Goal: Task Accomplishment & Management: Manage account settings

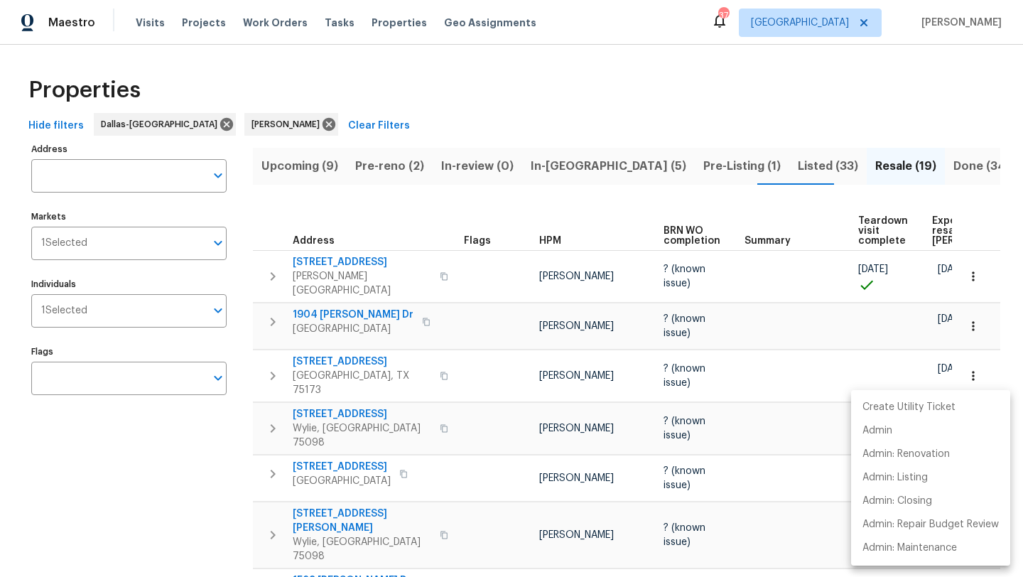
scroll to position [590, 0]
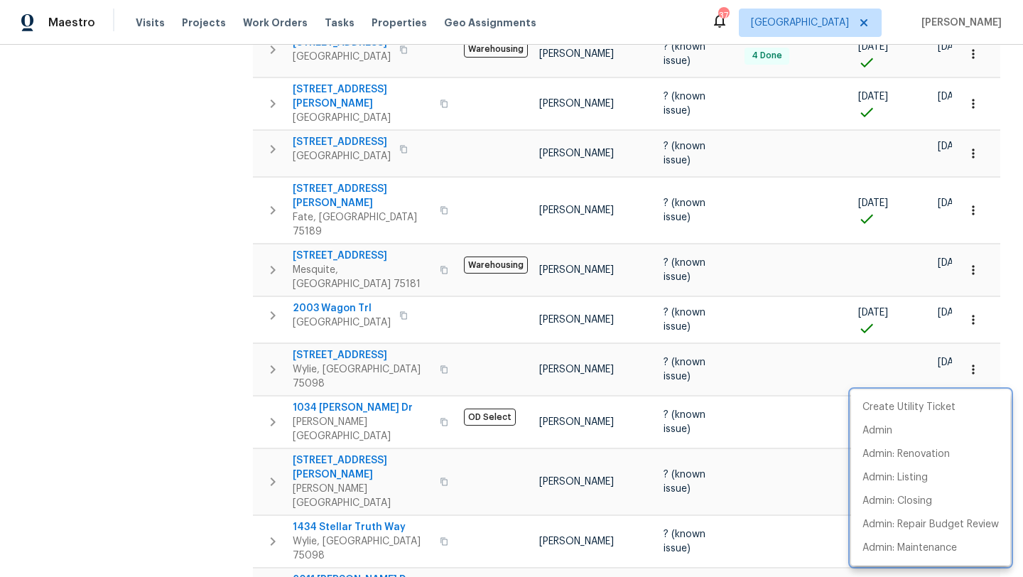
click at [132, 339] on div at bounding box center [511, 288] width 1023 height 577
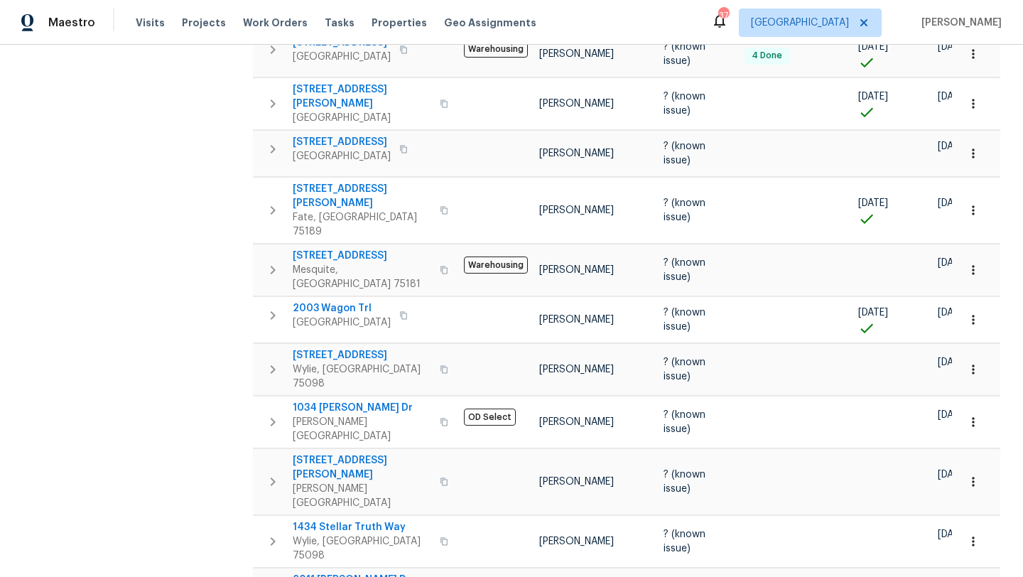
scroll to position [0, 0]
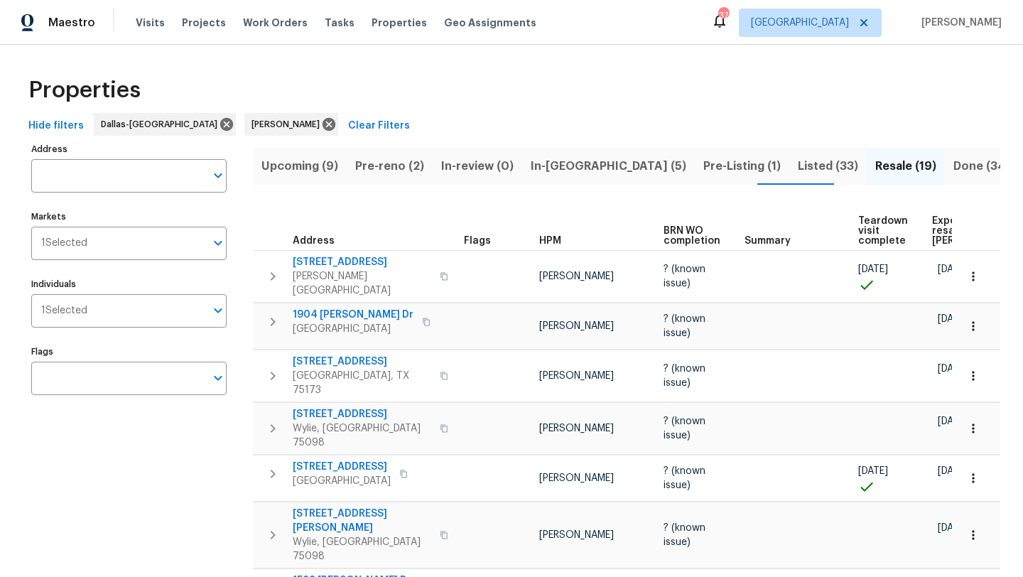
click at [542, 161] on span "In-[GEOGRAPHIC_DATA] (5)" at bounding box center [609, 166] width 156 height 20
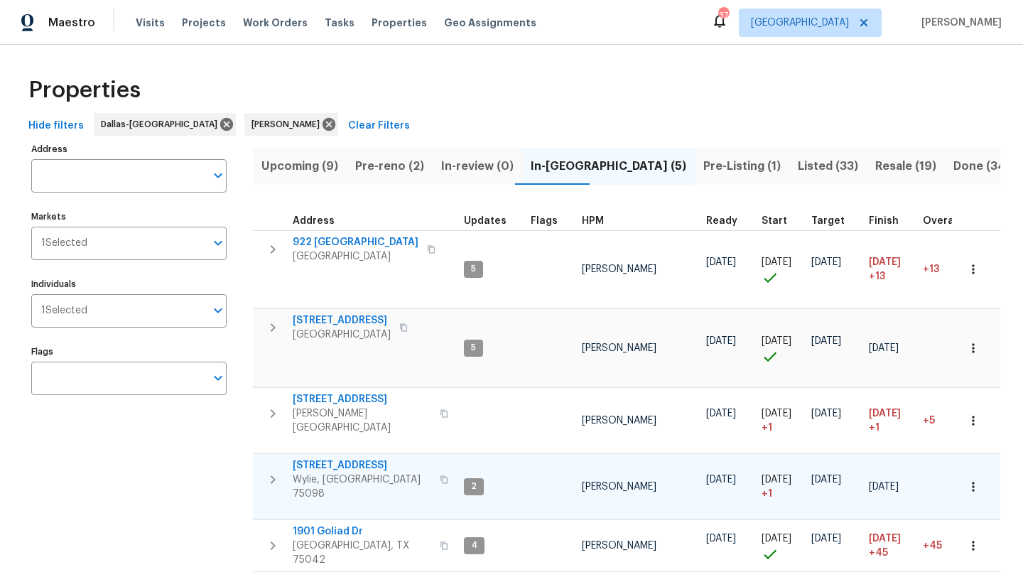
scroll to position [7, 0]
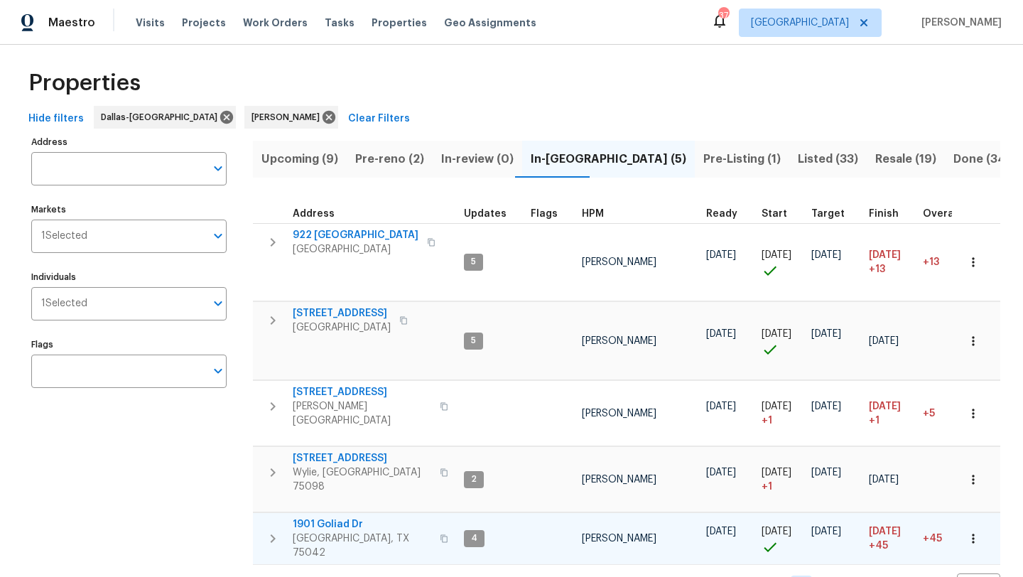
click at [972, 531] on icon "button" at bounding box center [973, 538] width 14 height 14
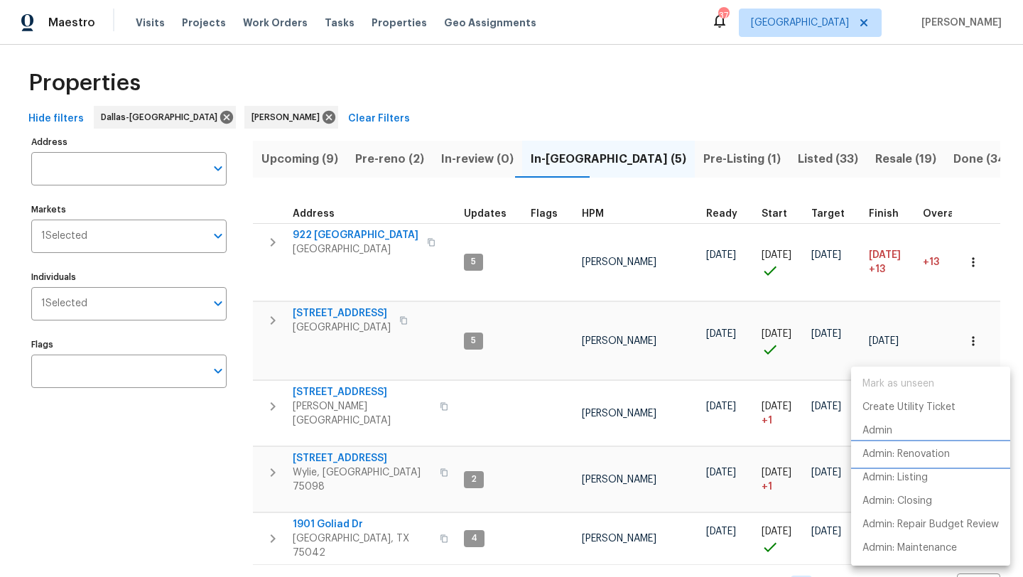
click at [930, 454] on p "Admin: Renovation" at bounding box center [905, 454] width 87 height 15
click at [344, 234] on div at bounding box center [511, 288] width 1023 height 577
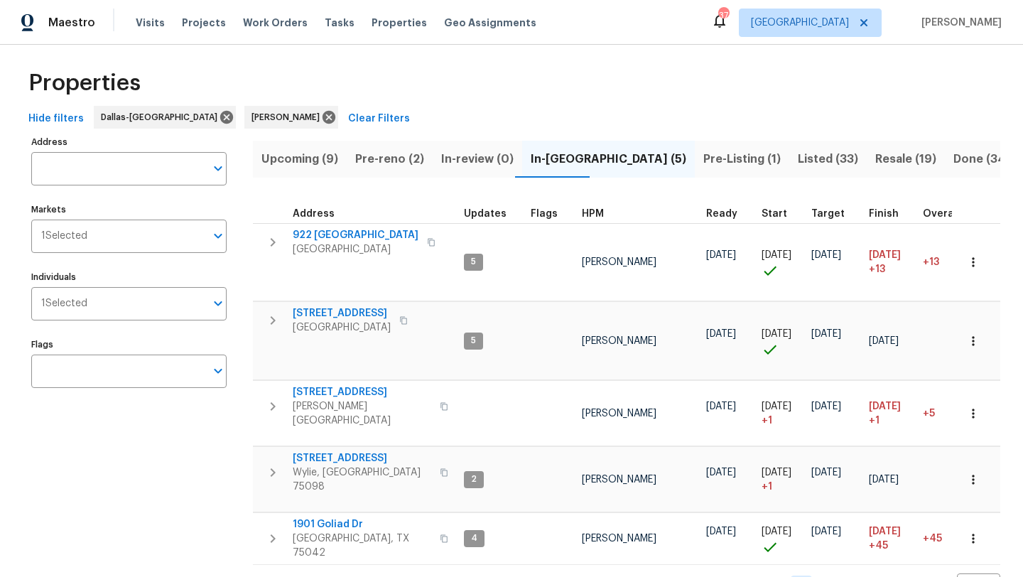
click at [344, 234] on span "922 [GEOGRAPHIC_DATA]" at bounding box center [356, 235] width 126 height 14
click at [798, 157] on span "Listed (33)" at bounding box center [828, 159] width 60 height 20
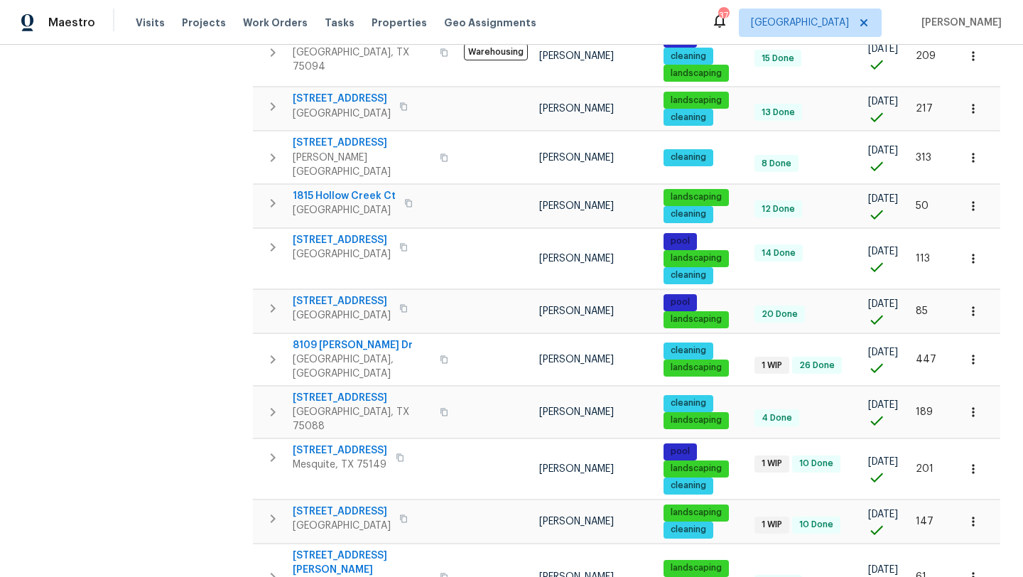
scroll to position [933, 0]
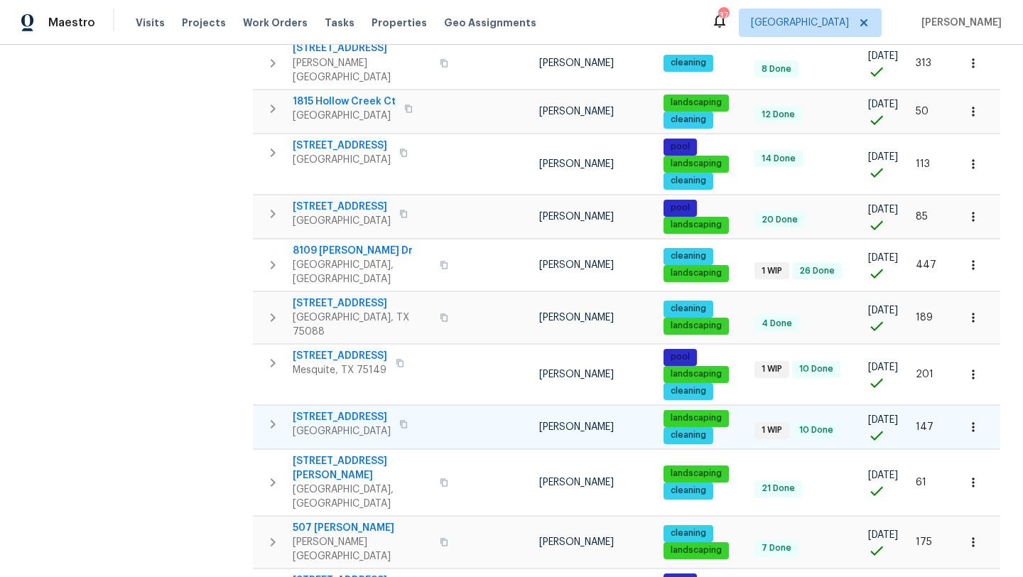
click at [349, 410] on span "1209 Sylvan Dr" at bounding box center [342, 417] width 98 height 14
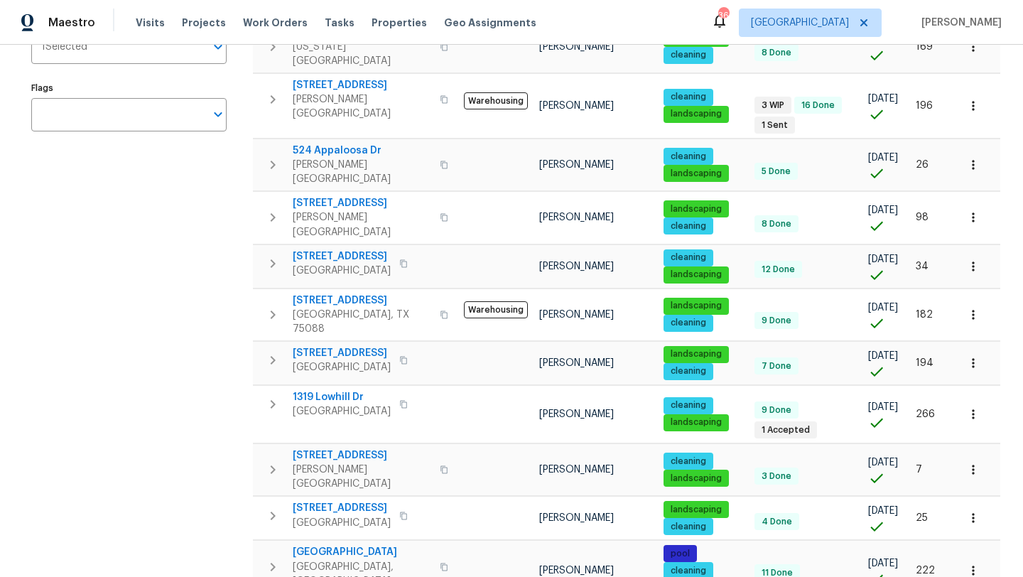
scroll to position [0, 0]
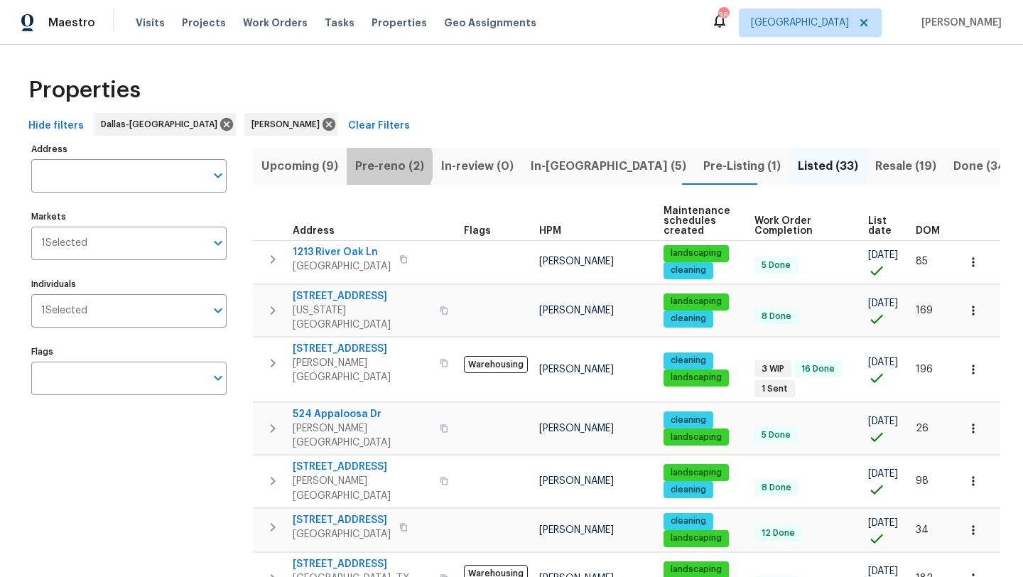
click at [385, 165] on span "Pre-reno (2)" at bounding box center [389, 166] width 69 height 20
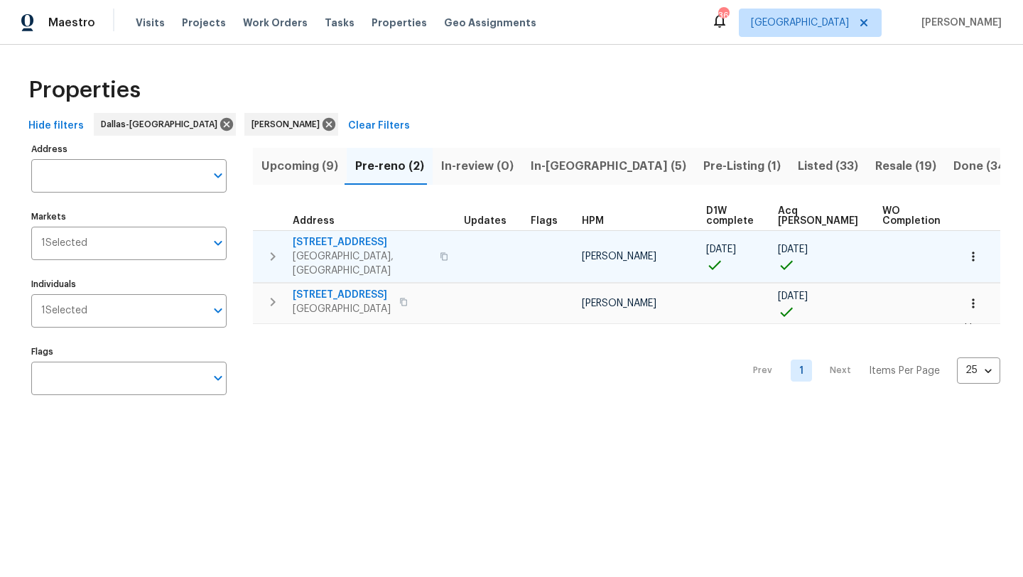
click at [360, 239] on span "[STREET_ADDRESS]" at bounding box center [362, 242] width 138 height 14
click at [971, 252] on icon "button" at bounding box center [973, 256] width 14 height 14
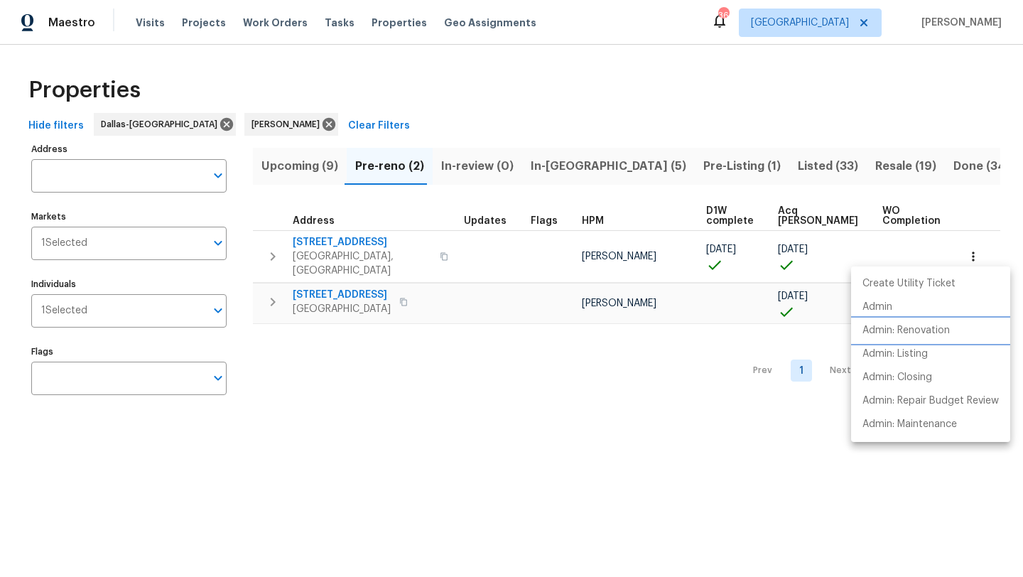
click at [937, 326] on p "Admin: Renovation" at bounding box center [905, 330] width 87 height 15
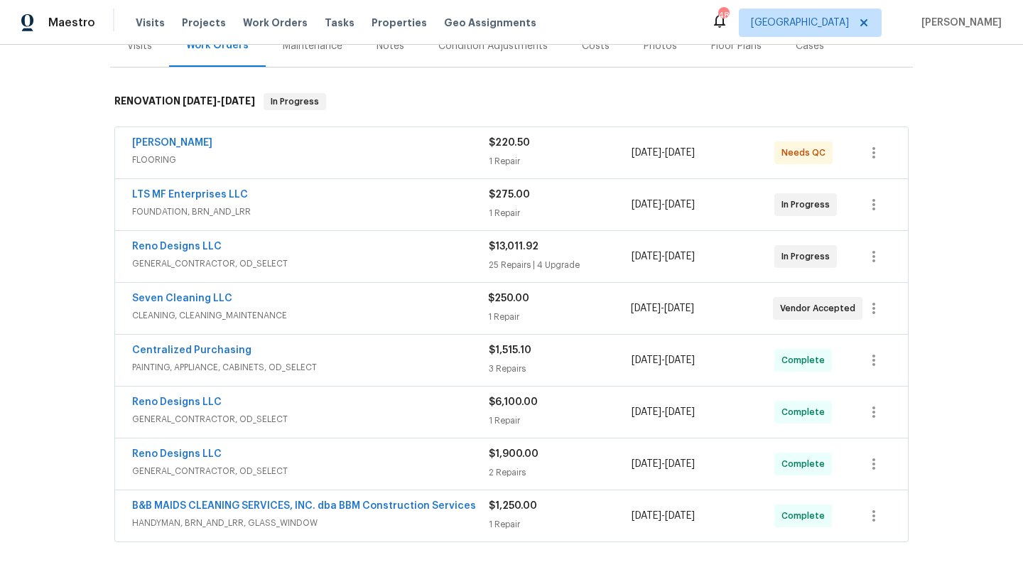
scroll to position [189, 0]
click at [359, 264] on span "GENERAL_CONTRACTOR, OD_SELECT" at bounding box center [310, 265] width 357 height 14
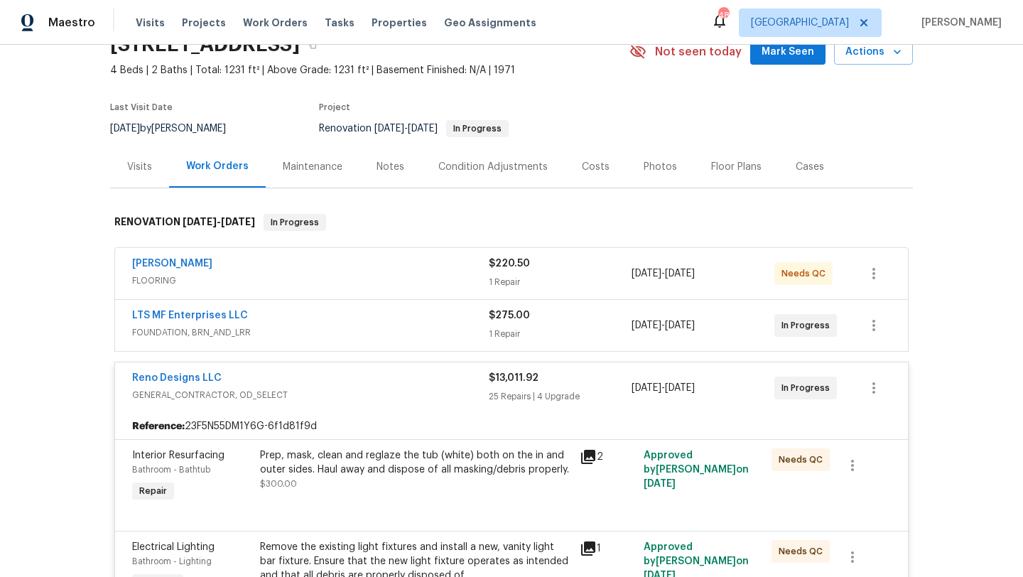
scroll to position [0, 0]
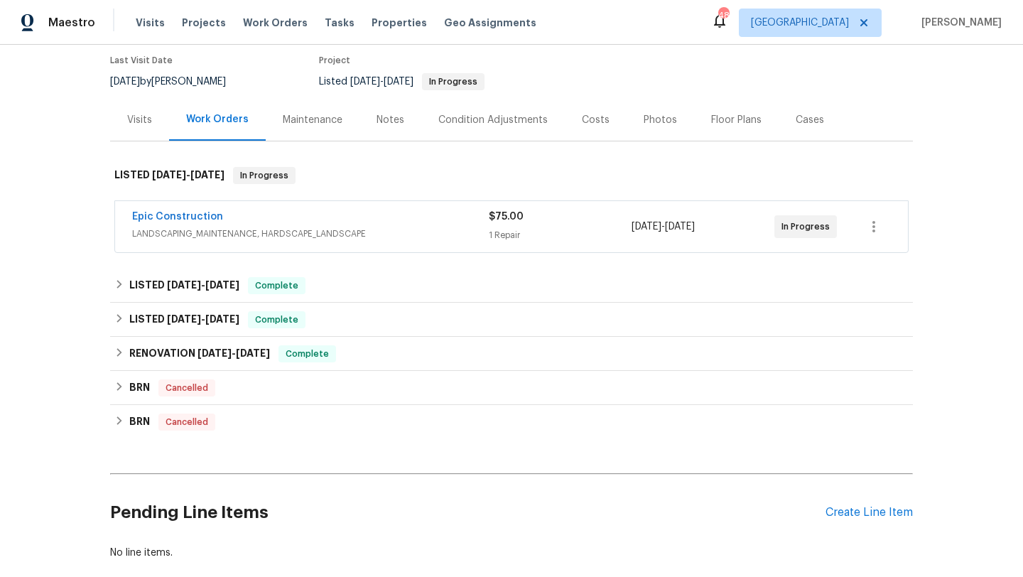
scroll to position [120, 0]
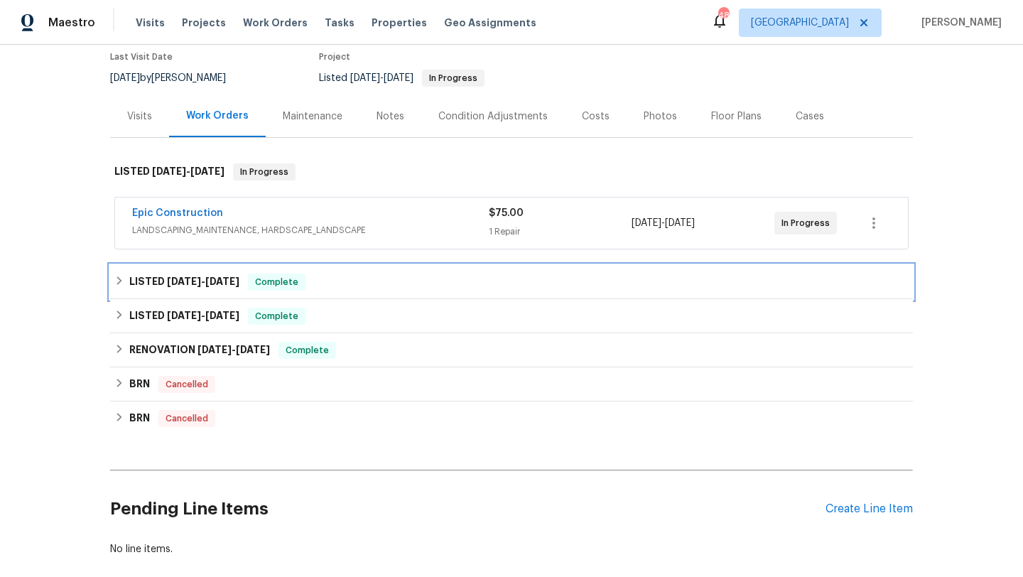
click at [119, 282] on icon at bounding box center [119, 280] width 5 height 9
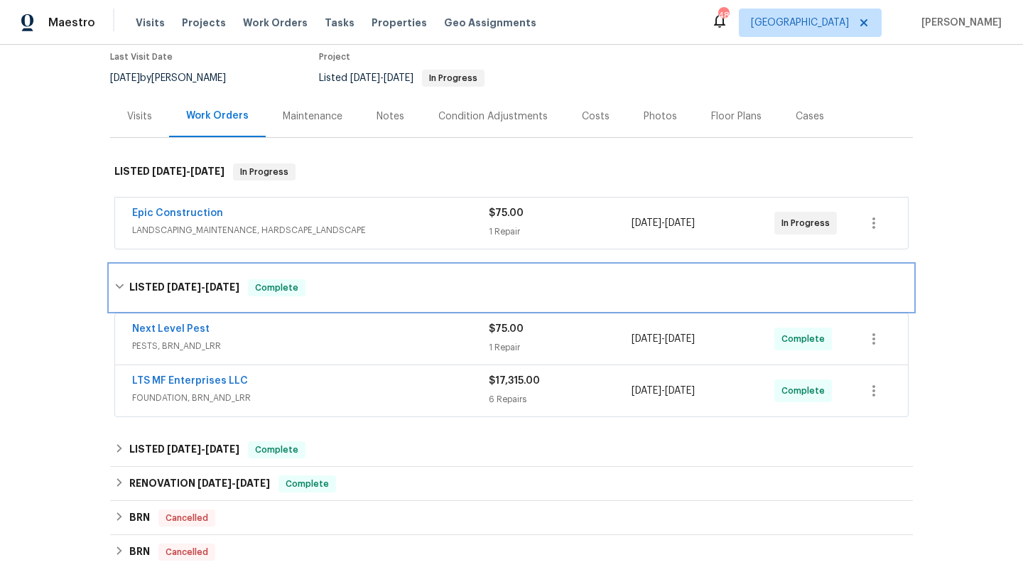
click at [119, 283] on icon at bounding box center [119, 286] width 10 height 10
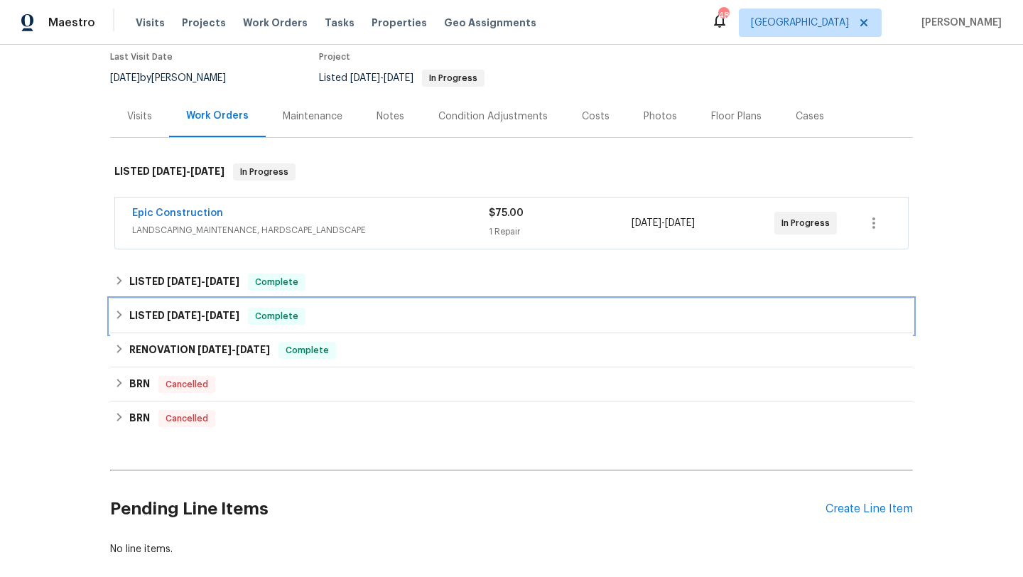
click at [124, 315] on icon at bounding box center [119, 315] width 10 height 10
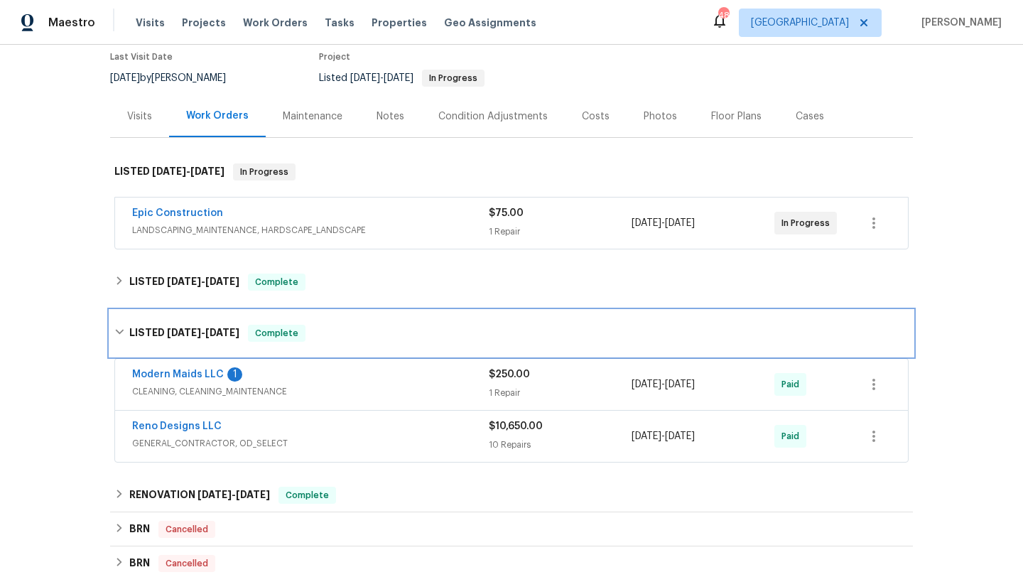
click at [121, 332] on icon at bounding box center [119, 332] width 10 height 10
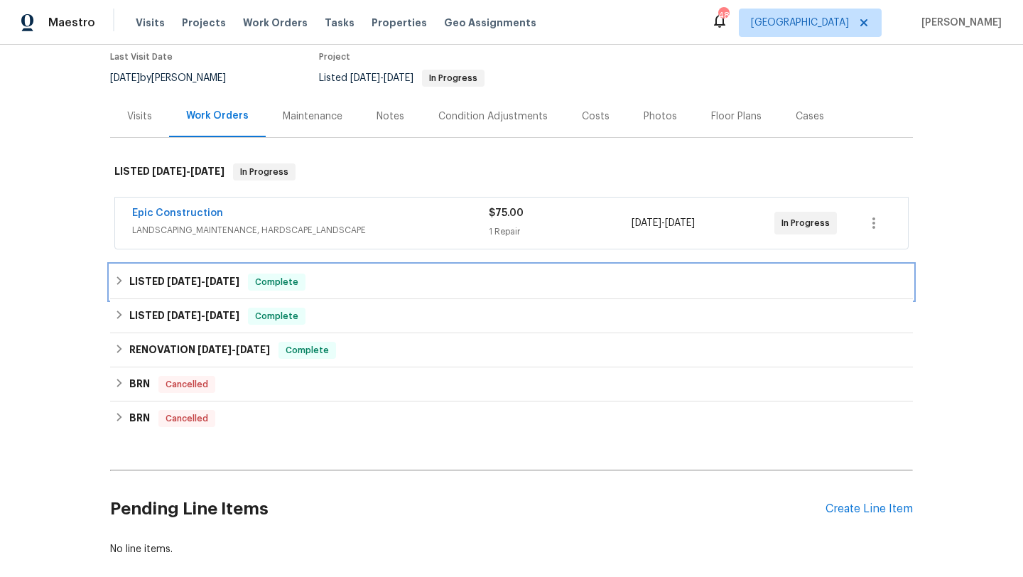
click at [122, 280] on icon at bounding box center [119, 281] width 10 height 10
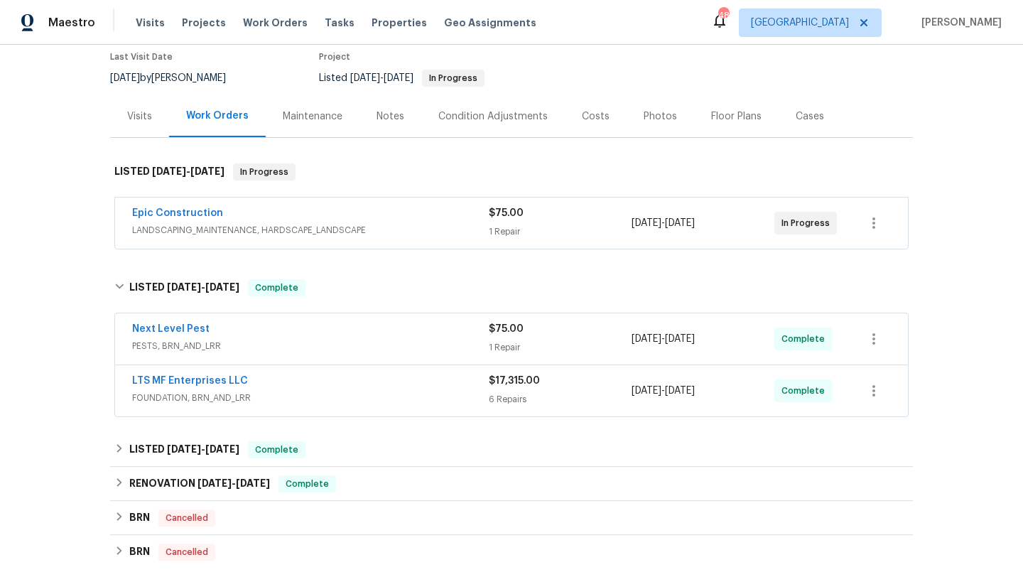
click at [315, 386] on div "LTS MF Enterprises LLC" at bounding box center [310, 382] width 357 height 17
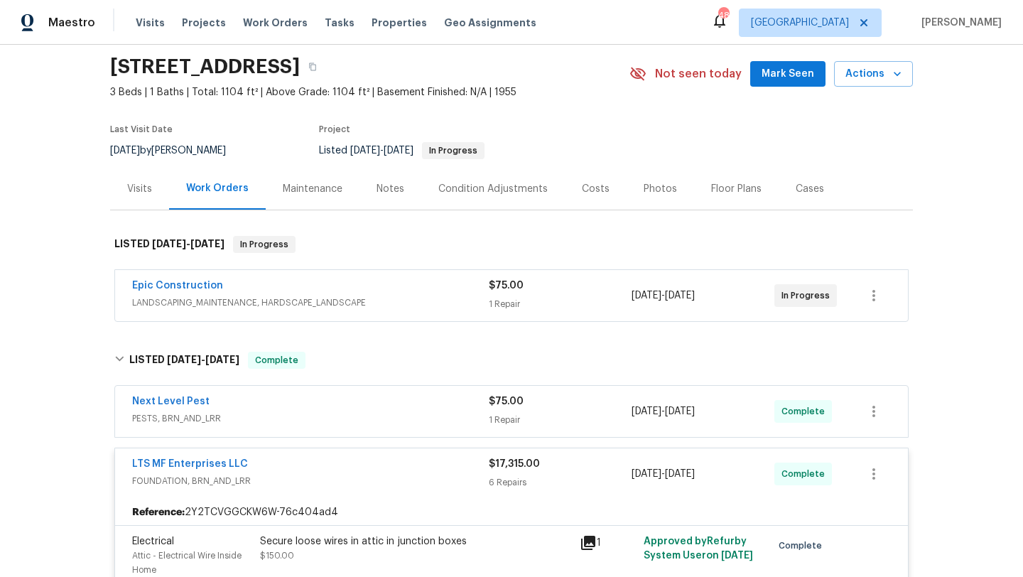
scroll to position [0, 0]
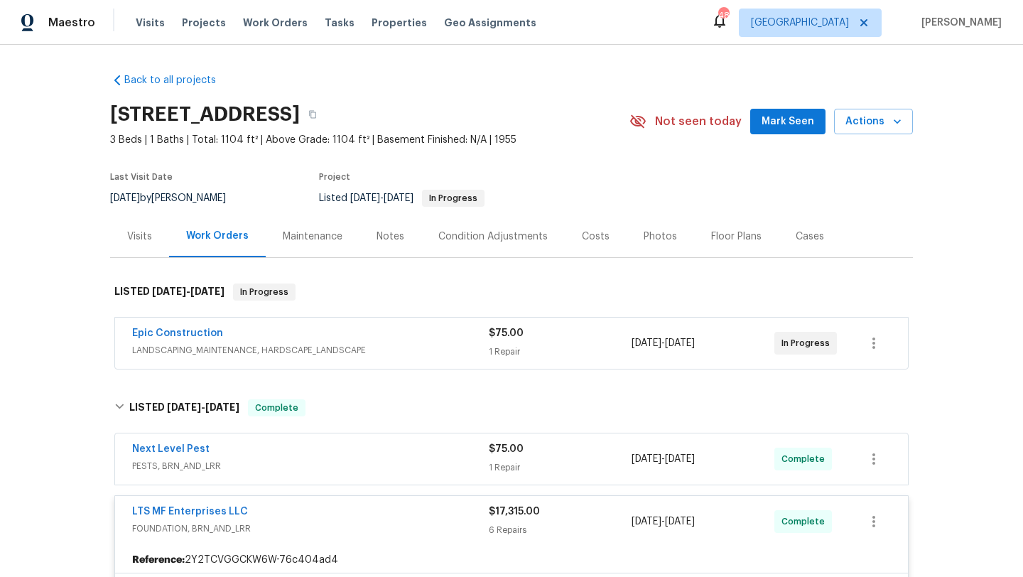
click at [271, 515] on div "LTS MF Enterprises LLC" at bounding box center [310, 512] width 357 height 17
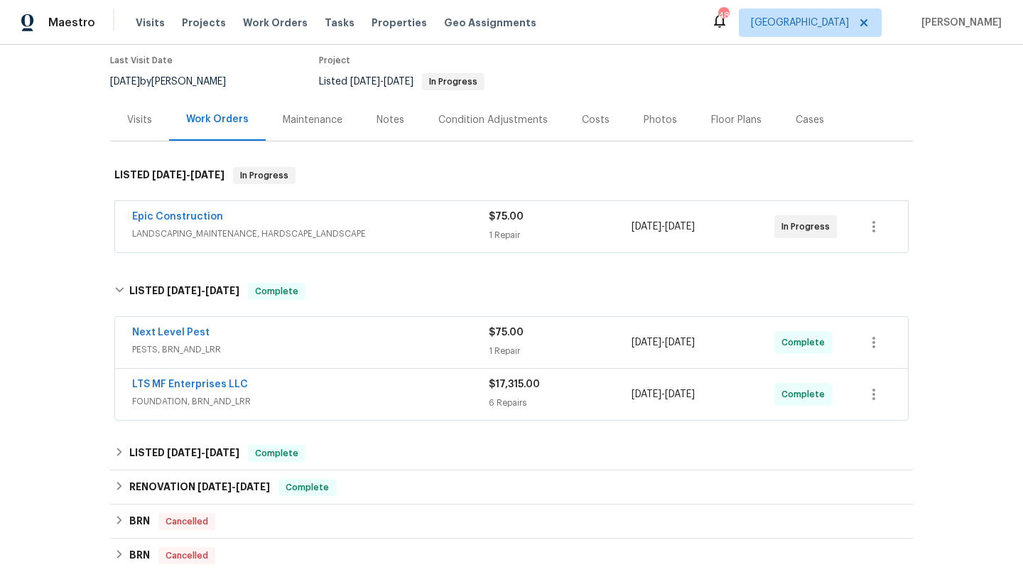
scroll to position [127, 0]
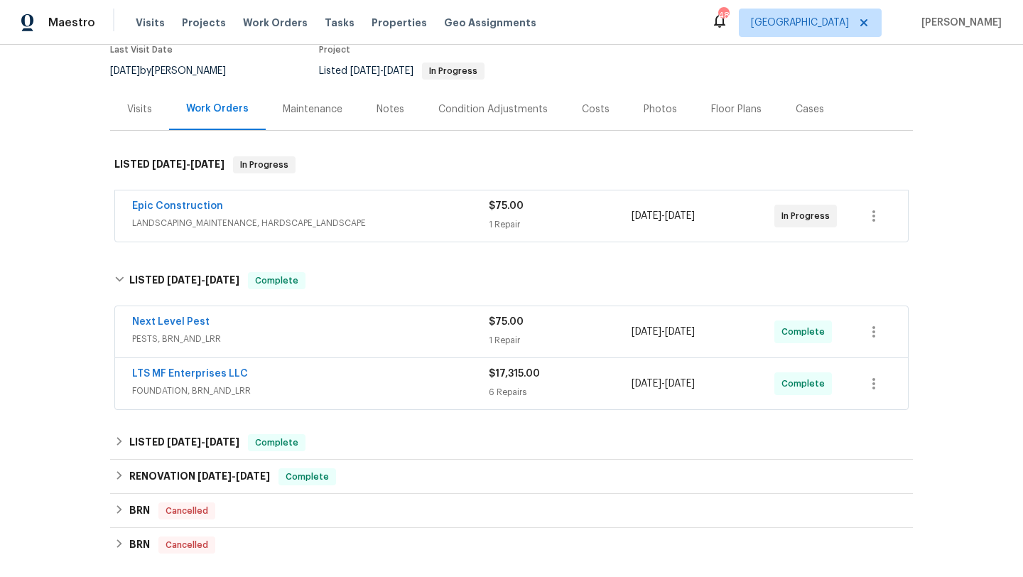
click at [344, 220] on span "LANDSCAPING_MAINTENANCE, HARDSCAPE_LANDSCAPE" at bounding box center [310, 223] width 357 height 14
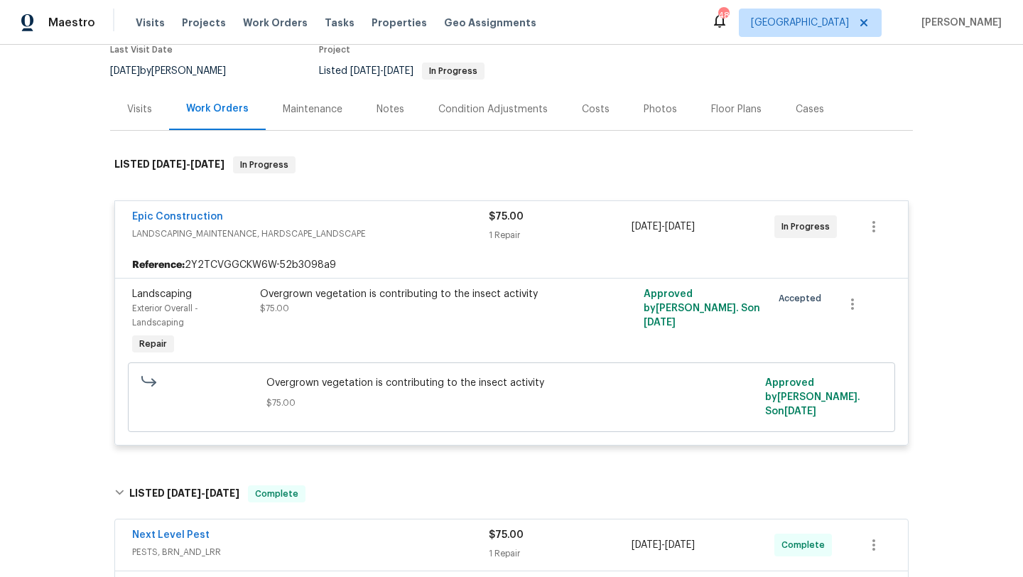
click at [343, 237] on span "LANDSCAPING_MAINTENANCE, HARDSCAPE_LANDSCAPE" at bounding box center [310, 234] width 357 height 14
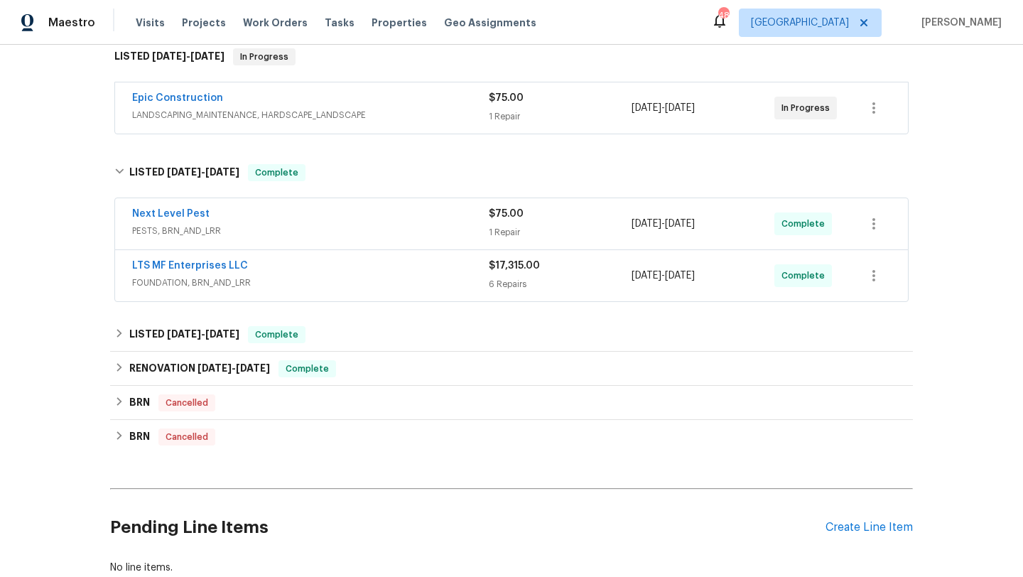
scroll to position [236, 0]
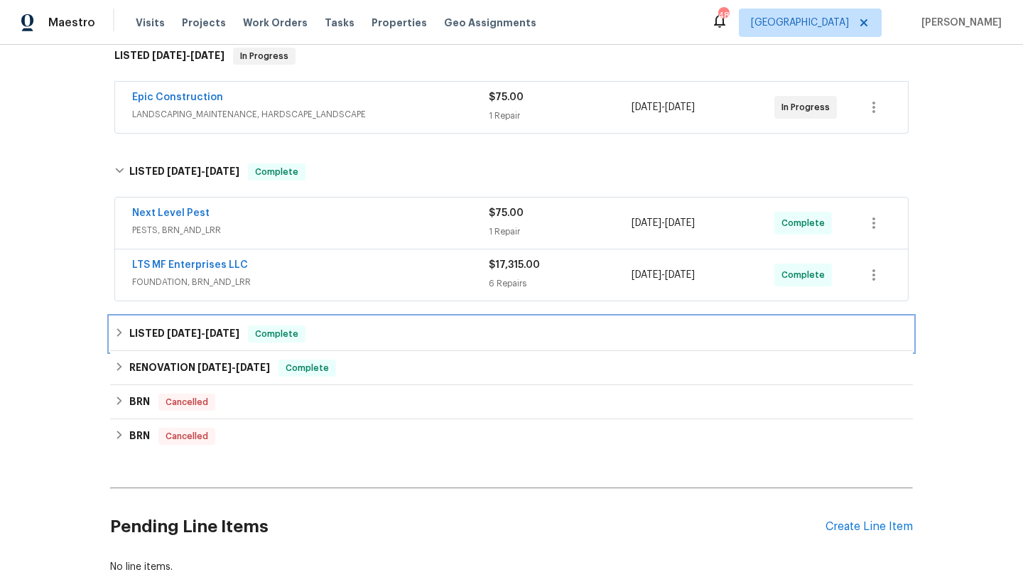
click at [217, 328] on span "5/14/25" at bounding box center [222, 333] width 34 height 10
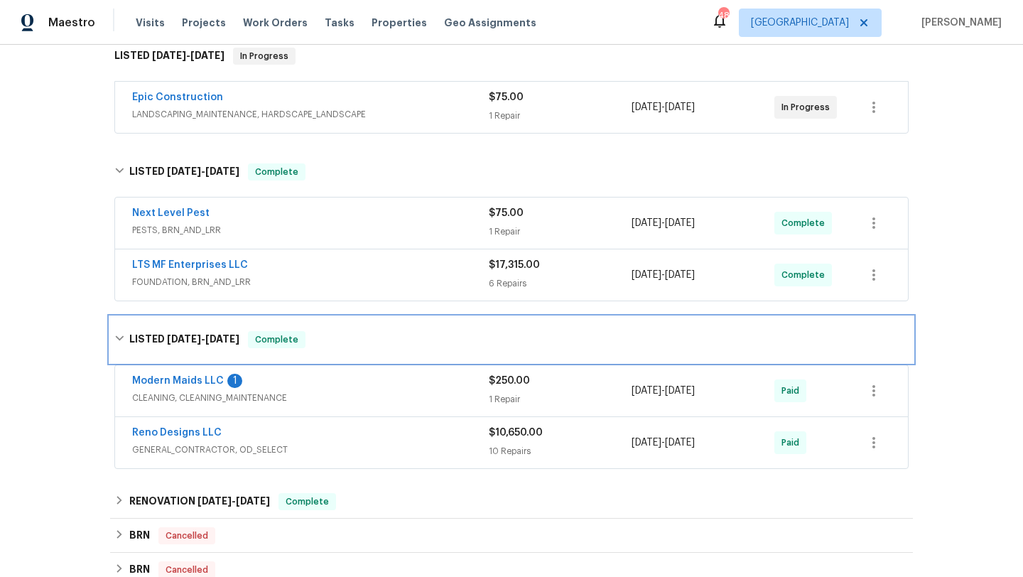
scroll to position [246, 0]
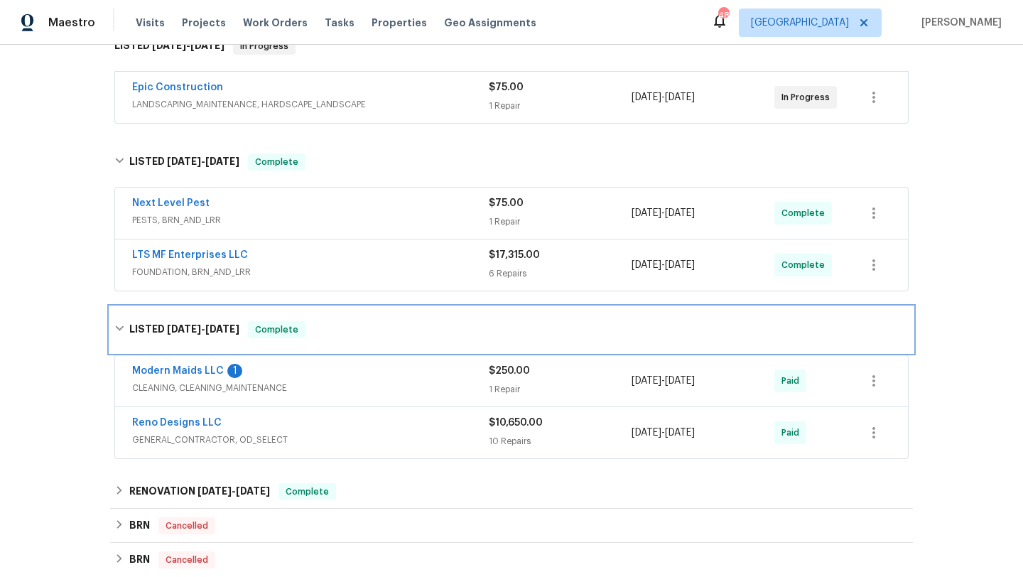
click at [216, 321] on h6 "LISTED 4/23/25 - 5/14/25" at bounding box center [184, 329] width 110 height 17
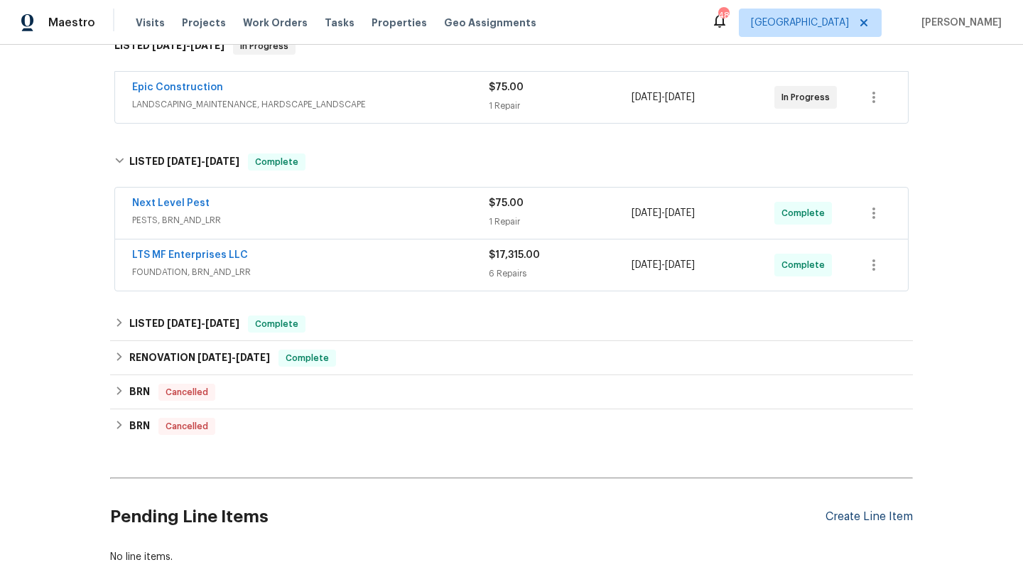
click at [867, 512] on div "Create Line Item" at bounding box center [868, 516] width 87 height 13
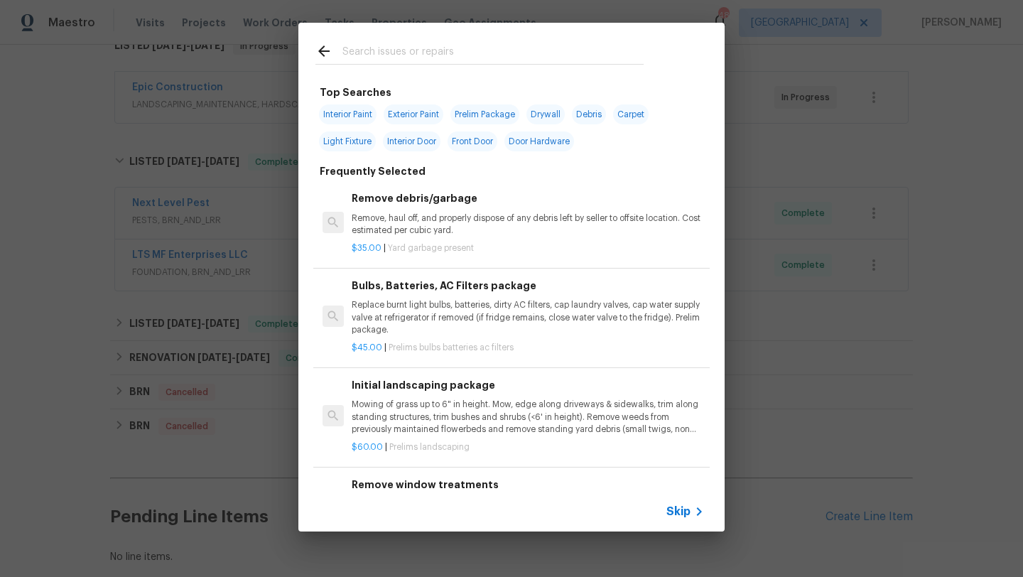
click at [511, 48] on input "text" at bounding box center [492, 53] width 301 height 21
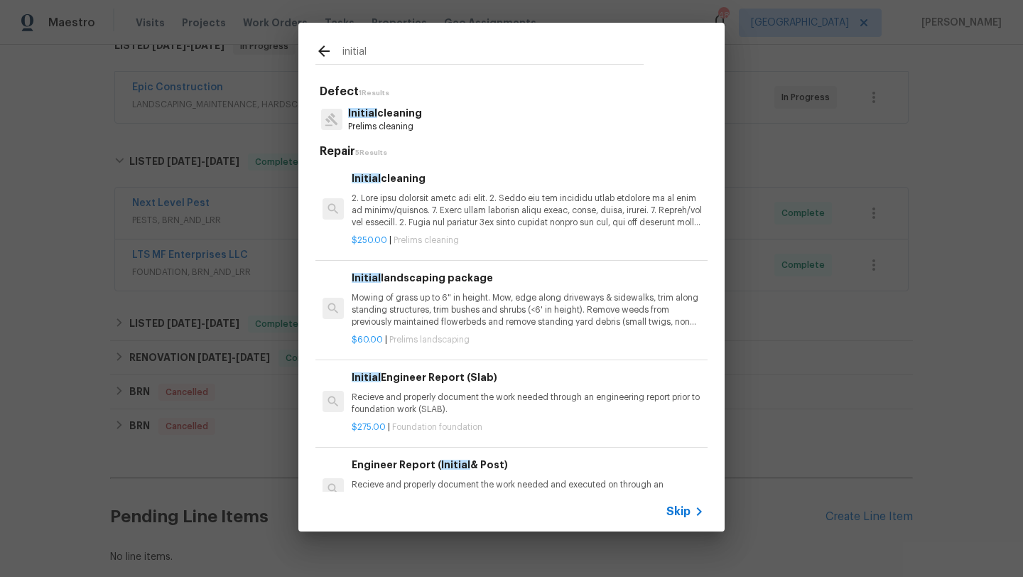
type input "initial"
click at [407, 121] on p "Prelims cleaning" at bounding box center [385, 127] width 74 height 12
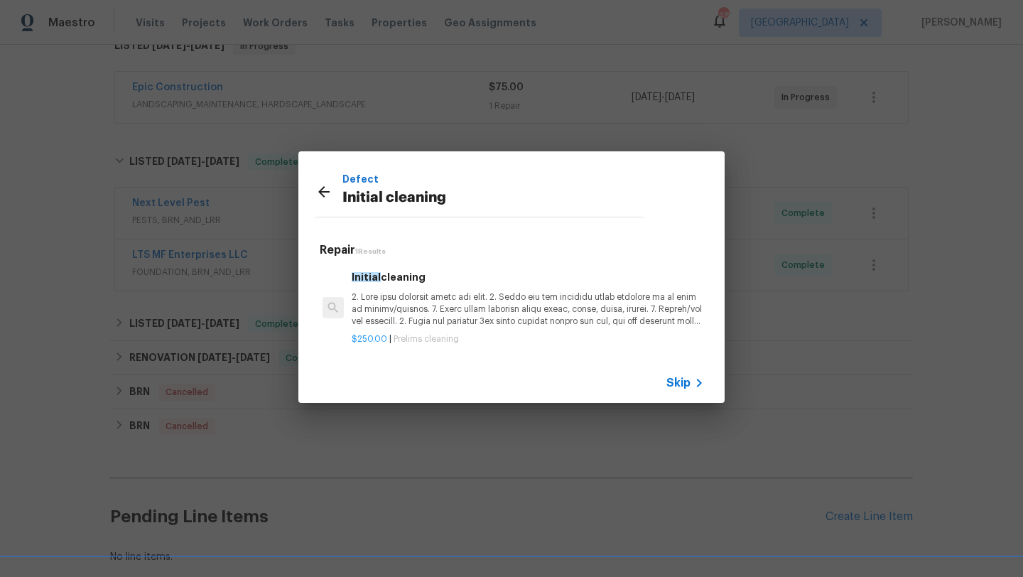
click at [446, 311] on p at bounding box center [528, 309] width 352 height 36
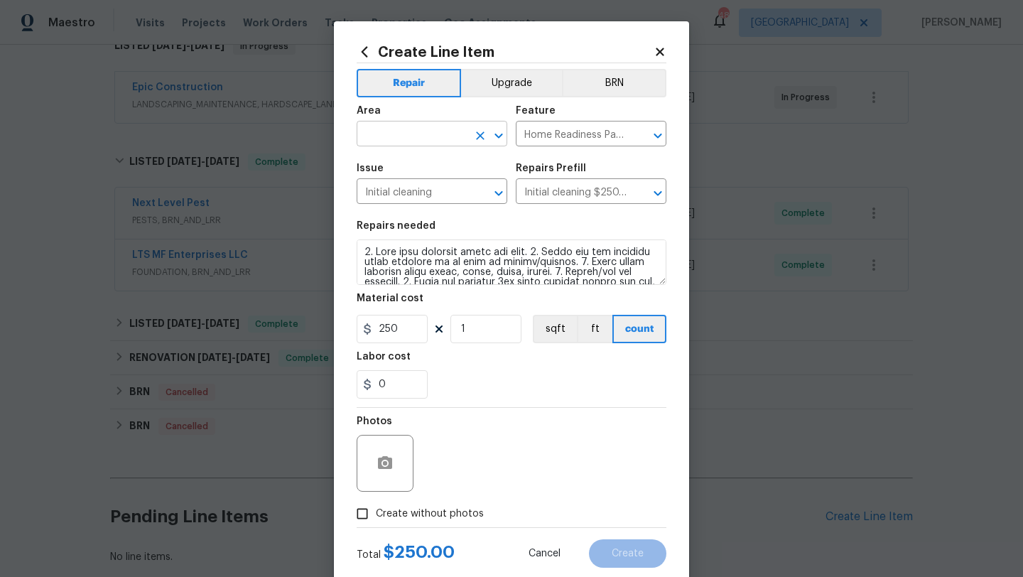
click at [443, 136] on input "text" at bounding box center [412, 135] width 111 height 22
click at [442, 194] on li "Interior Overall" at bounding box center [432, 190] width 151 height 23
type input "Interior Overall"
click at [440, 513] on span "Create without photos" at bounding box center [430, 513] width 108 height 15
click at [376, 513] on input "Create without photos" at bounding box center [362, 513] width 27 height 27
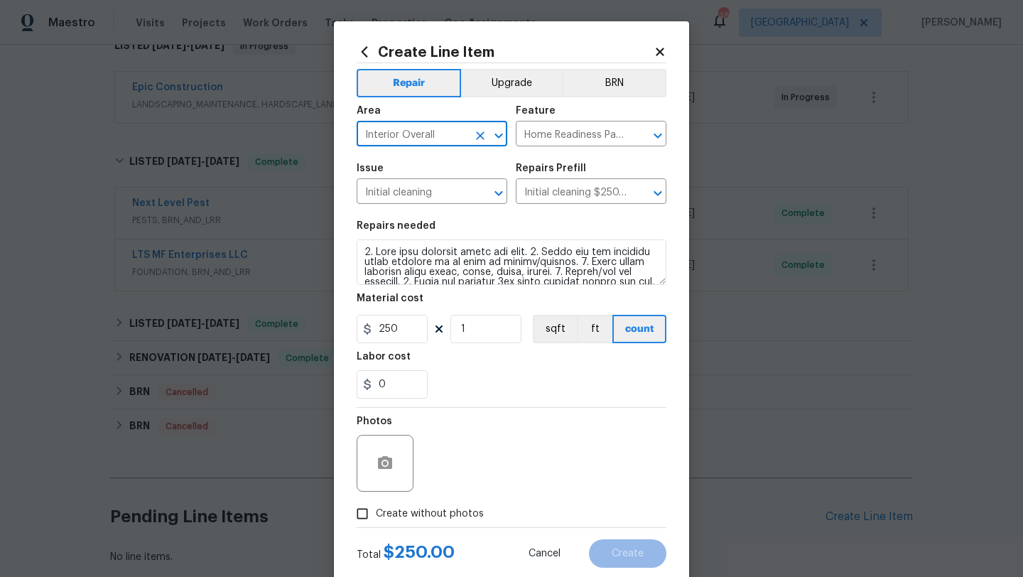
checkbox input "true"
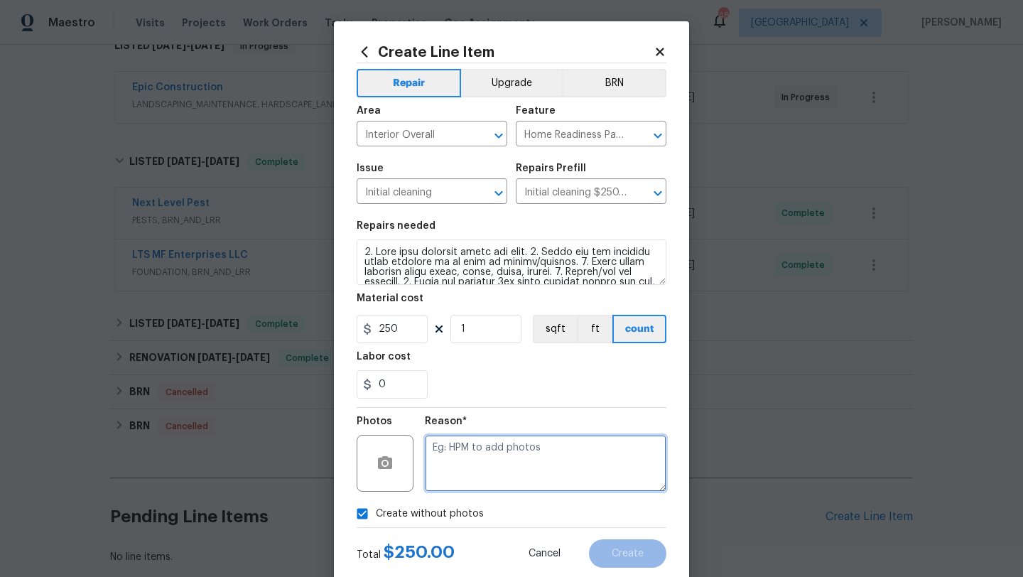
click at [462, 474] on textarea at bounding box center [545, 463] width 241 height 57
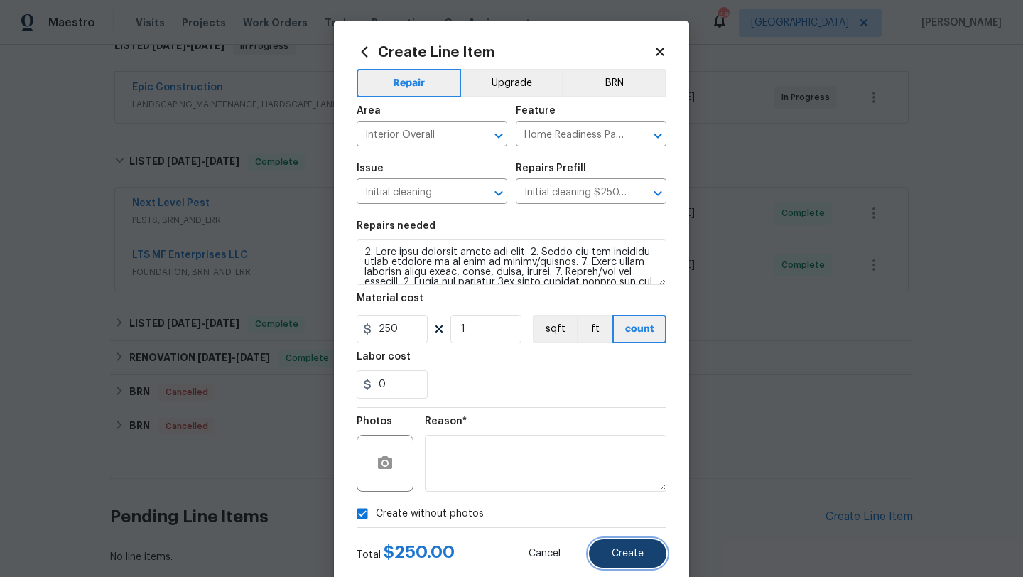
click at [619, 550] on span "Create" at bounding box center [627, 553] width 32 height 11
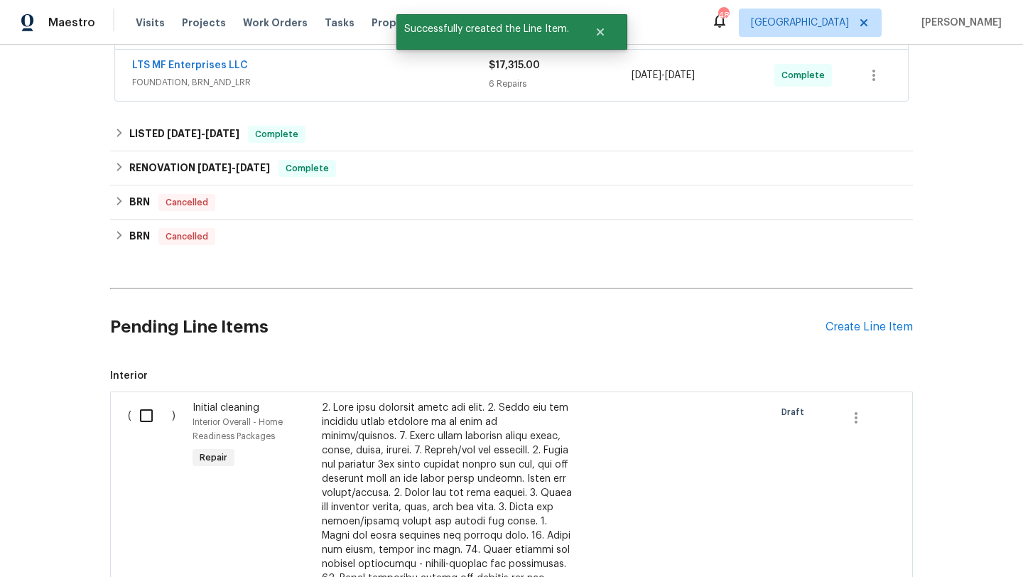
scroll to position [545, 0]
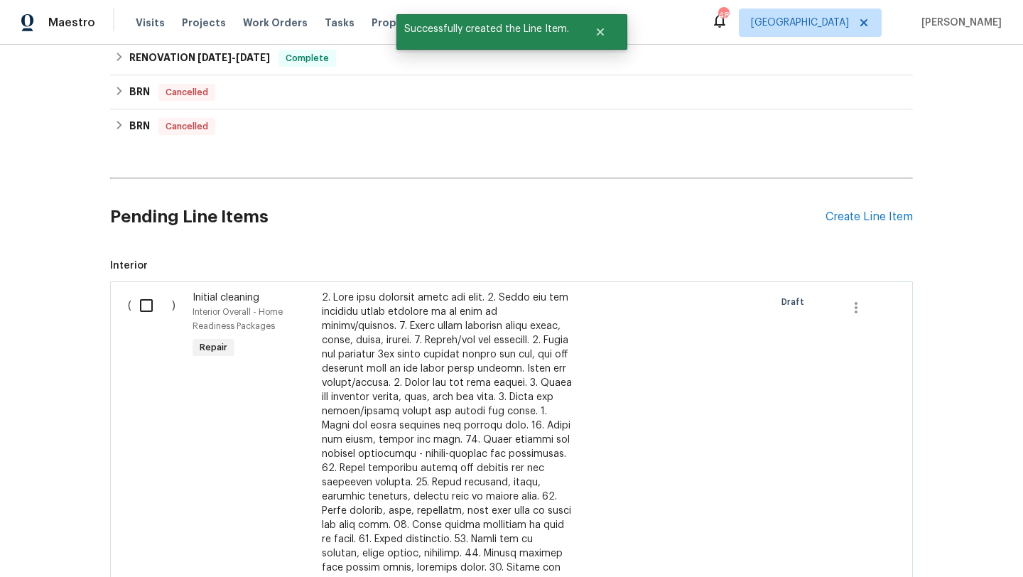
click at [146, 303] on input "checkbox" at bounding box center [151, 305] width 40 height 30
checkbox input "true"
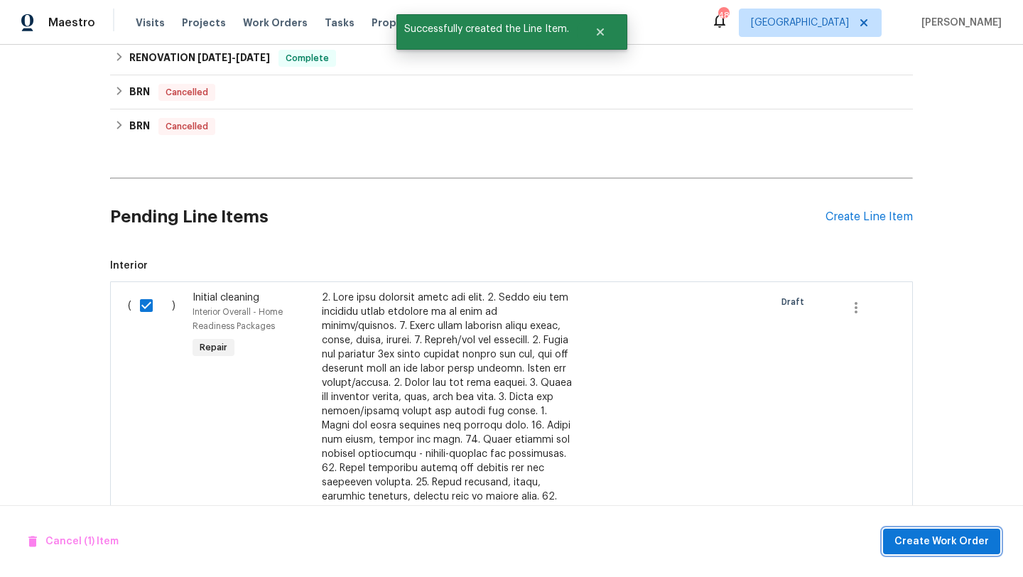
click at [931, 543] on span "Create Work Order" at bounding box center [941, 542] width 94 height 18
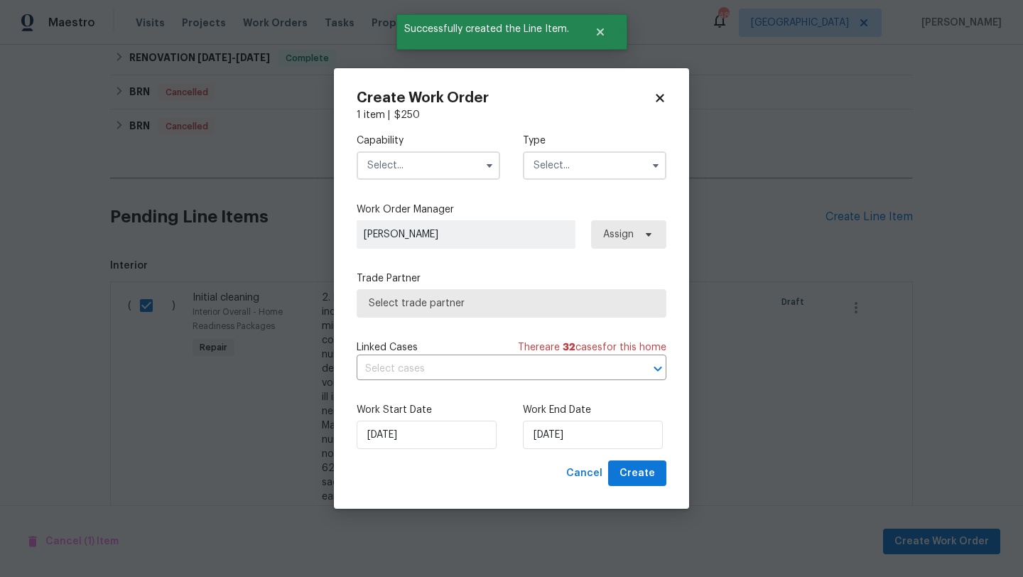
click at [462, 171] on input "text" at bounding box center [428, 165] width 143 height 28
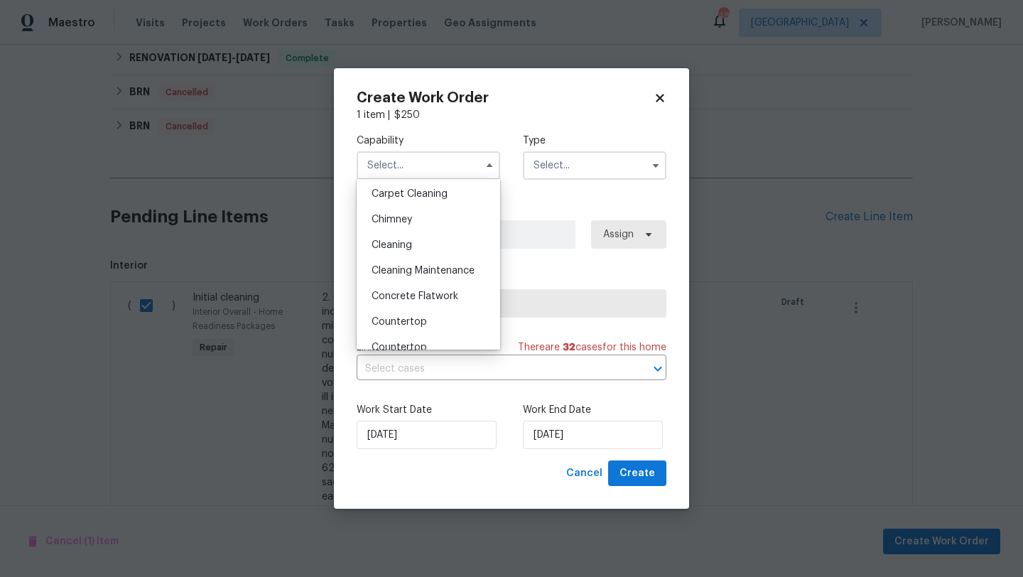
scroll to position [157, 0]
click at [425, 242] on div "Cleaning" at bounding box center [428, 243] width 136 height 26
type input "Cleaning"
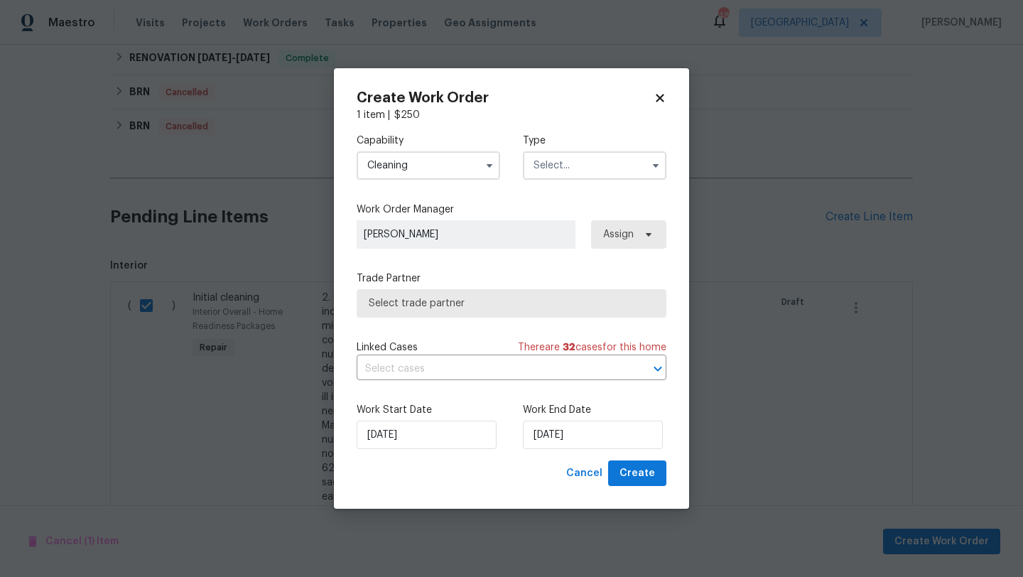
click at [570, 165] on input "text" at bounding box center [594, 165] width 143 height 28
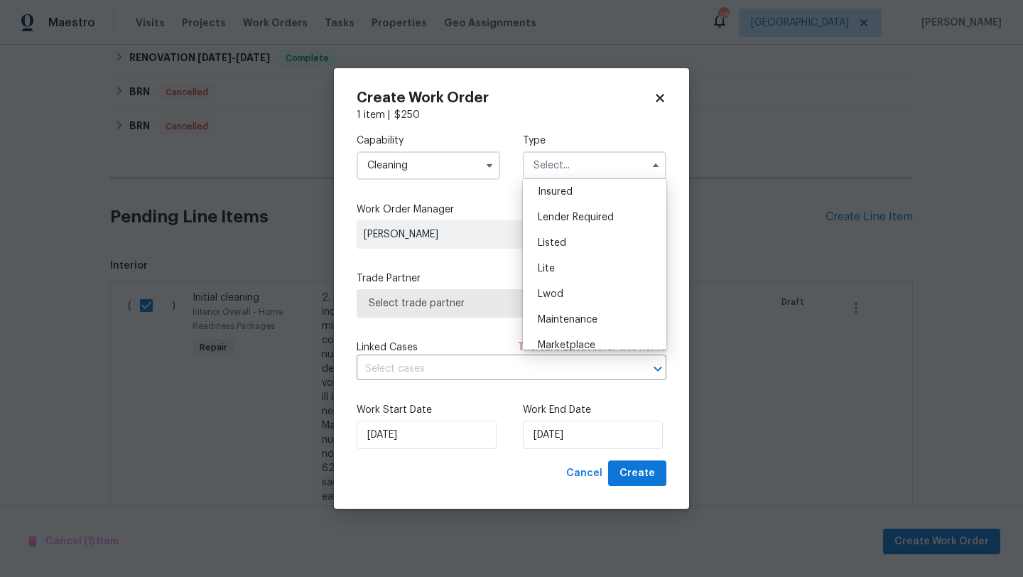
scroll to position [112, 0]
click at [567, 238] on div "Listed" at bounding box center [594, 237] width 136 height 26
type input "Listed"
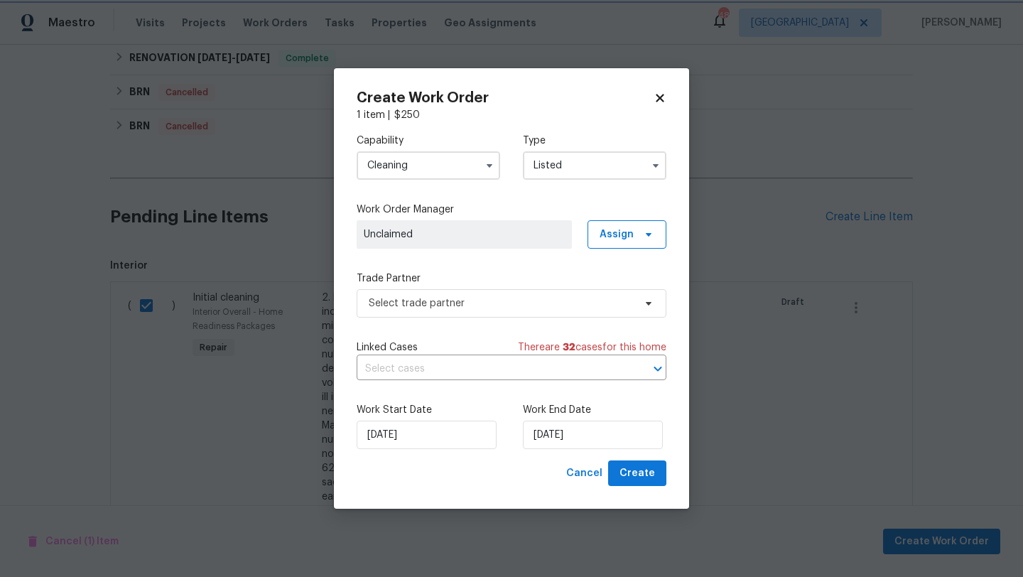
scroll to position [0, 0]
click at [604, 240] on span "Assign" at bounding box center [616, 234] width 34 height 14
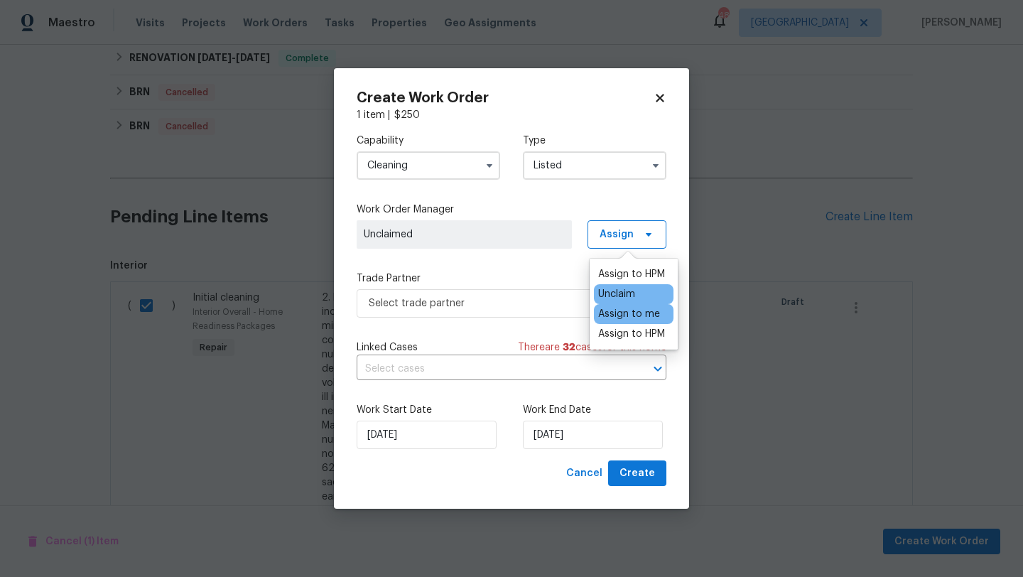
click at [617, 314] on div "Assign to me" at bounding box center [629, 314] width 62 height 14
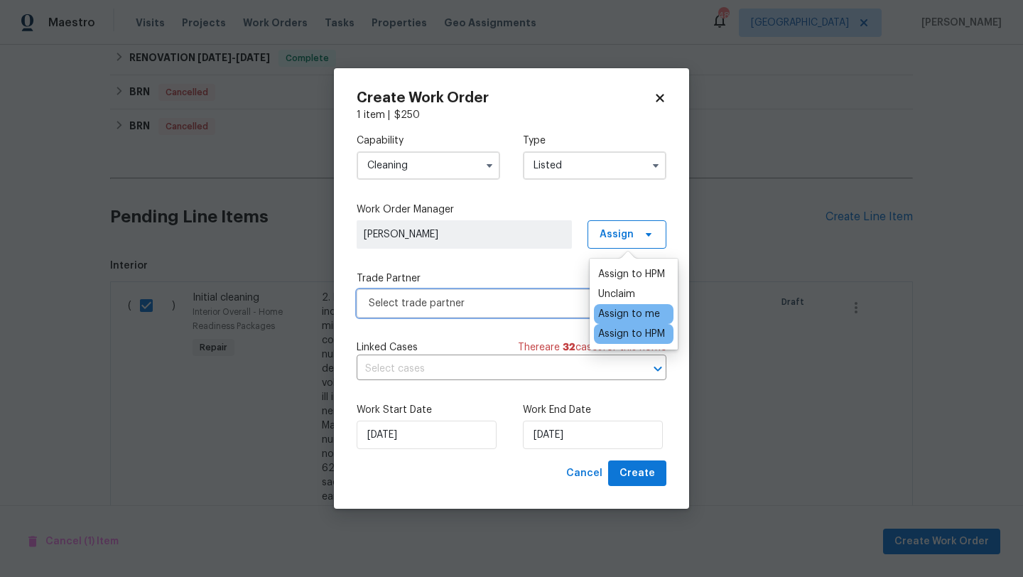
click at [560, 299] on span "Select trade partner" at bounding box center [501, 303] width 265 height 14
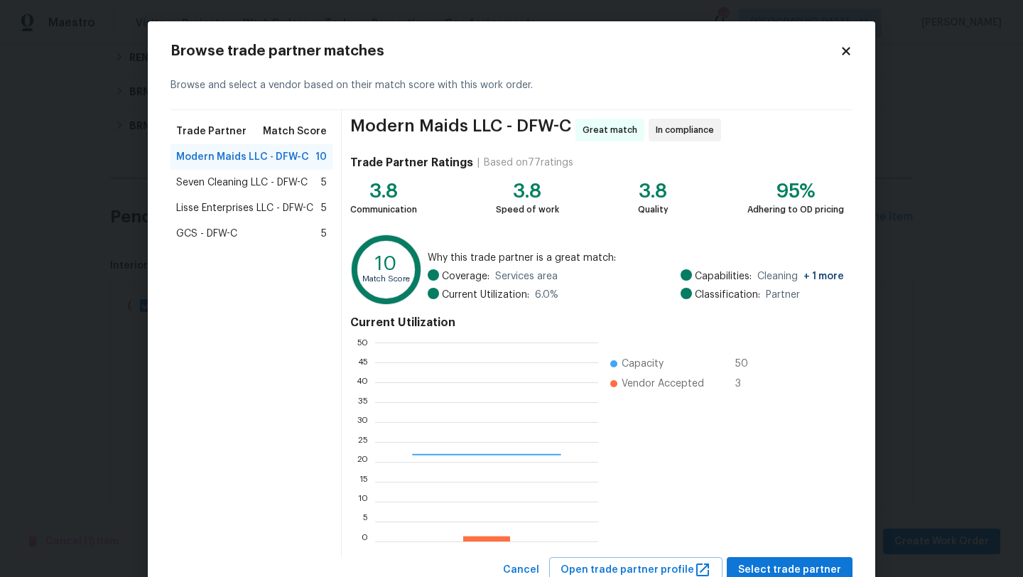
scroll to position [199, 223]
click at [290, 181] on span "Seven Cleaning LLC - DFW-C" at bounding box center [241, 182] width 131 height 14
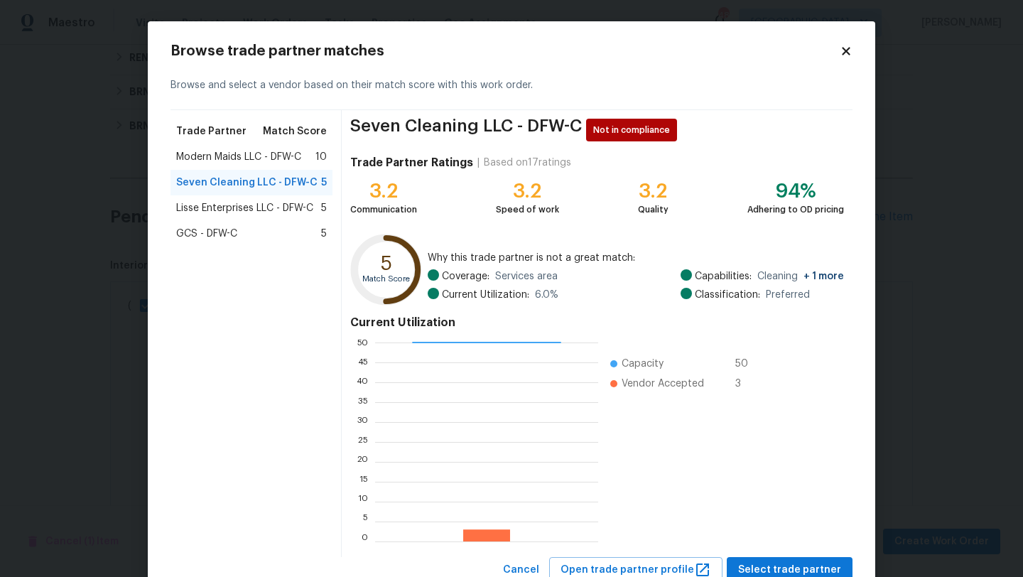
click at [283, 157] on span "Modern Maids LLC - DFW-C" at bounding box center [238, 157] width 125 height 14
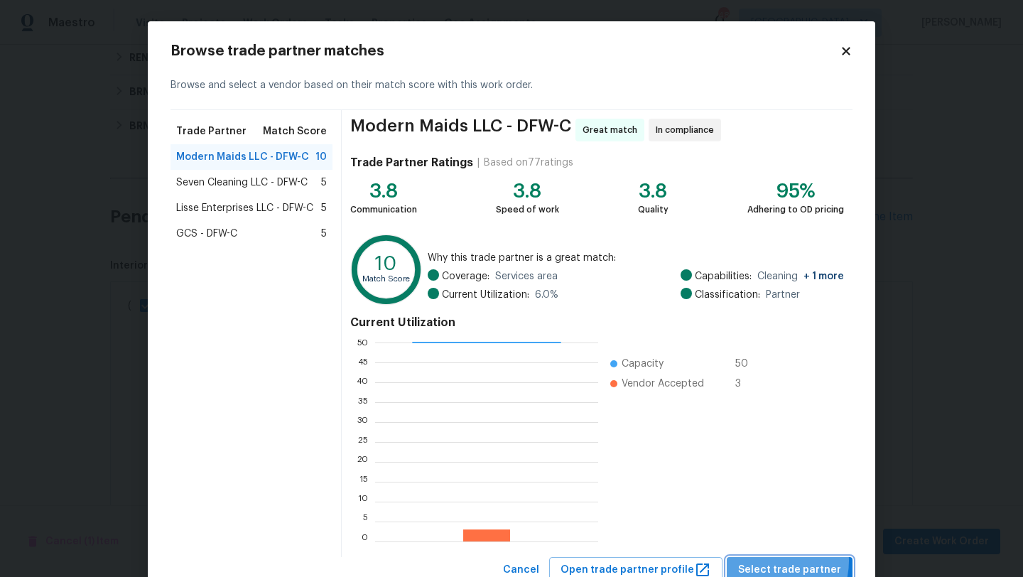
click at [781, 561] on span "Select trade partner" at bounding box center [789, 570] width 103 height 18
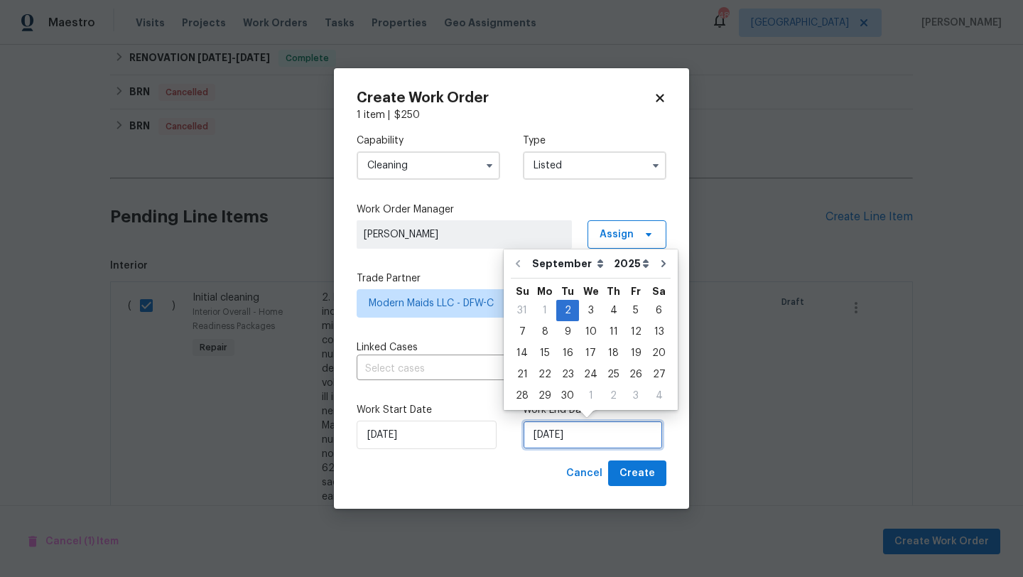
click at [580, 441] on input "[DATE]" at bounding box center [593, 434] width 140 height 28
click at [589, 310] on div "3" at bounding box center [590, 310] width 23 height 20
type input "9/3/2025"
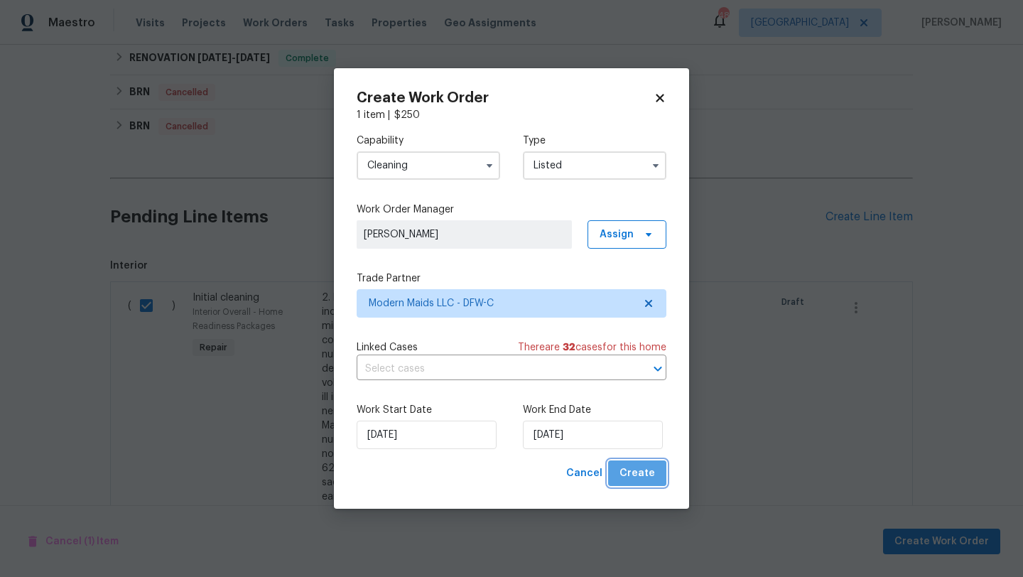
click at [647, 474] on span "Create" at bounding box center [637, 473] width 36 height 18
checkbox input "false"
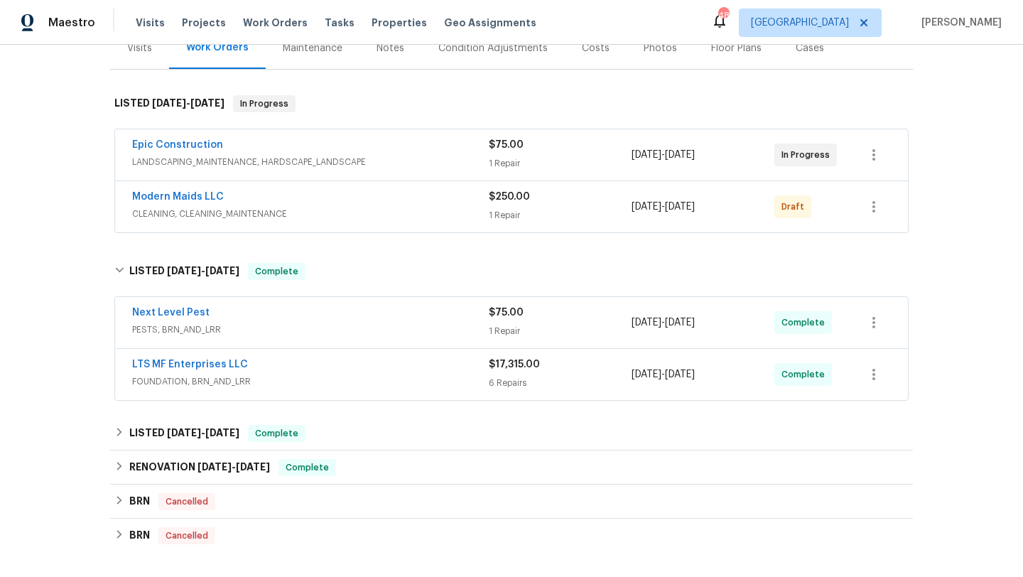
scroll to position [137, 0]
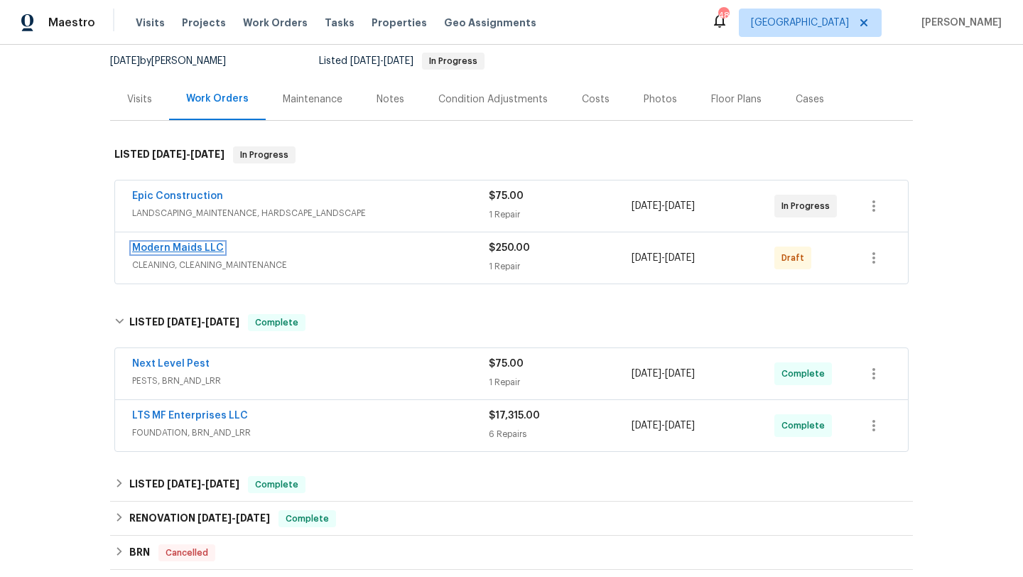
click at [210, 244] on link "Modern Maids LLC" at bounding box center [178, 248] width 92 height 10
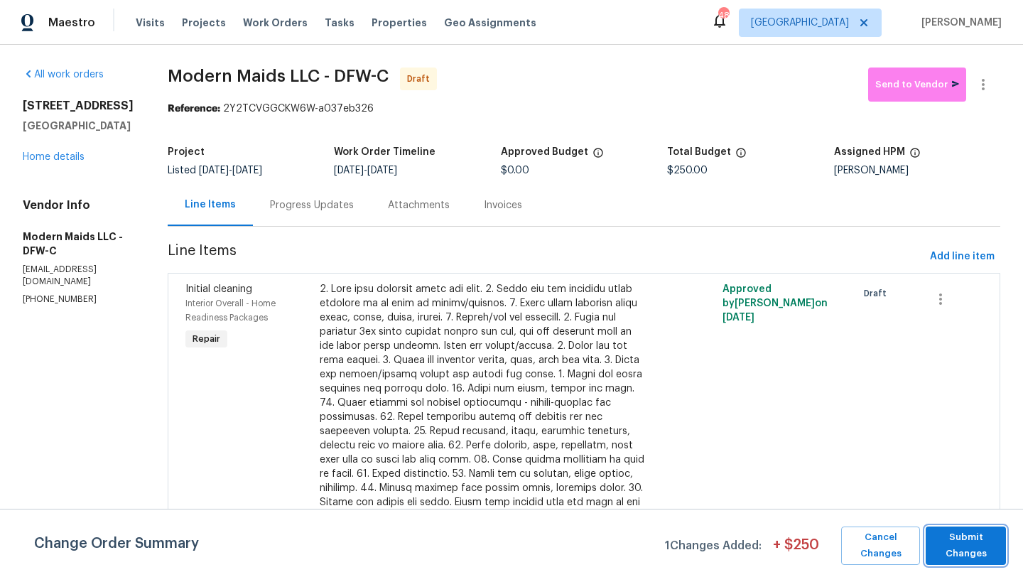
click at [941, 543] on span "Submit Changes" at bounding box center [966, 545] width 66 height 33
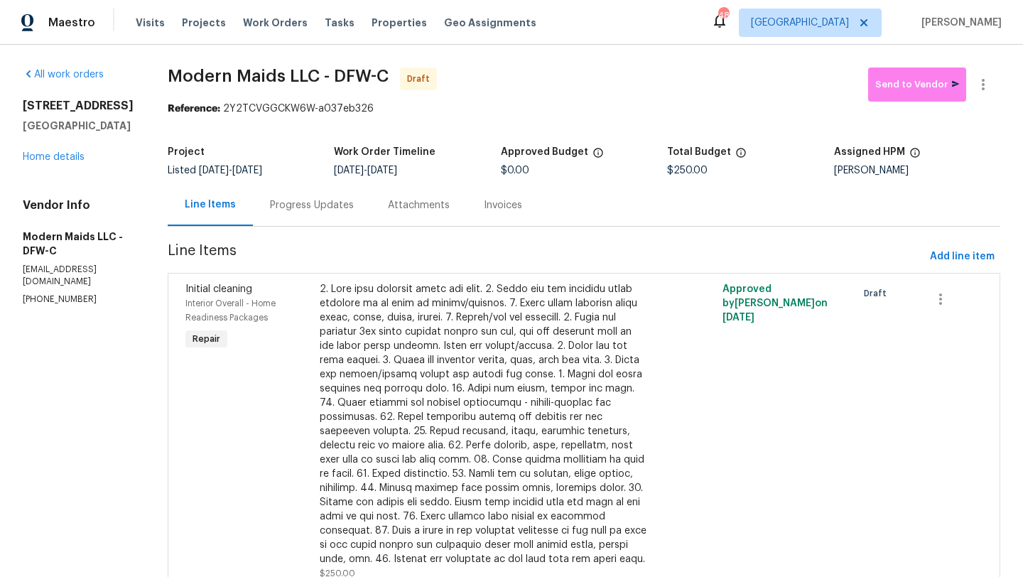
click at [72, 149] on div "1209 Sylvan Dr Garland, TX 75040 Home details" at bounding box center [78, 131] width 111 height 65
click at [67, 160] on link "Home details" at bounding box center [54, 157] width 62 height 10
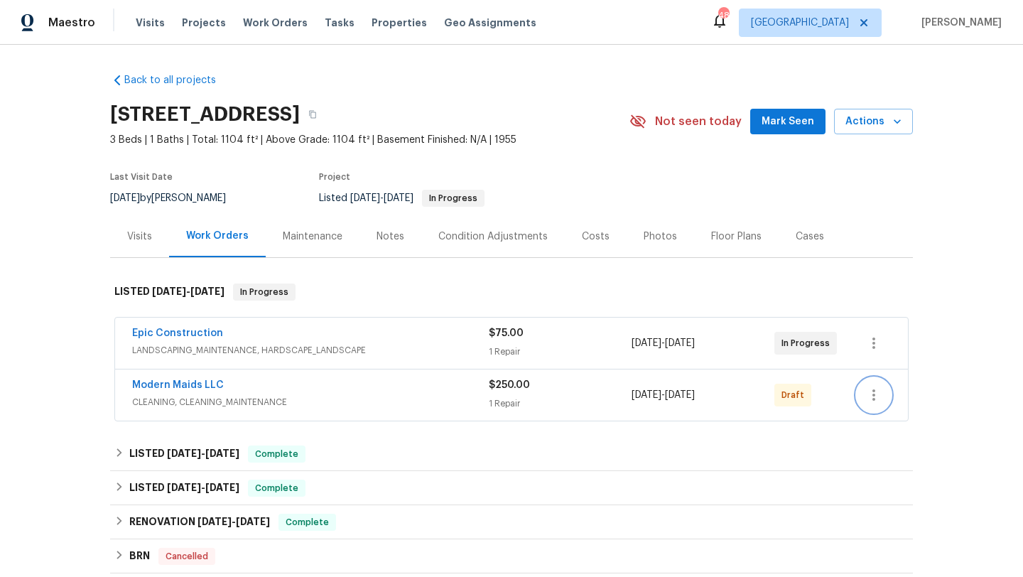
click at [870, 391] on icon "button" at bounding box center [873, 394] width 17 height 17
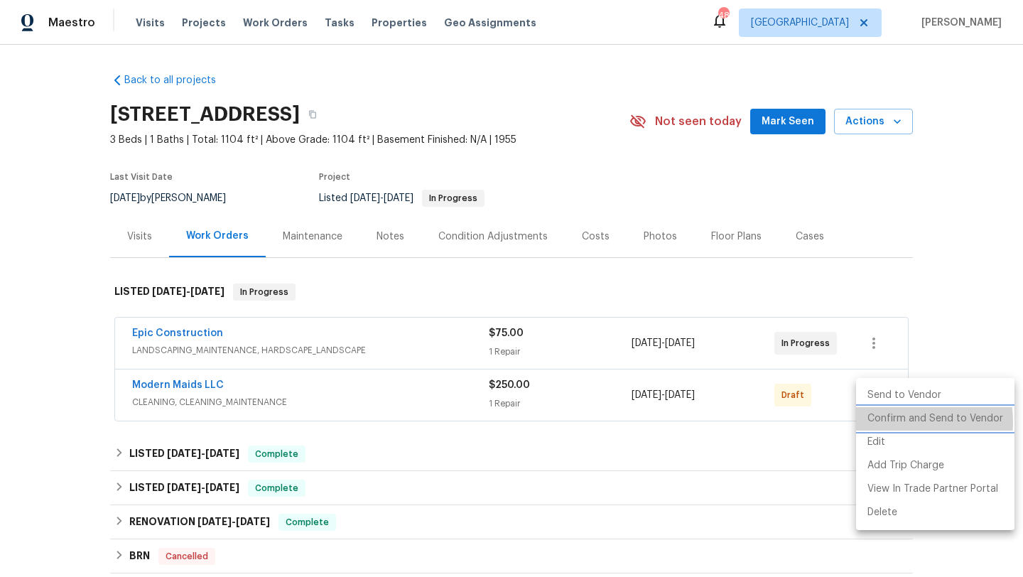
click at [891, 422] on li "Confirm and Send to Vendor" at bounding box center [935, 418] width 158 height 23
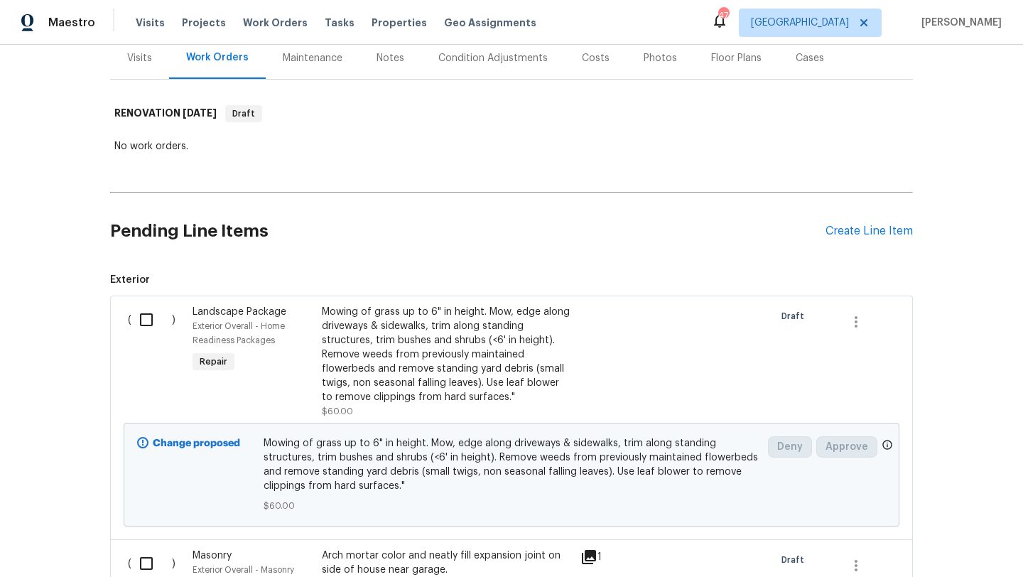
scroll to position [205, 0]
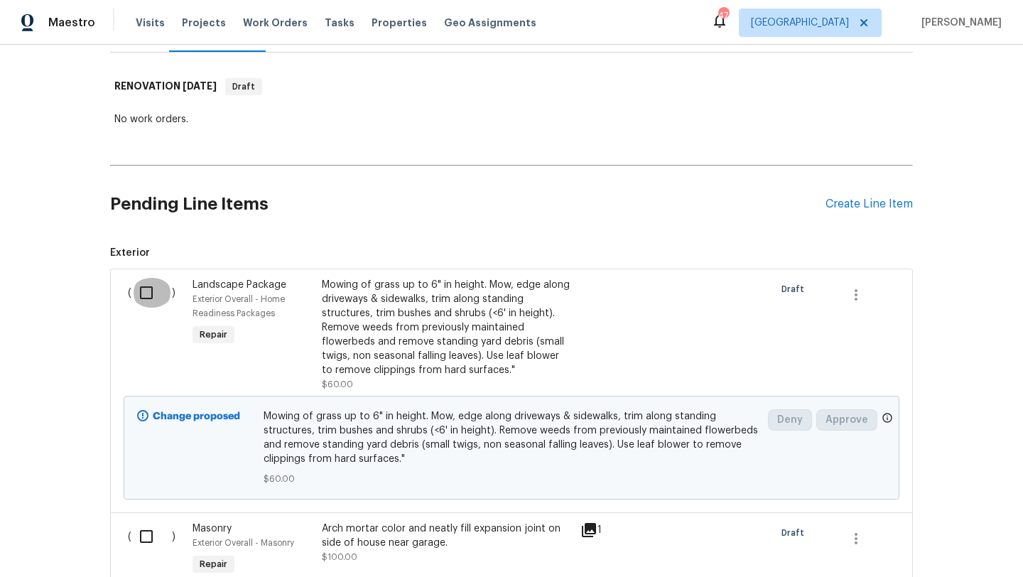
click at [148, 295] on input "checkbox" at bounding box center [151, 293] width 40 height 30
checkbox input "true"
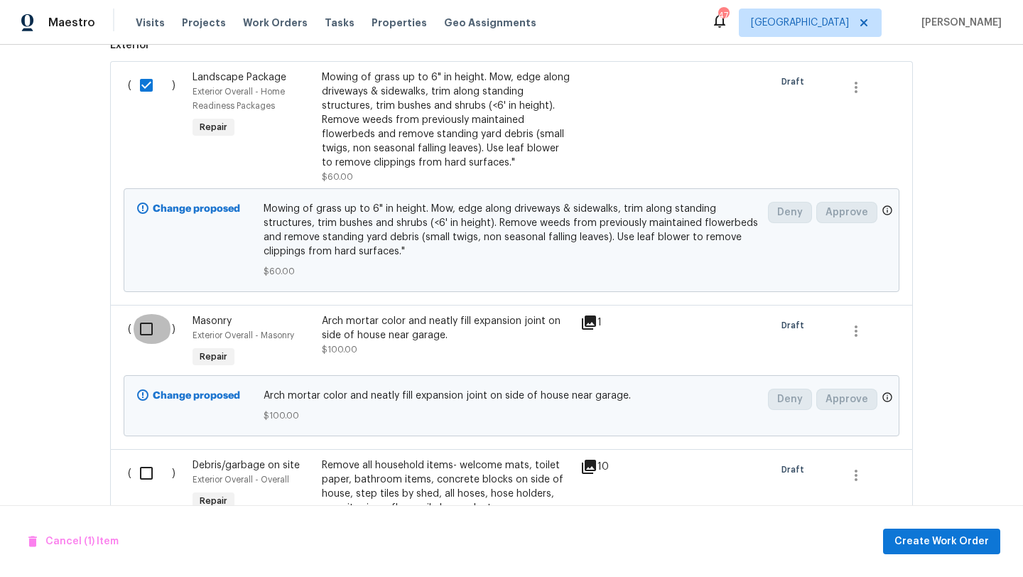
click at [146, 324] on input "checkbox" at bounding box center [151, 329] width 40 height 30
checkbox input "true"
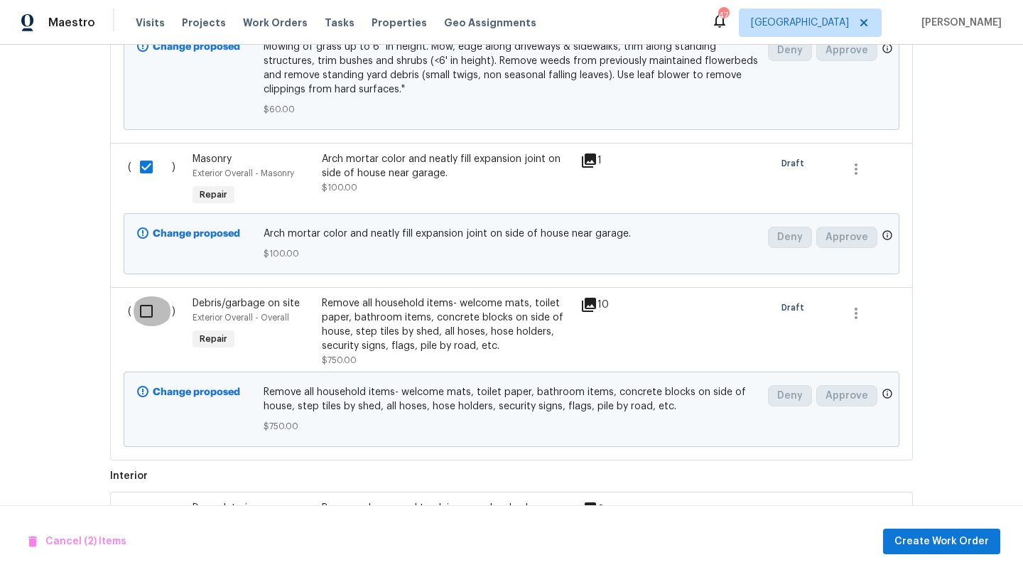
click at [143, 314] on input "checkbox" at bounding box center [151, 311] width 40 height 30
checkbox input "true"
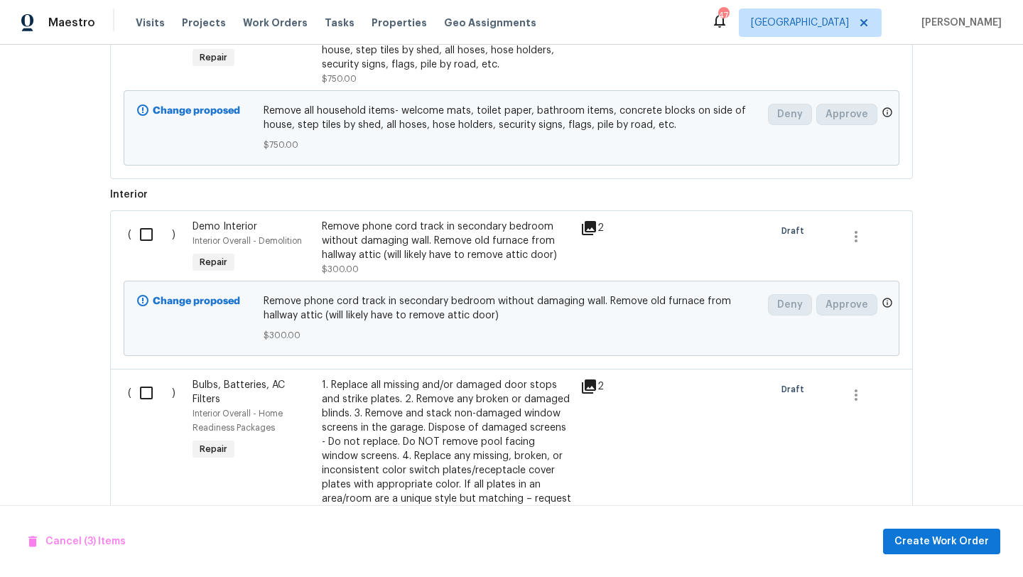
scroll to position [864, 0]
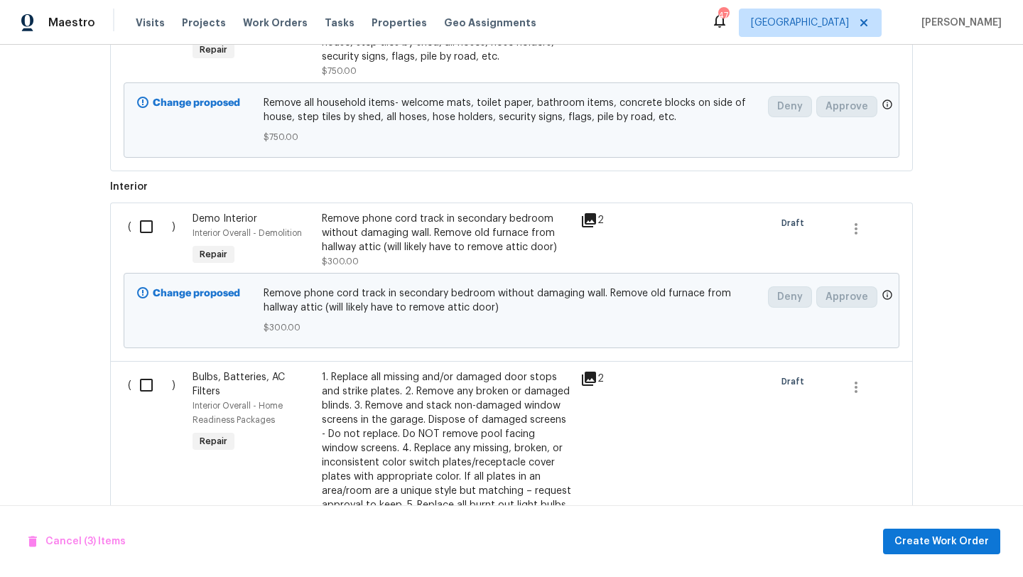
click at [148, 228] on input "checkbox" at bounding box center [151, 227] width 40 height 30
checkbox input "true"
click at [148, 381] on input "checkbox" at bounding box center [151, 385] width 40 height 30
checkbox input "true"
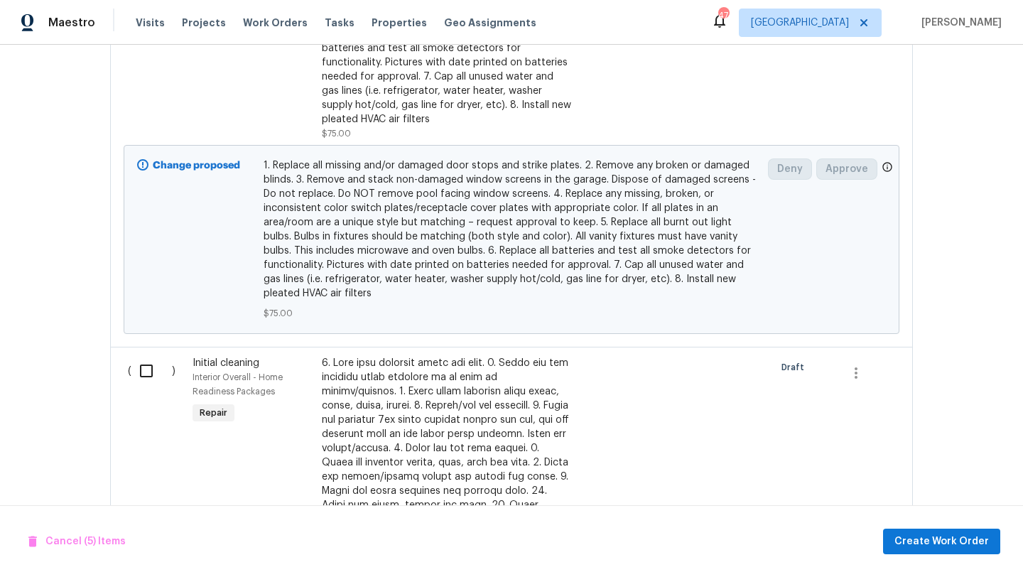
scroll to position [1396, 0]
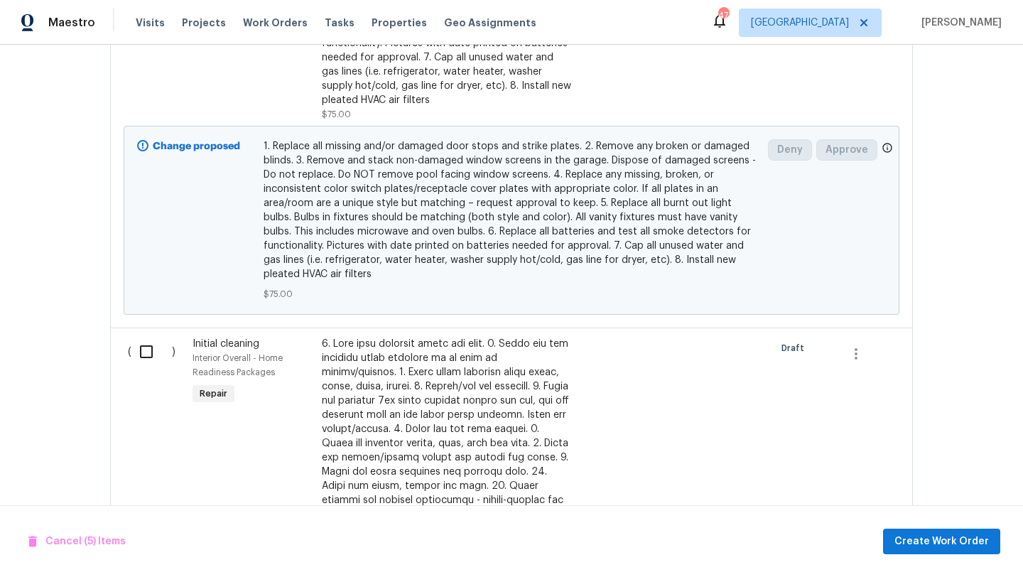
click at [146, 359] on input "checkbox" at bounding box center [151, 352] width 40 height 30
checkbox input "false"
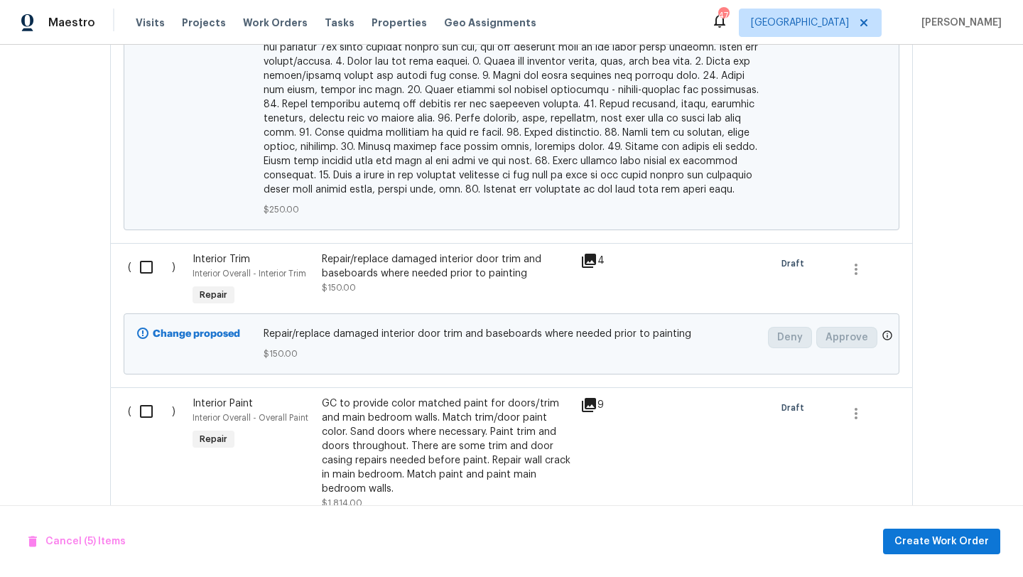
scroll to position [2143, 0]
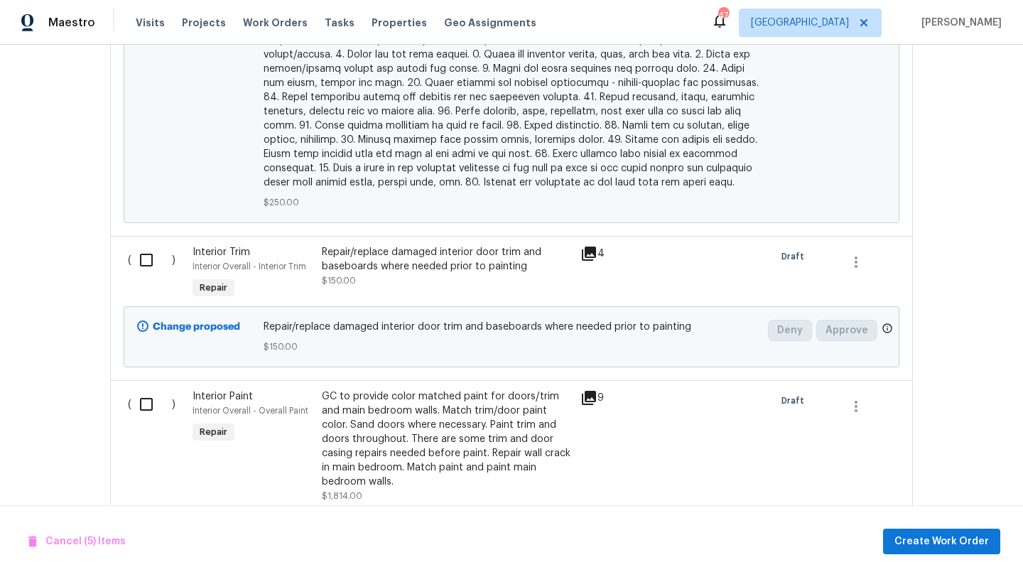
click at [144, 249] on input "checkbox" at bounding box center [151, 260] width 40 height 30
checkbox input "true"
click at [146, 398] on input "checkbox" at bounding box center [151, 404] width 40 height 30
checkbox input "true"
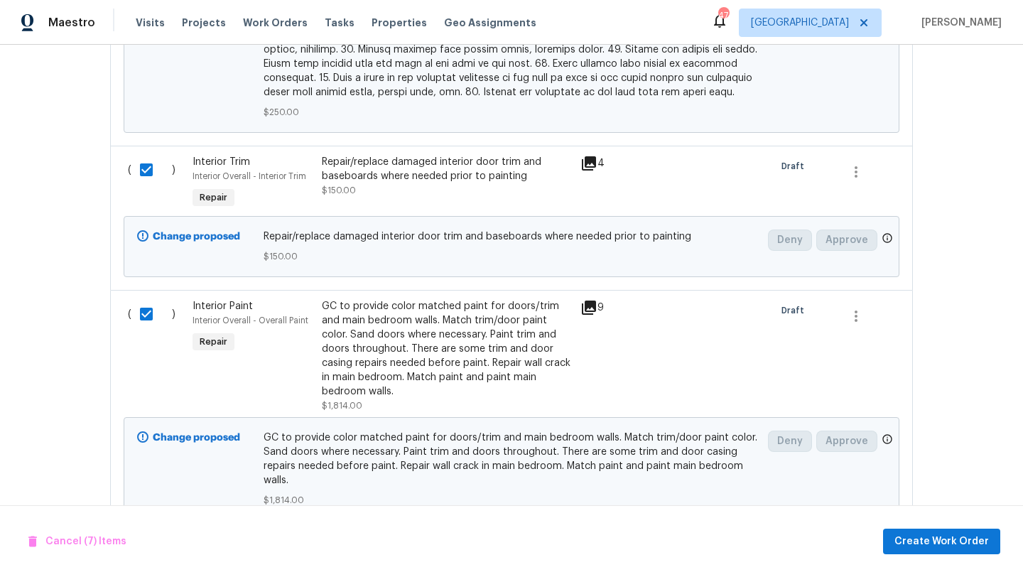
scroll to position [2262, 0]
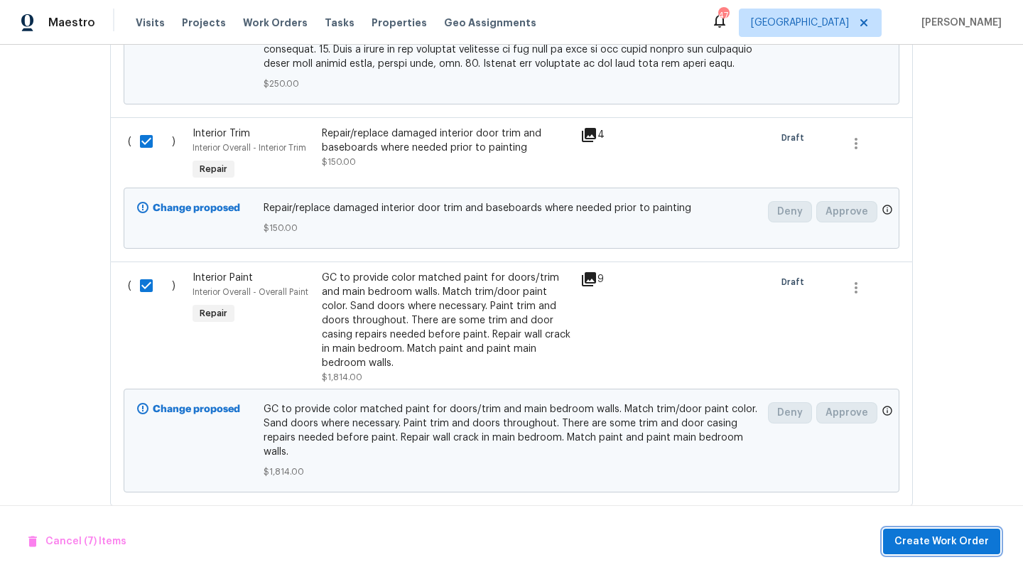
click at [908, 537] on span "Create Work Order" at bounding box center [941, 542] width 94 height 18
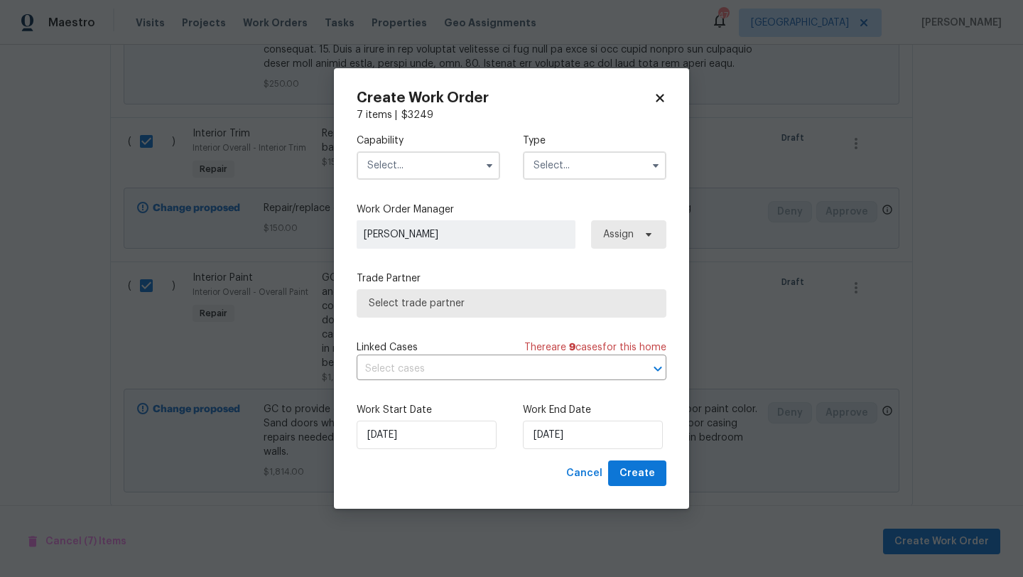
click at [460, 173] on input "text" at bounding box center [428, 165] width 143 height 28
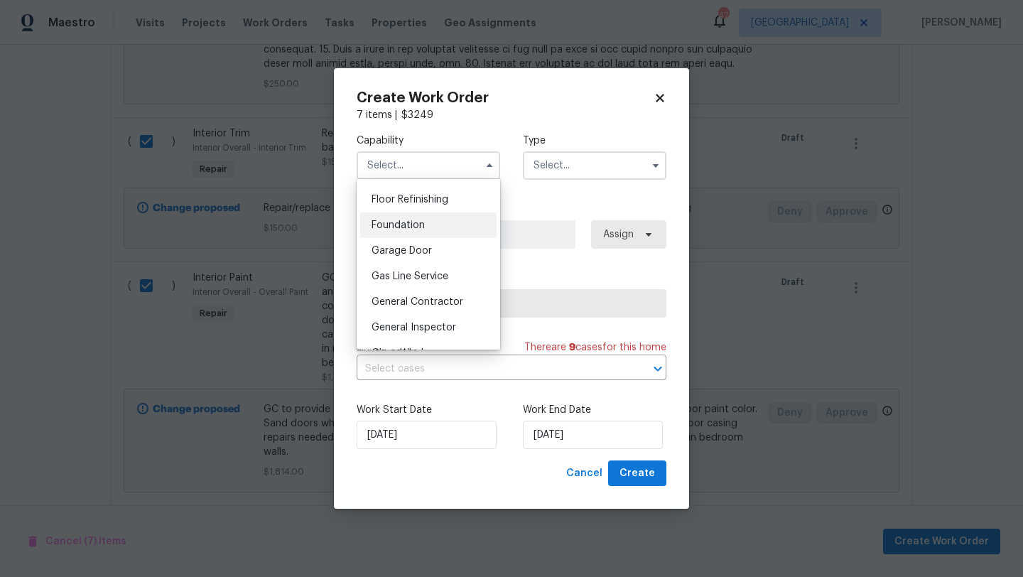
scroll to position [575, 0]
click at [447, 298] on span "General Contractor" at bounding box center [417, 299] width 92 height 10
type input "General Contractor"
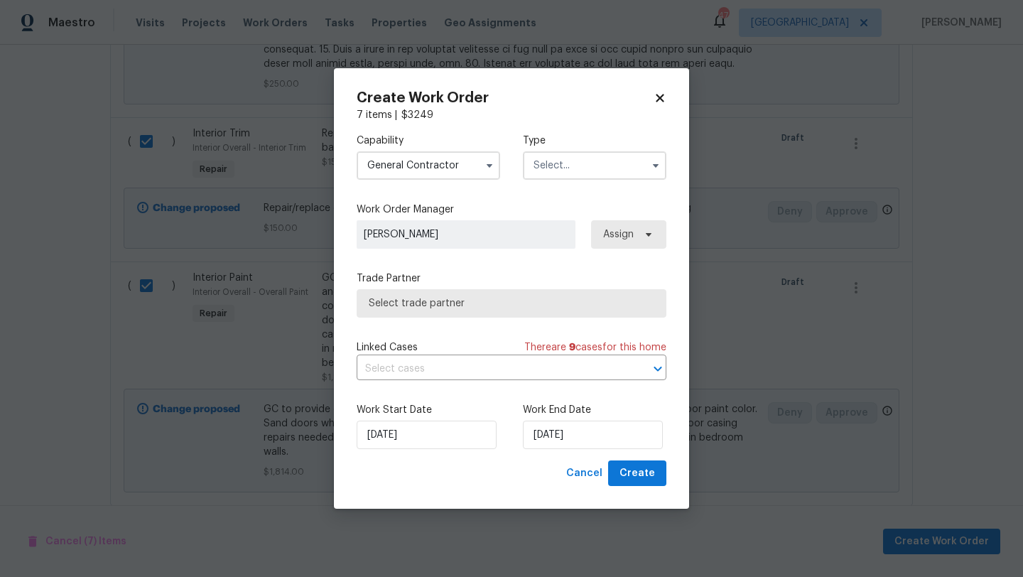
click at [577, 166] on input "text" at bounding box center [594, 165] width 143 height 28
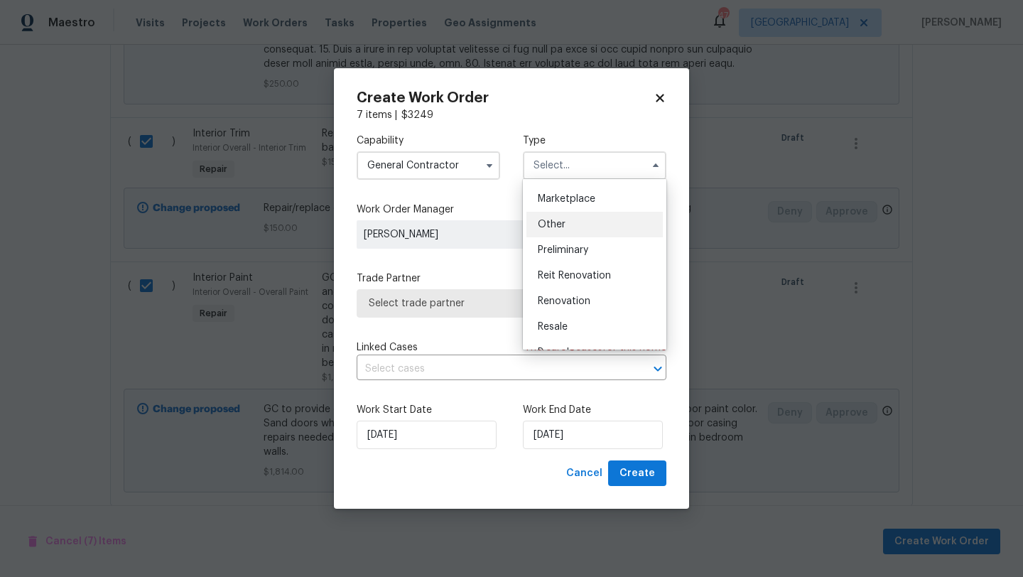
scroll to position [256, 0]
click at [579, 297] on span "Renovation" at bounding box center [564, 297] width 53 height 10
type input "Renovation"
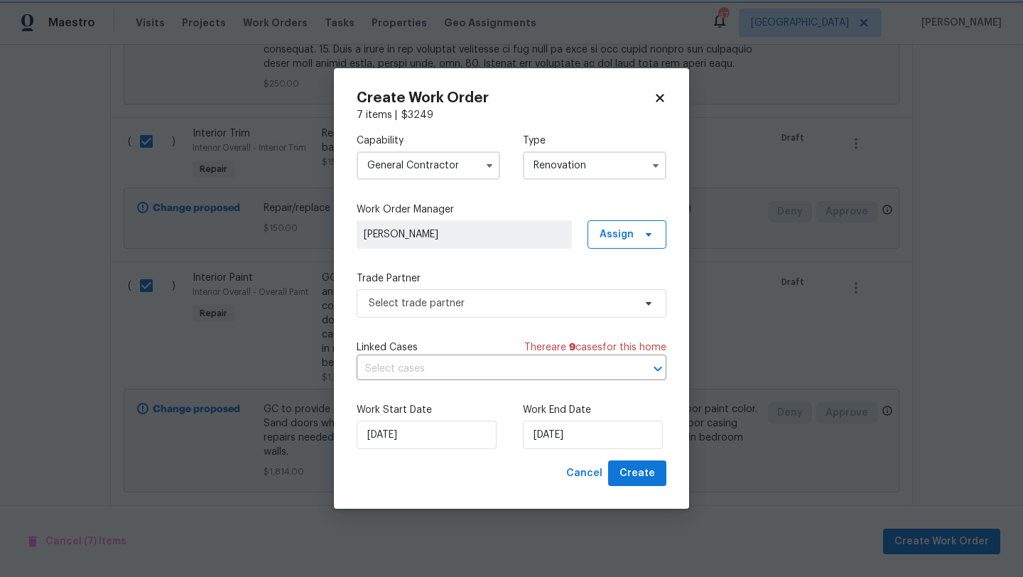
scroll to position [0, 0]
click at [589, 307] on span "Select trade partner" at bounding box center [501, 303] width 265 height 14
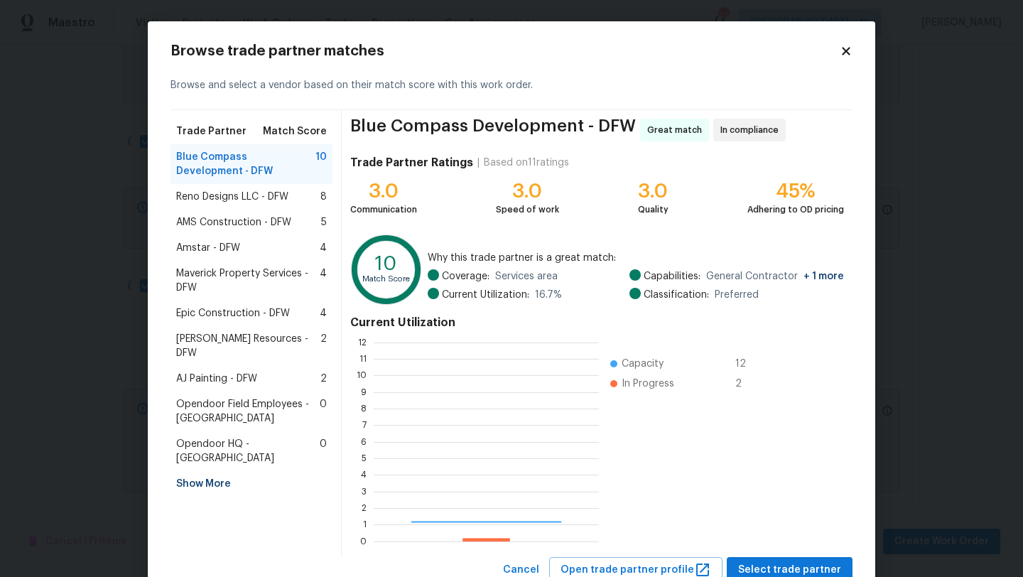
scroll to position [199, 225]
click at [275, 187] on div "Reno Designs LLC - DFW 8" at bounding box center [251, 197] width 162 height 26
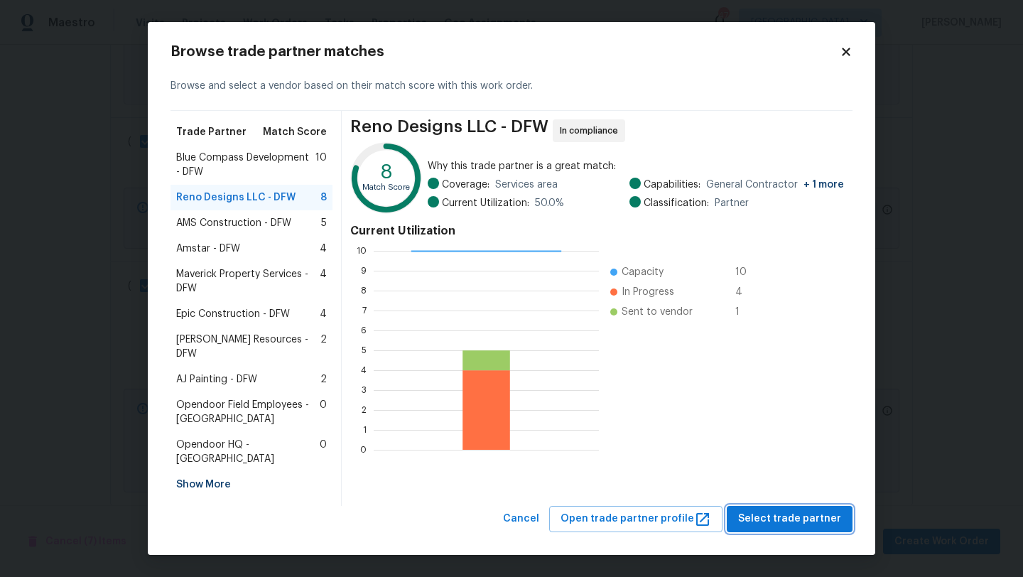
click at [779, 510] on span "Select trade partner" at bounding box center [789, 519] width 103 height 18
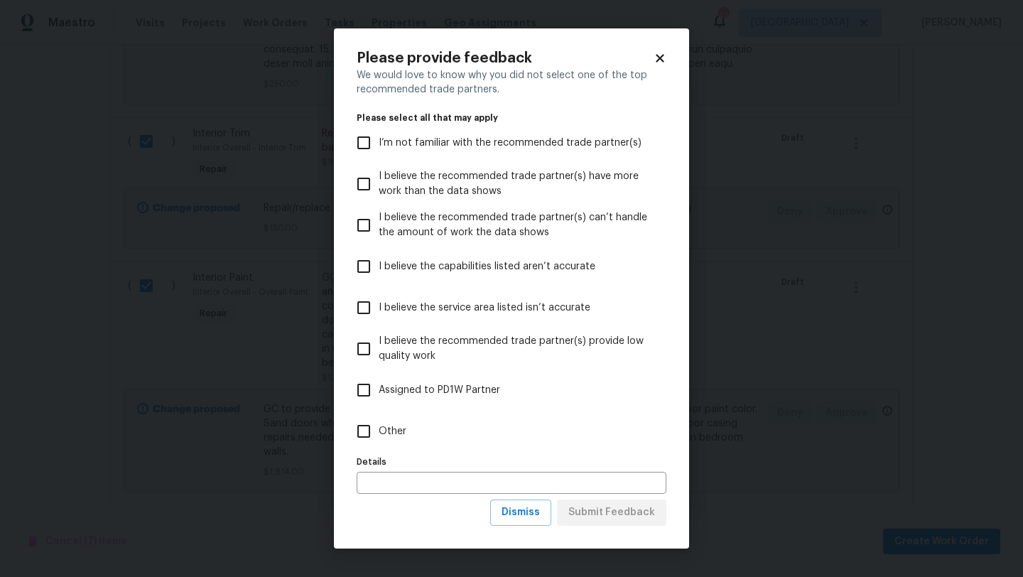
click at [365, 425] on input "Other" at bounding box center [364, 431] width 30 height 30
checkbox input "true"
click at [394, 477] on input "text" at bounding box center [512, 483] width 310 height 22
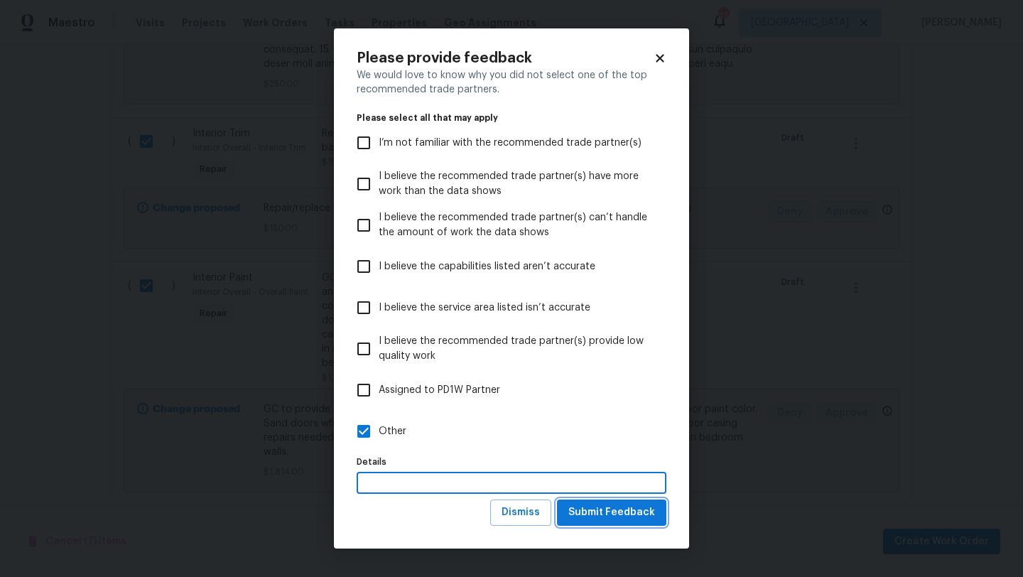
click at [592, 513] on span "Submit Feedback" at bounding box center [611, 513] width 87 height 18
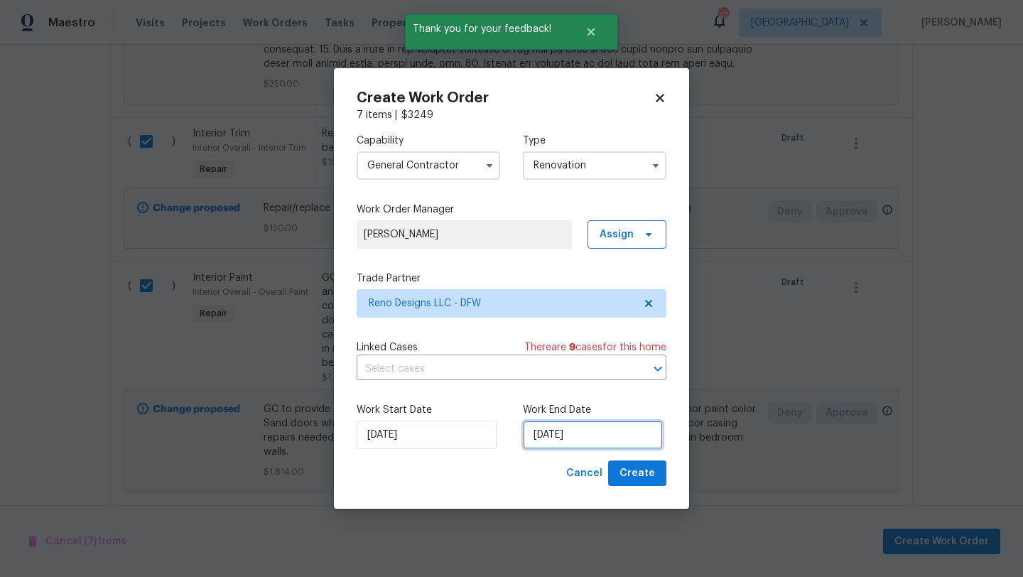
click at [599, 432] on input "[DATE]" at bounding box center [593, 434] width 140 height 28
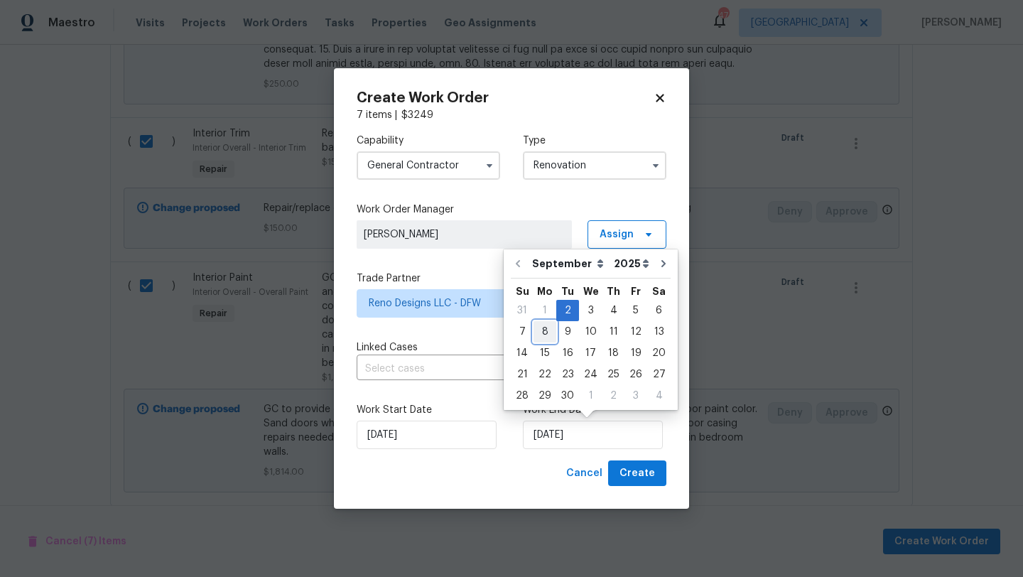
click at [545, 331] on div "8" at bounding box center [544, 332] width 23 height 20
type input "9/8/2025"
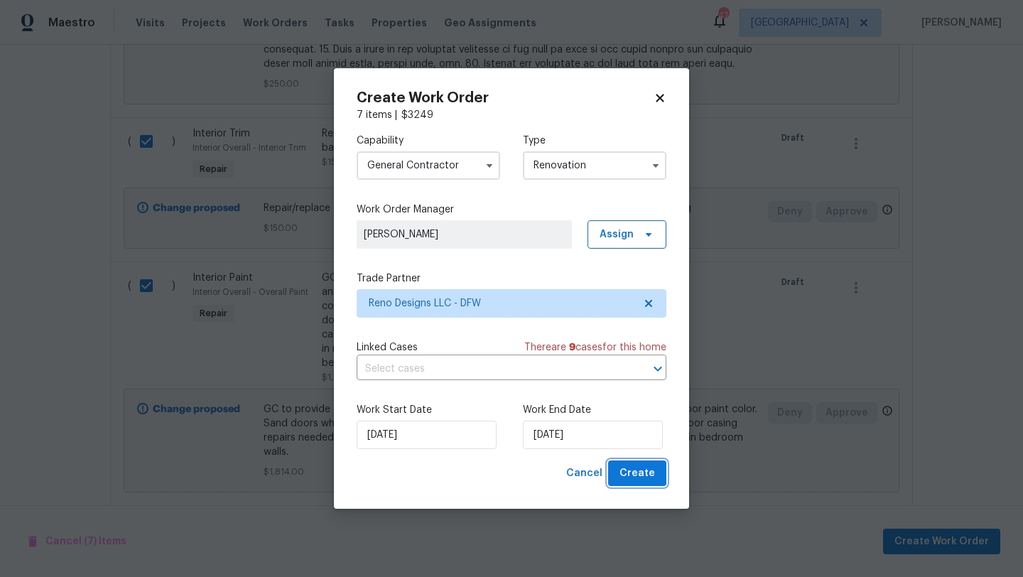
click at [640, 472] on span "Create" at bounding box center [637, 473] width 36 height 18
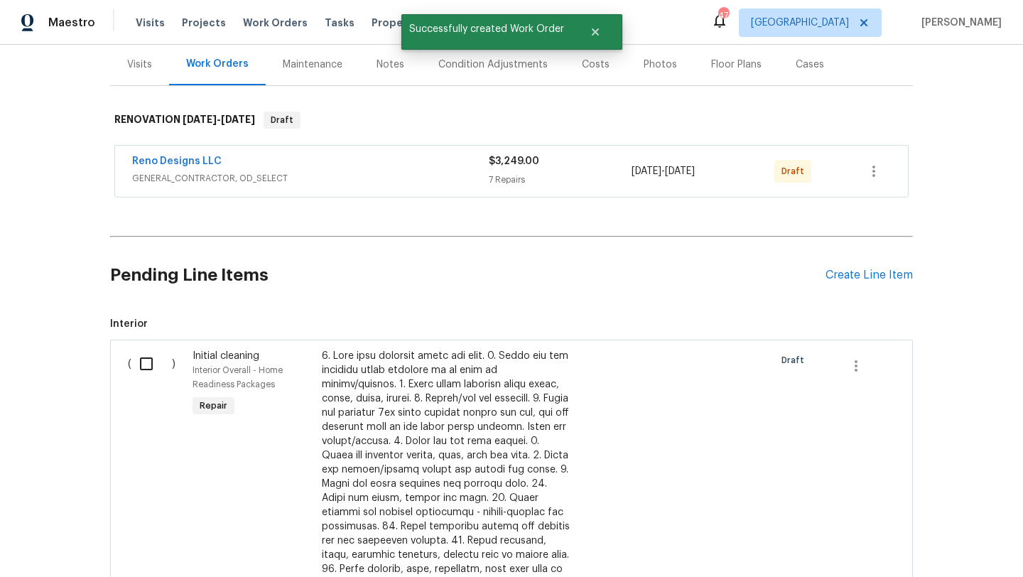
scroll to position [168, 0]
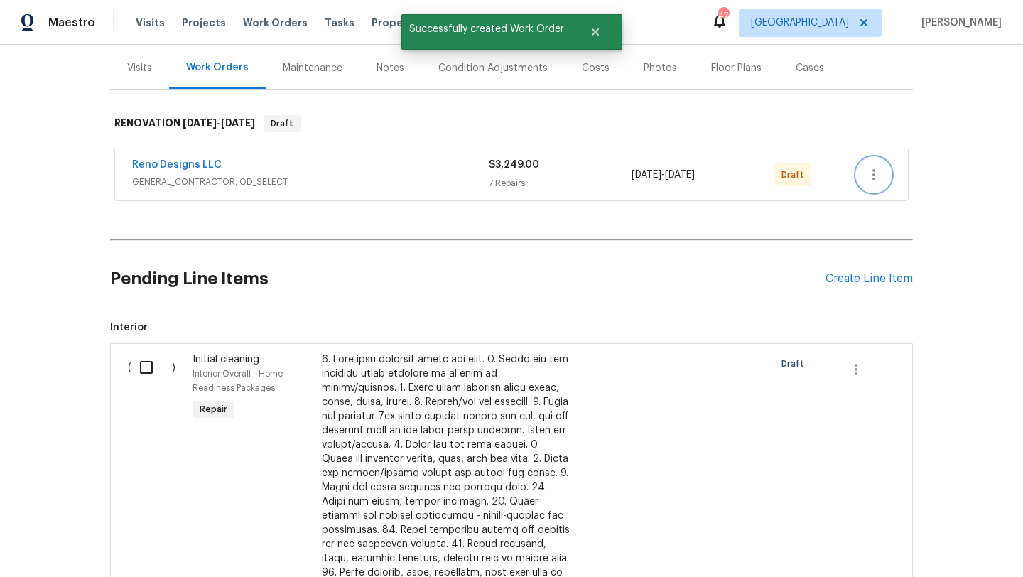
click at [877, 158] on button "button" at bounding box center [874, 175] width 34 height 34
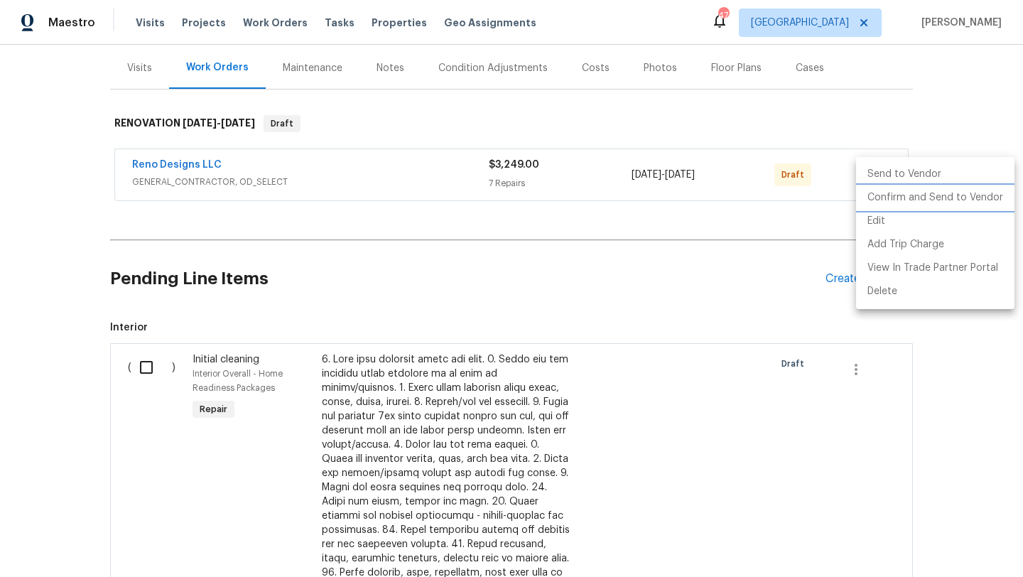
click at [887, 197] on li "Confirm and Send to Vendor" at bounding box center [935, 197] width 158 height 23
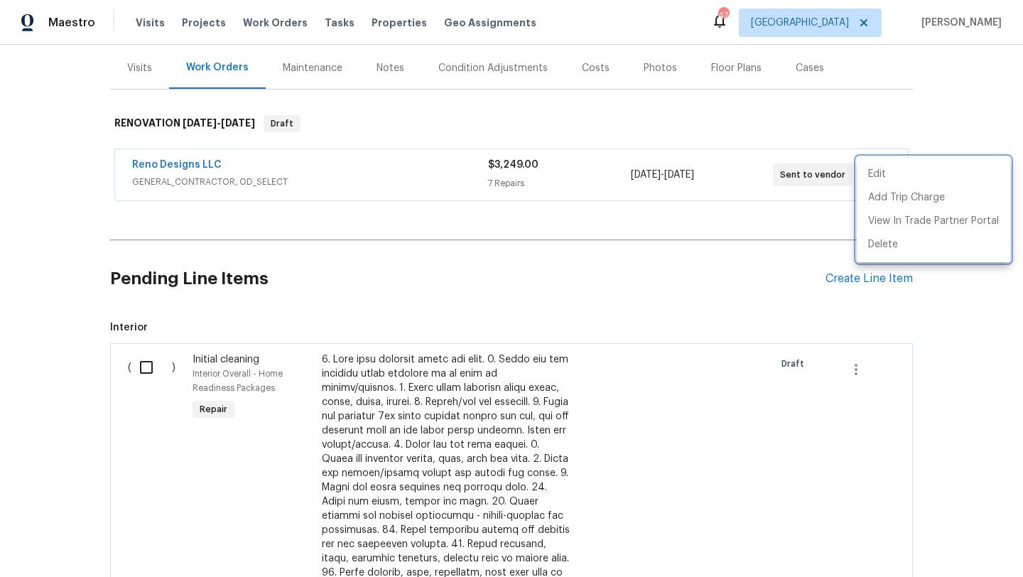
click at [205, 163] on div at bounding box center [511, 288] width 1023 height 577
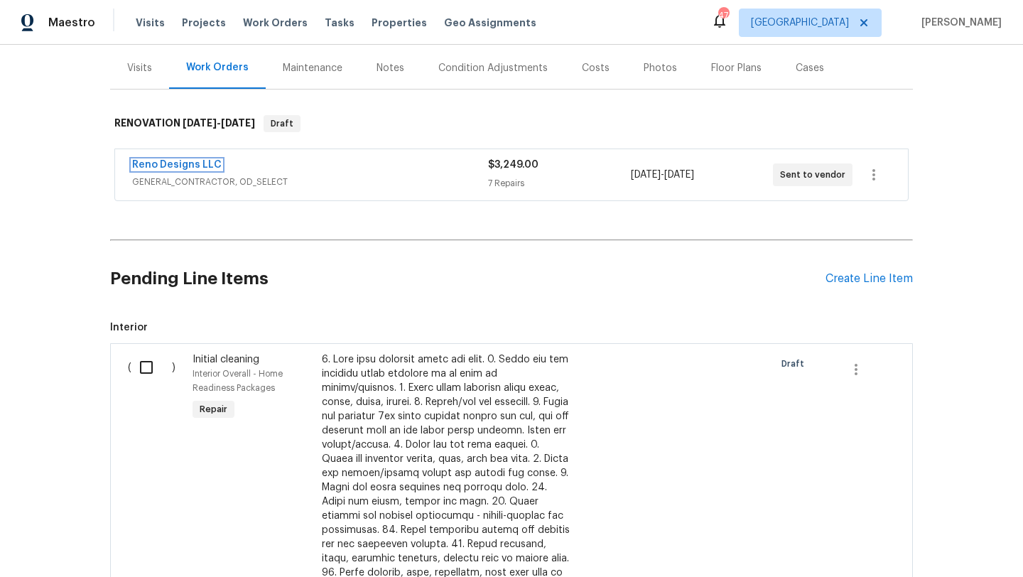
click at [205, 163] on link "Reno Designs LLC" at bounding box center [176, 165] width 89 height 10
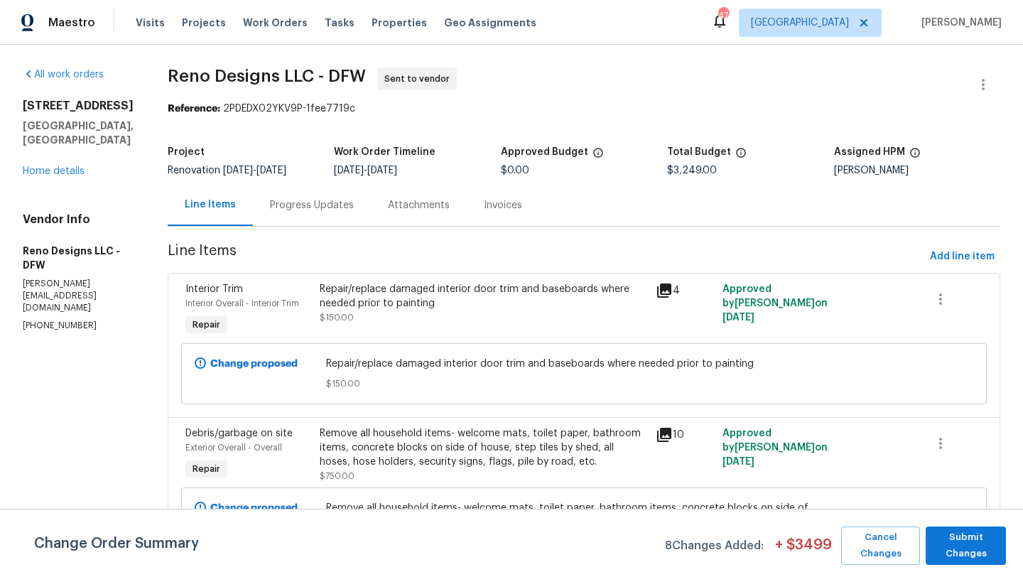
click at [987, 565] on div "Change Order Summary 8 Changes Added: + $ 3499 Cancel Changes Submit Changes" at bounding box center [511, 543] width 1023 height 68
click at [975, 546] on span "Submit Changes" at bounding box center [966, 545] width 66 height 33
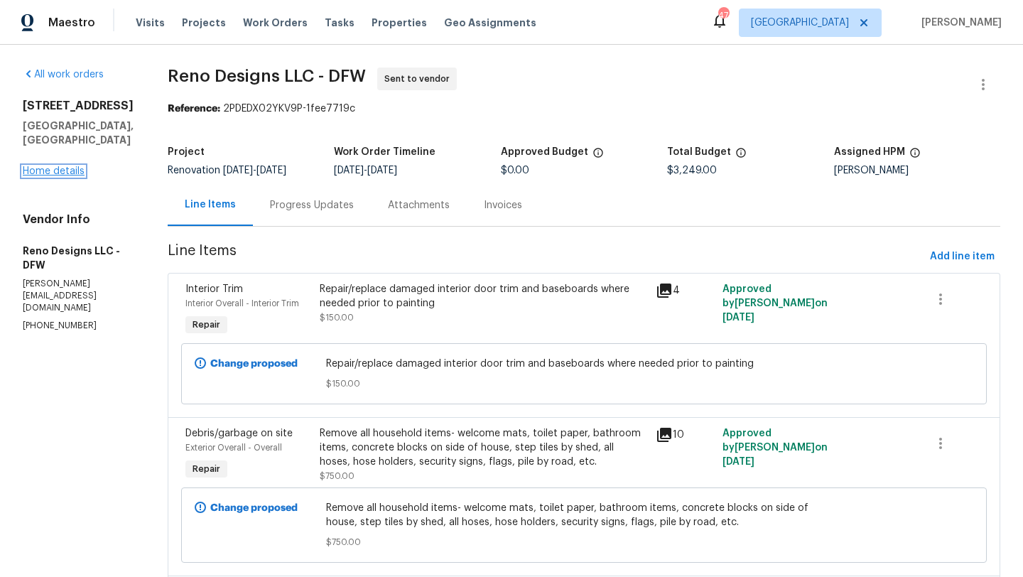
click at [51, 166] on link "Home details" at bounding box center [54, 171] width 62 height 10
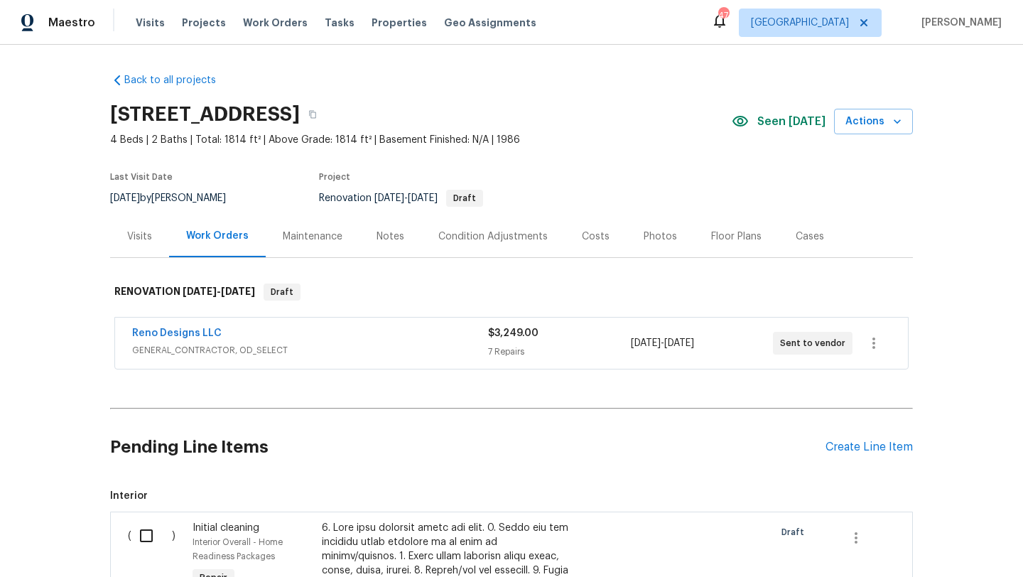
click at [147, 531] on input "checkbox" at bounding box center [151, 536] width 40 height 30
checkbox input "true"
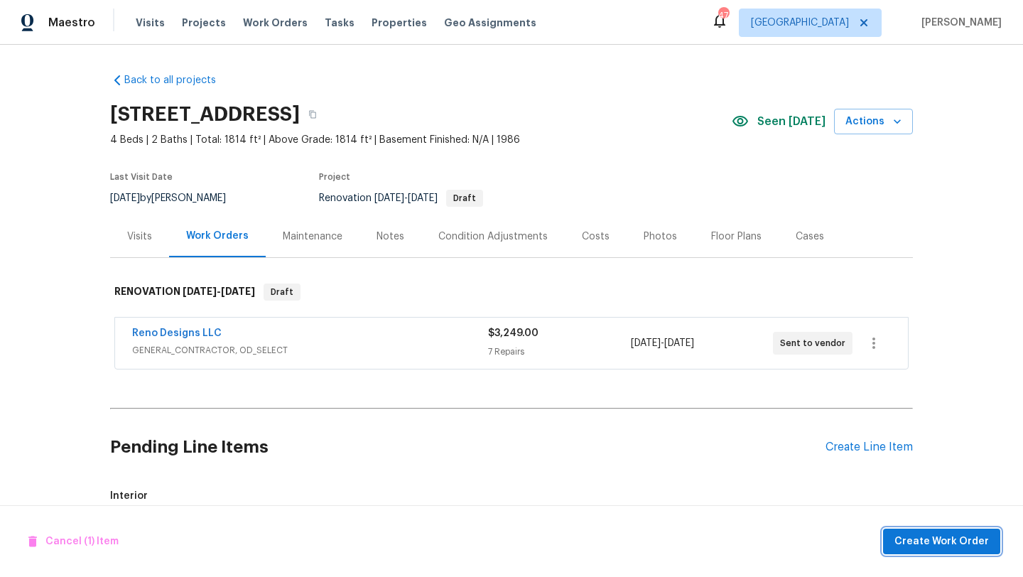
click at [913, 533] on span "Create Work Order" at bounding box center [941, 542] width 94 height 18
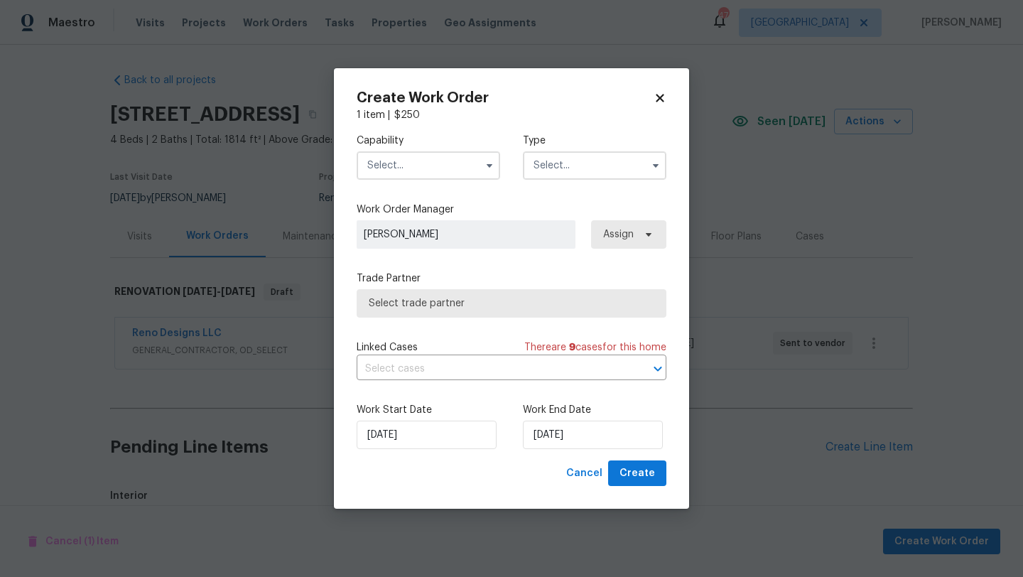
click at [427, 154] on input "text" at bounding box center [428, 165] width 143 height 28
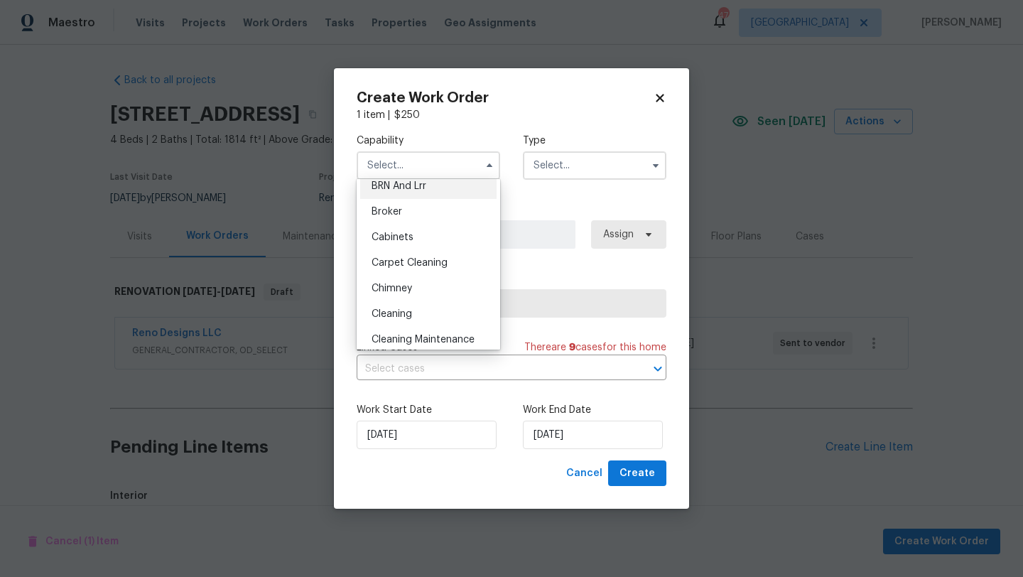
scroll to position [88, 0]
click at [408, 308] on span "Cleaning" at bounding box center [391, 312] width 40 height 10
type input "Cleaning"
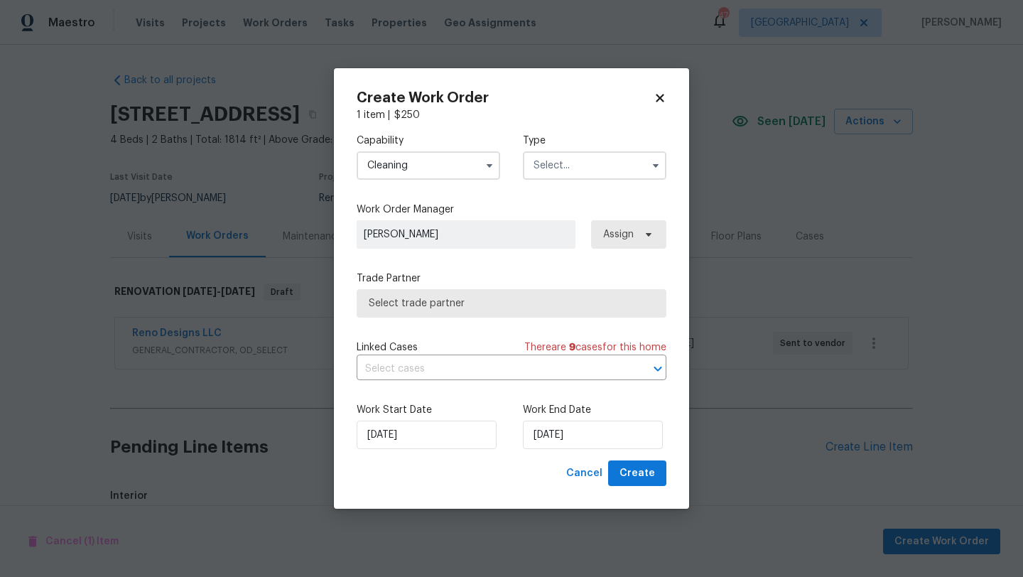
click at [553, 169] on input "text" at bounding box center [594, 165] width 143 height 28
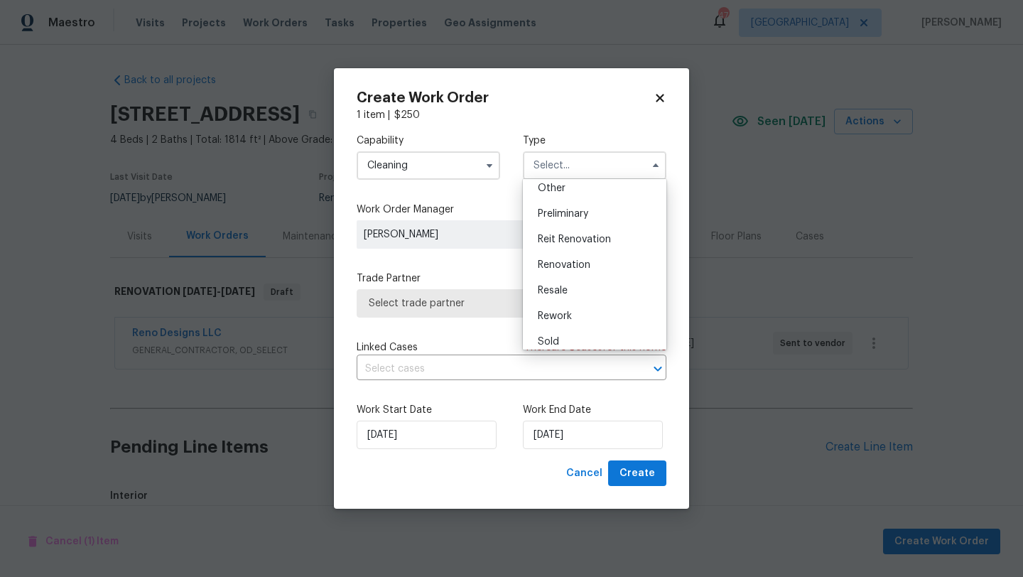
scroll to position [291, 0]
click at [570, 261] on span "Renovation" at bounding box center [564, 262] width 53 height 10
type input "Renovation"
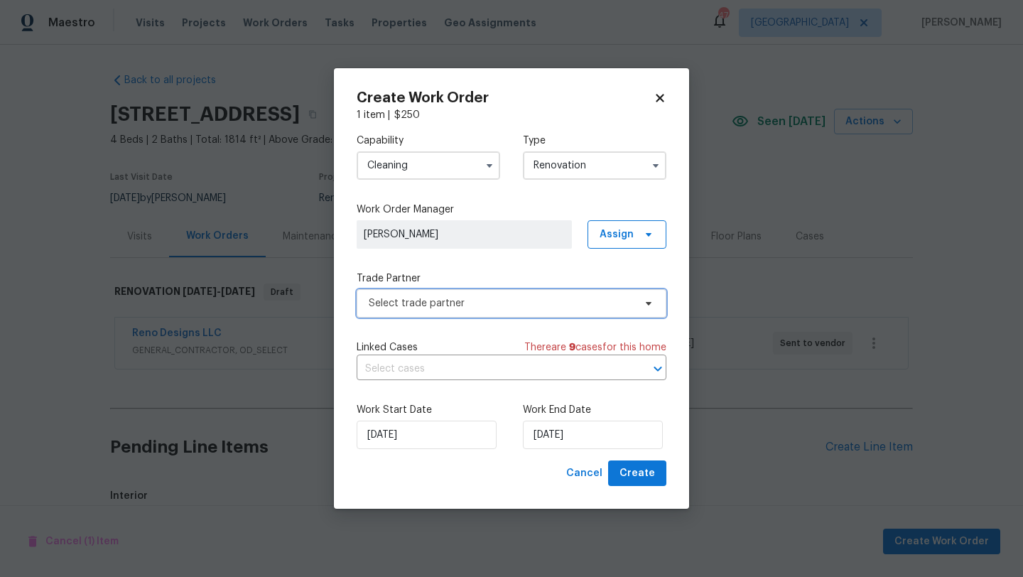
click at [586, 296] on span "Select trade partner" at bounding box center [501, 303] width 265 height 14
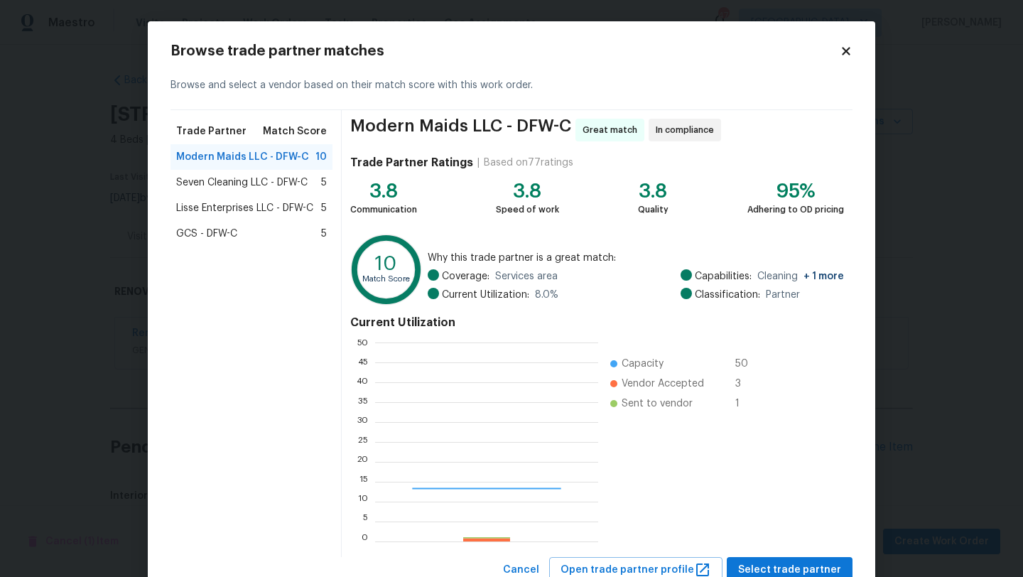
scroll to position [199, 223]
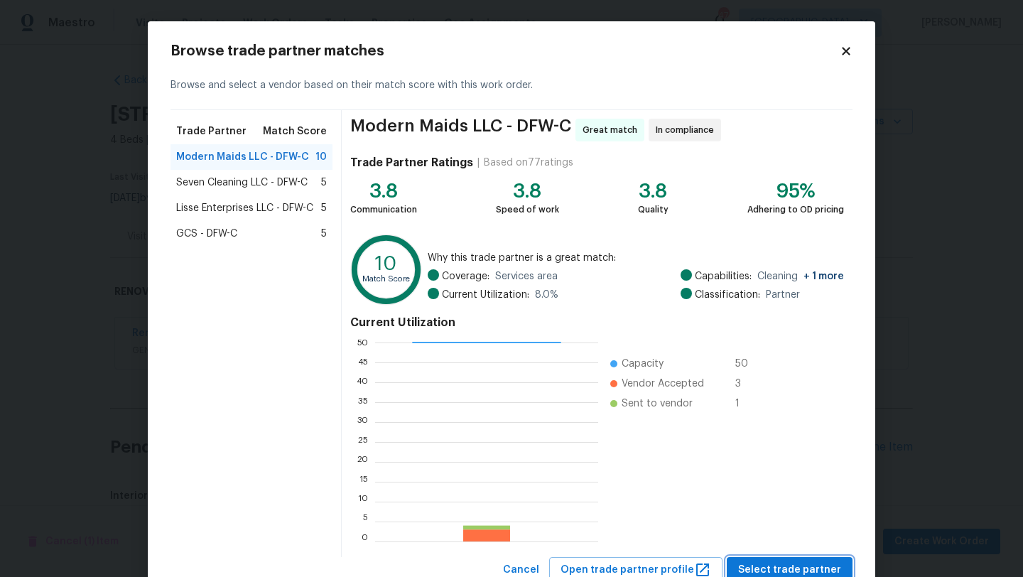
click at [765, 565] on span "Select trade partner" at bounding box center [789, 570] width 103 height 18
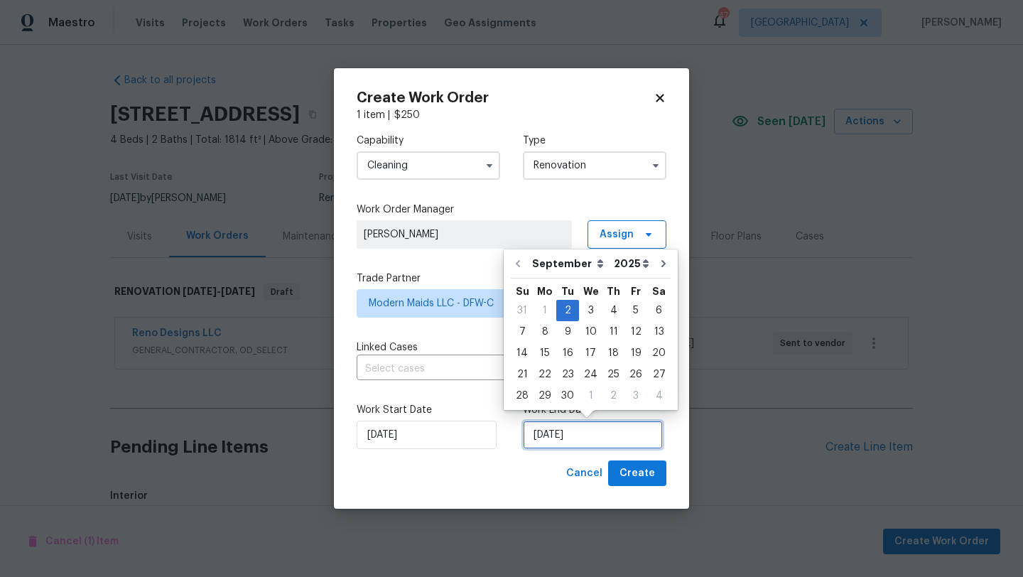
click at [548, 428] on input "9/2/2025" at bounding box center [593, 434] width 140 height 28
click at [566, 335] on div "9" at bounding box center [567, 332] width 23 height 20
type input "9/9/2025"
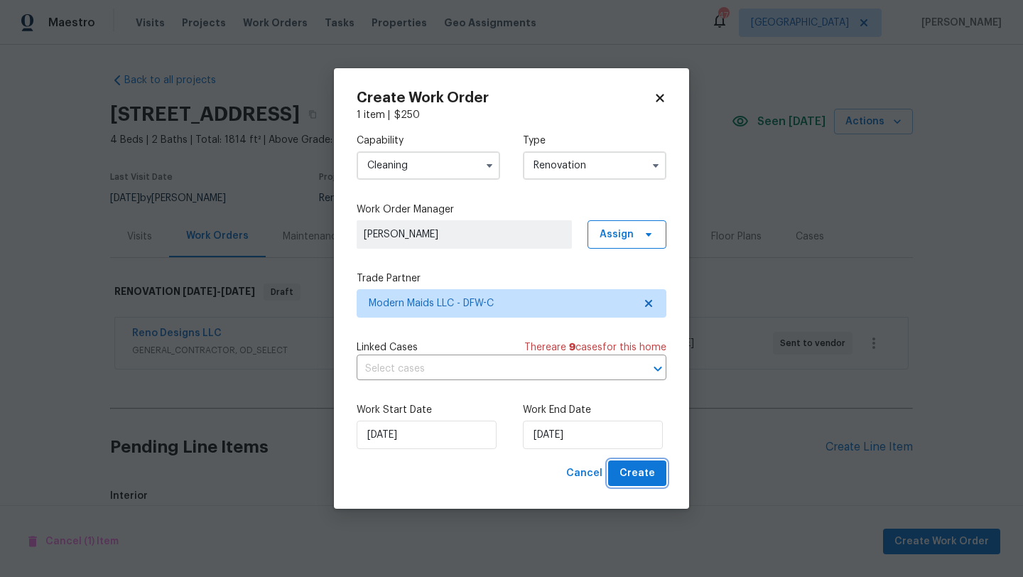
click at [633, 469] on span "Create" at bounding box center [637, 473] width 36 height 18
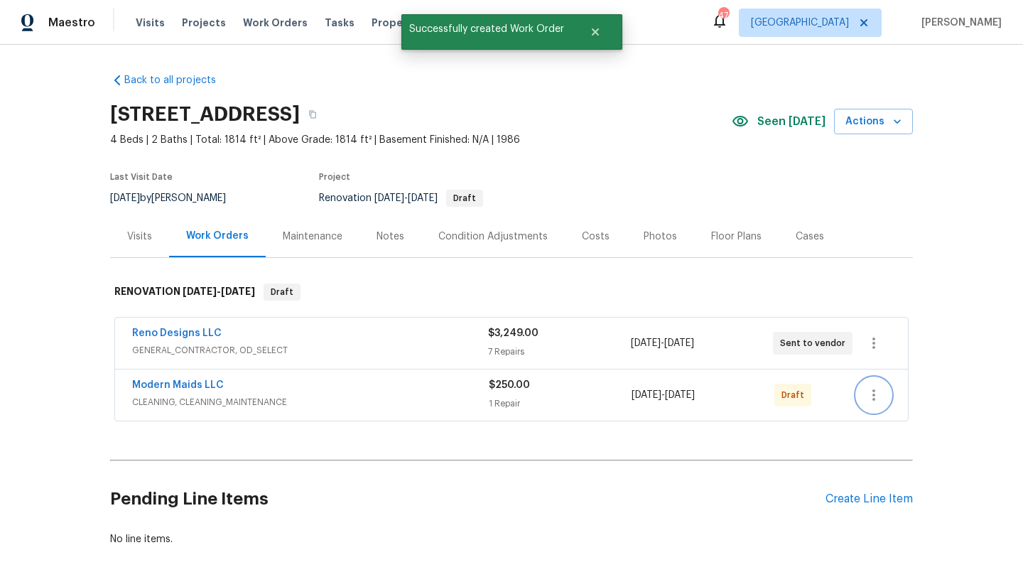
click at [873, 401] on icon "button" at bounding box center [873, 394] width 17 height 17
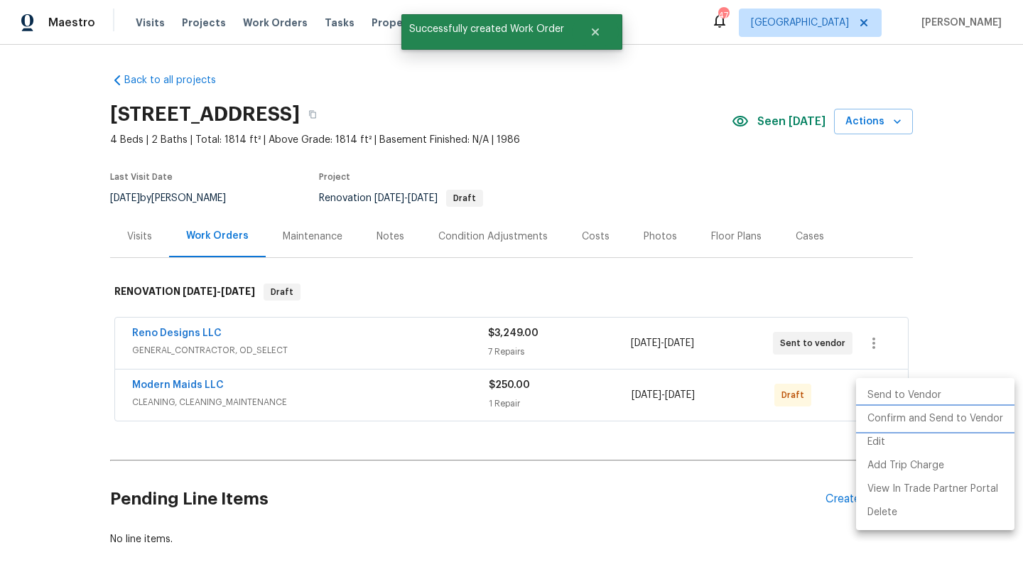
click at [881, 415] on li "Confirm and Send to Vendor" at bounding box center [935, 418] width 158 height 23
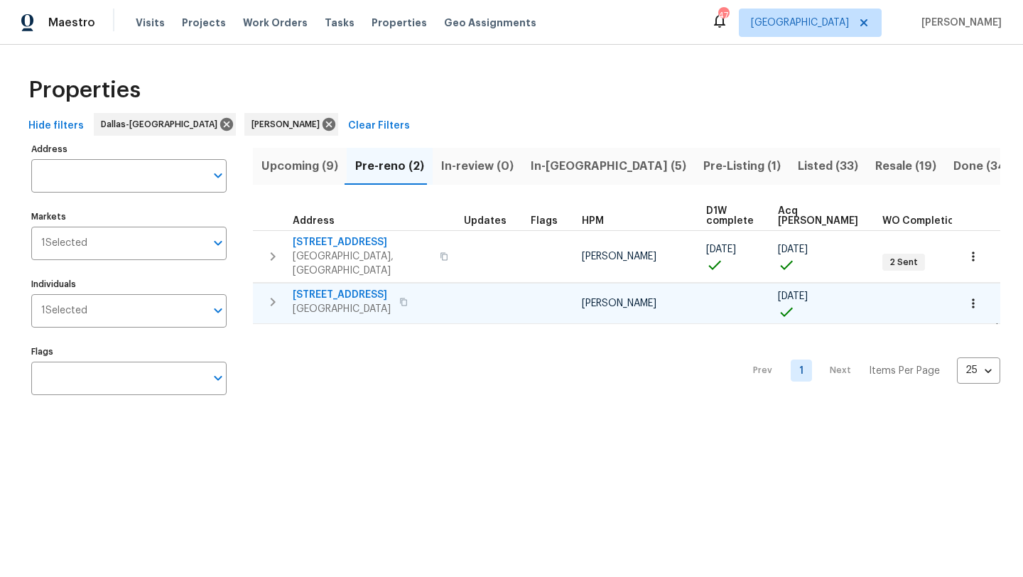
click at [359, 288] on span "[STREET_ADDRESS]" at bounding box center [342, 295] width 98 height 14
click at [540, 163] on span "In-[GEOGRAPHIC_DATA] (5)" at bounding box center [609, 166] width 156 height 20
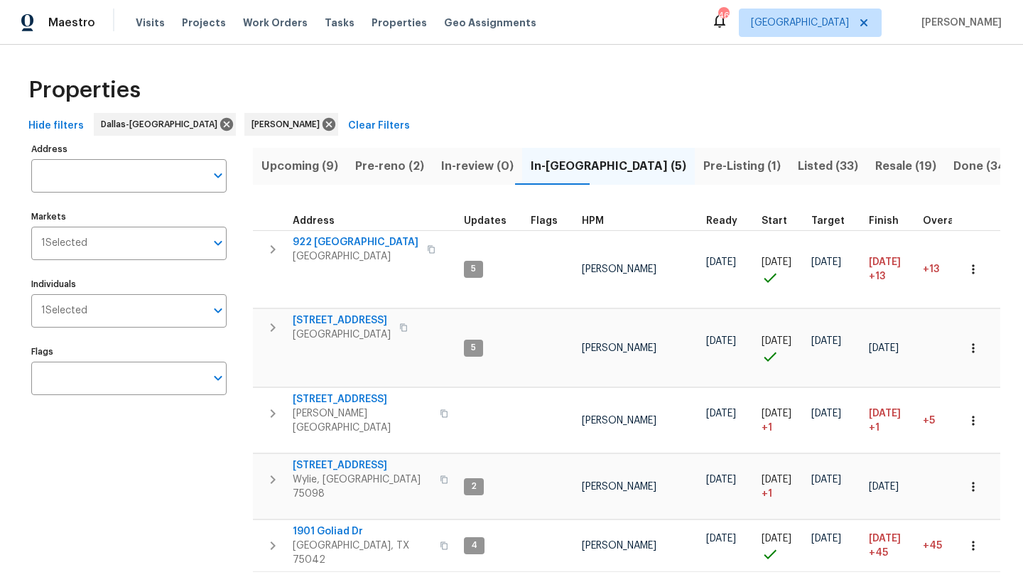
scroll to position [7, 0]
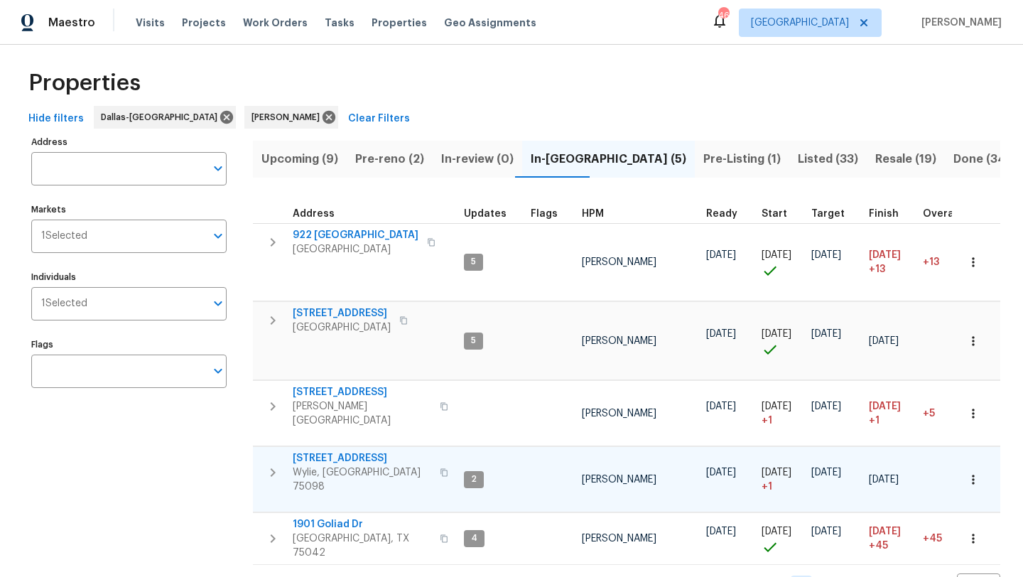
click at [345, 451] on span "[STREET_ADDRESS]" at bounding box center [362, 458] width 138 height 14
click at [386, 309] on span "[STREET_ADDRESS]" at bounding box center [342, 313] width 98 height 14
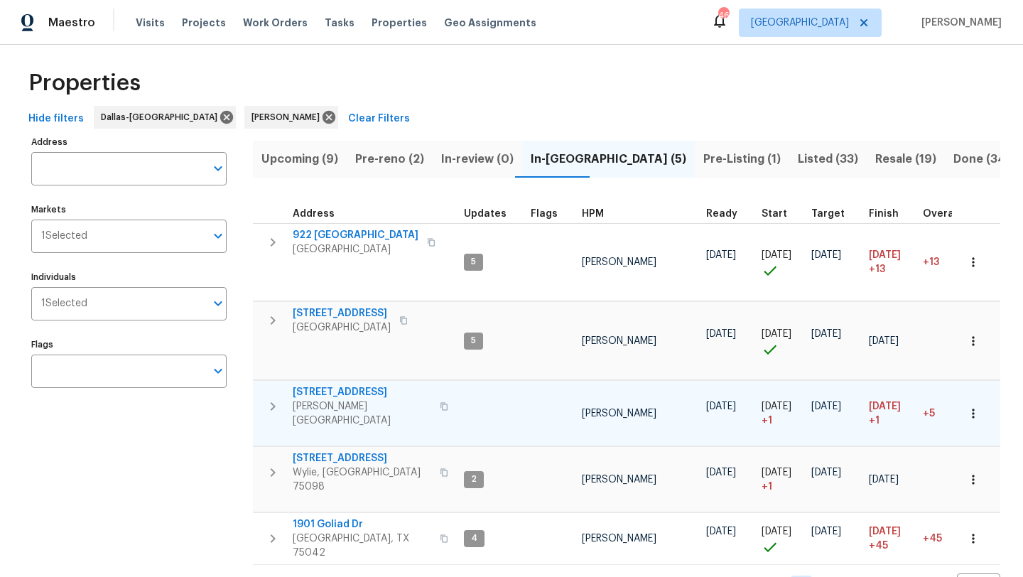
click at [369, 385] on span "[STREET_ADDRESS]" at bounding box center [362, 392] width 138 height 14
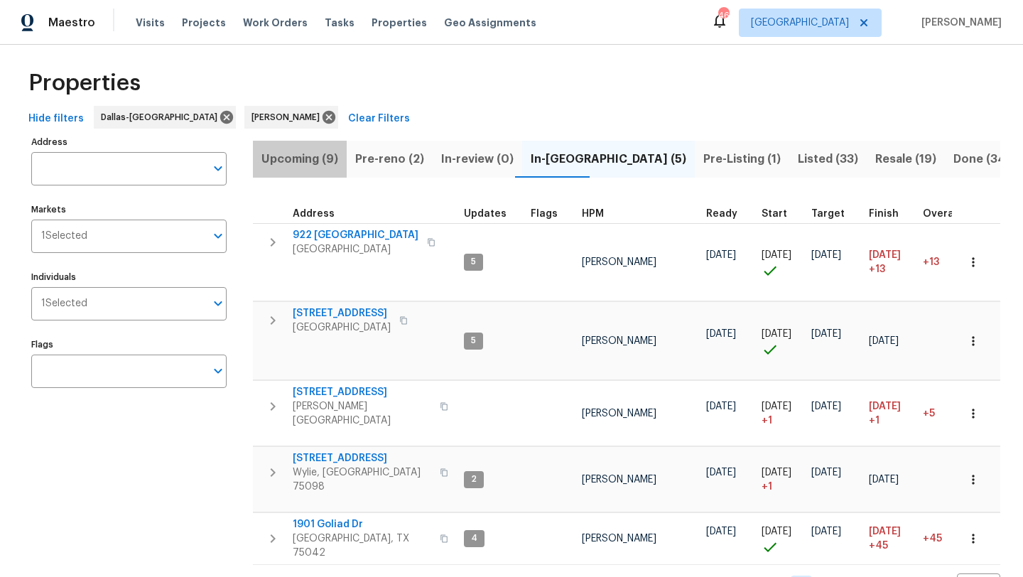
click at [308, 158] on span "Upcoming (9)" at bounding box center [299, 159] width 77 height 20
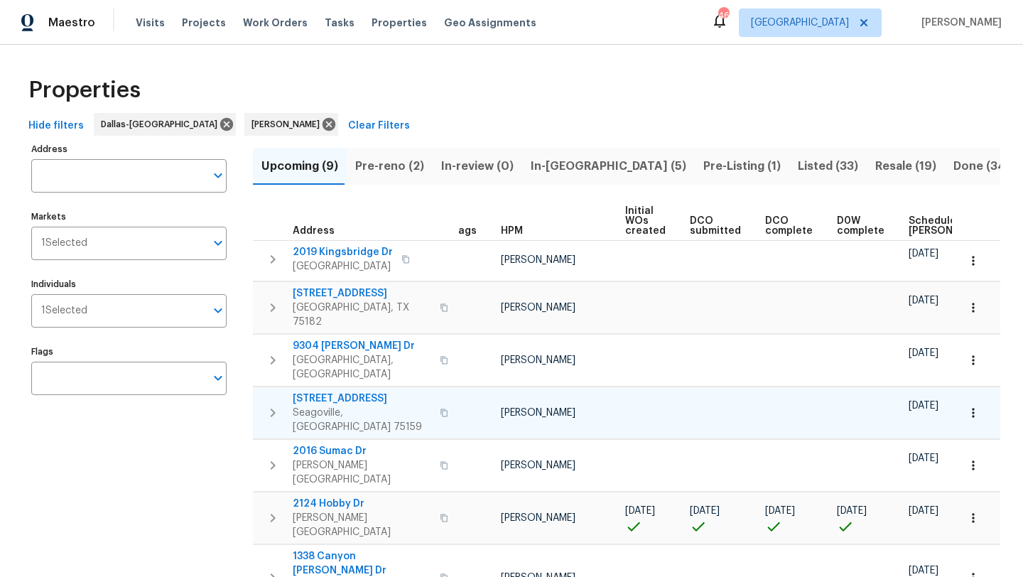
scroll to position [0, 11]
click at [537, 170] on span "In-[GEOGRAPHIC_DATA] (5)" at bounding box center [609, 166] width 156 height 20
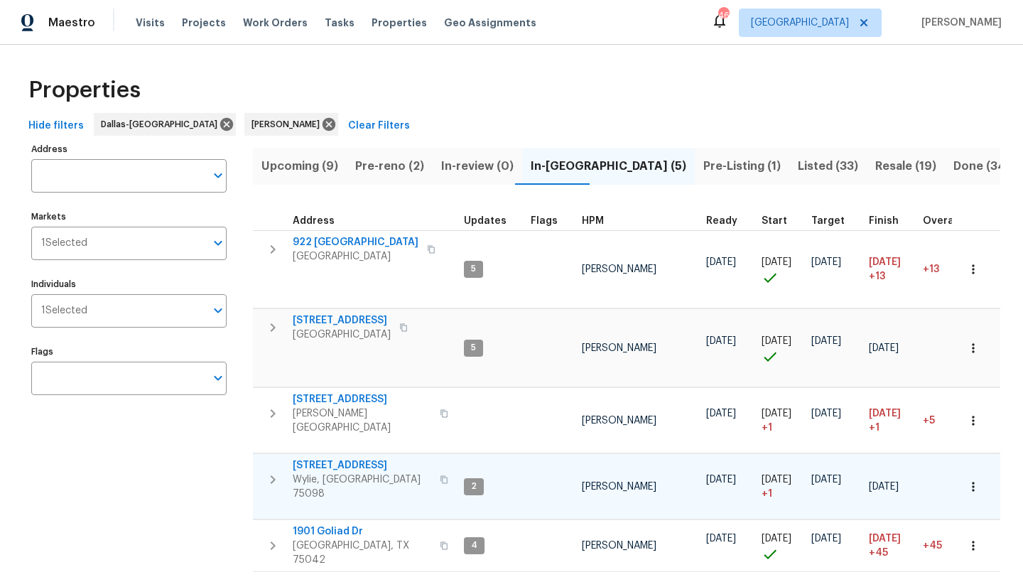
click at [350, 458] on span "[STREET_ADDRESS]" at bounding box center [362, 465] width 138 height 14
click at [973, 482] on icon "button" at bounding box center [973, 486] width 2 height 9
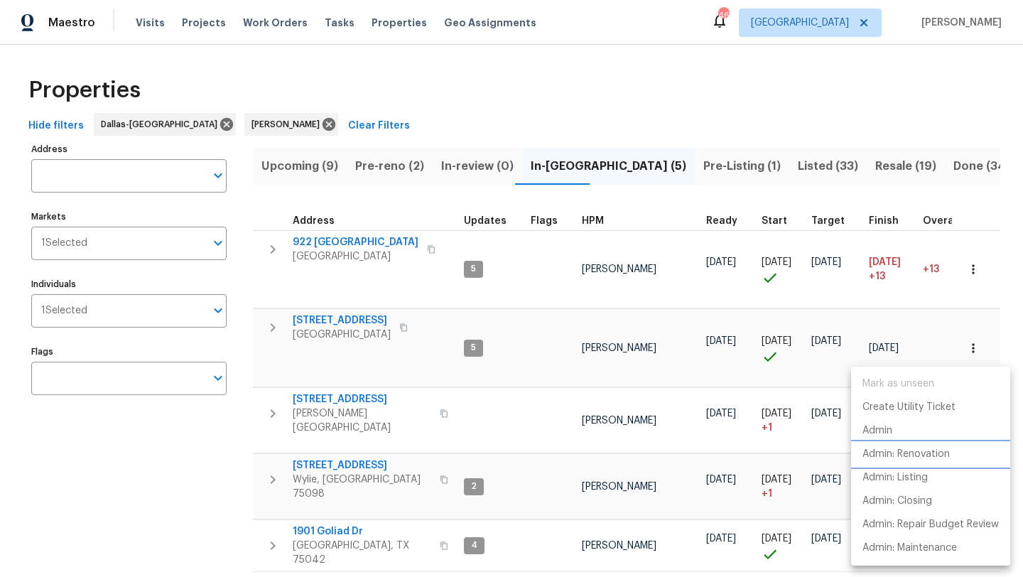
click at [947, 452] on p "Admin: Renovation" at bounding box center [905, 454] width 87 height 15
click at [348, 322] on div at bounding box center [511, 288] width 1023 height 577
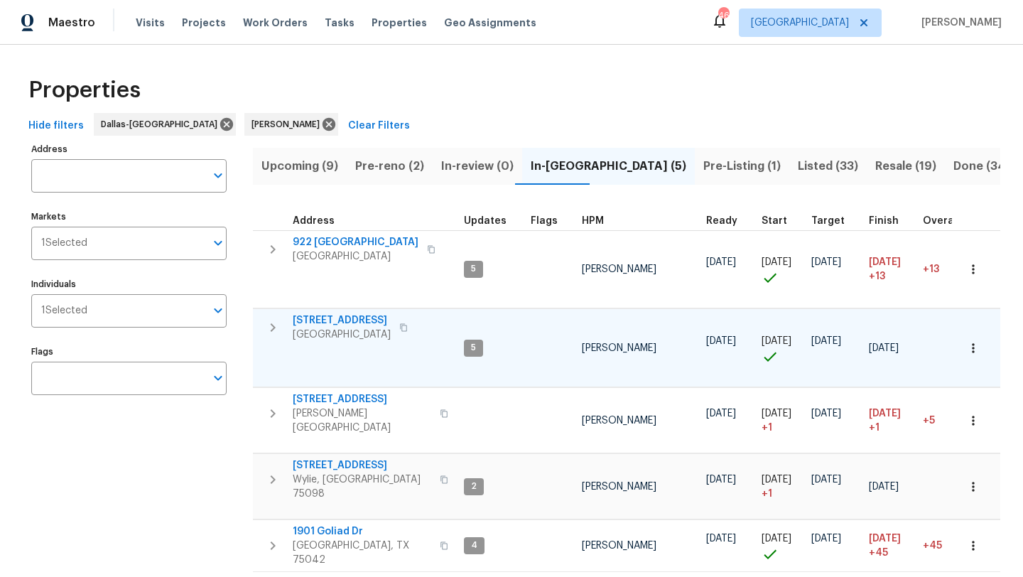
click at [973, 341] on icon "button" at bounding box center [973, 348] width 14 height 14
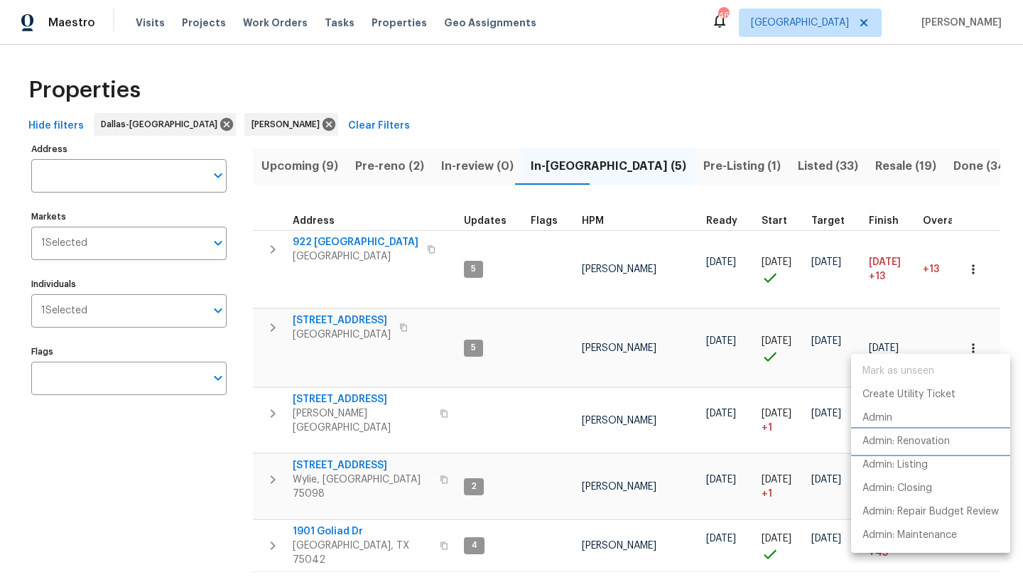
click at [925, 436] on p "Admin: Renovation" at bounding box center [905, 441] width 87 height 15
click at [328, 279] on div at bounding box center [511, 288] width 1023 height 577
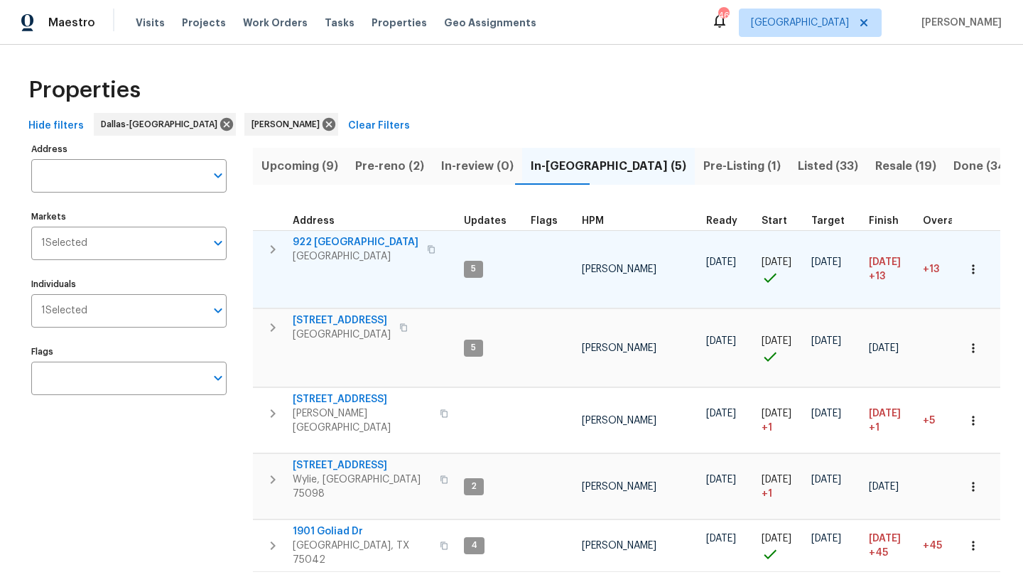
click at [977, 265] on icon "button" at bounding box center [973, 269] width 14 height 14
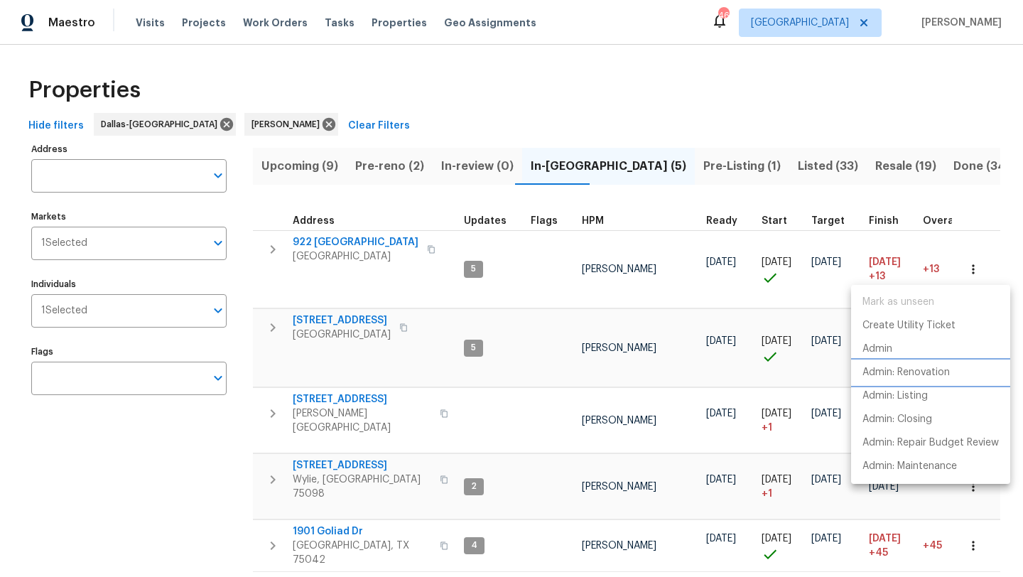
click at [934, 371] on p "Admin: Renovation" at bounding box center [905, 372] width 87 height 15
click at [516, 122] on div at bounding box center [511, 288] width 1023 height 577
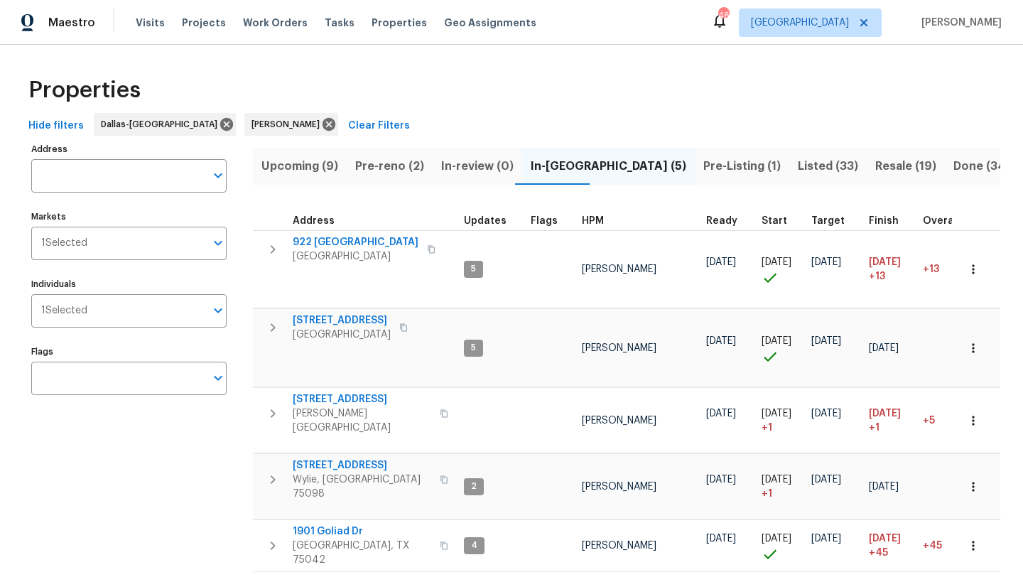
click at [319, 164] on span "Upcoming (9)" at bounding box center [299, 166] width 77 height 20
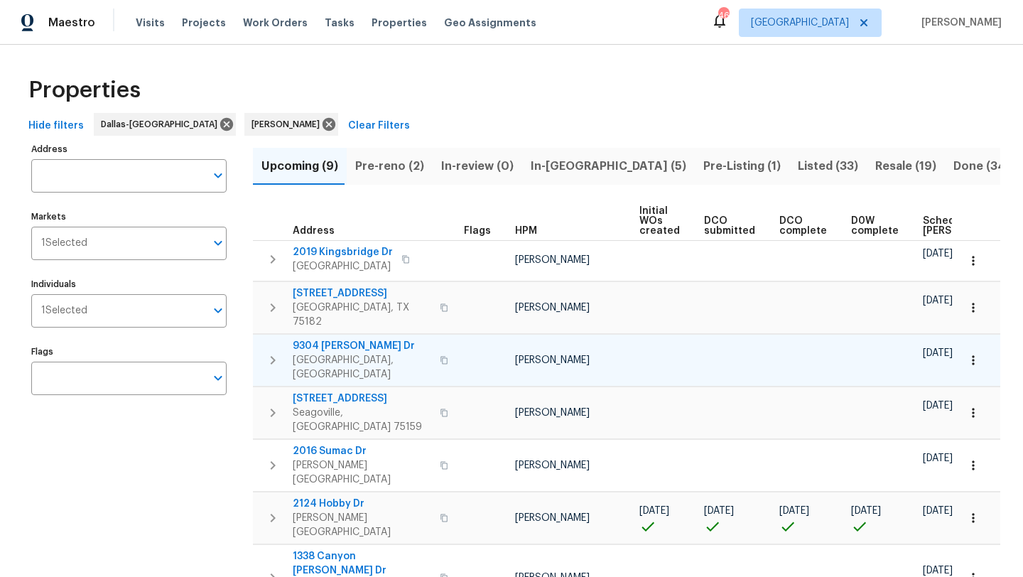
scroll to position [0, 156]
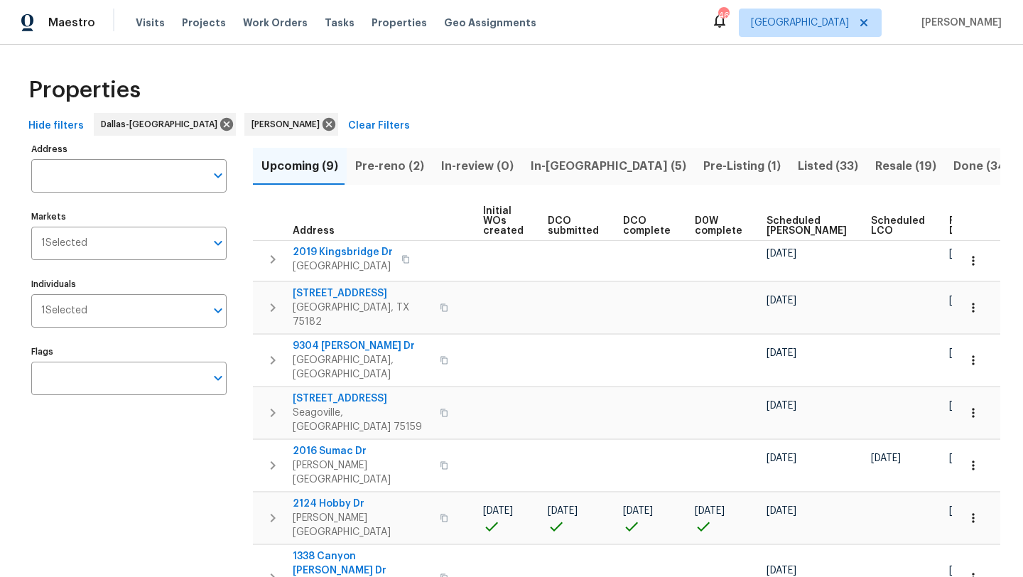
click at [770, 223] on span "Scheduled COE" at bounding box center [806, 226] width 80 height 20
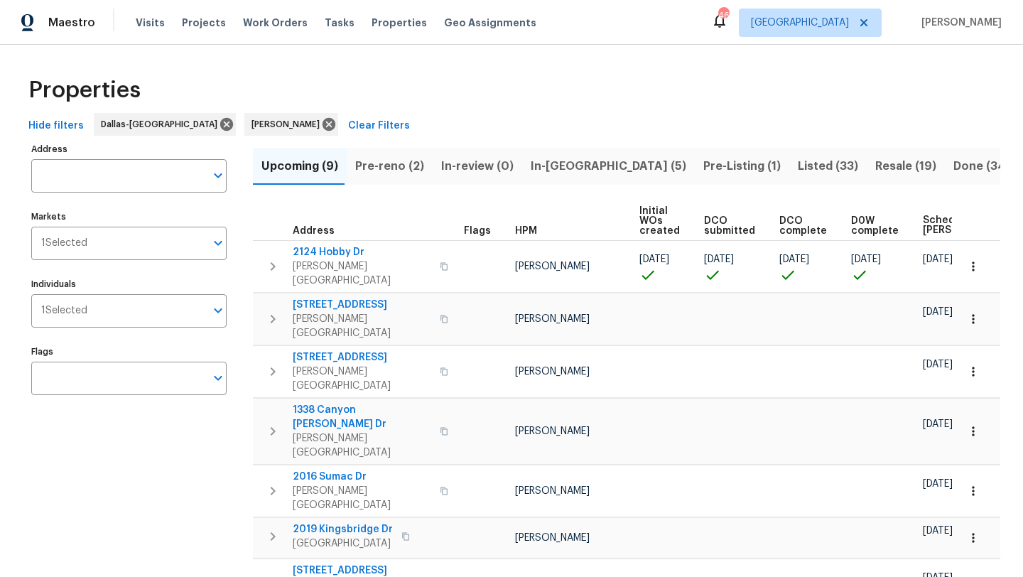
scroll to position [0, 173]
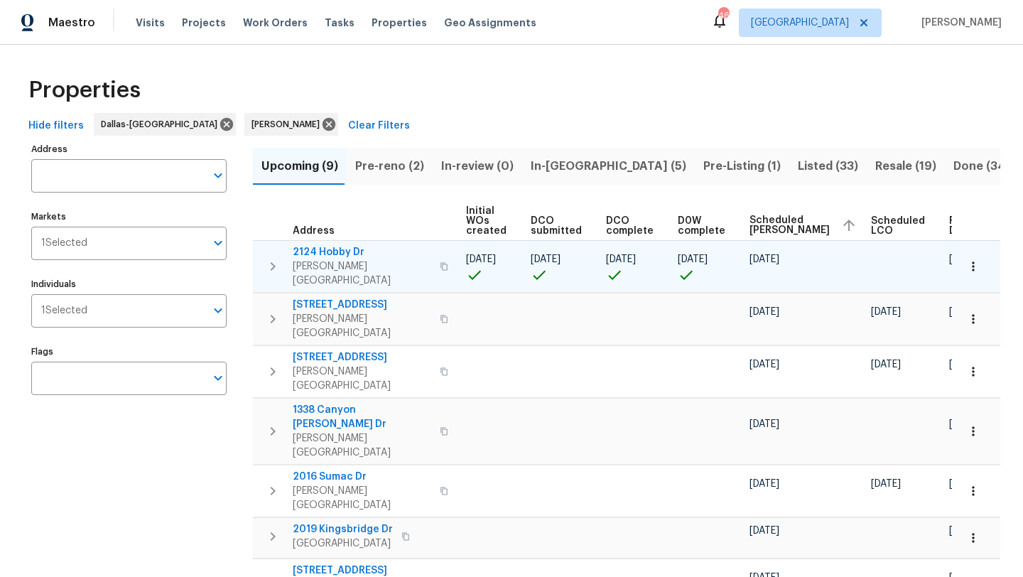
click at [974, 259] on icon "button" at bounding box center [973, 266] width 14 height 14
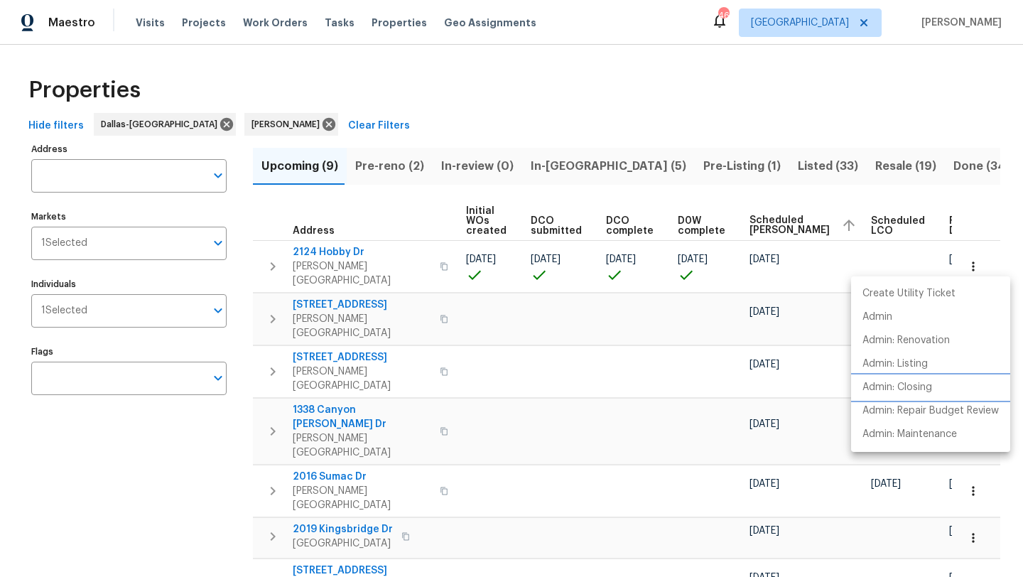
click at [932, 384] on p "Admin: Closing" at bounding box center [897, 387] width 70 height 15
click at [216, 425] on div at bounding box center [511, 288] width 1023 height 577
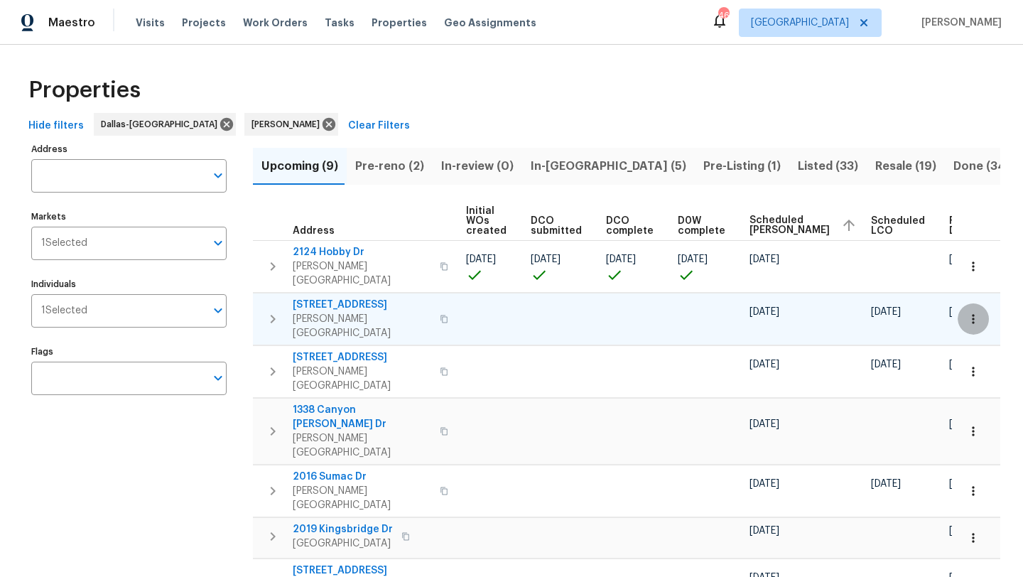
click at [974, 312] on icon "button" at bounding box center [973, 319] width 14 height 14
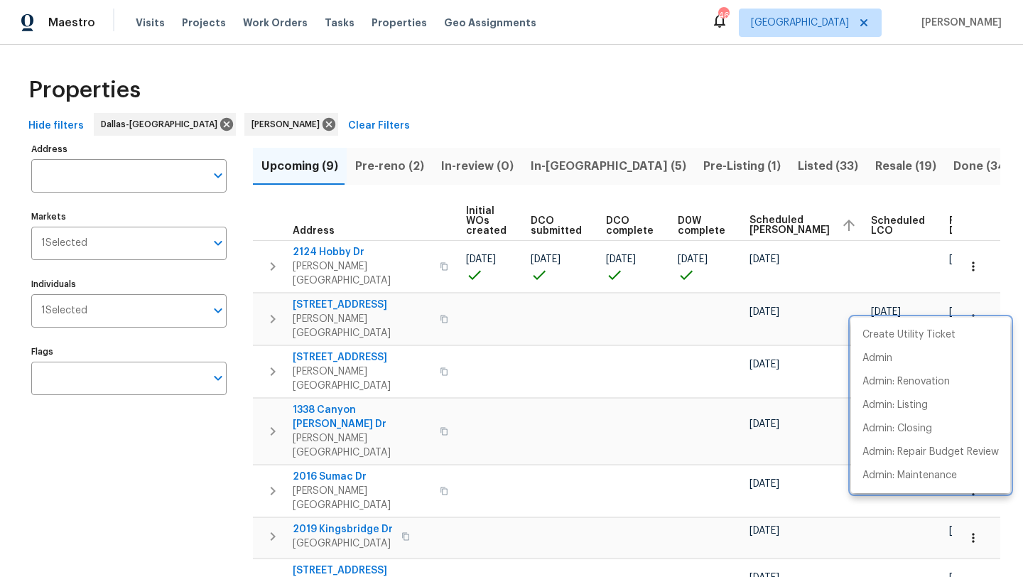
click at [367, 293] on div at bounding box center [511, 288] width 1023 height 577
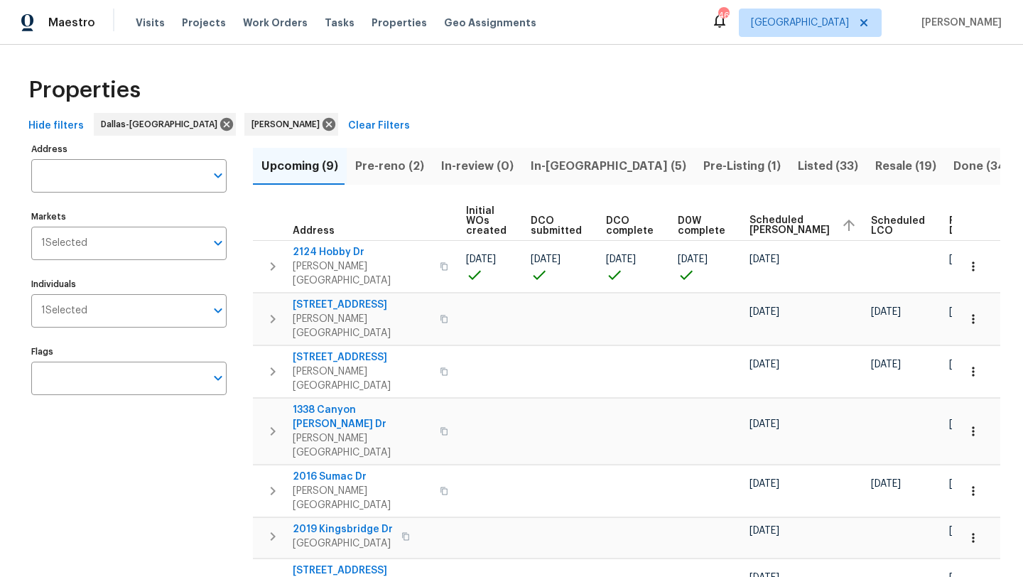
click at [367, 298] on span "414 Creekwood Ct" at bounding box center [362, 305] width 138 height 14
click at [548, 161] on span "In-reno (5)" at bounding box center [609, 166] width 156 height 20
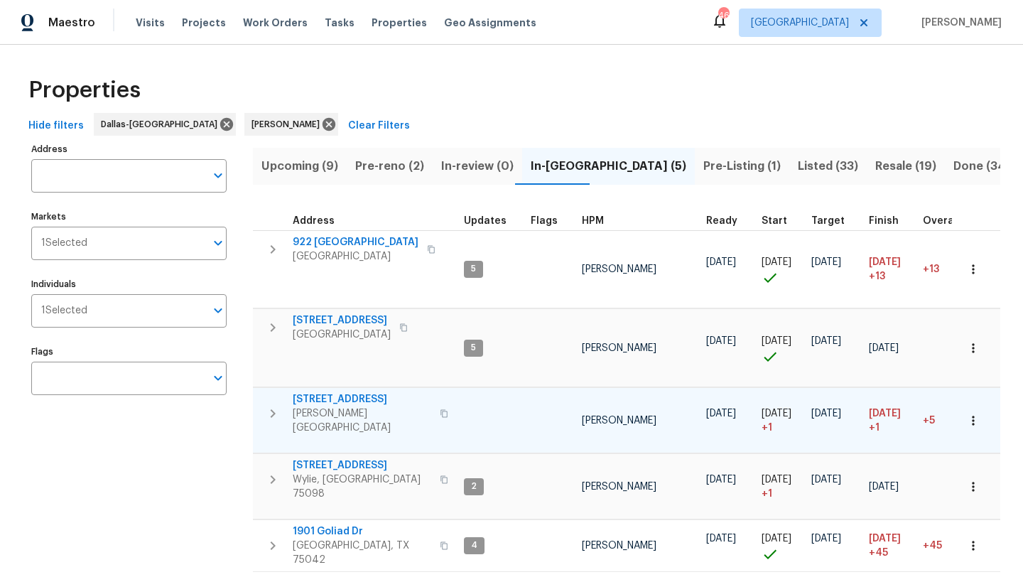
click at [974, 413] on icon "button" at bounding box center [973, 420] width 14 height 14
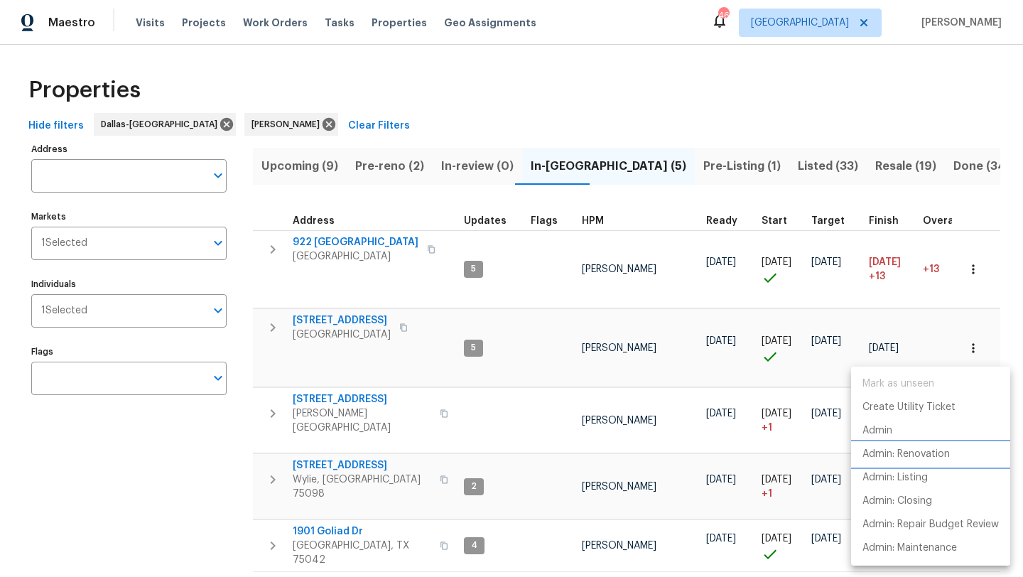
click at [933, 452] on p "Admin: Renovation" at bounding box center [905, 454] width 87 height 15
click at [624, 413] on div at bounding box center [511, 288] width 1023 height 577
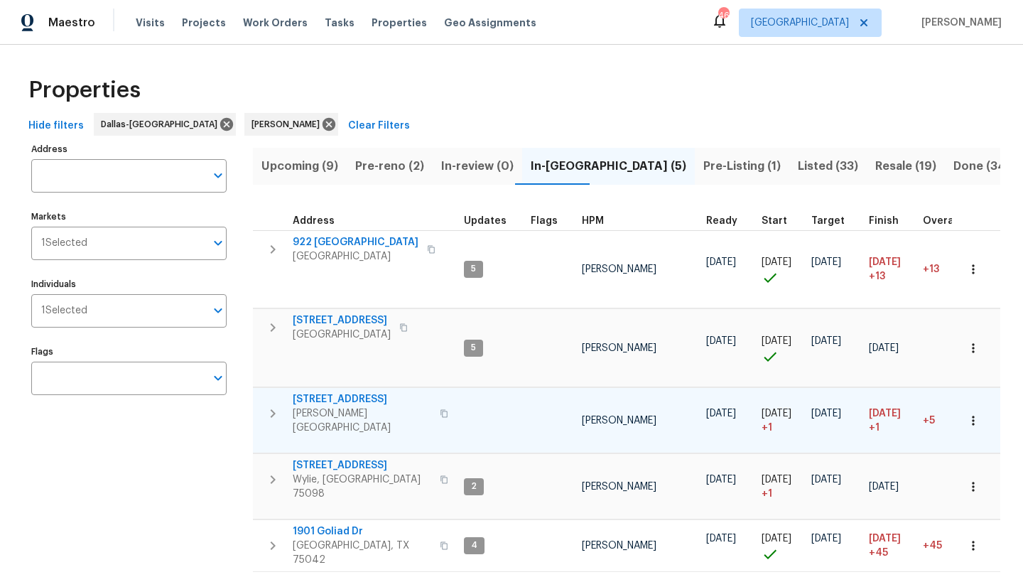
click at [973, 415] on icon "button" at bounding box center [973, 419] width 2 height 9
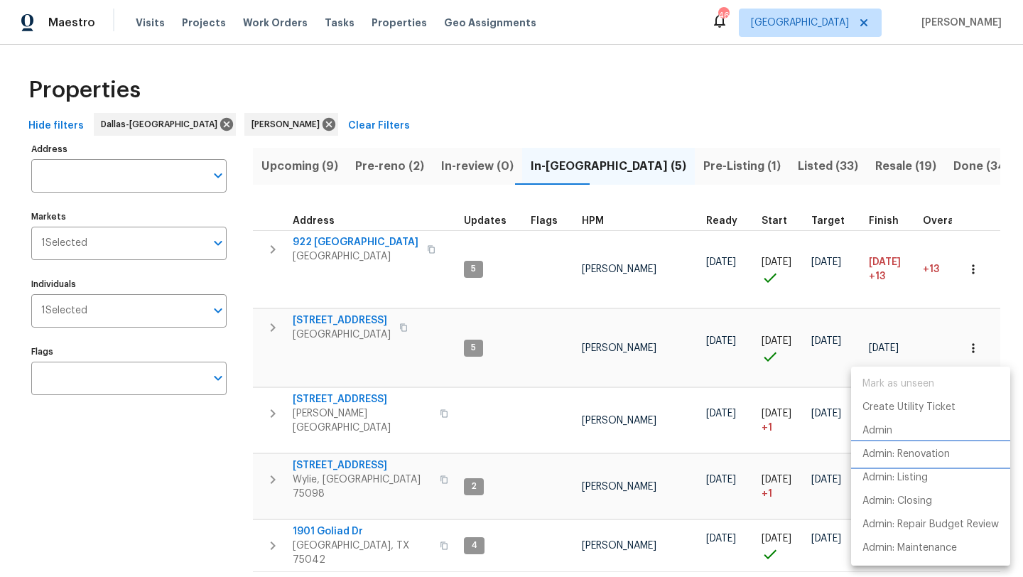
click at [938, 455] on p "Admin: Renovation" at bounding box center [905, 454] width 87 height 15
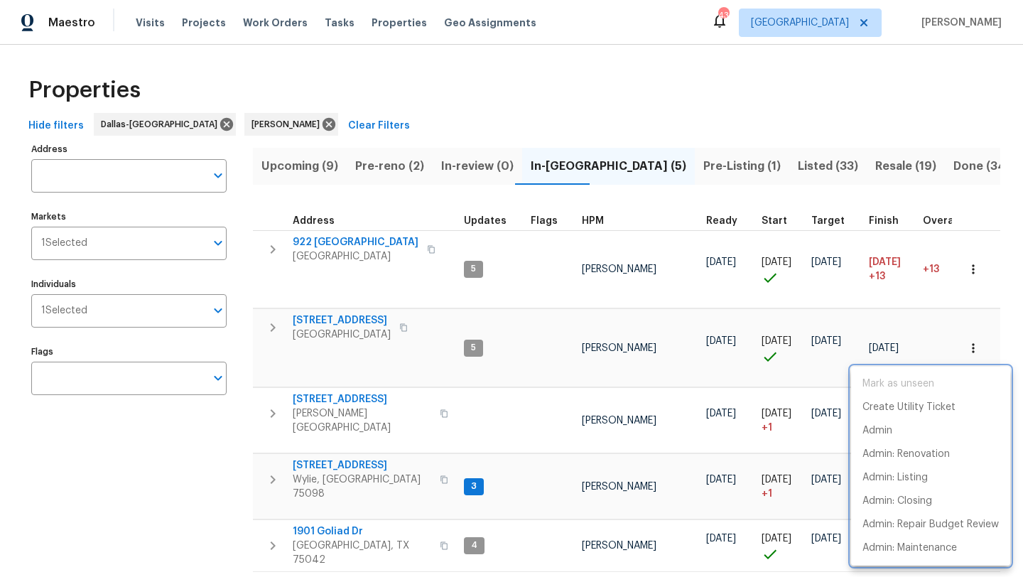
click at [394, 163] on div at bounding box center [511, 288] width 1023 height 577
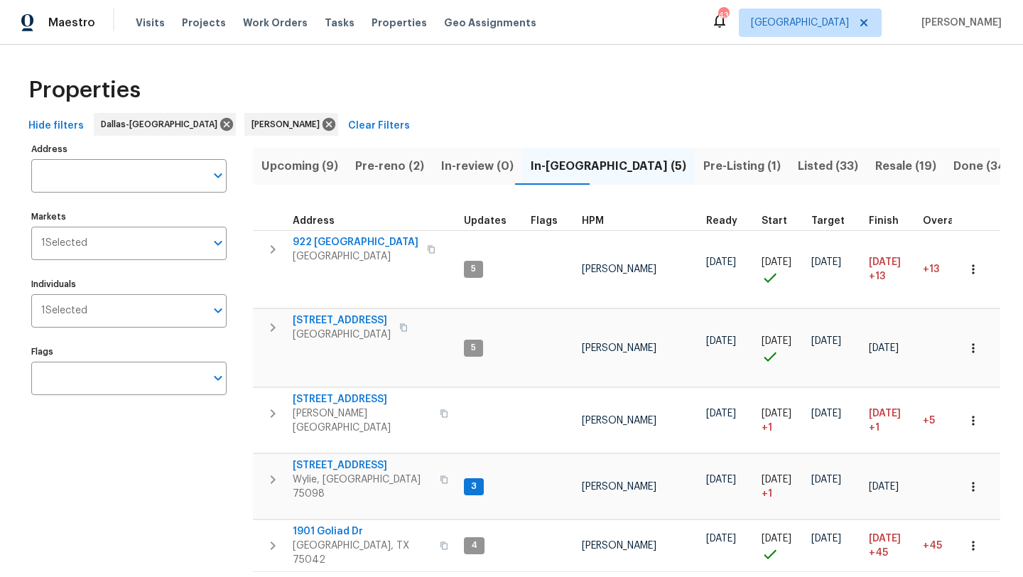
click at [394, 163] on span "Pre-reno (2)" at bounding box center [389, 166] width 69 height 20
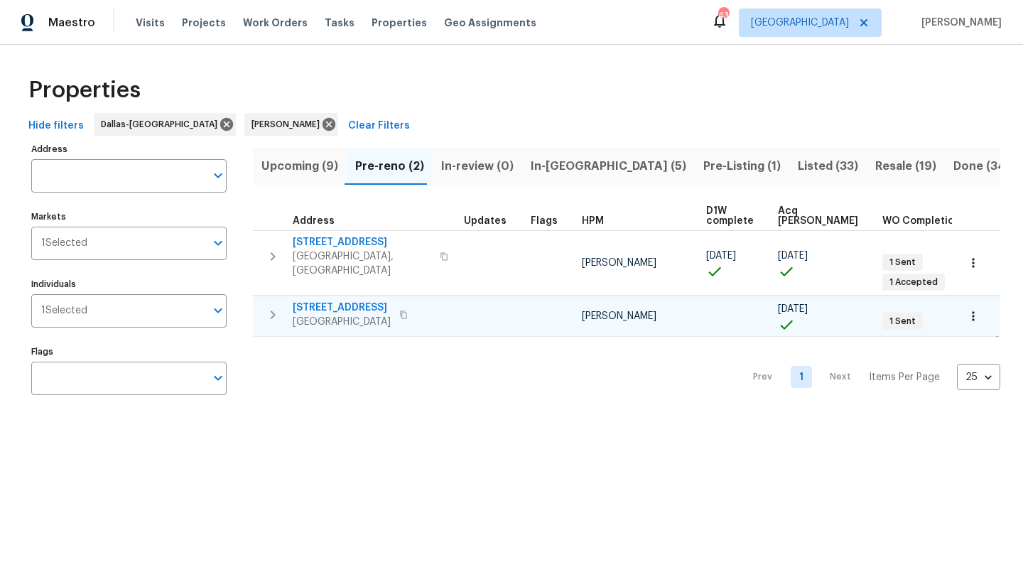
click at [978, 309] on icon "button" at bounding box center [973, 316] width 14 height 14
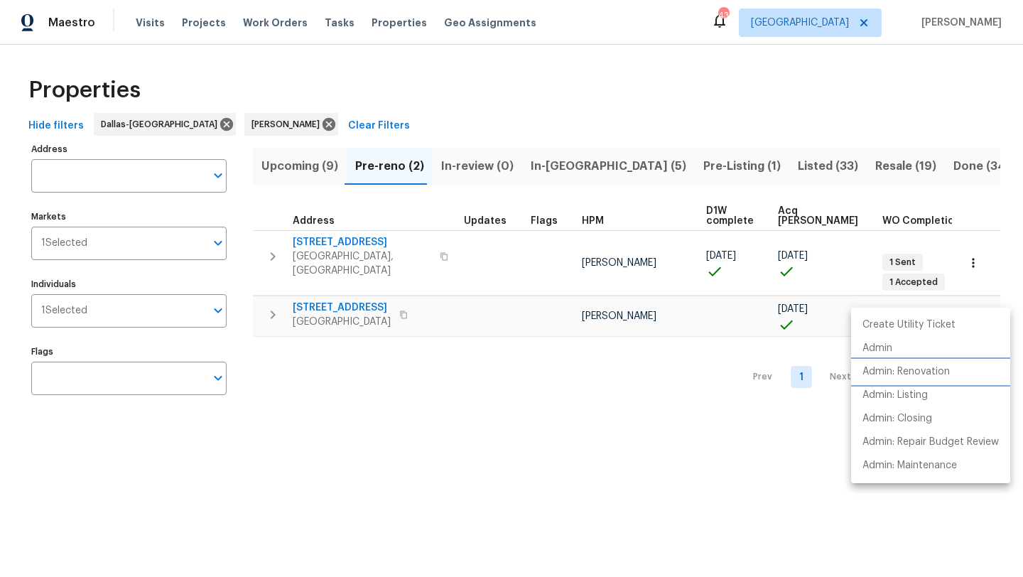
click at [937, 372] on p "Admin: Renovation" at bounding box center [905, 371] width 87 height 15
click at [883, 371] on p "Admin: Renovation" at bounding box center [905, 371] width 87 height 15
click at [480, 396] on div at bounding box center [511, 288] width 1023 height 577
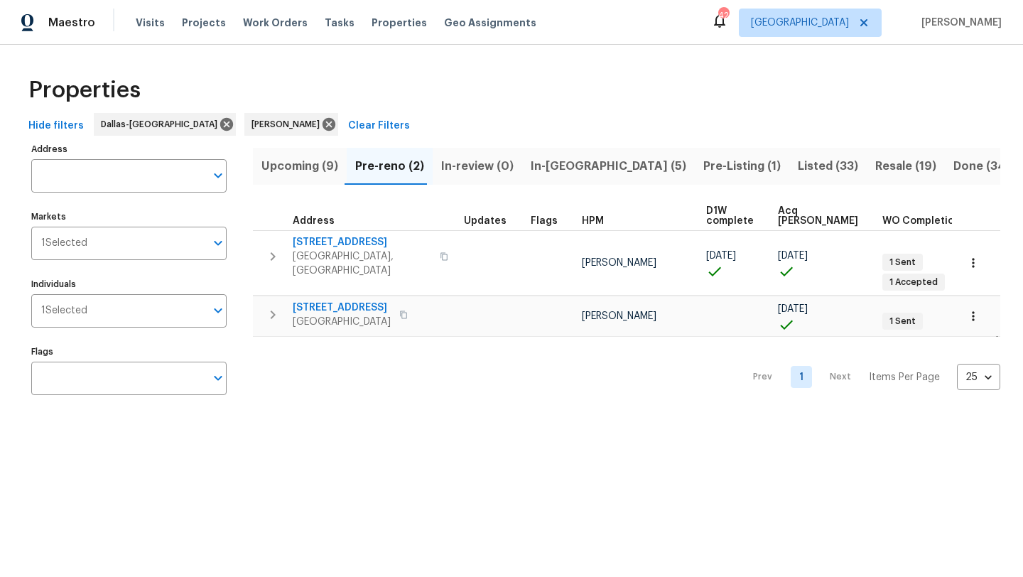
click at [562, 165] on span "In-reno (5)" at bounding box center [609, 166] width 156 height 20
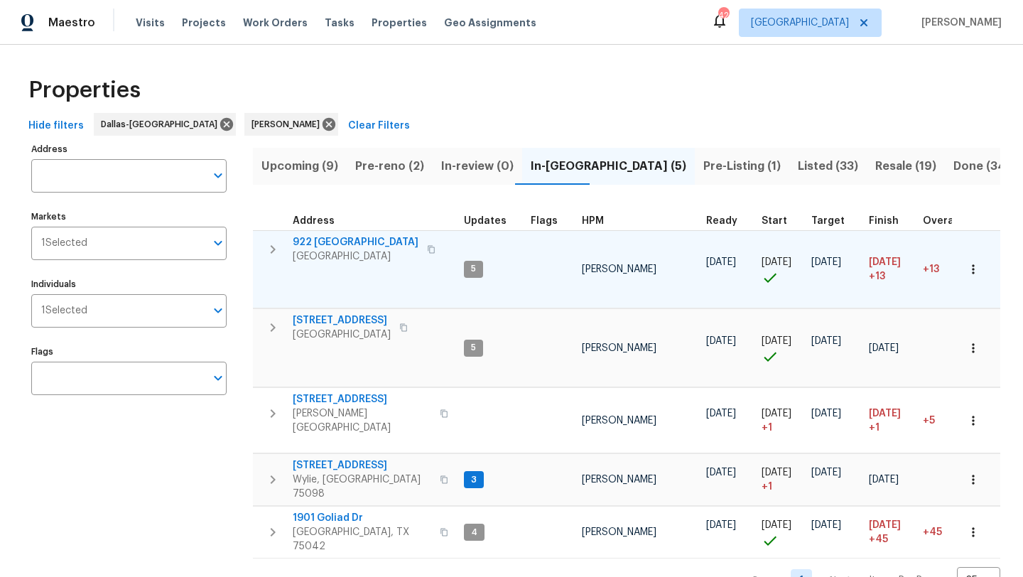
click at [977, 270] on icon "button" at bounding box center [973, 269] width 14 height 14
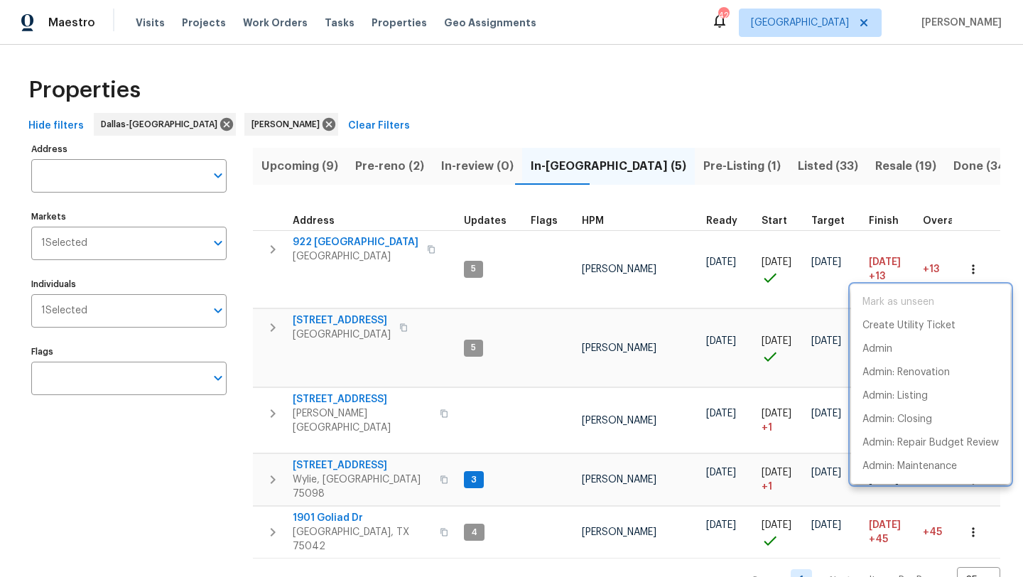
click at [338, 239] on div at bounding box center [511, 288] width 1023 height 577
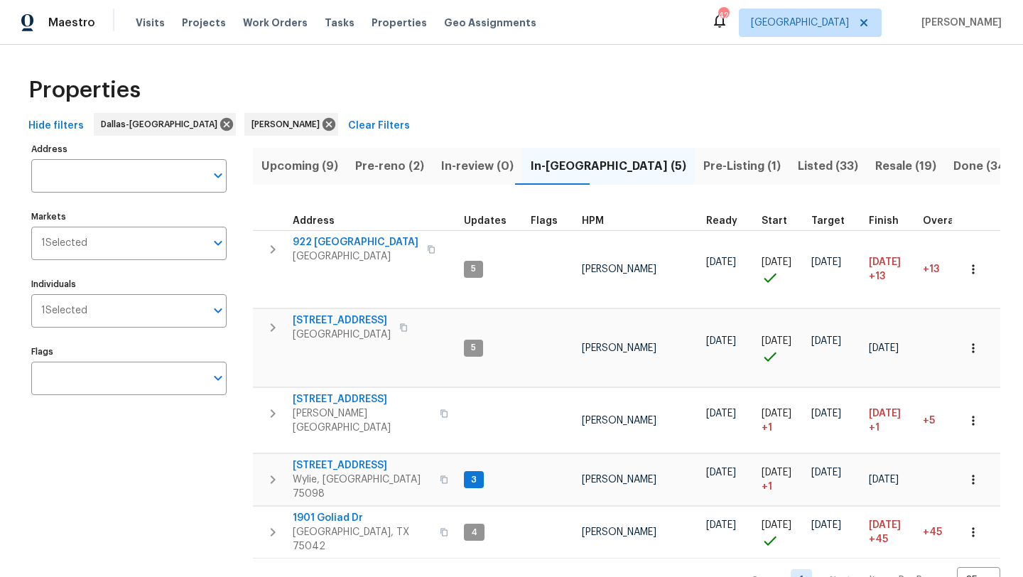
click at [338, 239] on span "922 Laguna Dr" at bounding box center [356, 242] width 126 height 14
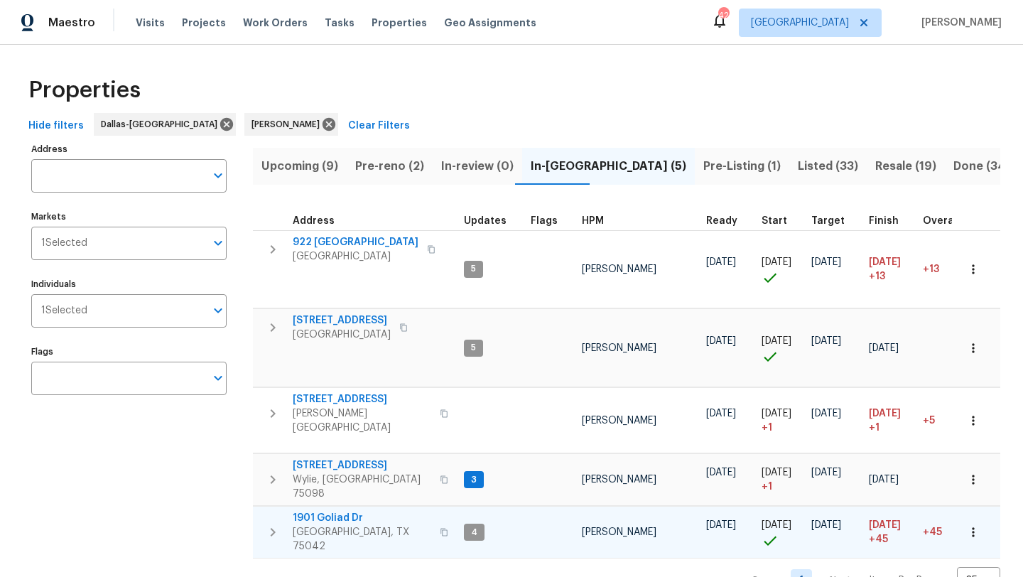
click at [979, 525] on icon "button" at bounding box center [973, 532] width 14 height 14
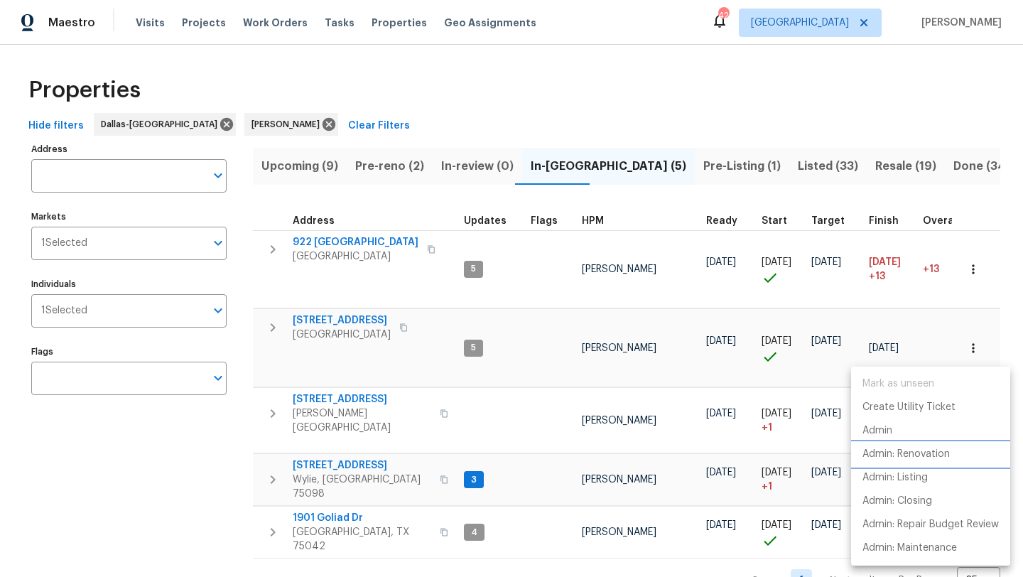
click at [933, 453] on p "Admin: Renovation" at bounding box center [905, 454] width 87 height 15
click at [372, 167] on div at bounding box center [511, 288] width 1023 height 577
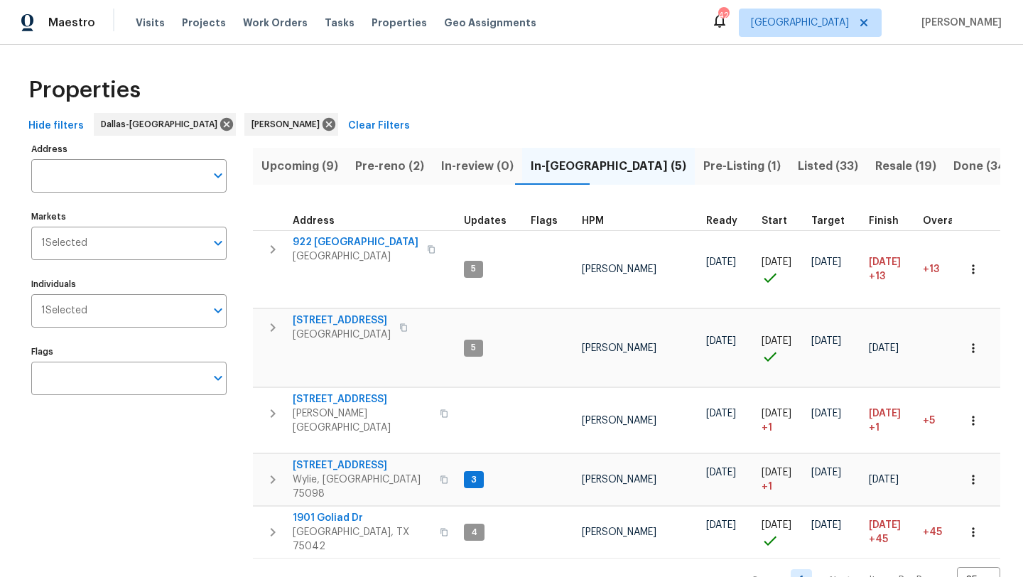
click at [372, 167] on span "Pre-reno (2)" at bounding box center [389, 166] width 69 height 20
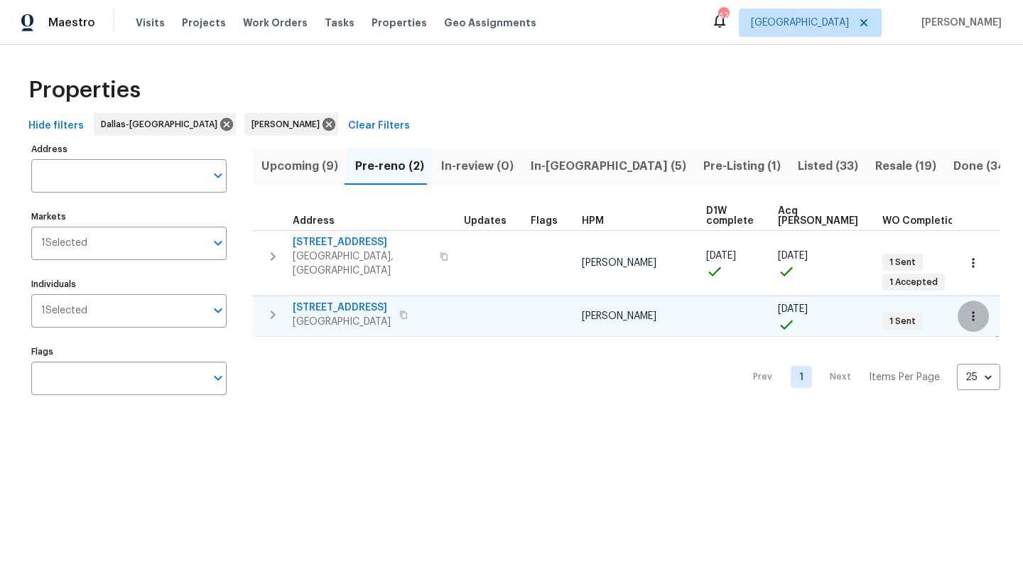
click at [975, 309] on icon "button" at bounding box center [973, 316] width 14 height 14
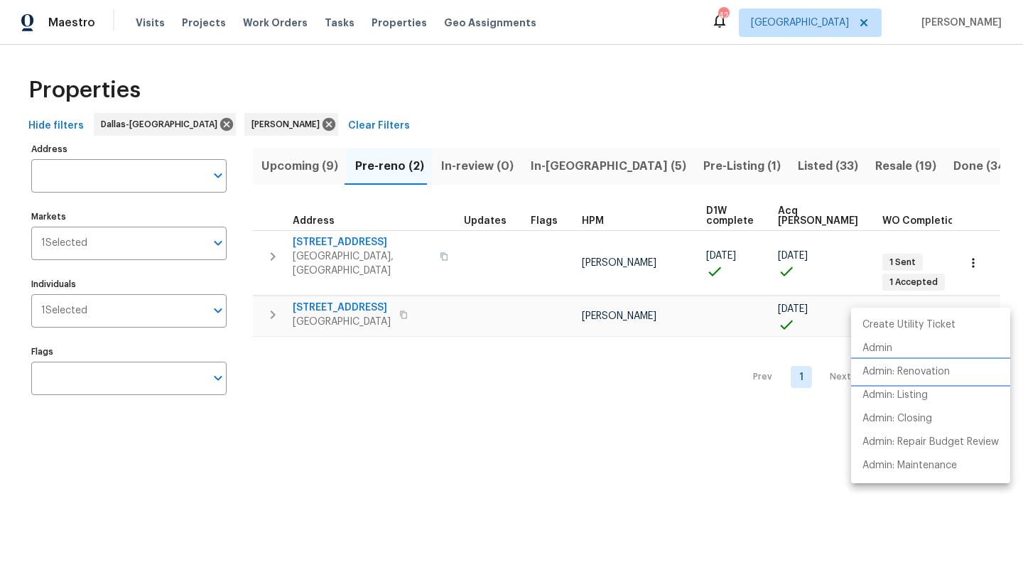
click at [935, 371] on p "Admin: Renovation" at bounding box center [905, 371] width 87 height 15
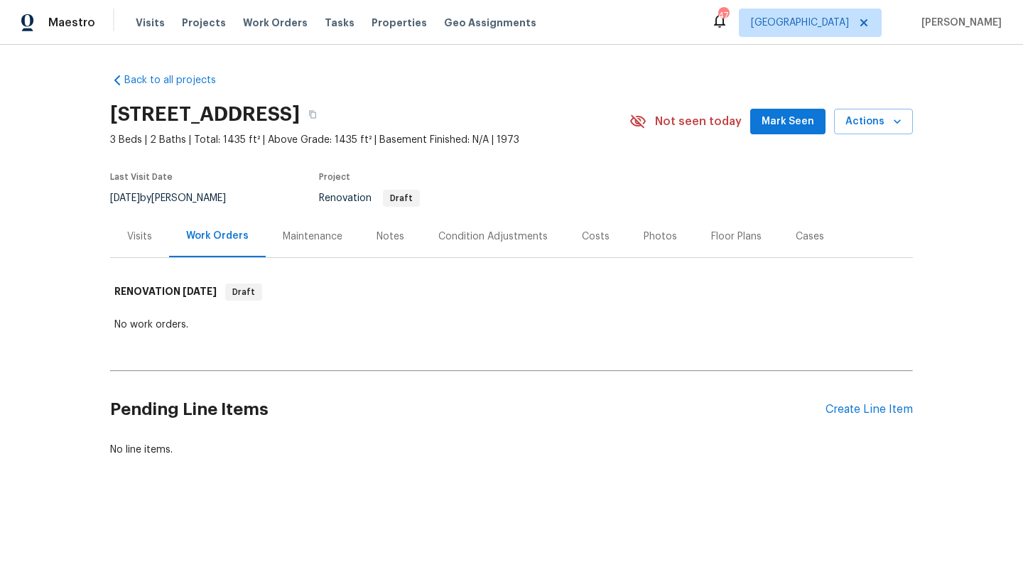
click at [492, 236] on div "Condition Adjustments" at bounding box center [492, 236] width 109 height 14
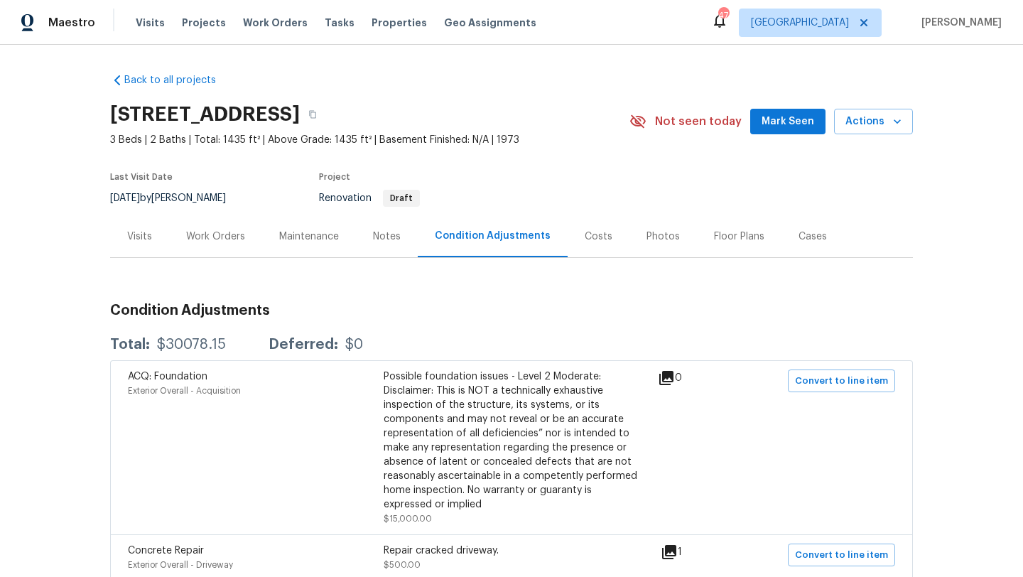
click at [598, 227] on div "Costs" at bounding box center [598, 236] width 62 height 42
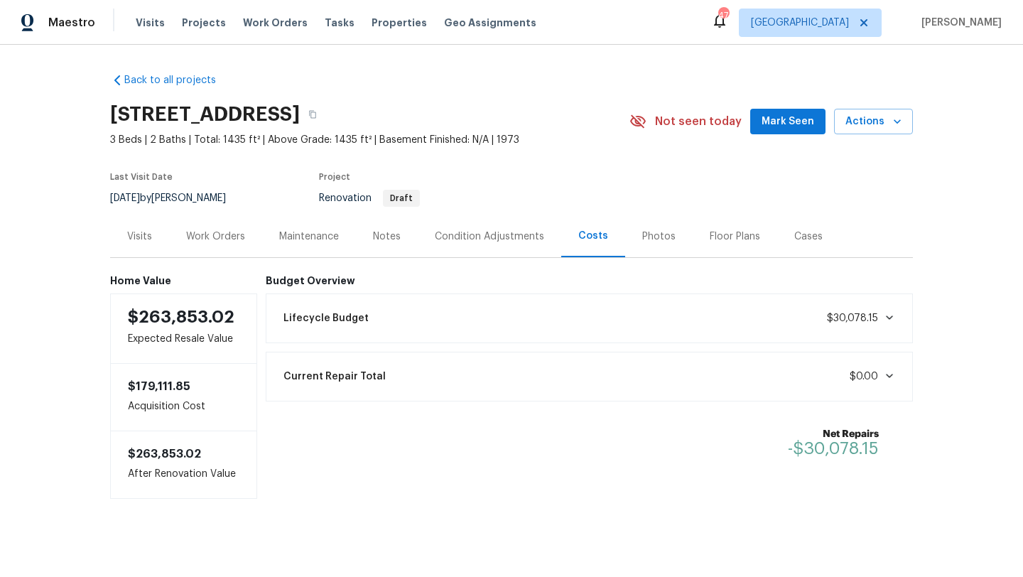
click at [541, 322] on div "Lifecycle Budget $30,078.15" at bounding box center [589, 318] width 629 height 31
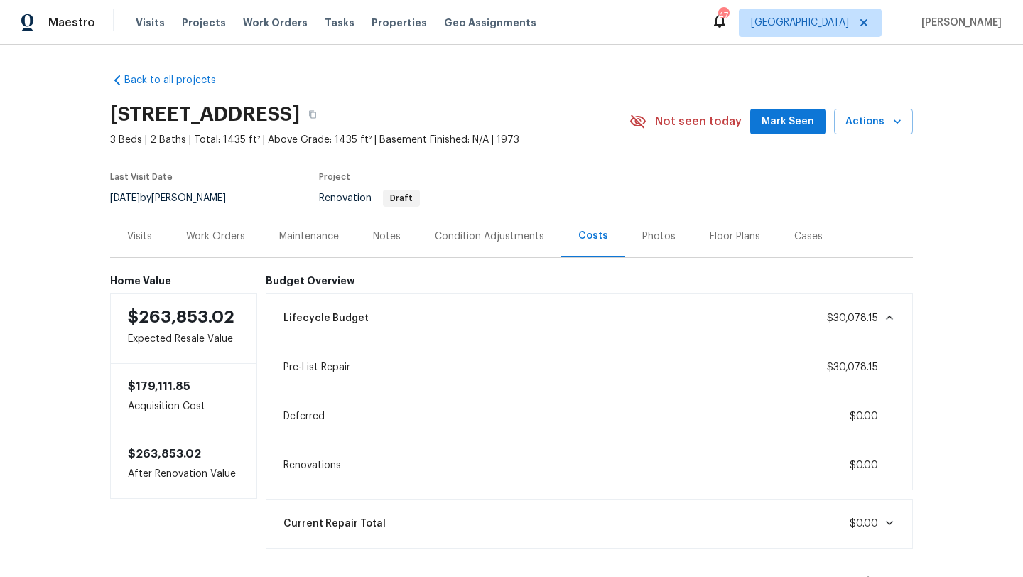
click at [452, 235] on div "Condition Adjustments" at bounding box center [489, 236] width 109 height 14
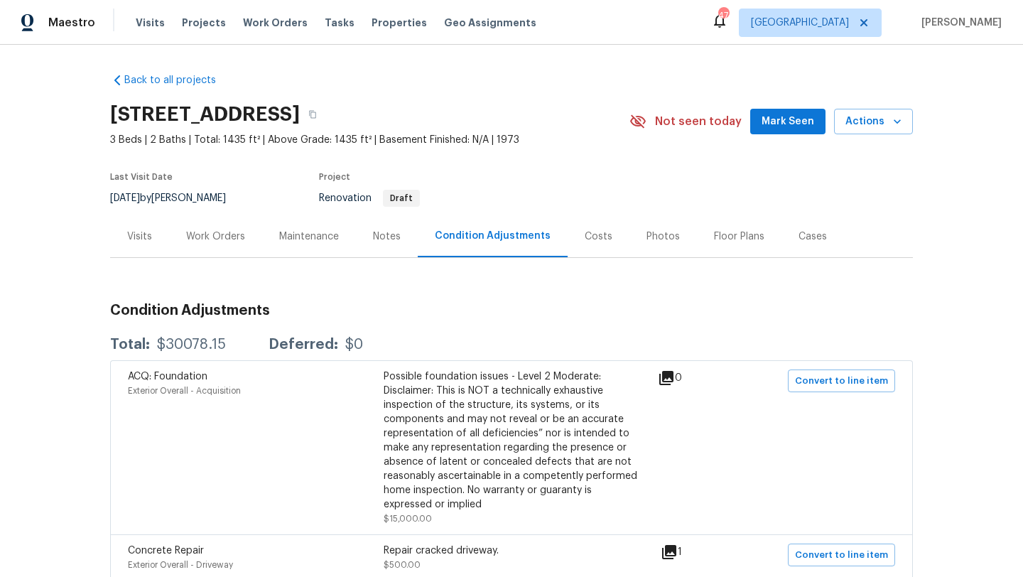
click at [222, 239] on div "Work Orders" at bounding box center [215, 236] width 59 height 14
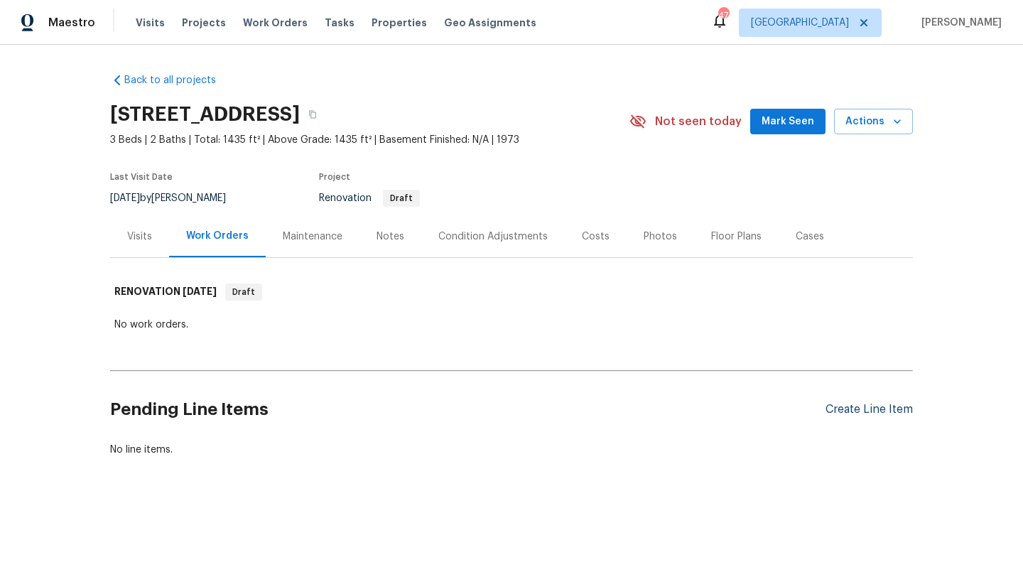
click at [870, 412] on div "Create Line Item" at bounding box center [868, 409] width 87 height 13
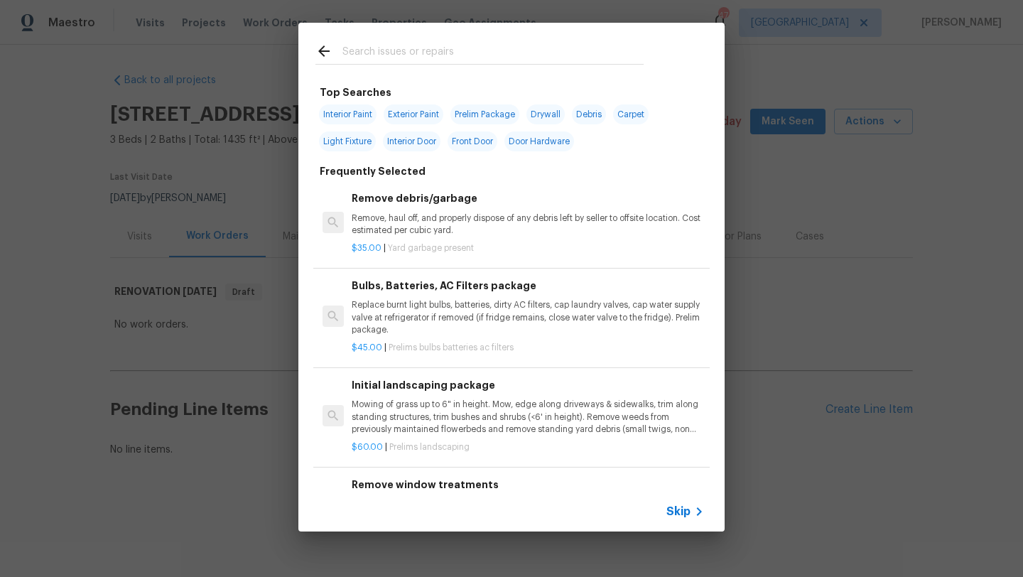
click at [450, 52] on input "text" at bounding box center [492, 53] width 301 height 21
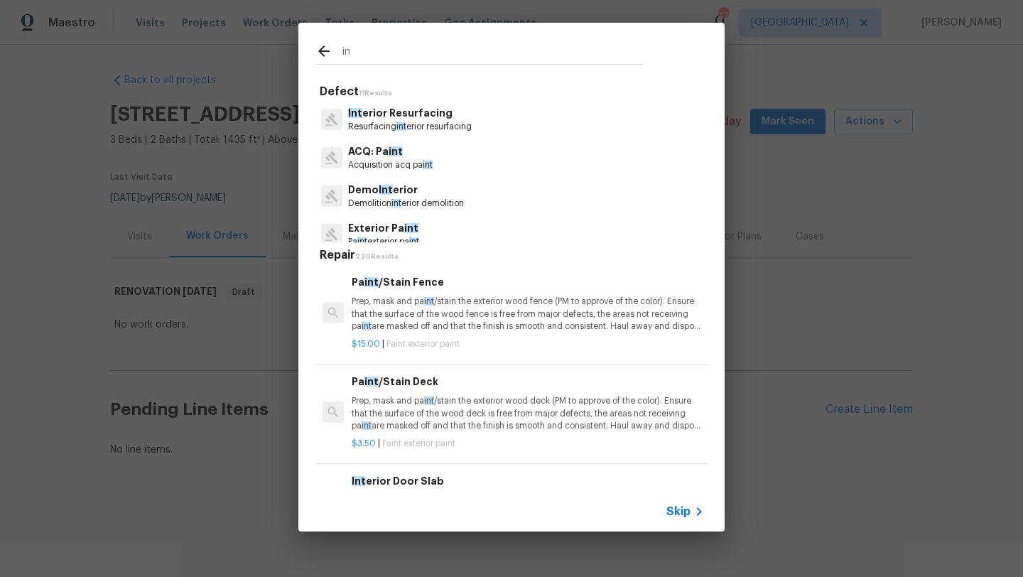
type input "i"
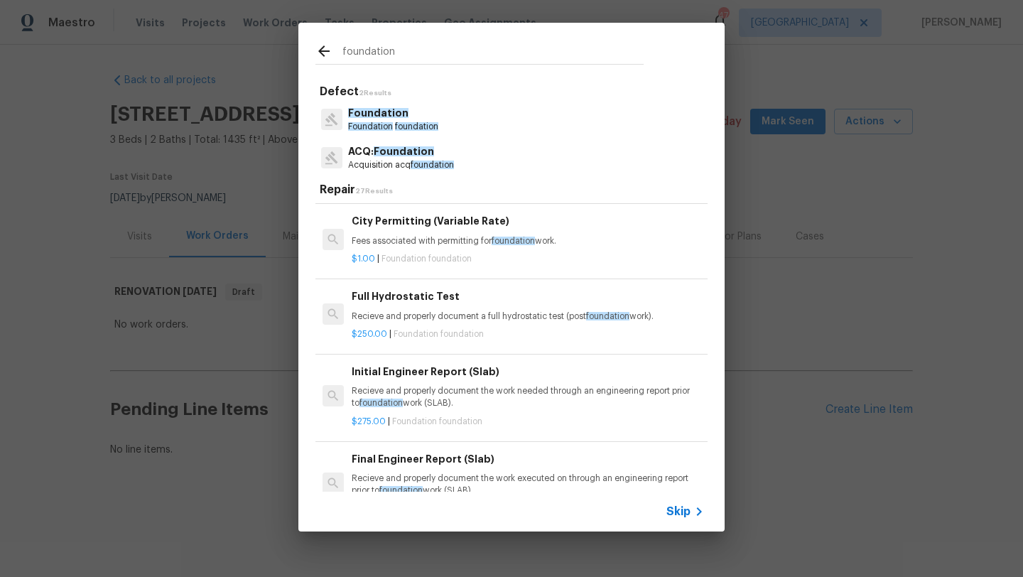
scroll to position [195, 0]
type input "foundation"
click at [464, 396] on p "Recieve and properly document the work needed through an engineering report pri…" at bounding box center [528, 396] width 352 height 24
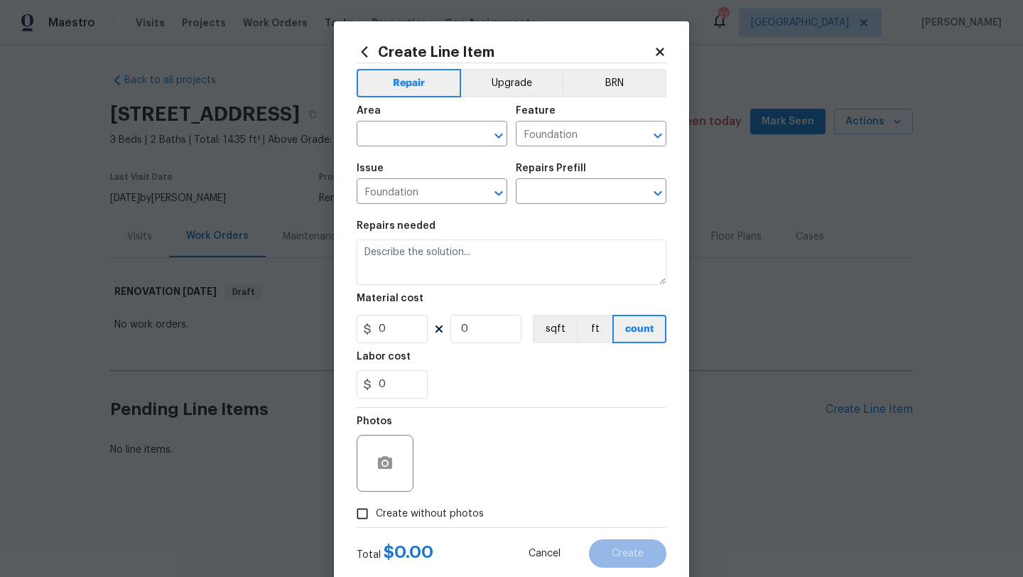
type input "Initial Engineer Report (Slab) $275.00"
type textarea "Recieve and properly document the work needed through an engineering report pri…"
type input "275"
type input "1"
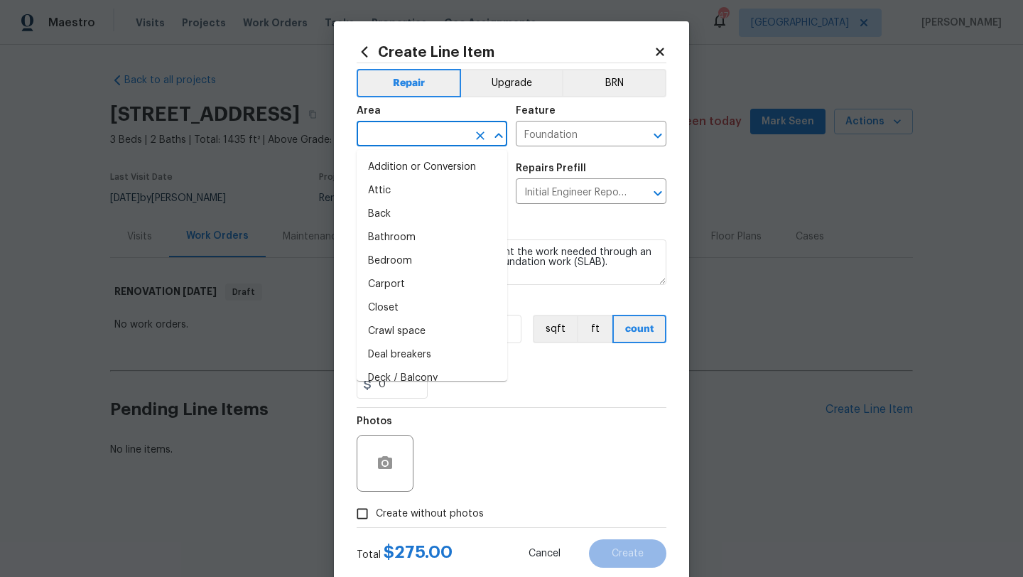
click at [421, 145] on input "text" at bounding box center [412, 135] width 111 height 22
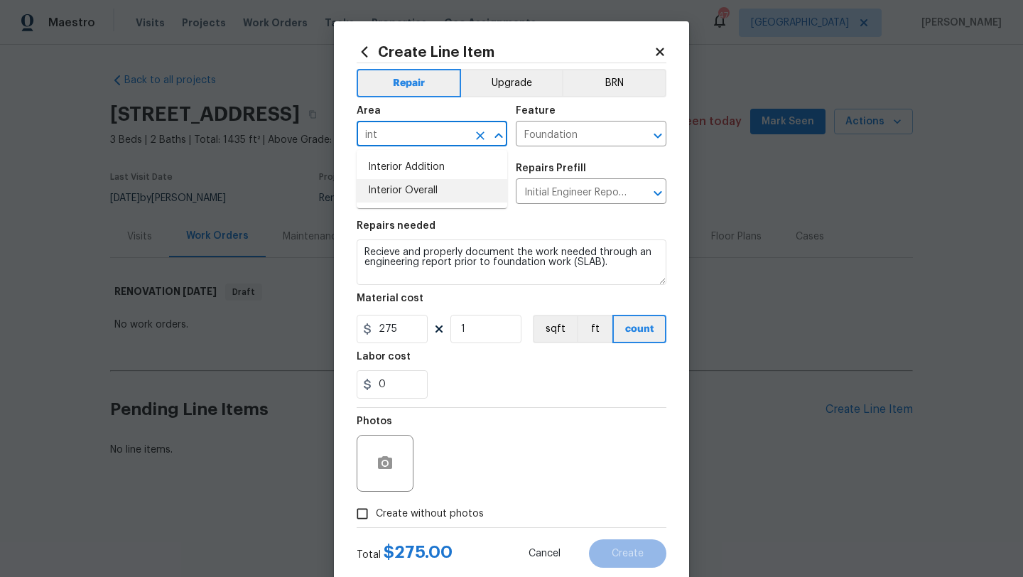
click at [424, 187] on li "Interior Overall" at bounding box center [432, 190] width 151 height 23
type input "Interior Overall"
click at [450, 508] on span "Create without photos" at bounding box center [430, 513] width 108 height 15
click at [376, 508] on input "Create without photos" at bounding box center [362, 513] width 27 height 27
checkbox input "true"
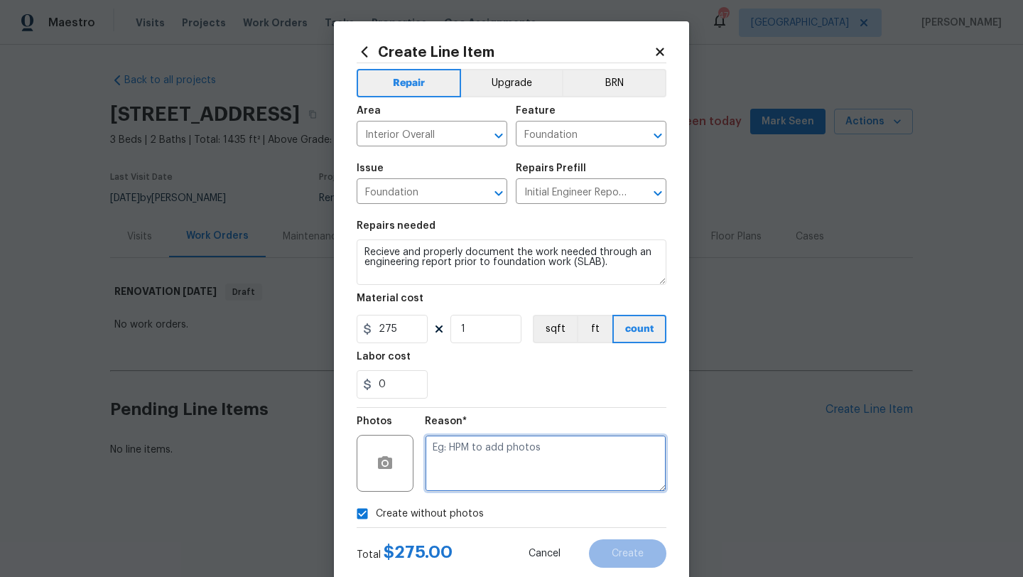
click at [464, 471] on textarea at bounding box center [545, 463] width 241 height 57
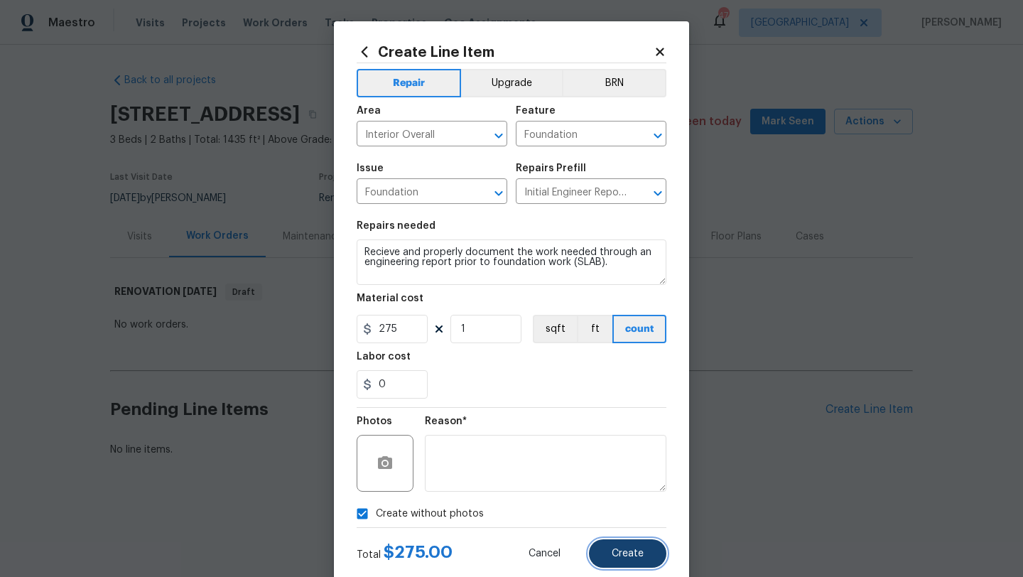
click at [619, 550] on span "Create" at bounding box center [627, 553] width 32 height 11
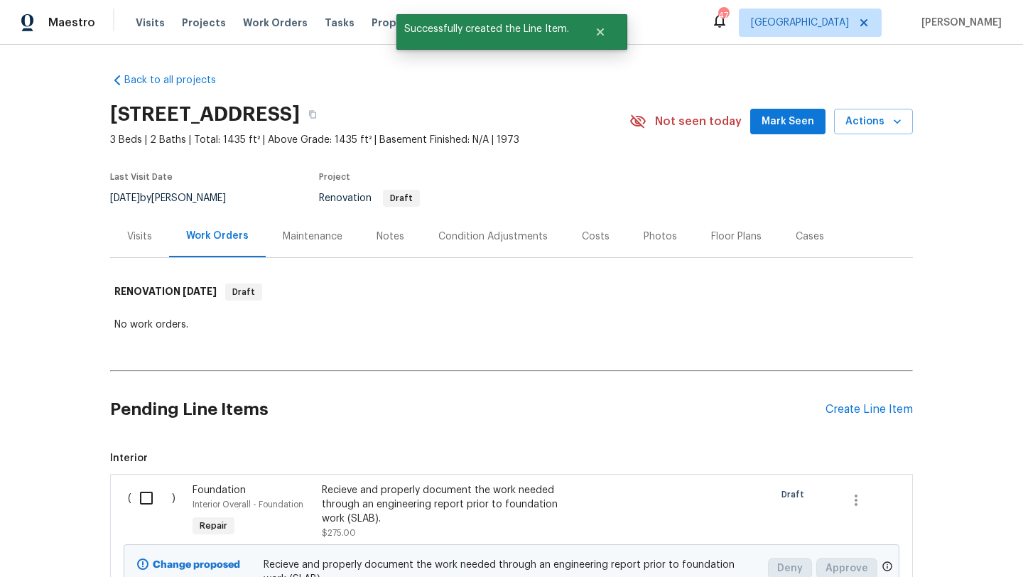
click at [138, 499] on input "checkbox" at bounding box center [151, 498] width 40 height 30
checkbox input "true"
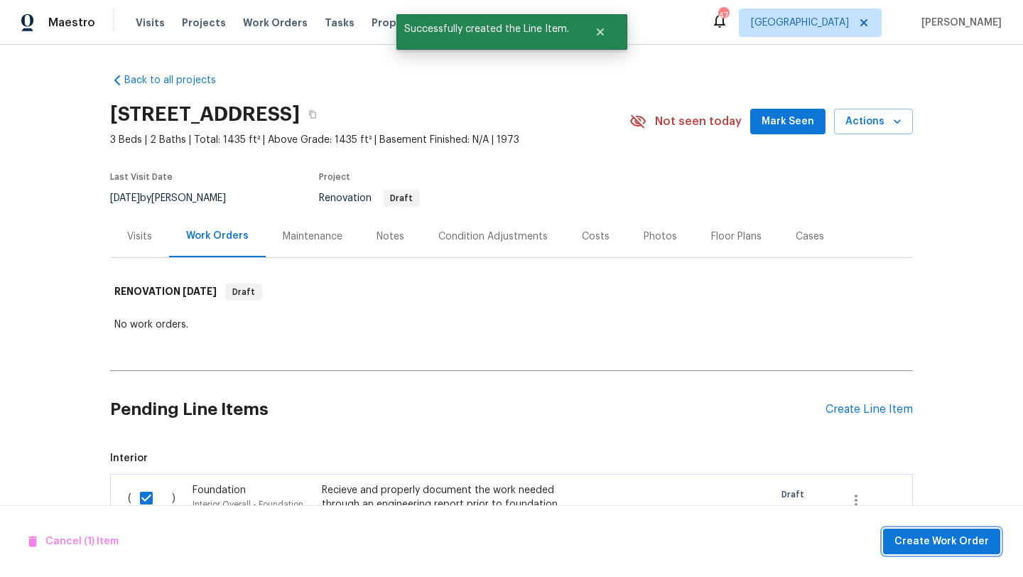
click at [957, 546] on span "Create Work Order" at bounding box center [941, 542] width 94 height 18
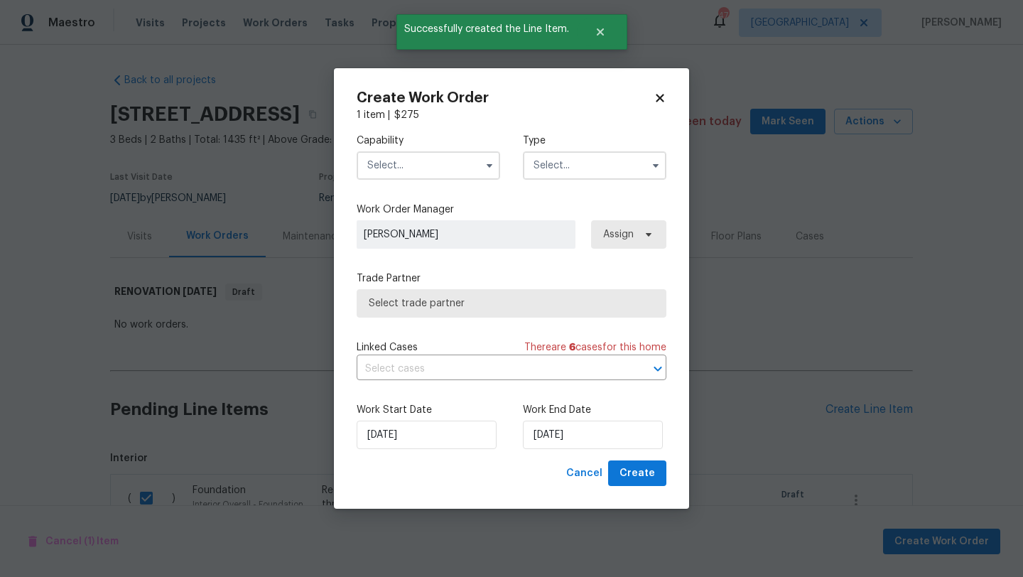
click at [446, 165] on input "text" at bounding box center [428, 165] width 143 height 28
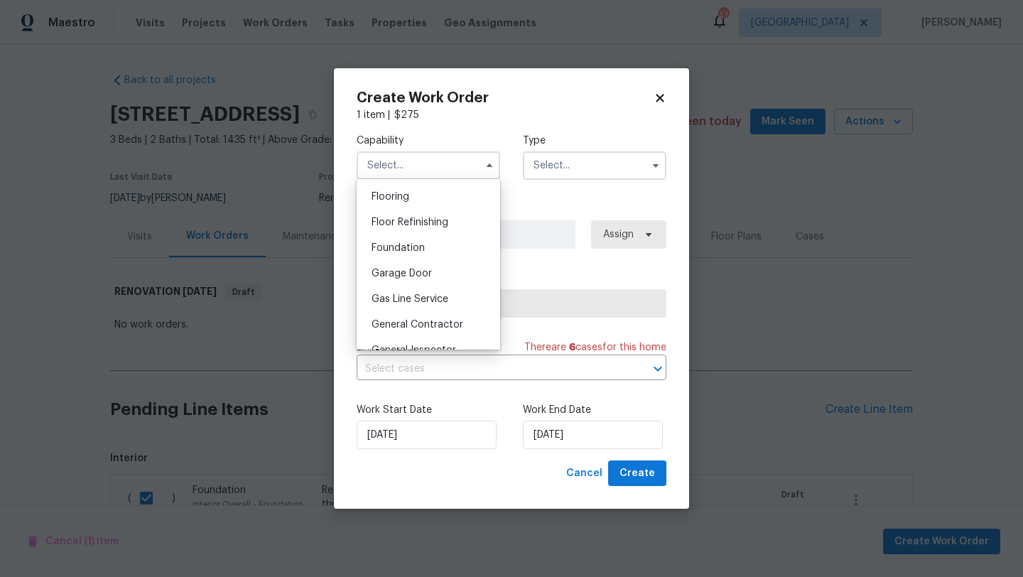
scroll to position [560, 0]
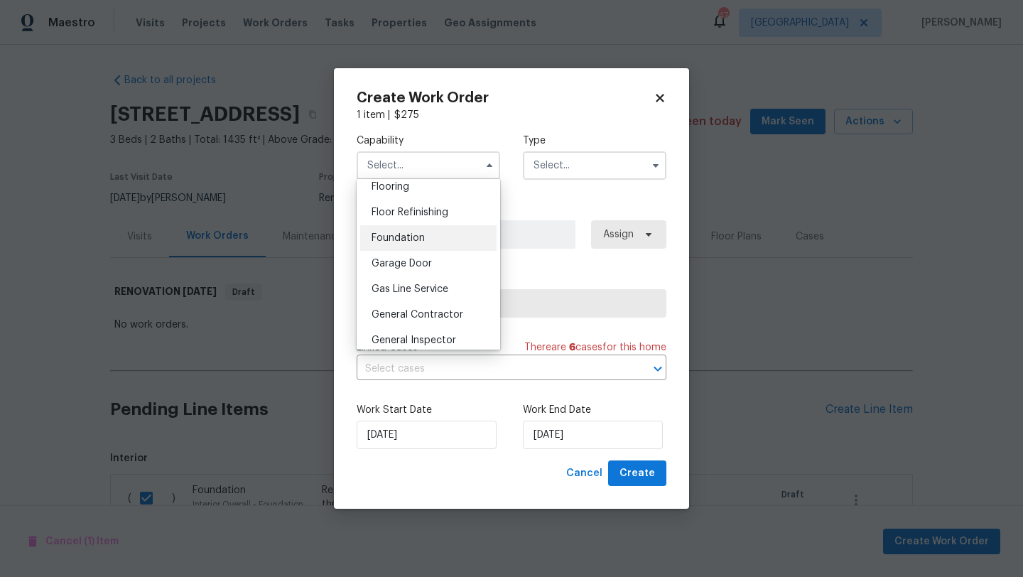
click at [432, 238] on div "Foundation" at bounding box center [428, 238] width 136 height 26
type input "Foundation"
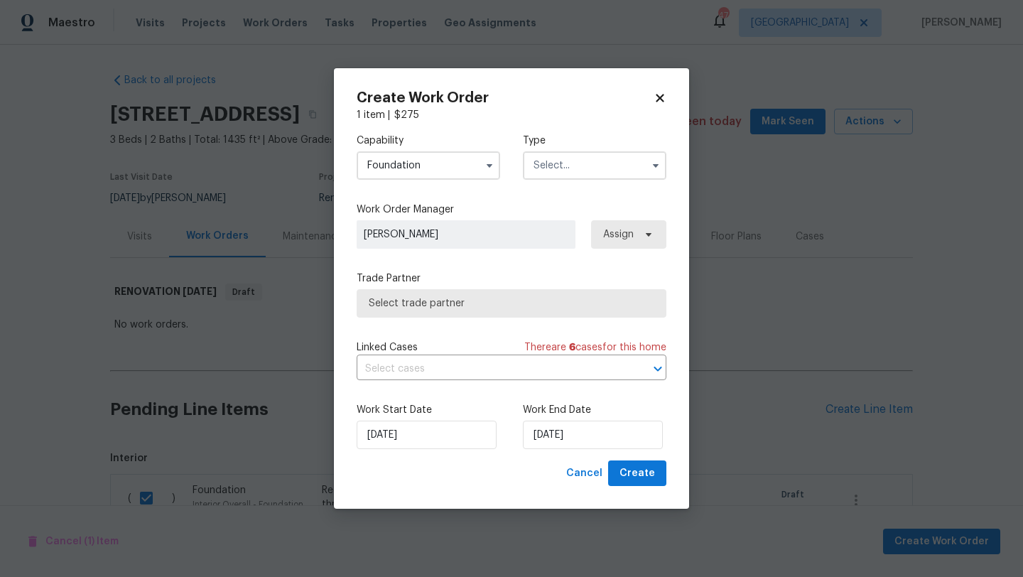
click at [580, 149] on div "Type" at bounding box center [594, 157] width 143 height 46
click at [580, 160] on input "text" at bounding box center [594, 165] width 143 height 28
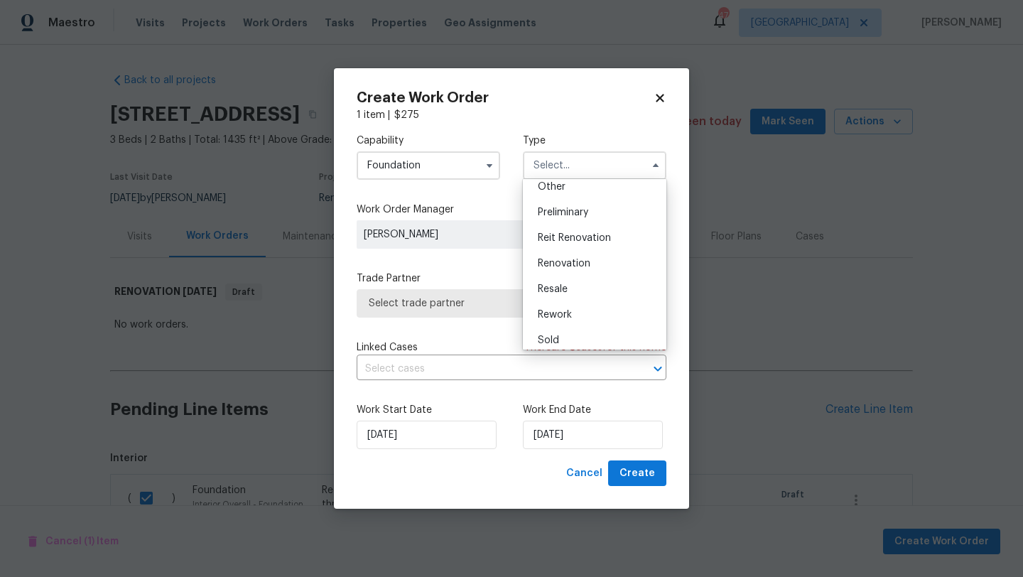
scroll to position [303, 0]
click at [572, 249] on span "Renovation" at bounding box center [564, 250] width 53 height 10
type input "Renovation"
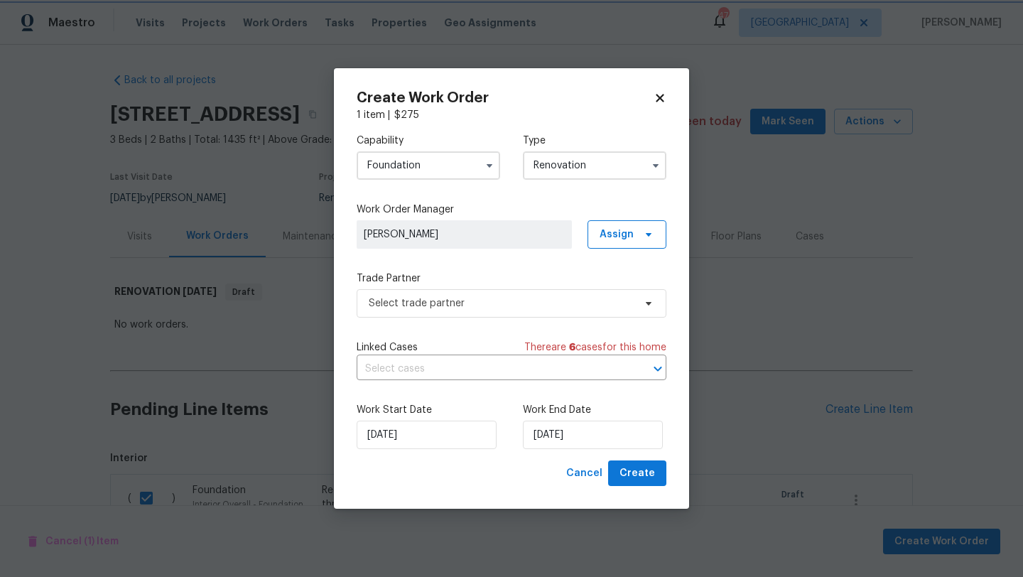
scroll to position [0, 0]
click at [572, 305] on span "Select trade partner" at bounding box center [501, 303] width 265 height 14
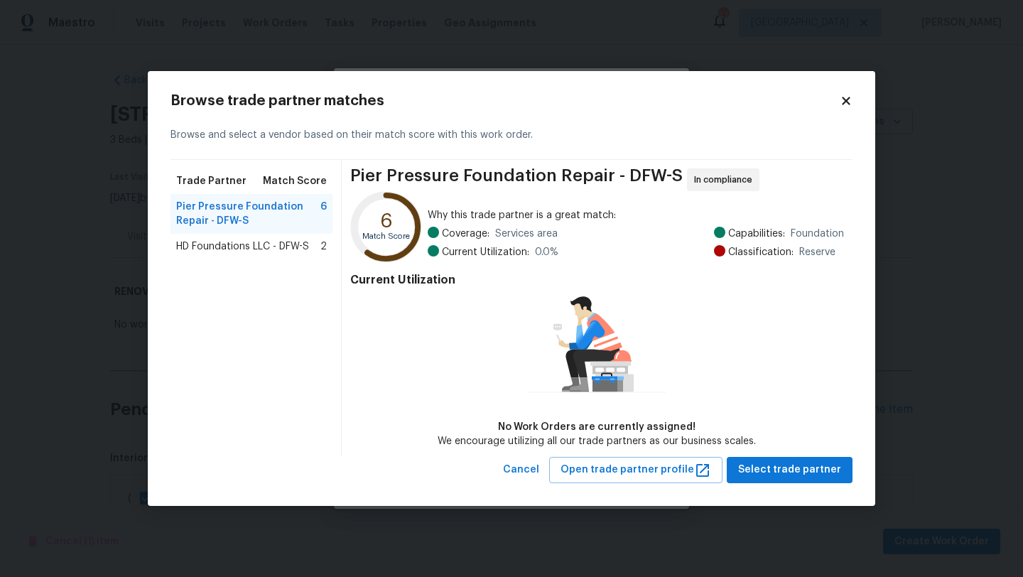
click at [249, 244] on span "HD Foundations LLC - DFW-S" at bounding box center [242, 246] width 133 height 14
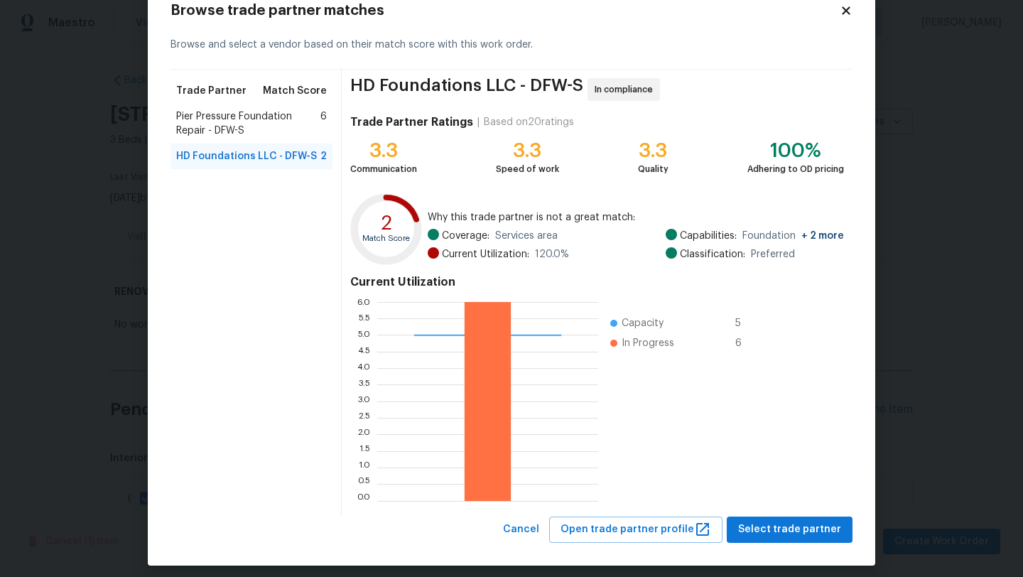
scroll to position [41, 0]
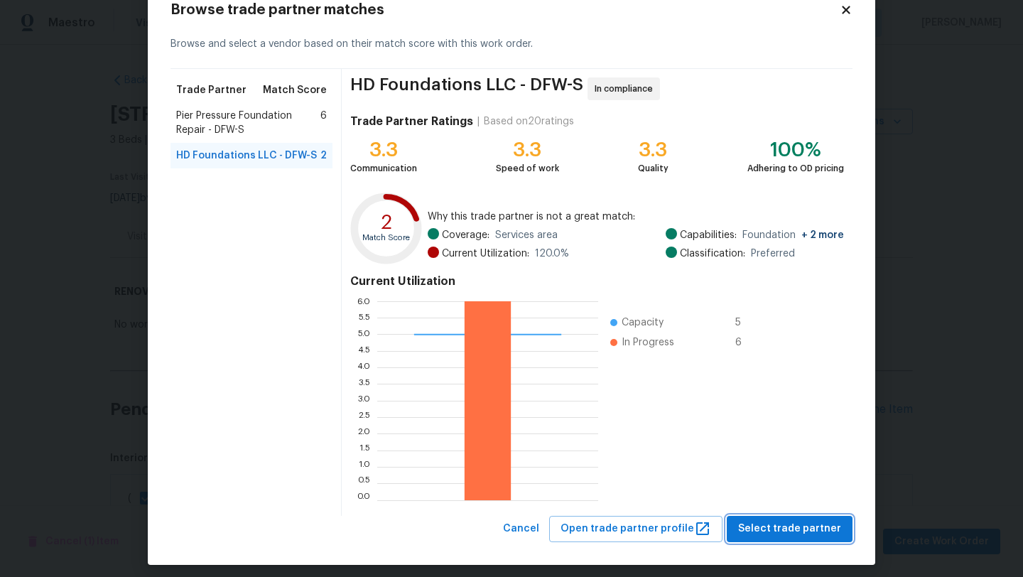
click at [801, 528] on span "Select trade partner" at bounding box center [789, 529] width 103 height 18
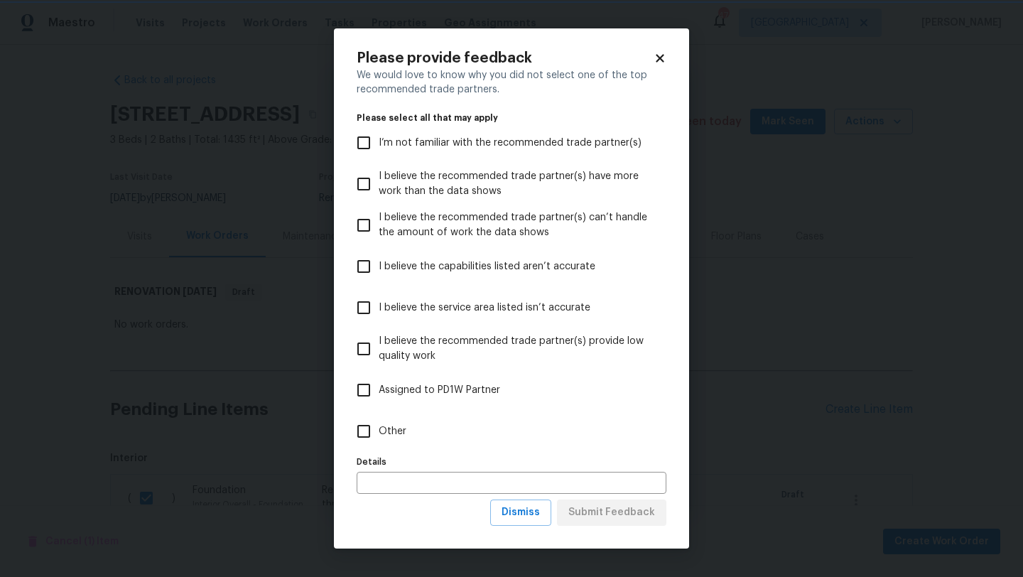
scroll to position [0, 0]
click at [374, 429] on input "Other" at bounding box center [364, 431] width 30 height 30
checkbox input "true"
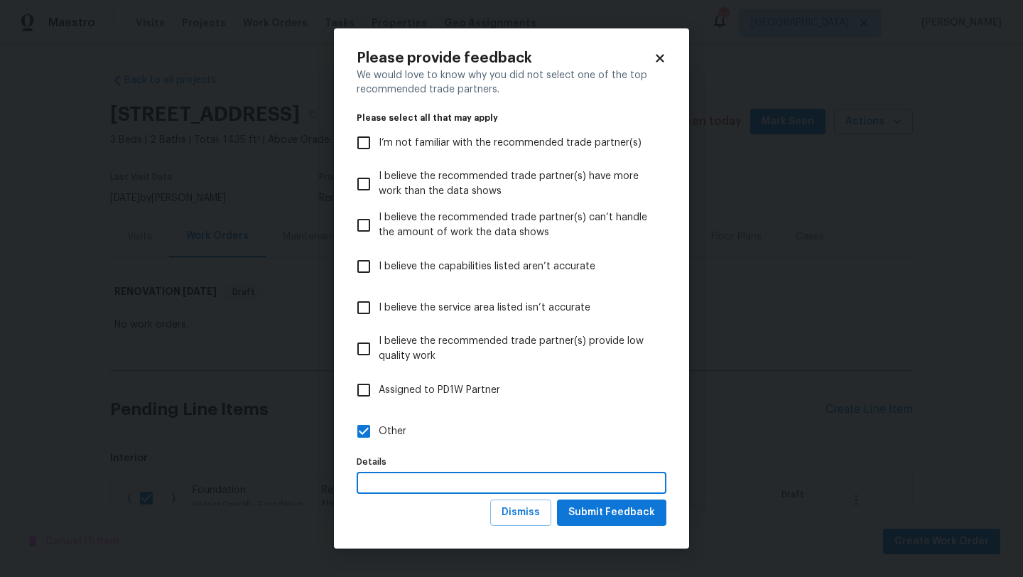
click at [418, 479] on input "text" at bounding box center [512, 483] width 310 height 22
click at [618, 521] on span "Submit Feedback" at bounding box center [611, 513] width 87 height 18
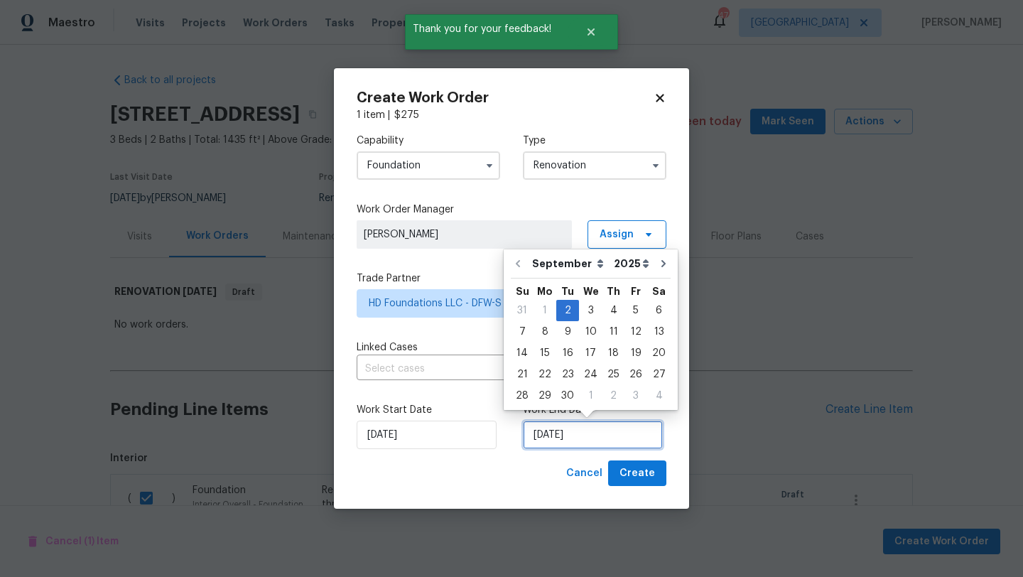
click at [570, 428] on input "9/2/2025" at bounding box center [593, 434] width 140 height 28
click at [630, 333] on div "12" at bounding box center [635, 332] width 23 height 20
type input "9/12/2025"
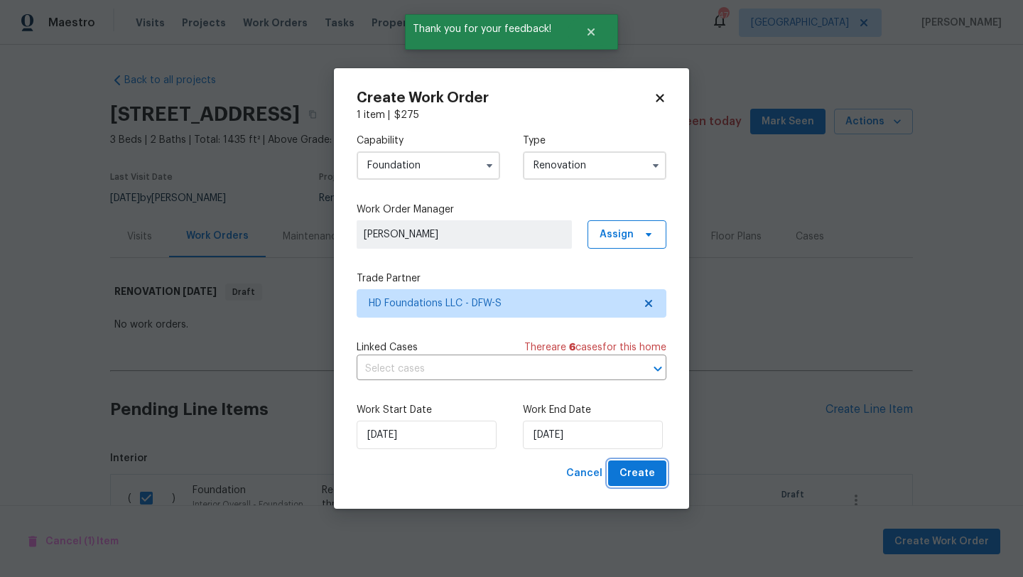
click at [641, 475] on span "Create" at bounding box center [637, 473] width 36 height 18
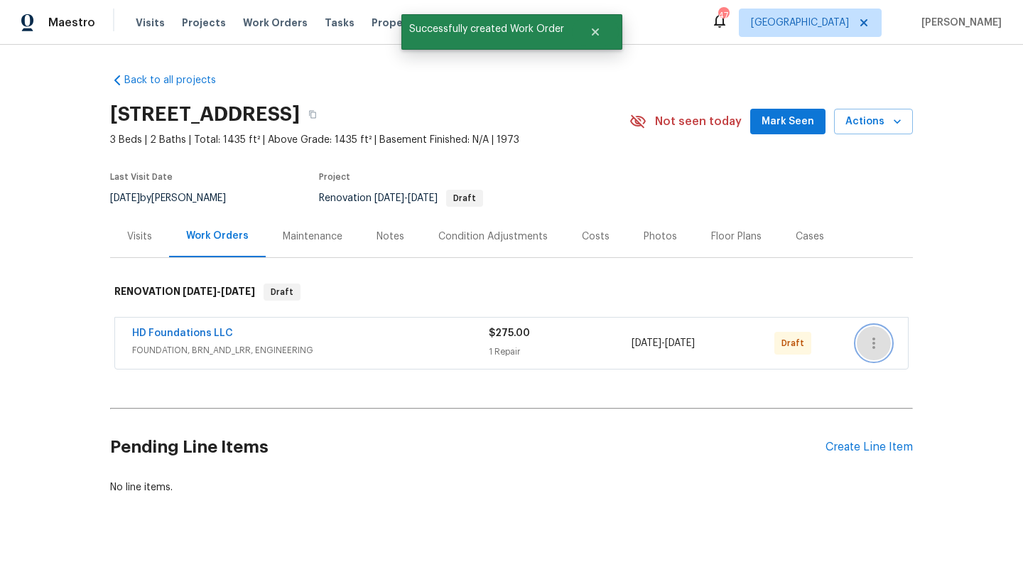
click at [878, 342] on icon "button" at bounding box center [873, 343] width 17 height 17
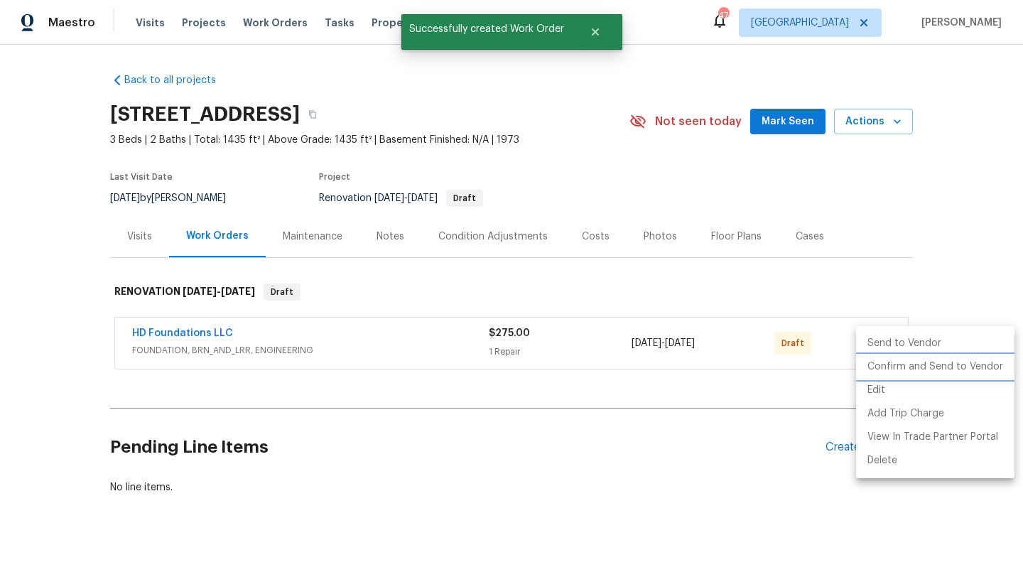
click at [888, 368] on li "Confirm and Send to Vendor" at bounding box center [935, 366] width 158 height 23
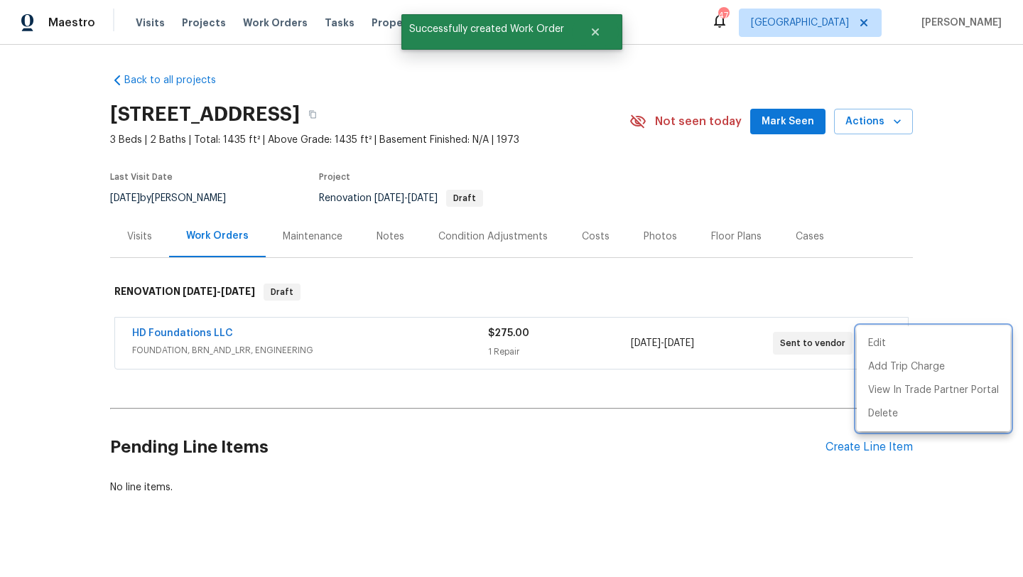
click at [203, 333] on div at bounding box center [511, 288] width 1023 height 577
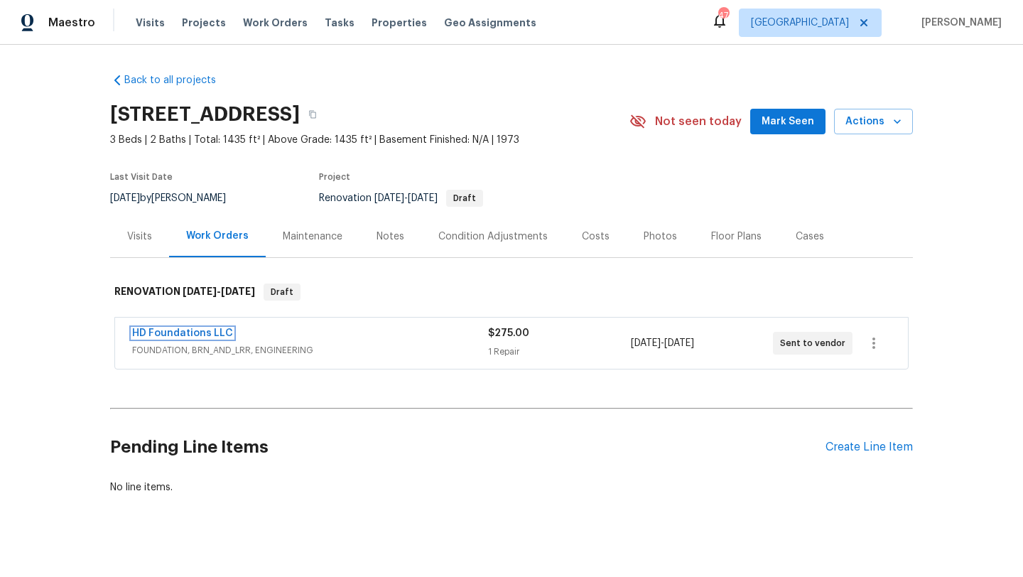
click at [203, 333] on link "HD Foundations LLC" at bounding box center [182, 333] width 101 height 10
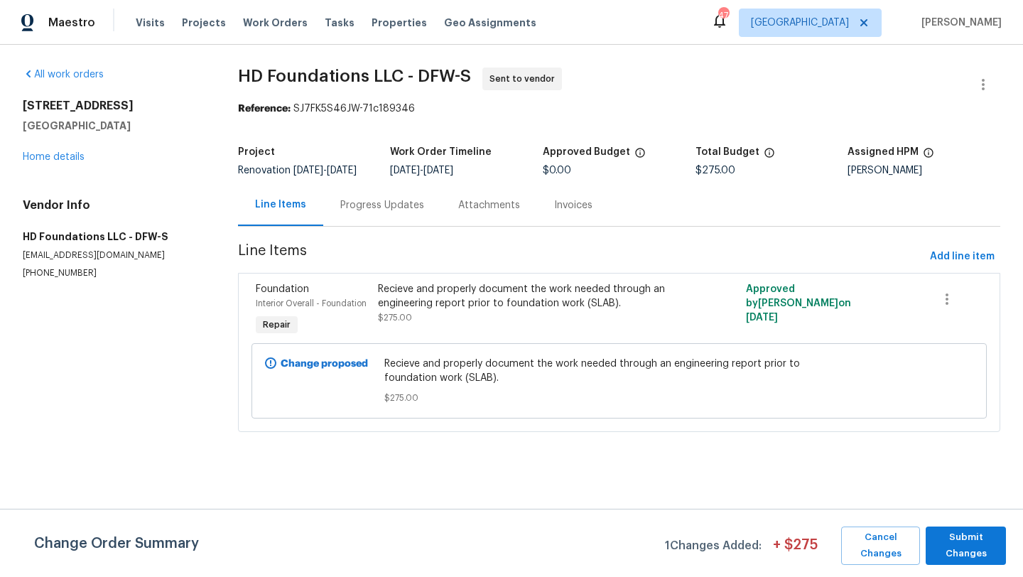
click at [361, 212] on div "Progress Updates" at bounding box center [382, 205] width 84 height 14
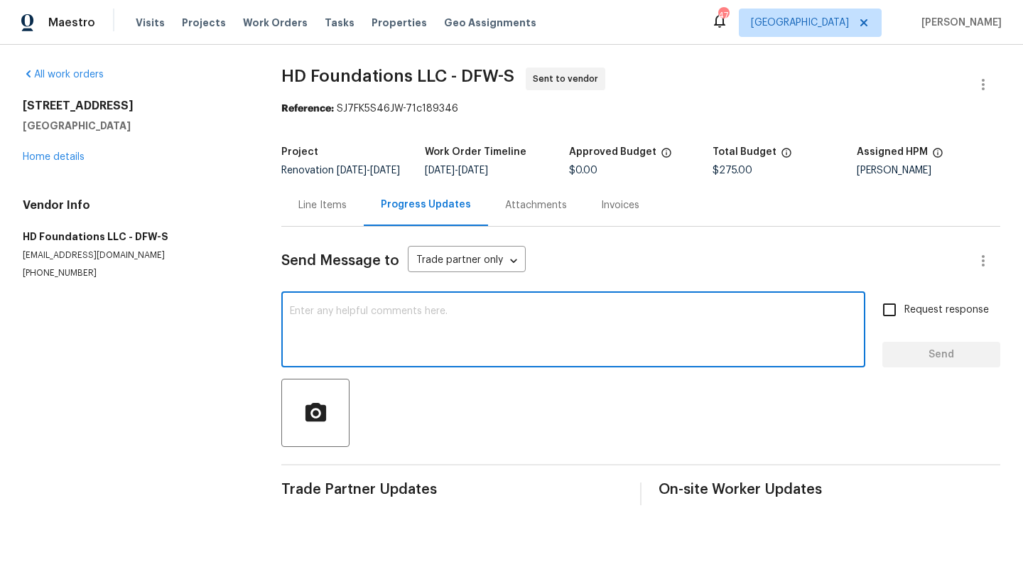
click at [353, 342] on textarea at bounding box center [573, 331] width 567 height 50
type textarea "Need foundation assessment/repairs ASAP"
click at [892, 320] on input "Request response" at bounding box center [889, 310] width 30 height 30
checkbox input "true"
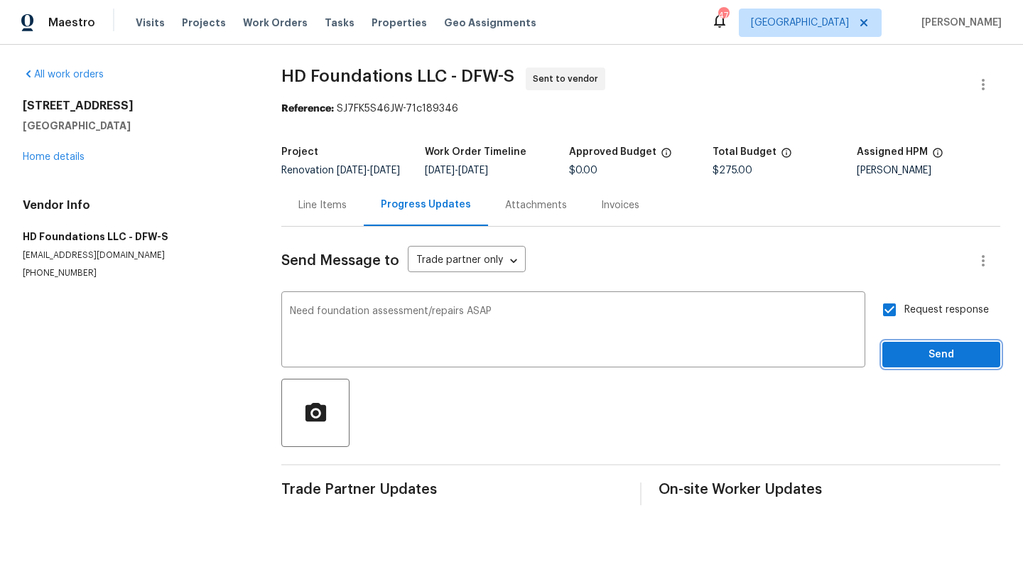
click at [933, 364] on span "Send" at bounding box center [940, 355] width 95 height 18
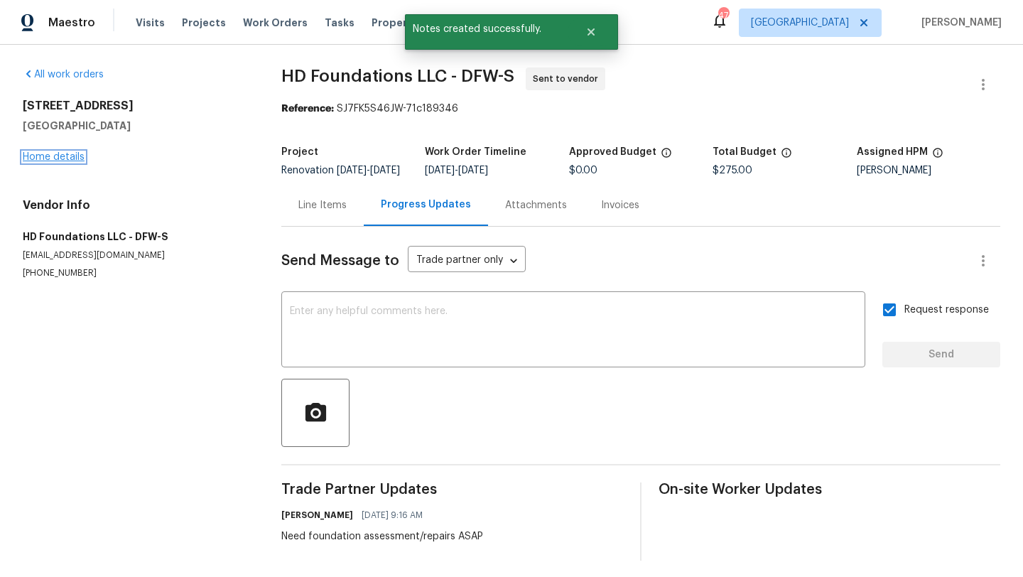
click at [77, 157] on link "Home details" at bounding box center [54, 157] width 62 height 10
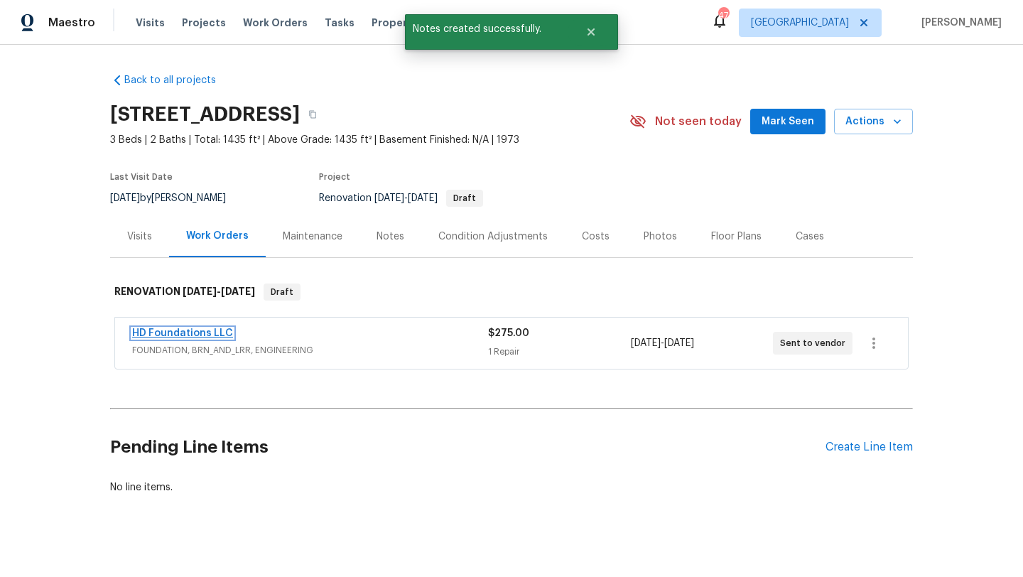
click at [203, 335] on link "HD Foundations LLC" at bounding box center [182, 333] width 101 height 10
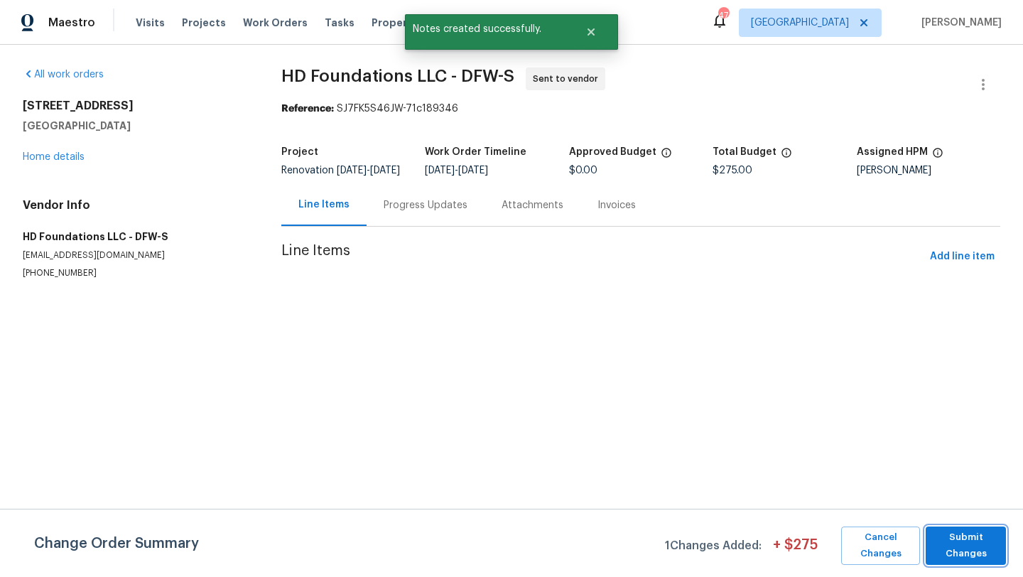
click at [983, 544] on span "Submit Changes" at bounding box center [966, 545] width 66 height 33
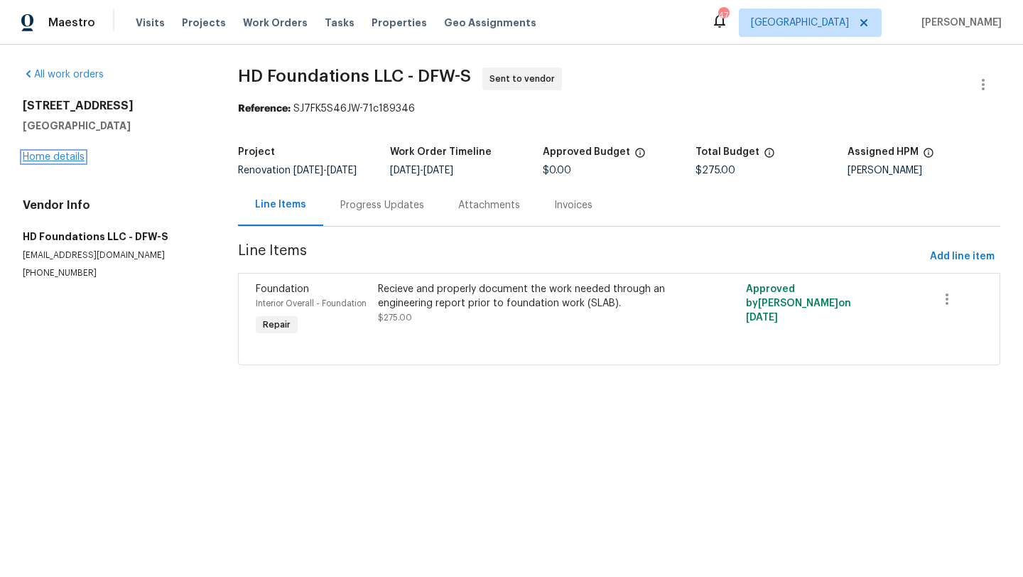
click at [57, 158] on link "Home details" at bounding box center [54, 157] width 62 height 10
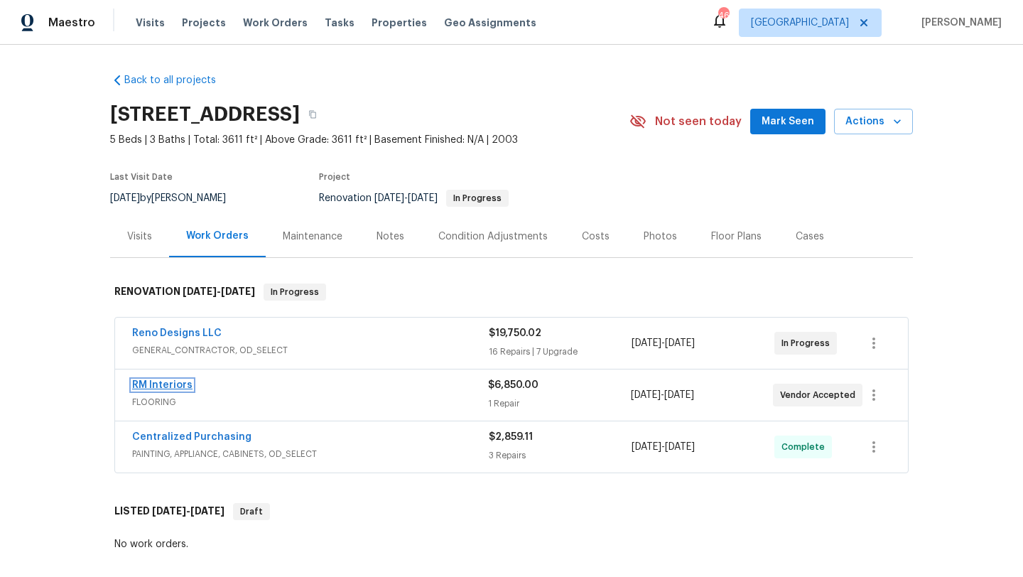
click at [180, 384] on link "RM Interiors" at bounding box center [162, 385] width 60 height 10
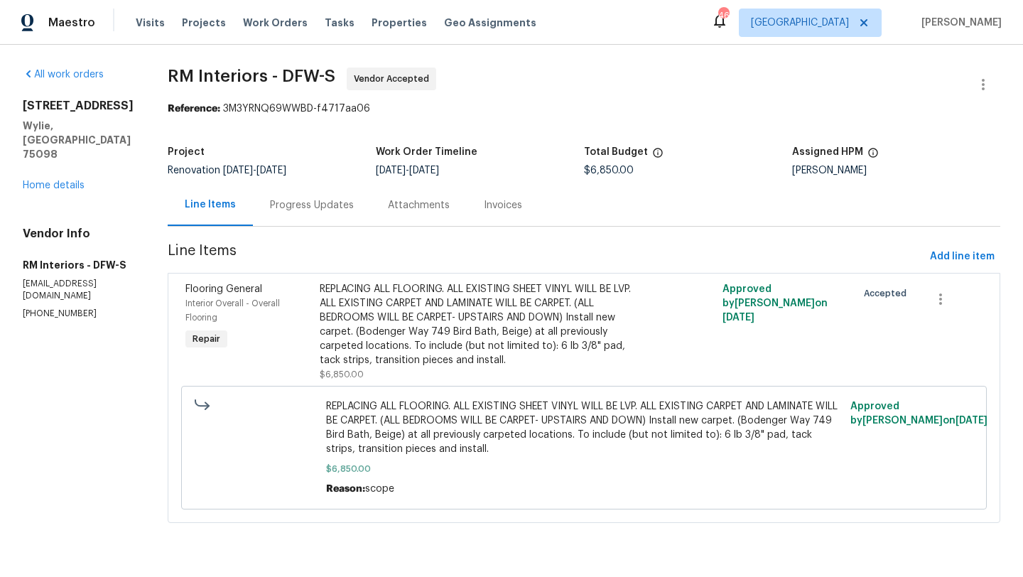
click at [310, 207] on div "Progress Updates" at bounding box center [312, 205] width 84 height 14
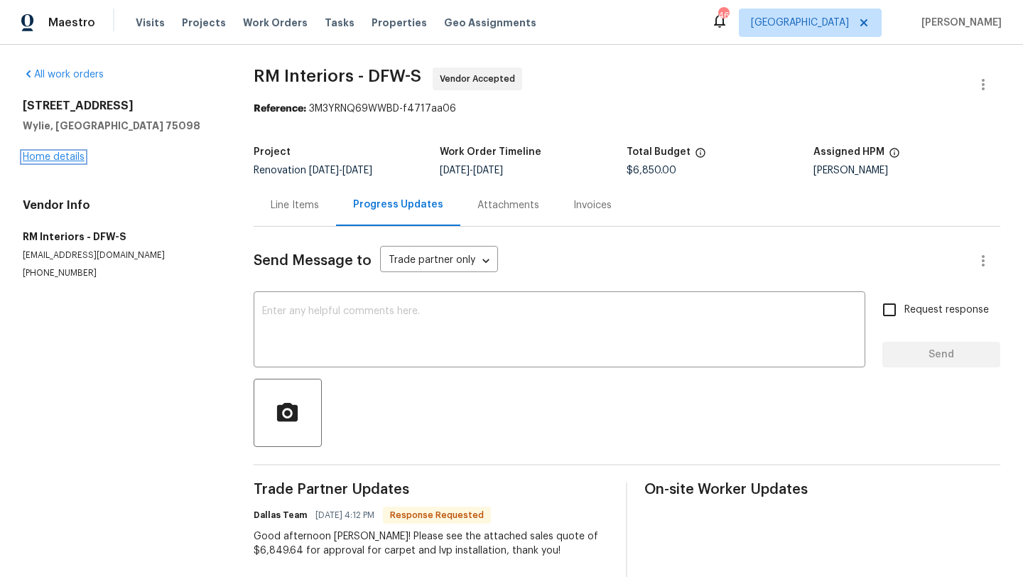
click at [67, 157] on link "Home details" at bounding box center [54, 157] width 62 height 10
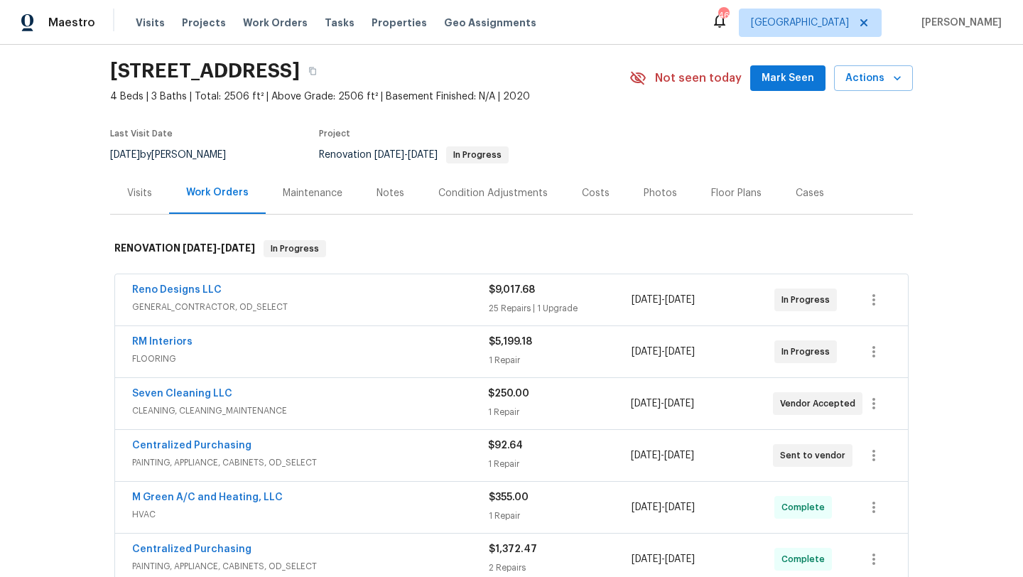
scroll to position [60, 0]
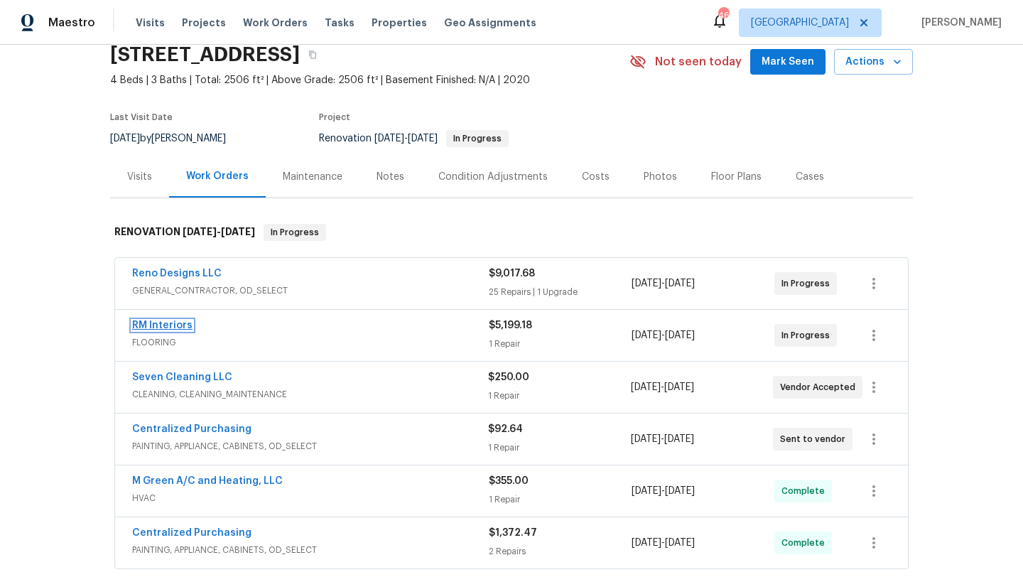
click at [182, 322] on link "RM Interiors" at bounding box center [162, 325] width 60 height 10
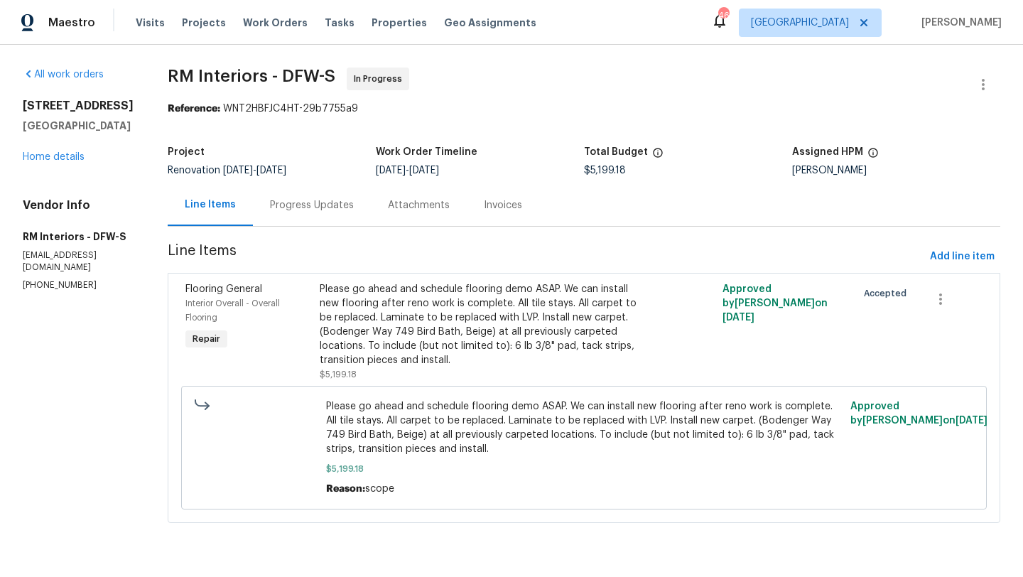
click at [315, 200] on div "Progress Updates" at bounding box center [312, 205] width 84 height 14
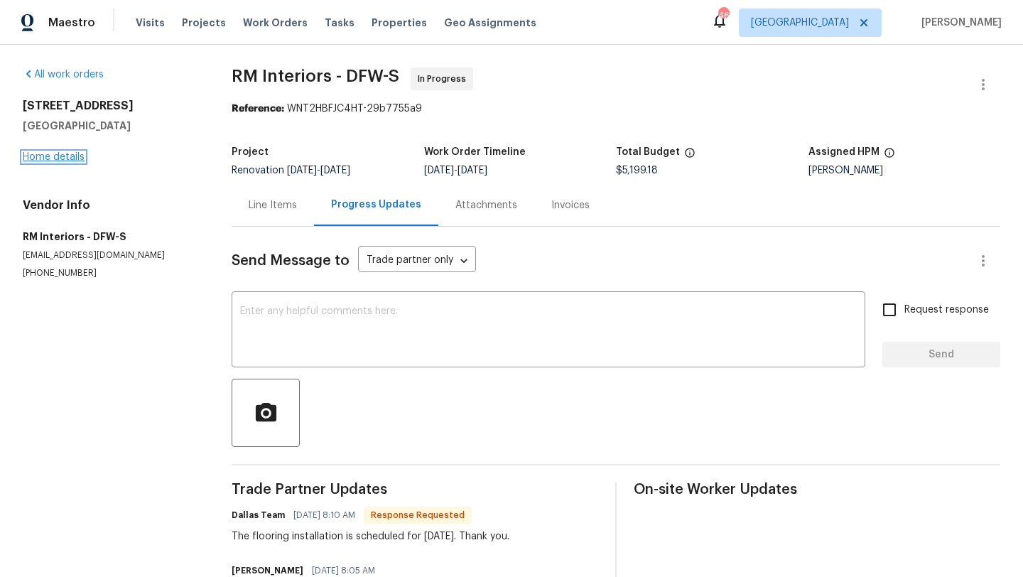
click at [65, 158] on link "Home details" at bounding box center [54, 157] width 62 height 10
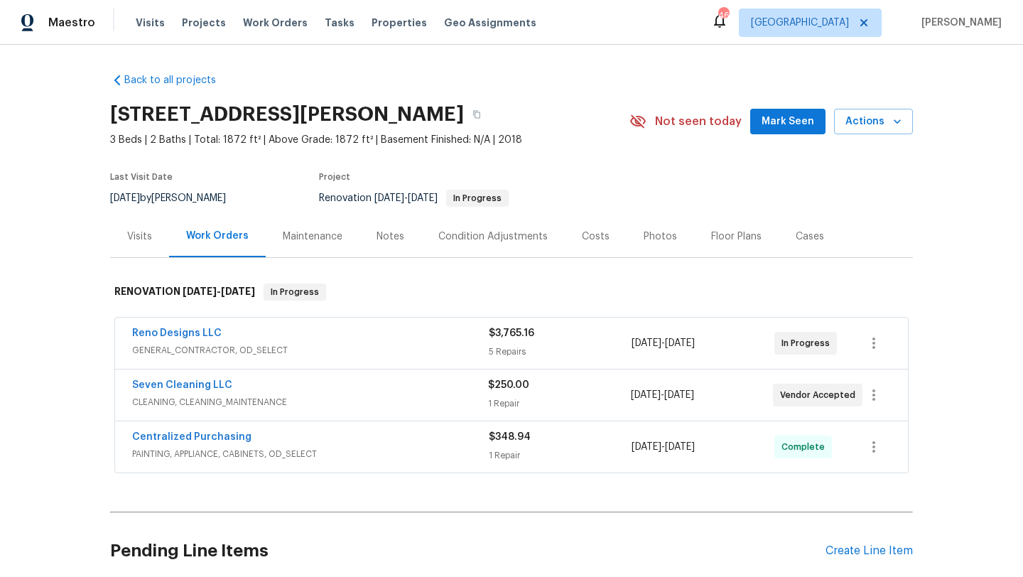
click at [263, 337] on div "Reno Designs LLC" at bounding box center [310, 334] width 357 height 17
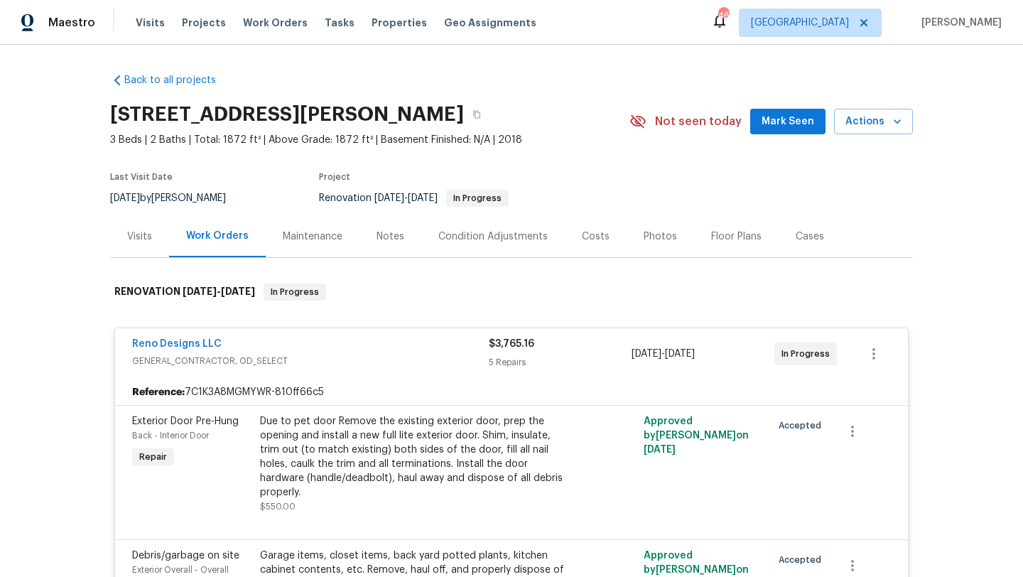
click at [262, 348] on div "Reno Designs LLC" at bounding box center [310, 345] width 357 height 17
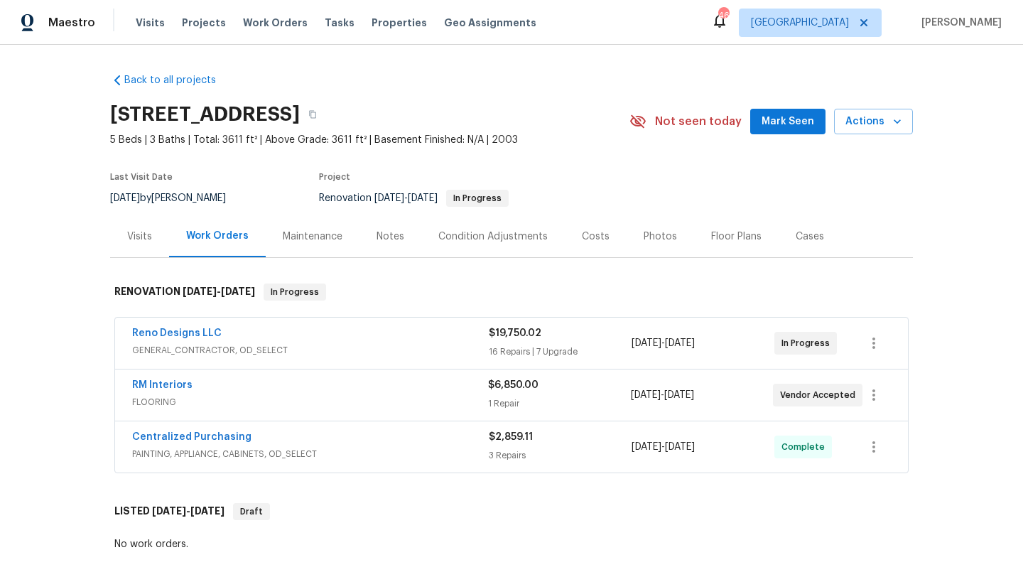
click at [178, 379] on span "RM Interiors" at bounding box center [162, 385] width 60 height 14
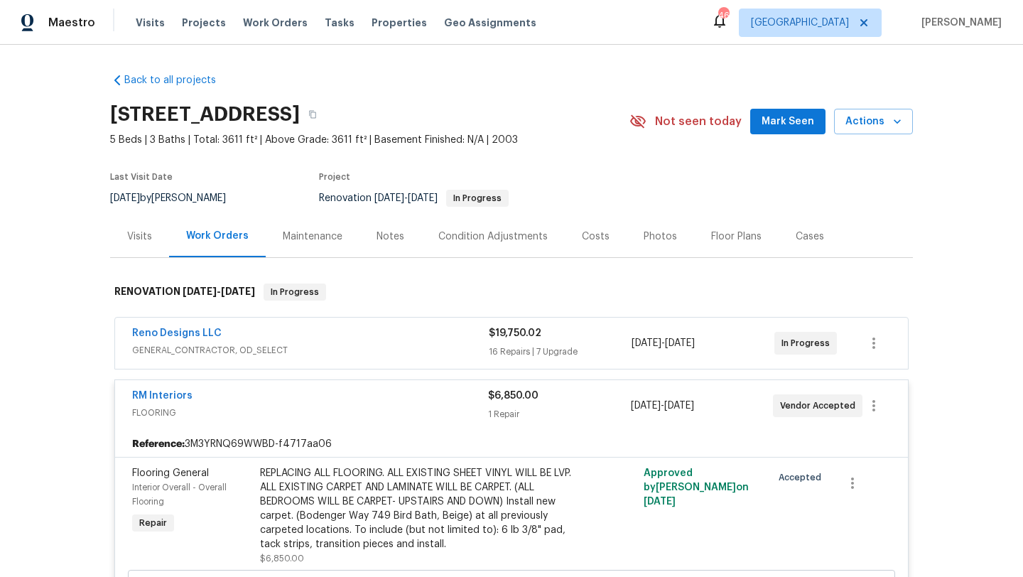
click at [161, 389] on span "RM Interiors" at bounding box center [162, 395] width 60 height 14
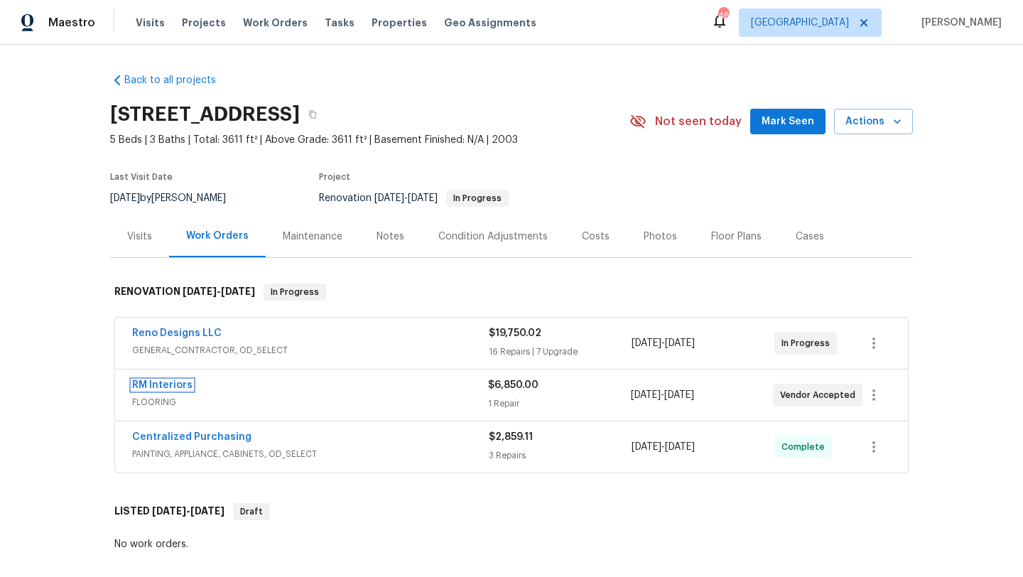
click at [161, 389] on link "RM Interiors" at bounding box center [162, 385] width 60 height 10
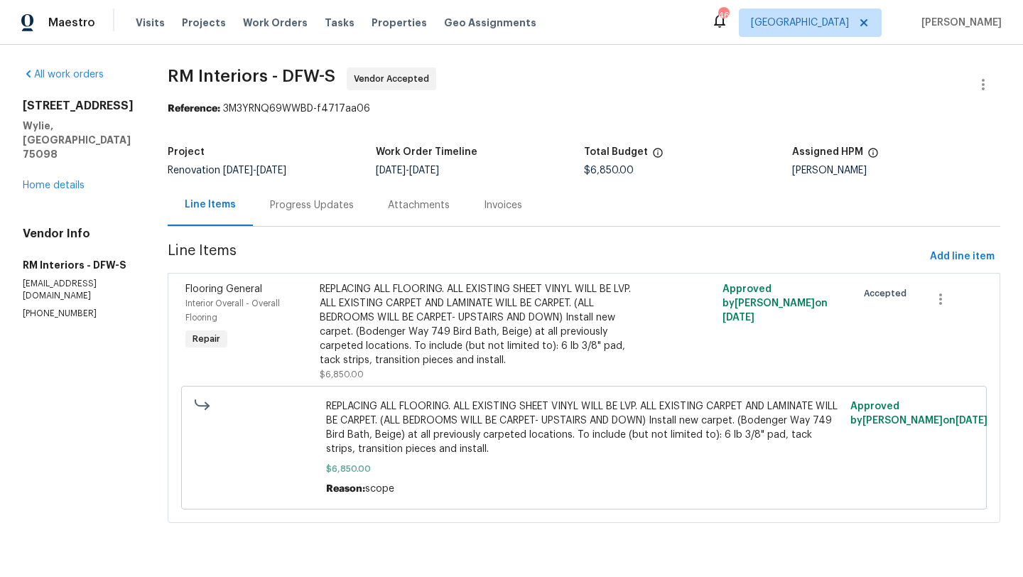
click at [325, 205] on div "Progress Updates" at bounding box center [312, 205] width 84 height 14
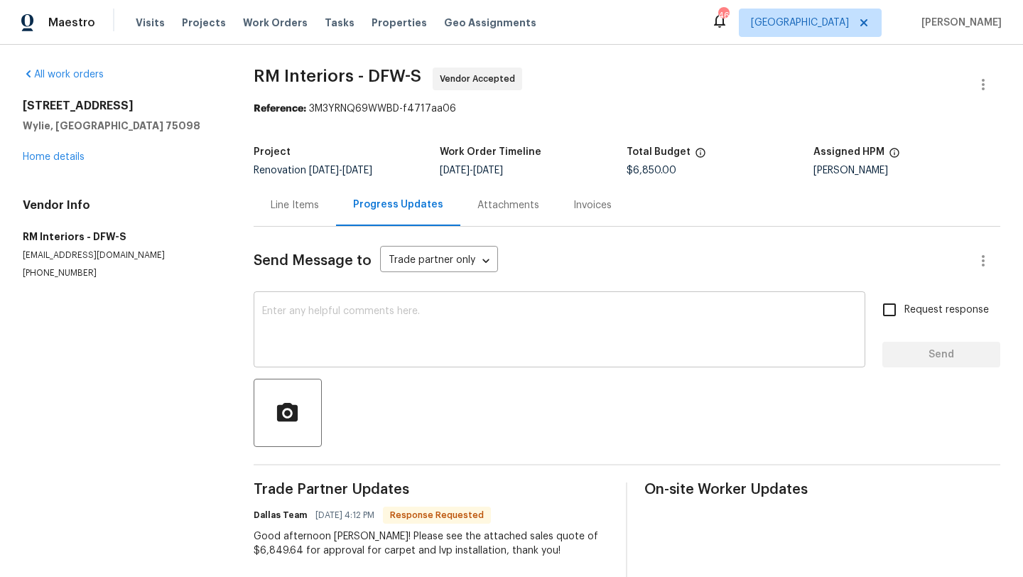
click at [371, 326] on textarea at bounding box center [559, 331] width 594 height 50
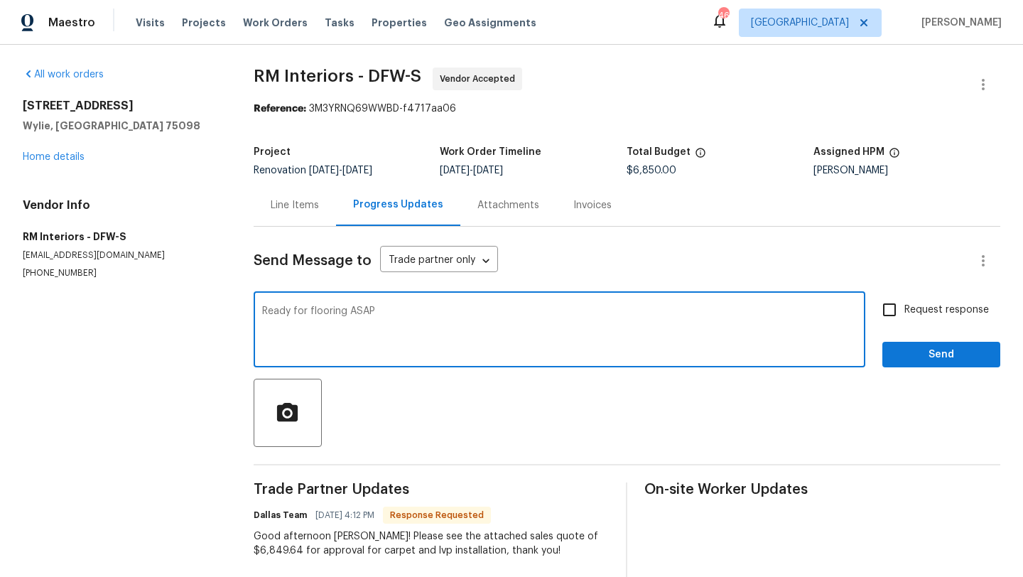
type textarea "Ready for flooring ASAP"
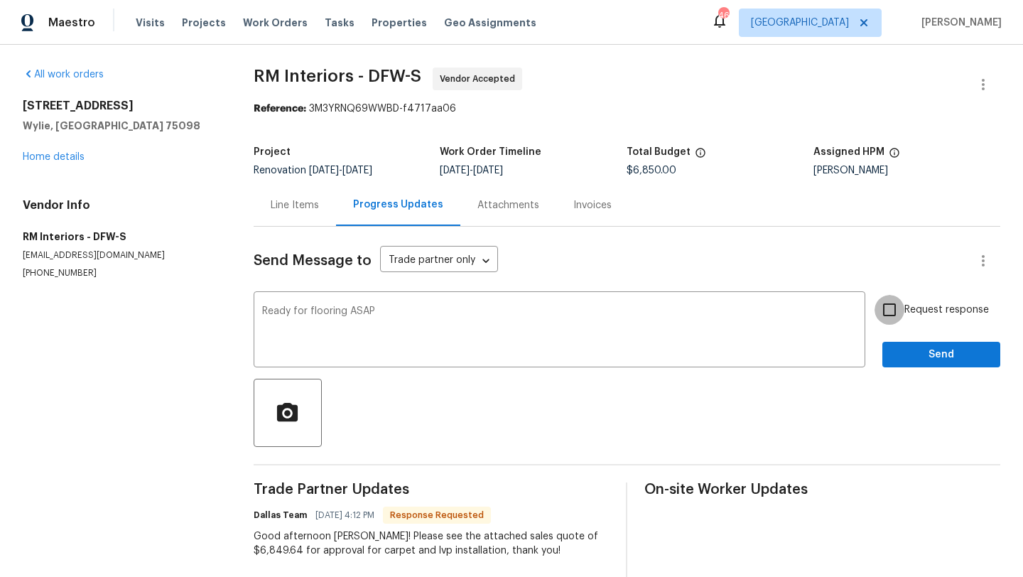
click at [898, 305] on input "Request response" at bounding box center [889, 310] width 30 height 30
checkbox input "true"
click at [912, 351] on span "Send" at bounding box center [940, 355] width 95 height 18
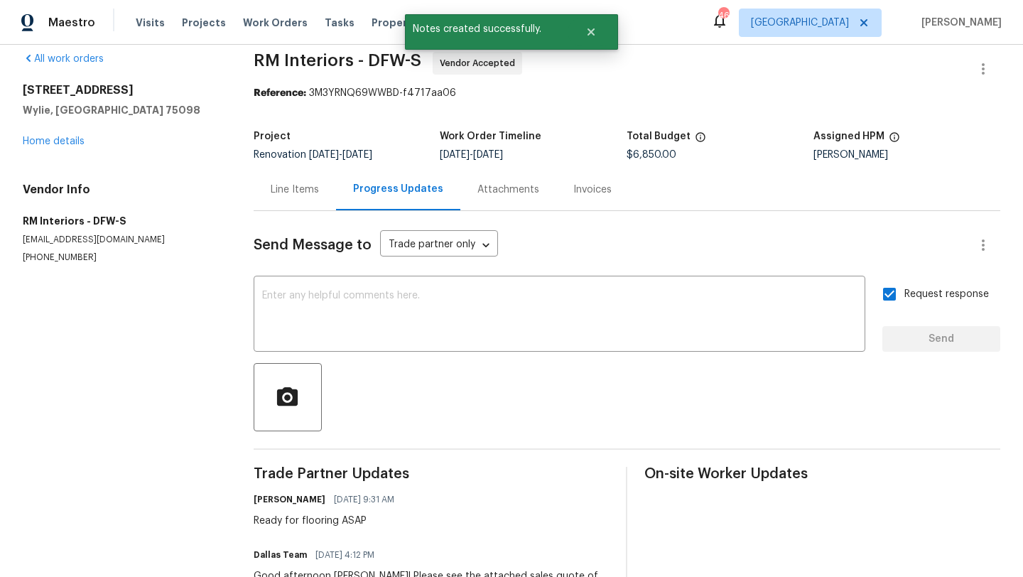
scroll to position [21, 0]
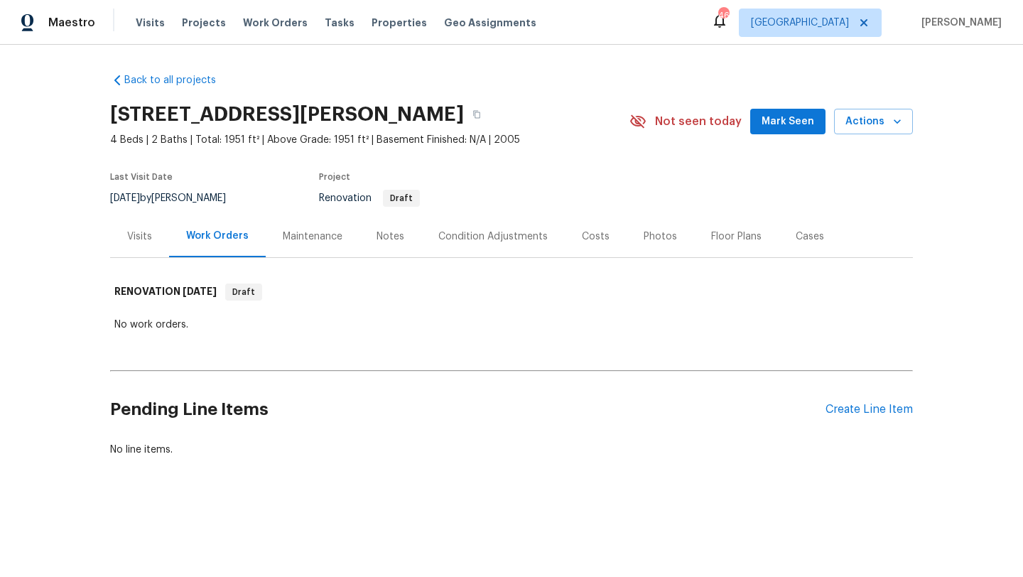
click at [135, 233] on div "Visits" at bounding box center [139, 236] width 25 height 14
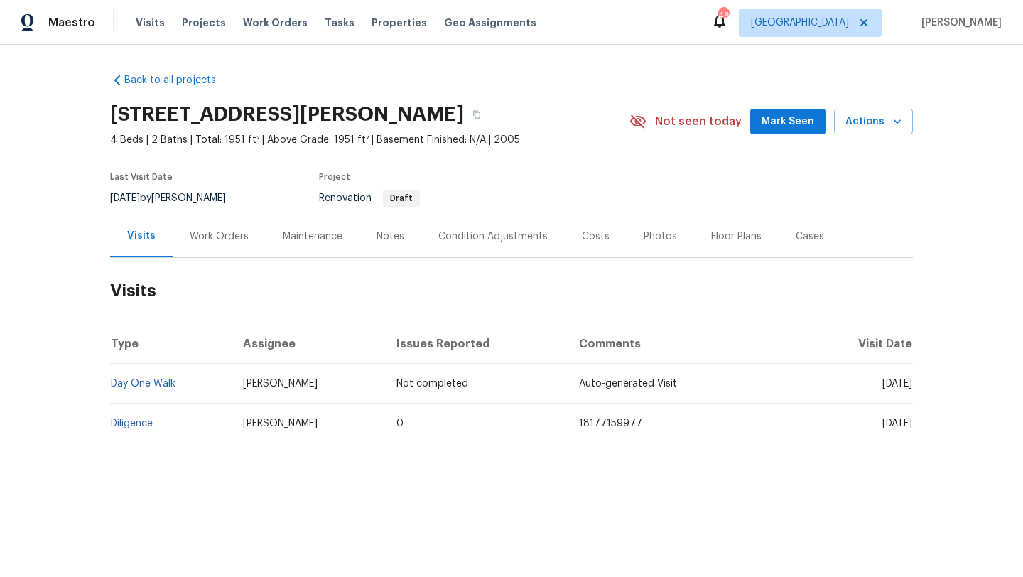
click at [446, 238] on div "Condition Adjustments" at bounding box center [492, 236] width 109 height 14
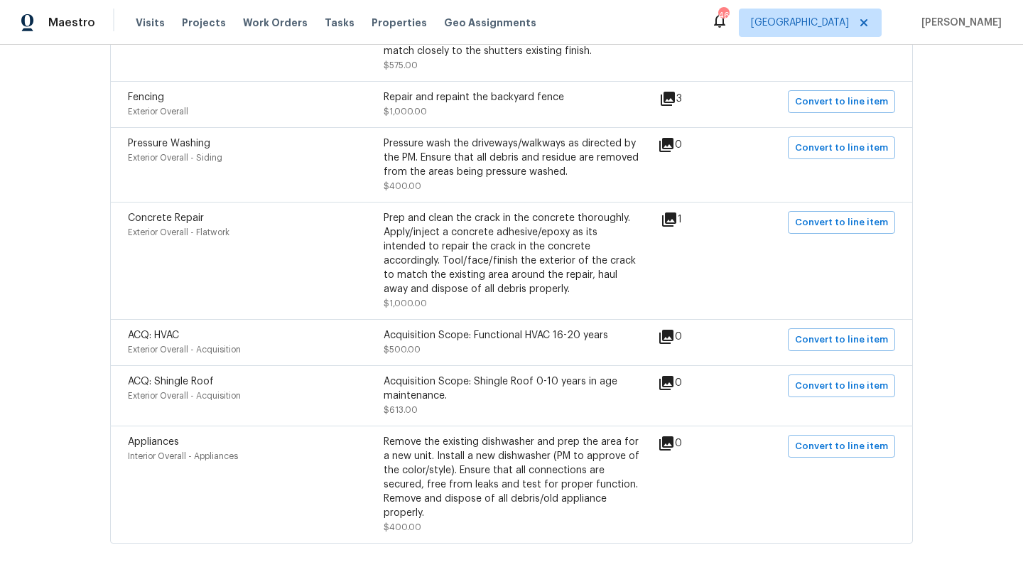
scroll to position [1049, 0]
click at [678, 225] on icon at bounding box center [669, 220] width 17 height 17
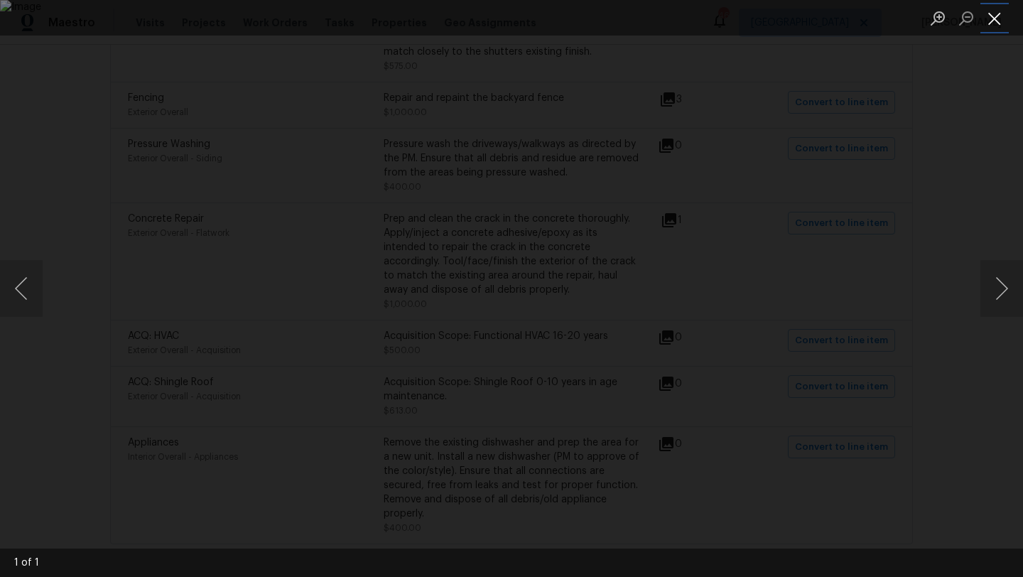
click at [988, 23] on button "Close lightbox" at bounding box center [994, 18] width 28 height 25
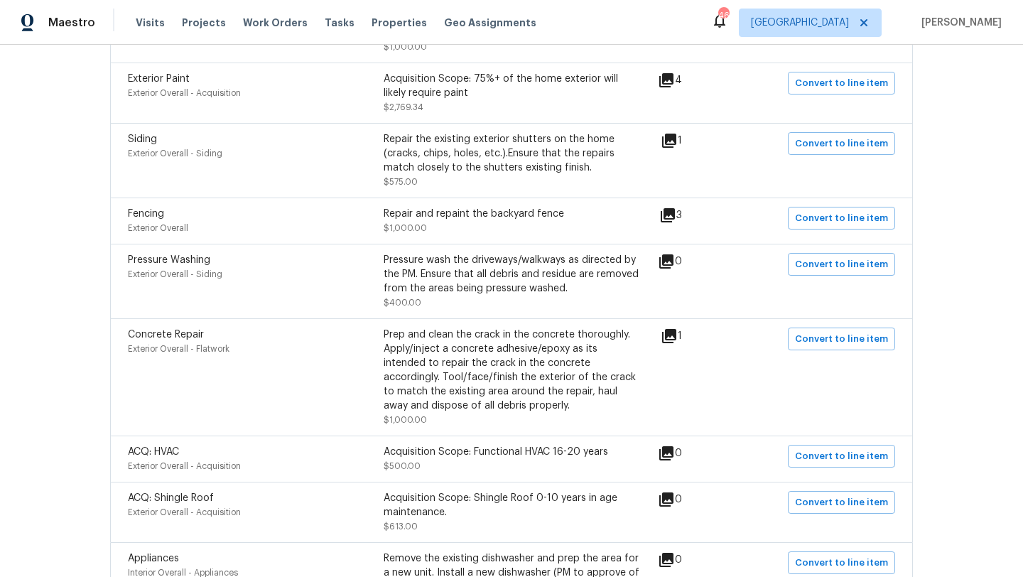
scroll to position [920, 0]
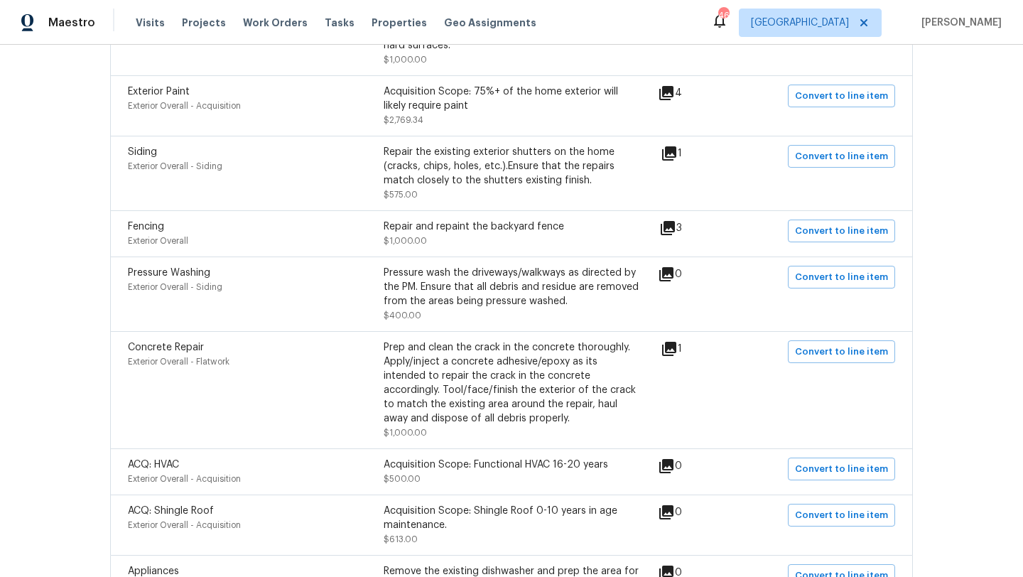
click at [675, 230] on icon at bounding box center [668, 228] width 14 height 14
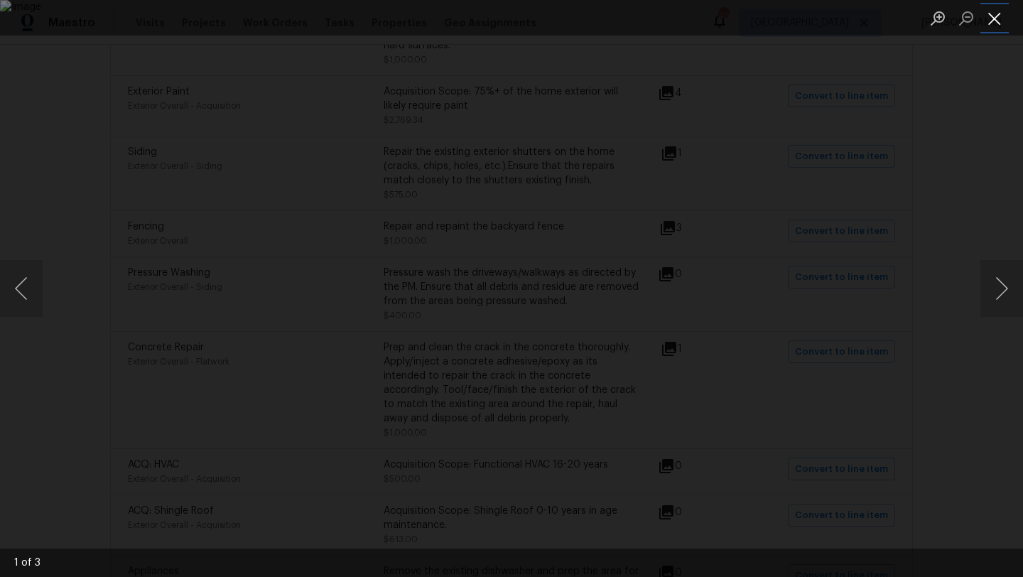
click at [991, 19] on button "Close lightbox" at bounding box center [994, 18] width 28 height 25
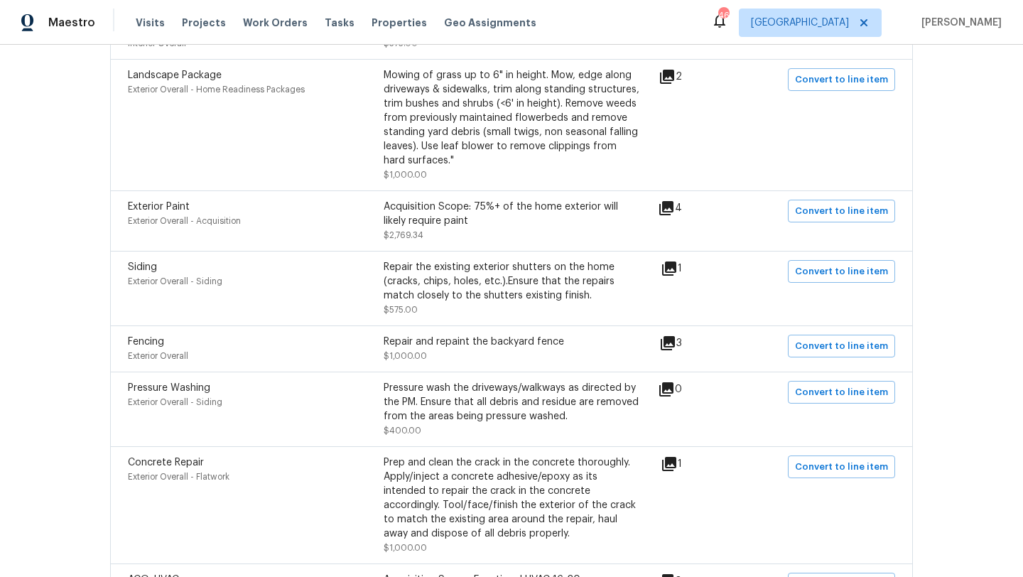
scroll to position [794, 0]
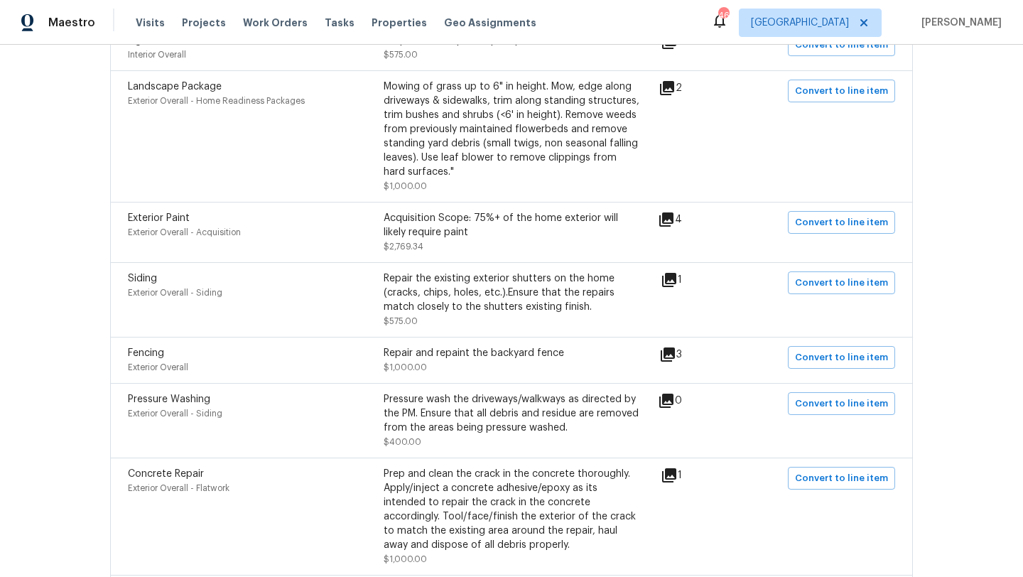
click at [673, 219] on icon at bounding box center [666, 219] width 14 height 14
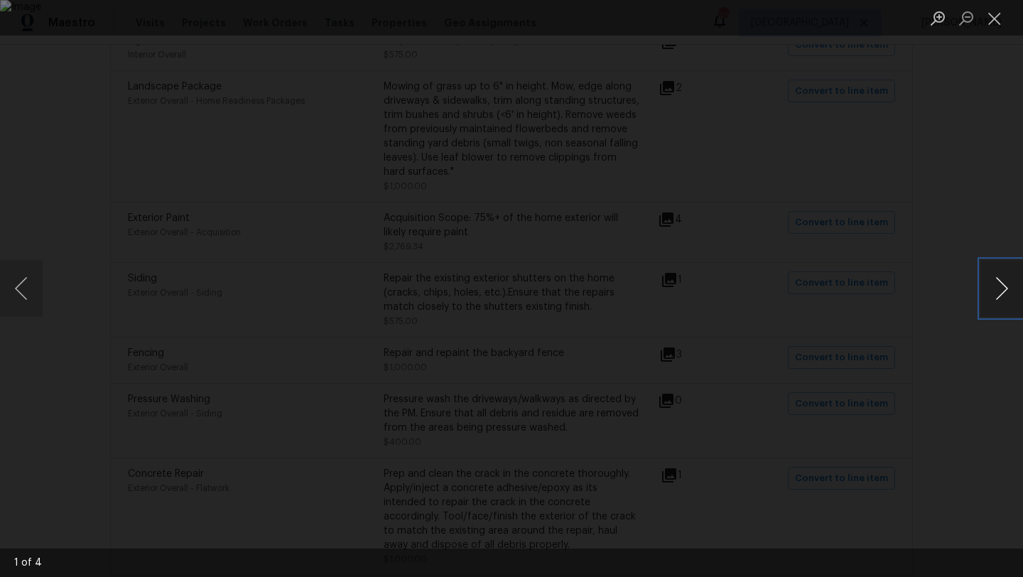
click at [1007, 288] on button "Next image" at bounding box center [1001, 288] width 43 height 57
click at [996, 20] on button "Close lightbox" at bounding box center [994, 18] width 28 height 25
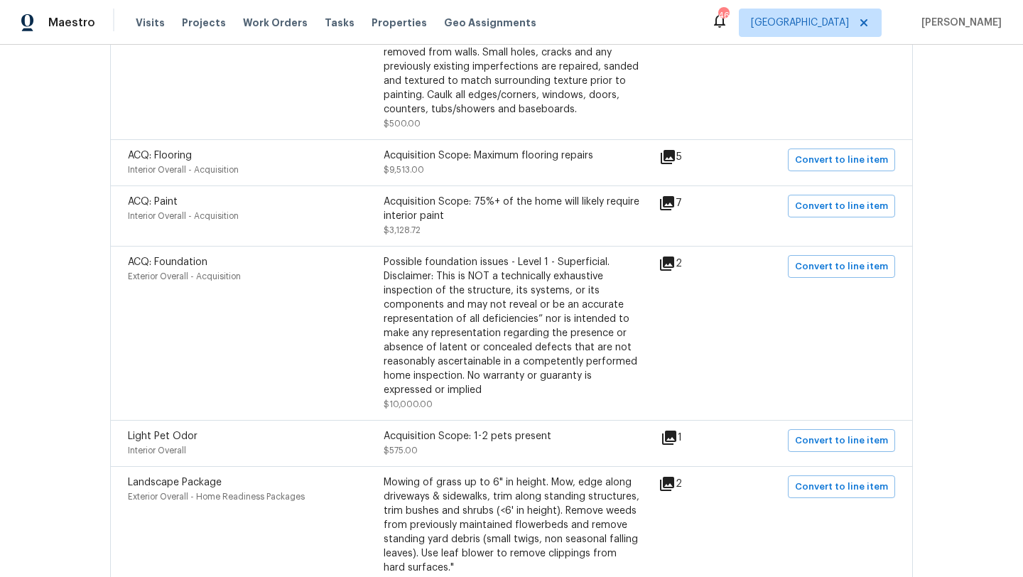
scroll to position [379, 0]
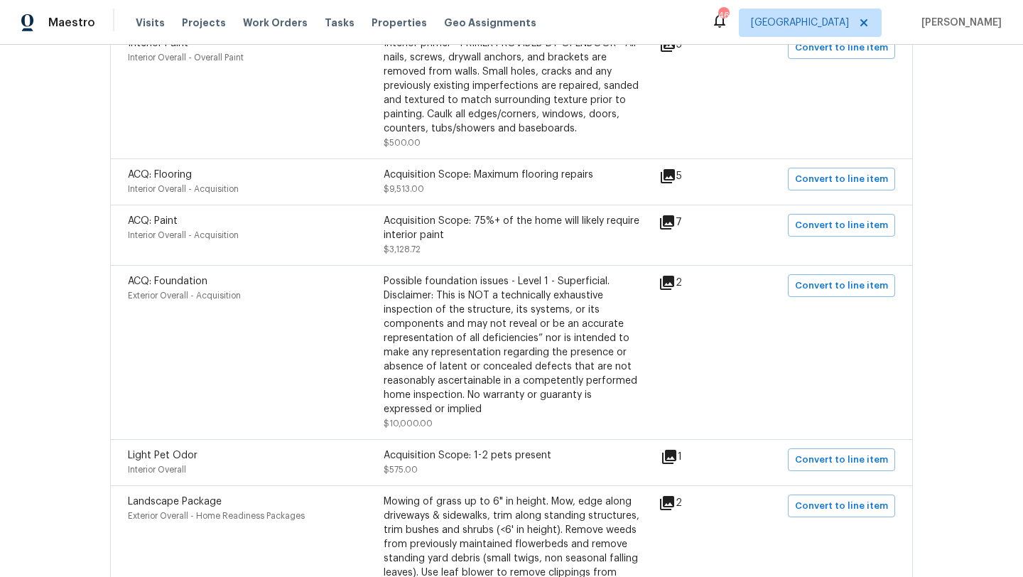
click at [674, 286] on icon at bounding box center [667, 283] width 14 height 14
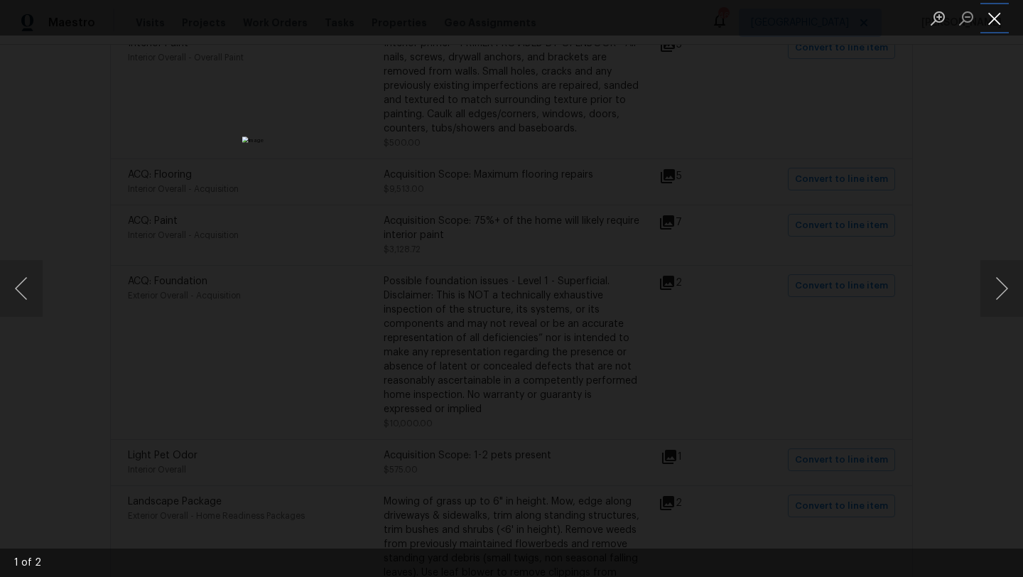
click at [991, 20] on button "Close lightbox" at bounding box center [994, 18] width 28 height 25
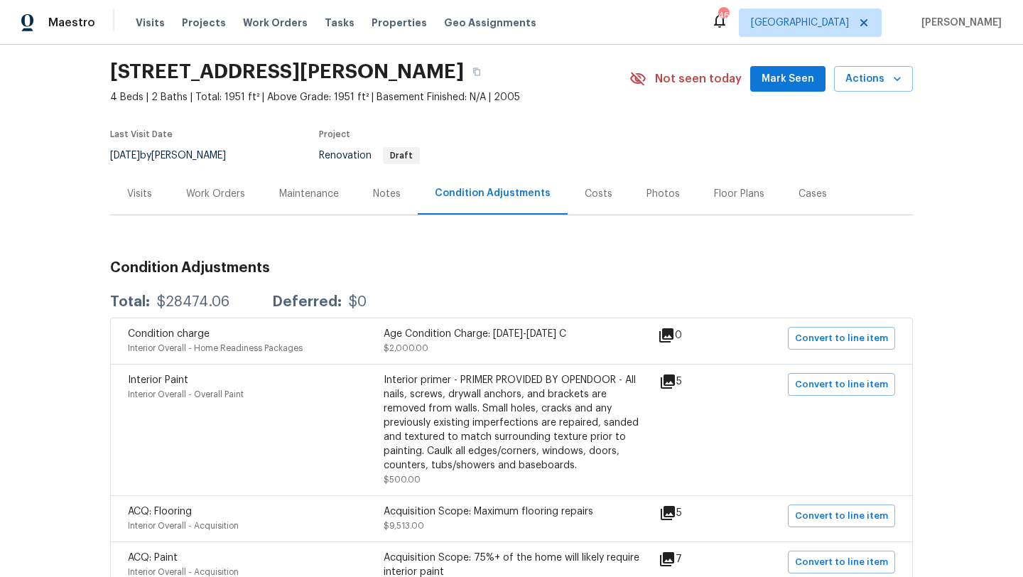
scroll to position [0, 0]
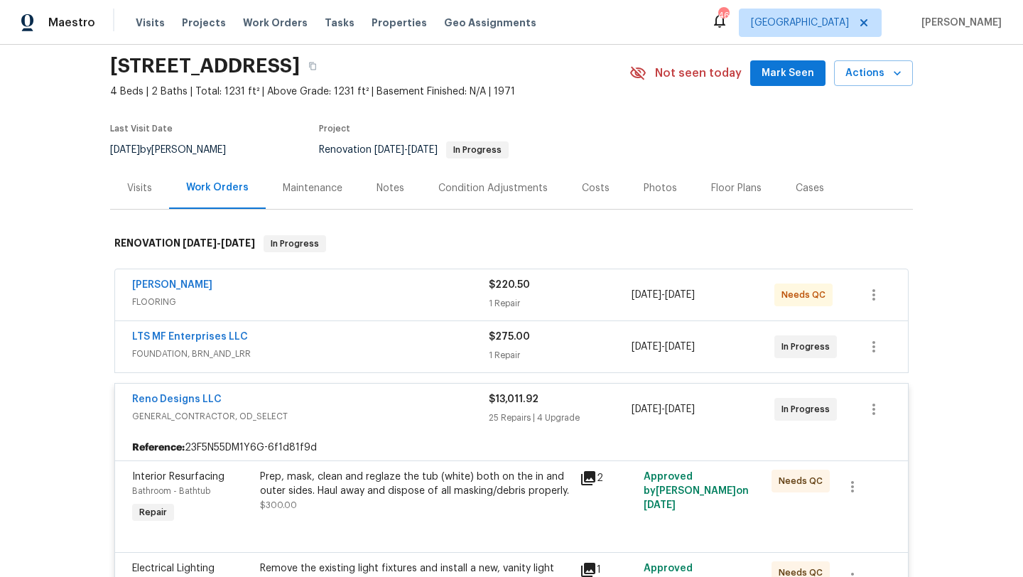
scroll to position [56, 0]
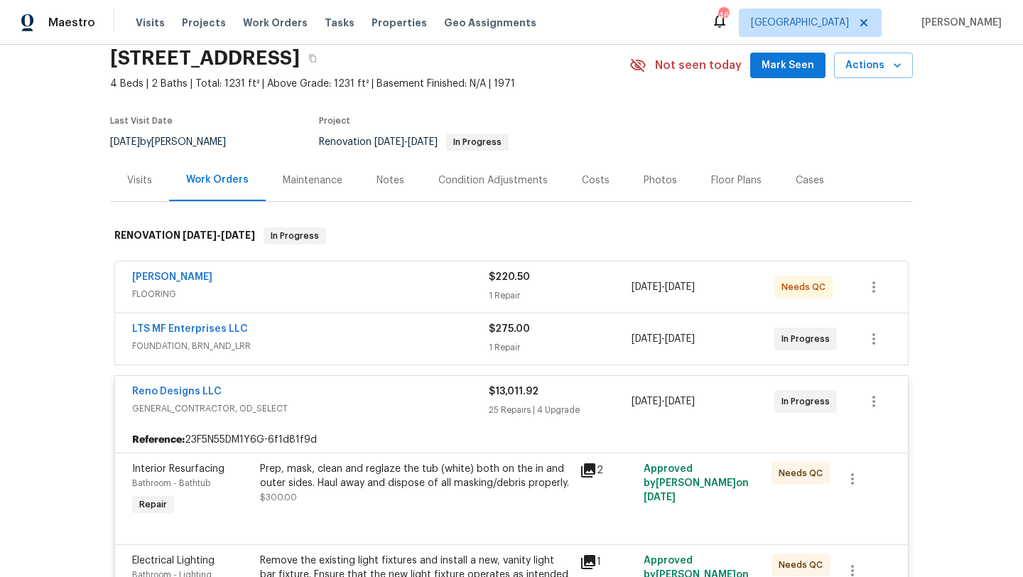
click at [325, 410] on span "GENERAL_CONTRACTOR, OD_SELECT" at bounding box center [310, 408] width 357 height 14
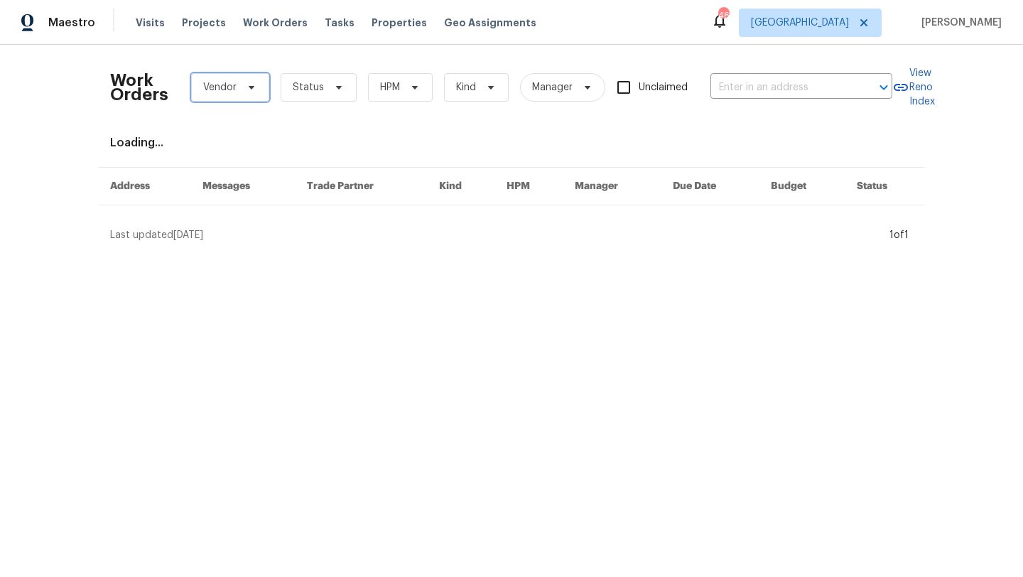
click at [256, 91] on span "Vendor" at bounding box center [230, 87] width 78 height 28
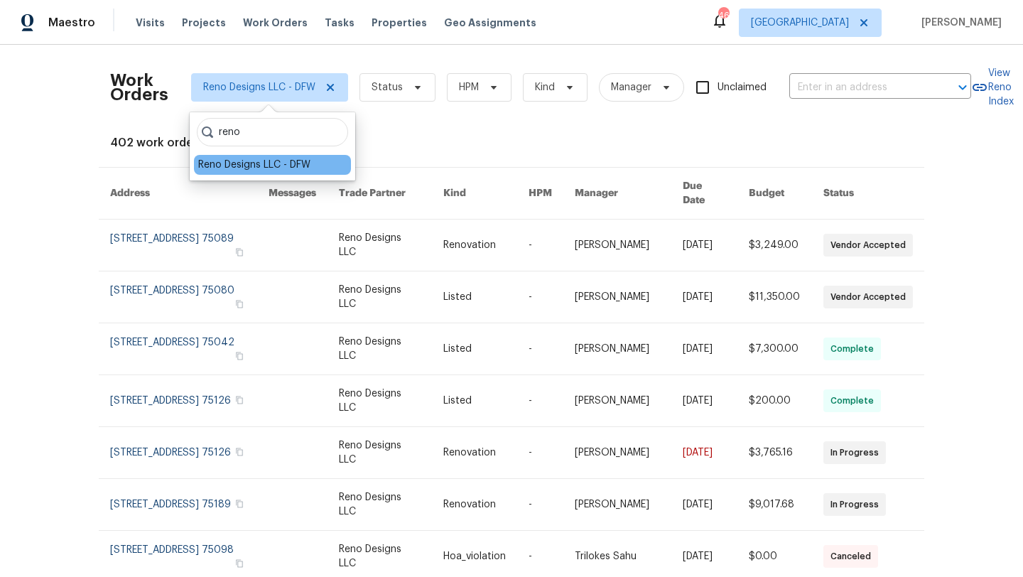
type input "reno"
click at [245, 169] on div "Reno Designs LLC - DFW" at bounding box center [254, 165] width 112 height 14
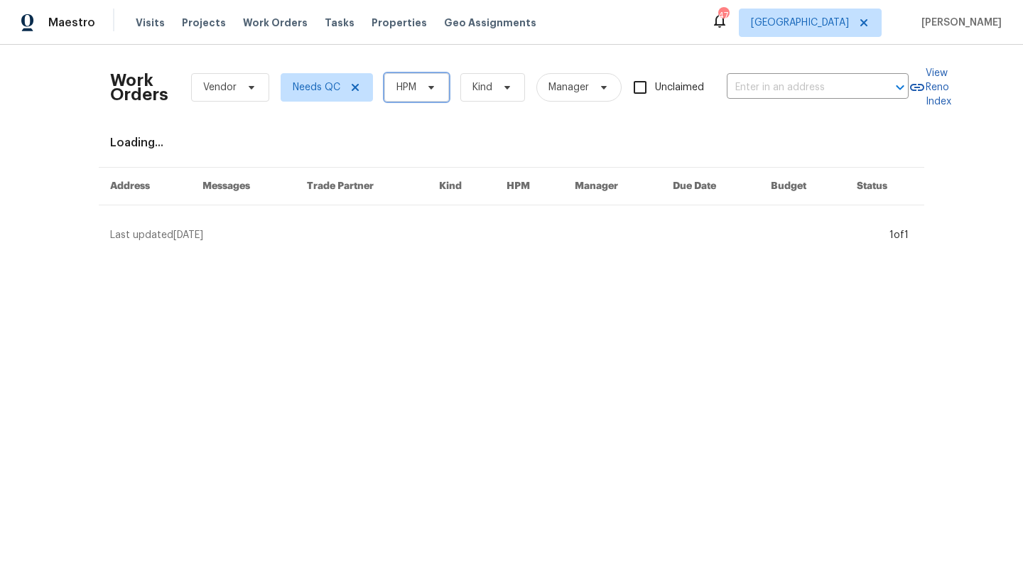
click at [394, 83] on span "HPM" at bounding box center [416, 87] width 65 height 28
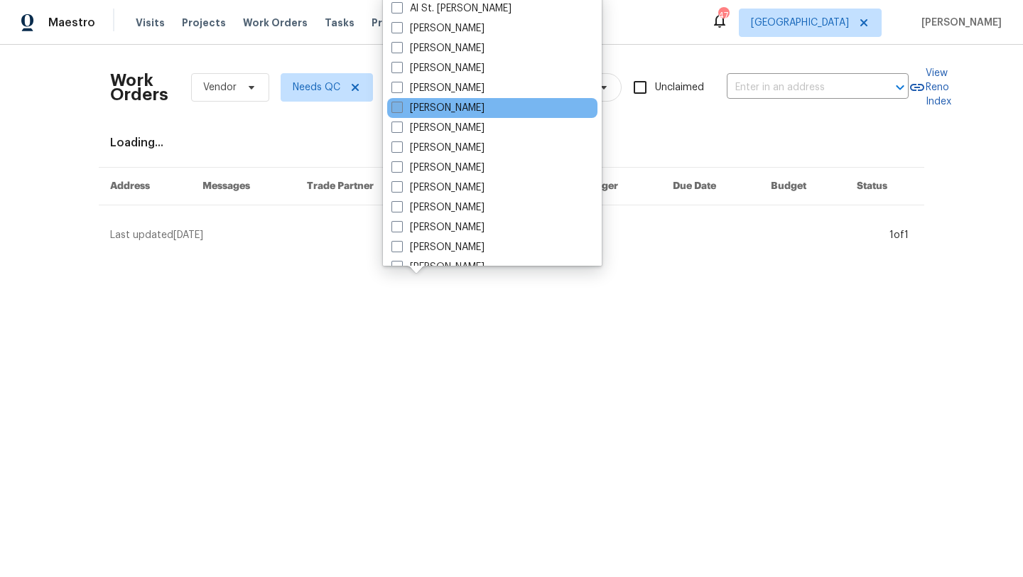
click at [431, 105] on label "[PERSON_NAME]" at bounding box center [437, 108] width 93 height 14
click at [401, 105] on input "[PERSON_NAME]" at bounding box center [395, 105] width 9 height 9
checkbox input "true"
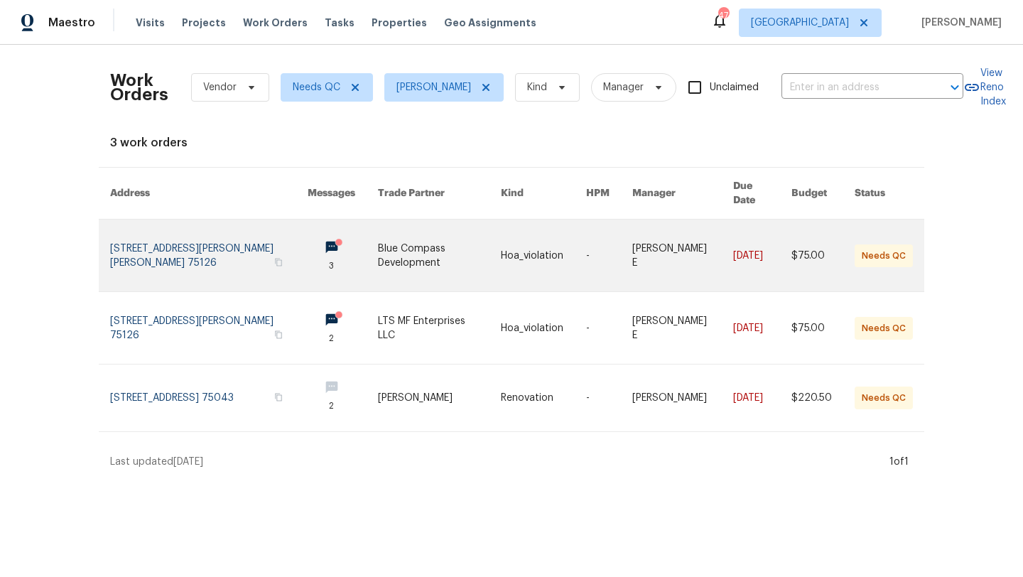
click at [407, 239] on link at bounding box center [439, 255] width 123 height 72
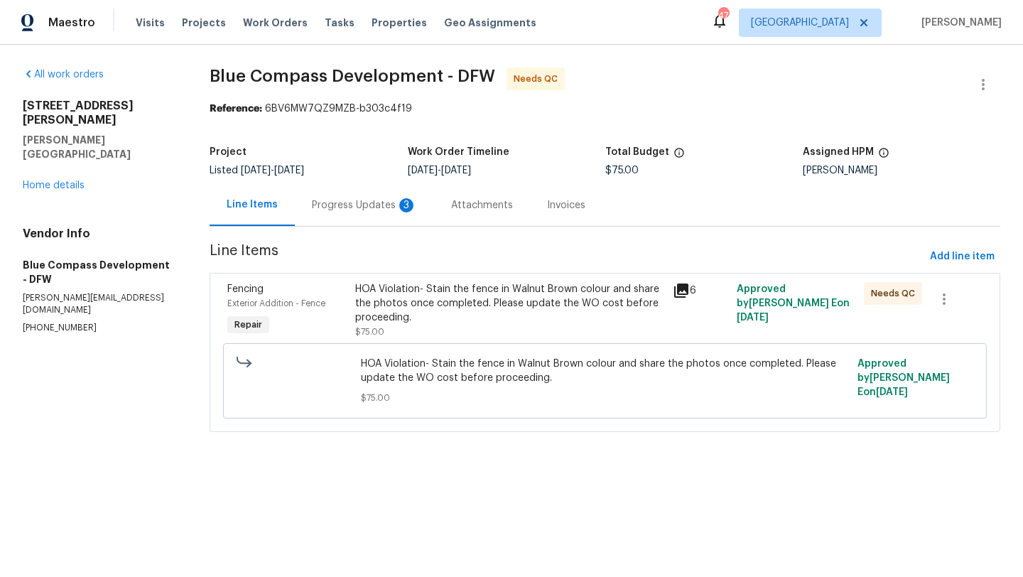
click at [363, 207] on div "Progress Updates 3" at bounding box center [364, 205] width 105 height 14
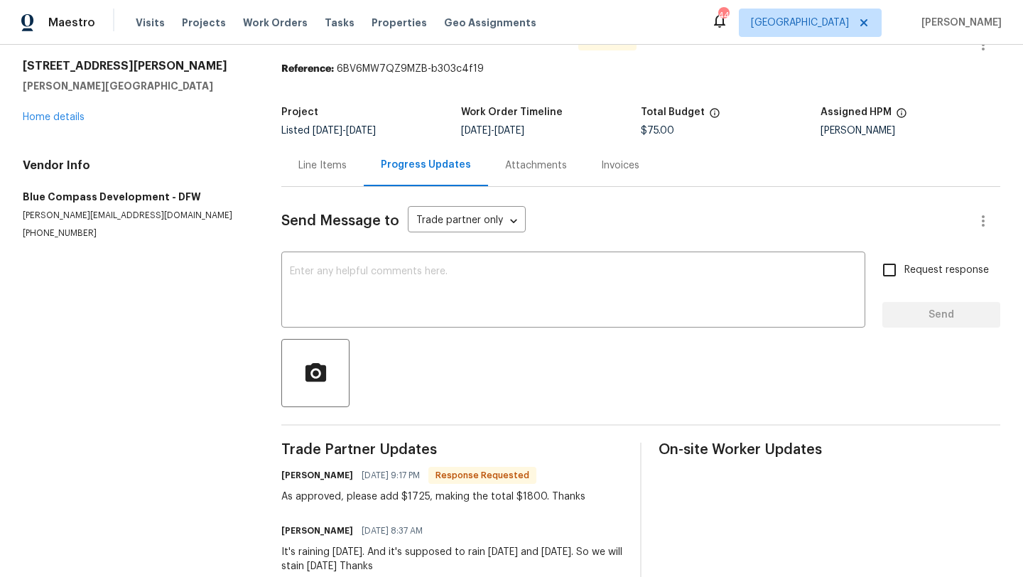
scroll to position [15, 0]
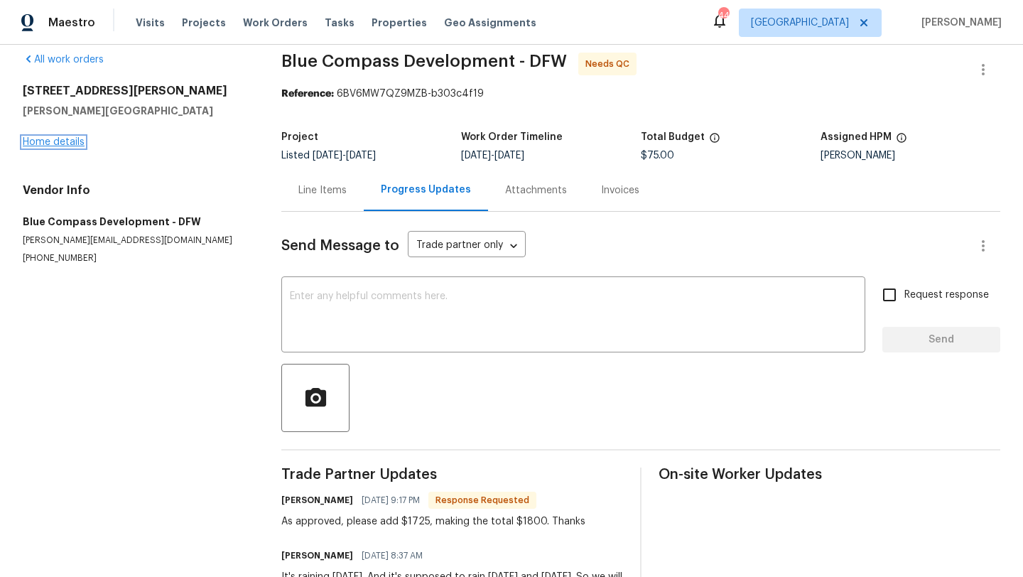
click at [70, 142] on link "Home details" at bounding box center [54, 142] width 62 height 10
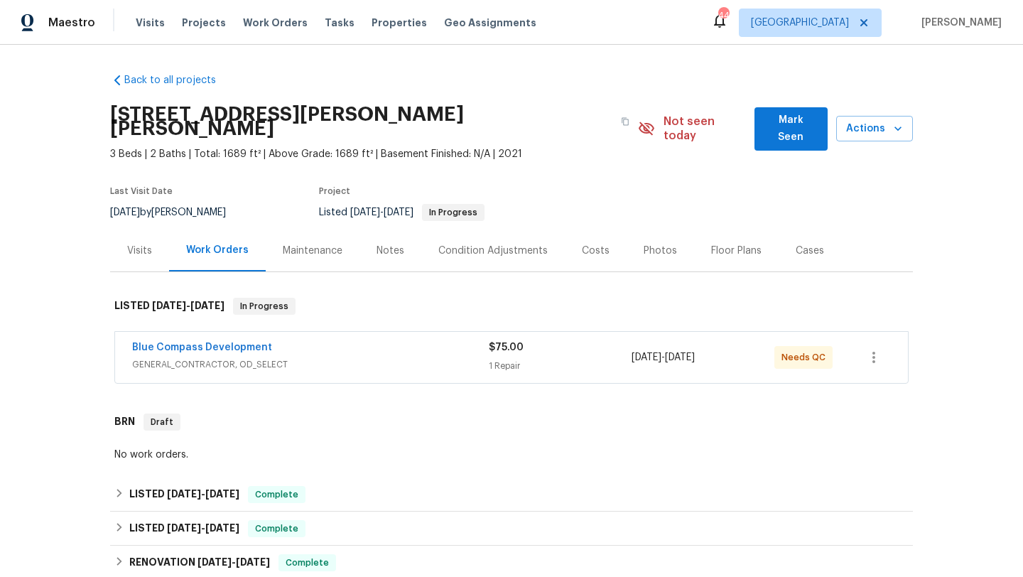
click at [406, 357] on span "GENERAL_CONTRACTOR, OD_SELECT" at bounding box center [310, 364] width 357 height 14
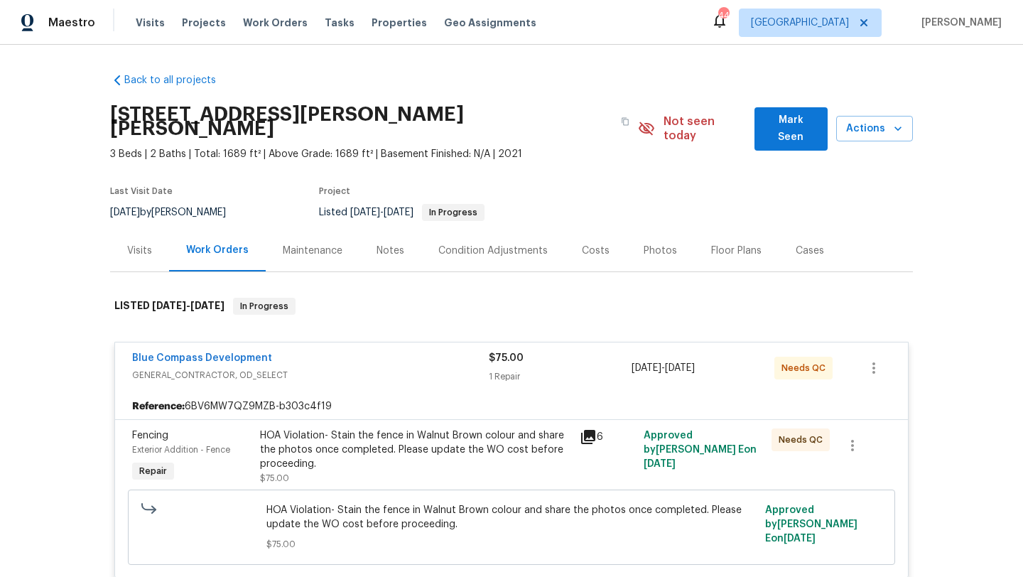
click at [386, 448] on div "HOA Violation- Stain the fence in Walnut Brown colour and share the photos once…" at bounding box center [415, 449] width 311 height 43
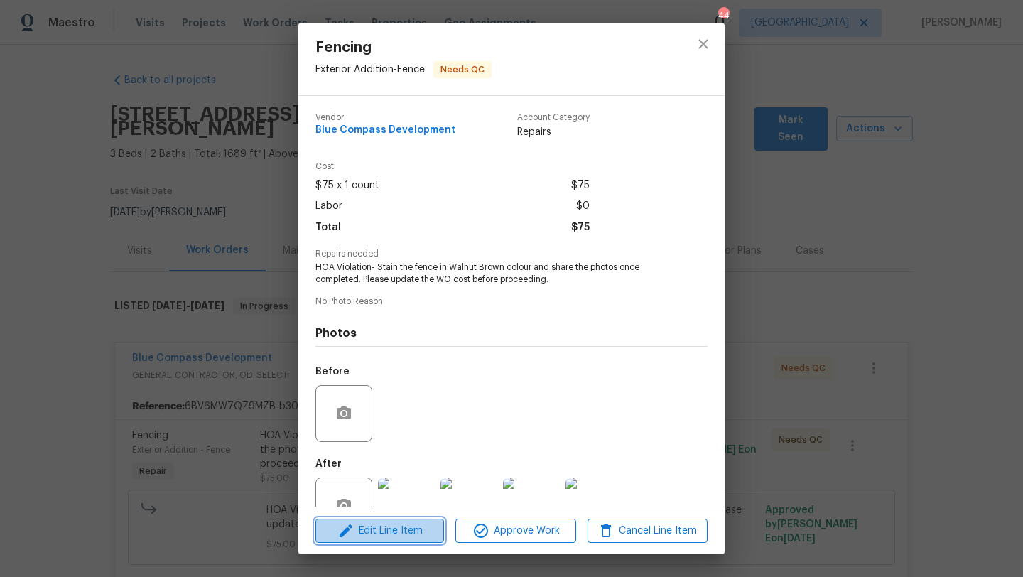
click at [411, 531] on span "Edit Line Item" at bounding box center [380, 531] width 120 height 18
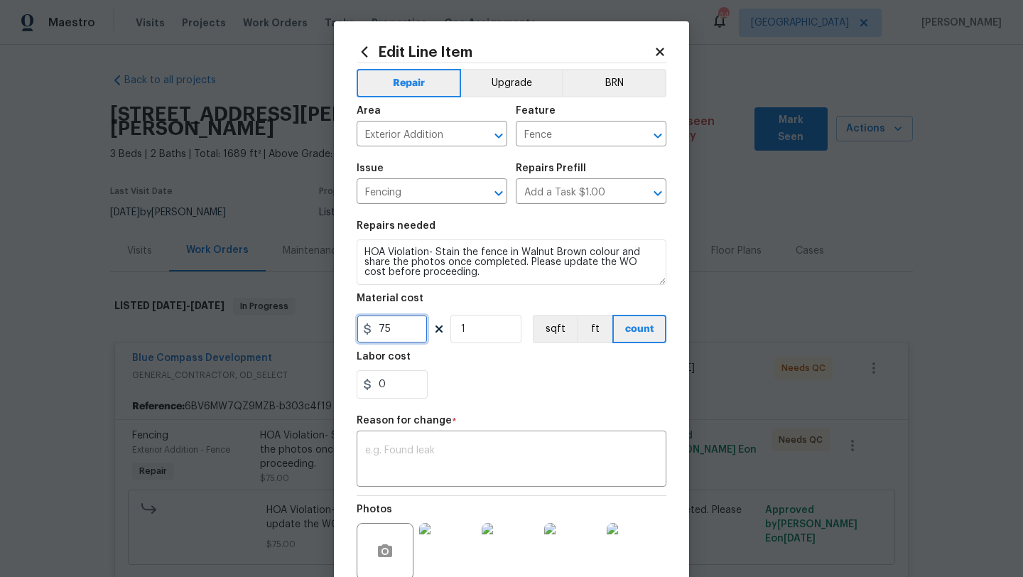
drag, startPoint x: 404, startPoint y: 330, endPoint x: 350, endPoint y: 330, distance: 54.0
click at [350, 330] on div "Edit Line Item Repair Upgrade BRN Area Exterior Addition ​ Feature Fence ​ Issu…" at bounding box center [511, 356] width 355 height 671
type input "1800"
click at [455, 379] on div "0" at bounding box center [512, 384] width 310 height 28
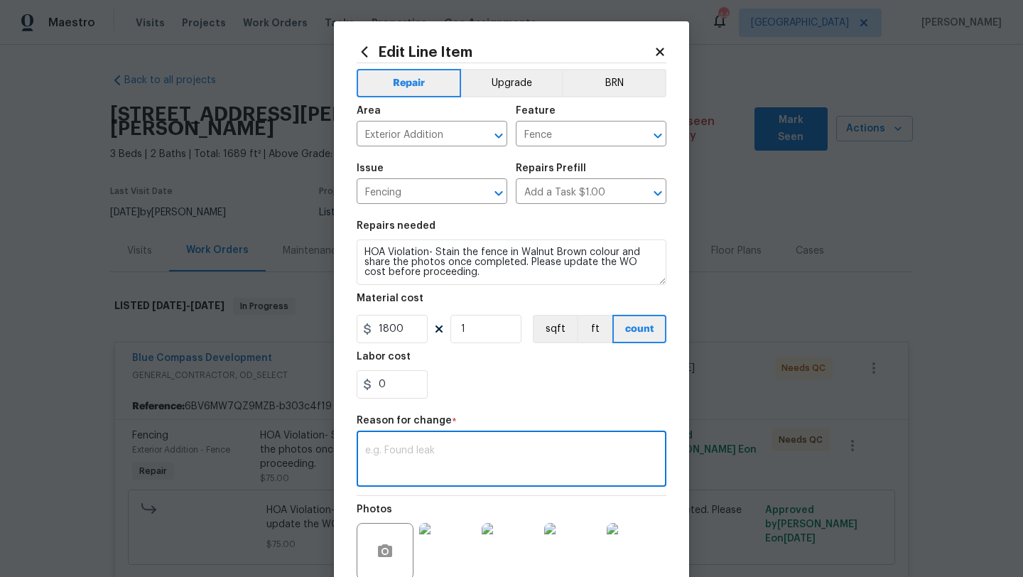
click at [440, 460] on textarea at bounding box center [511, 460] width 293 height 30
type textarea "scope"
click at [472, 415] on div "Repair Upgrade BRN Area Exterior Addition ​ Feature Fence ​ Issue Fencing ​ Rep…" at bounding box center [512, 346] width 310 height 566
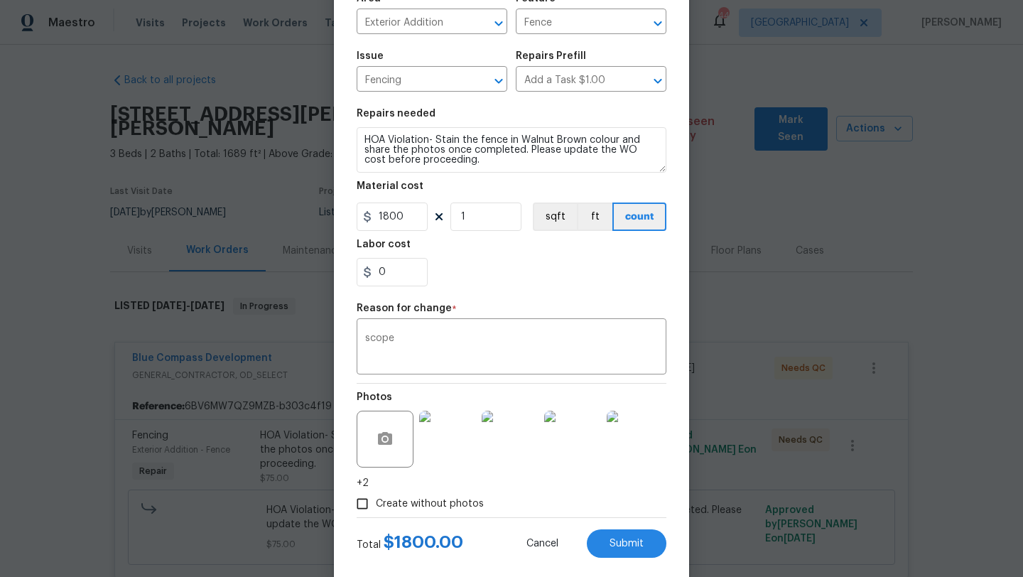
scroll to position [138, 0]
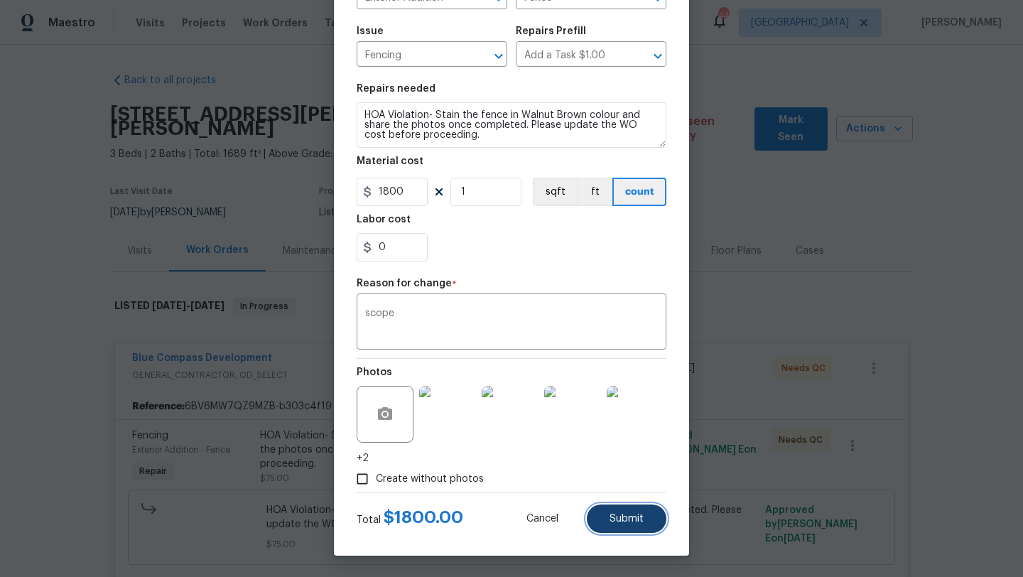
click at [628, 521] on span "Submit" at bounding box center [626, 518] width 34 height 11
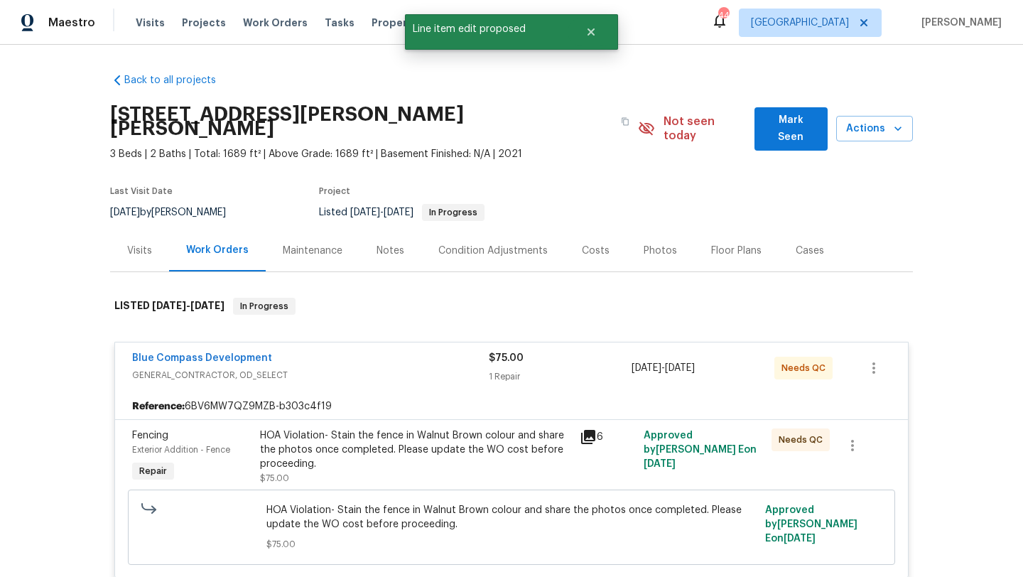
scroll to position [0, 0]
click at [251, 353] on link "Blue Compass Development" at bounding box center [202, 358] width 140 height 10
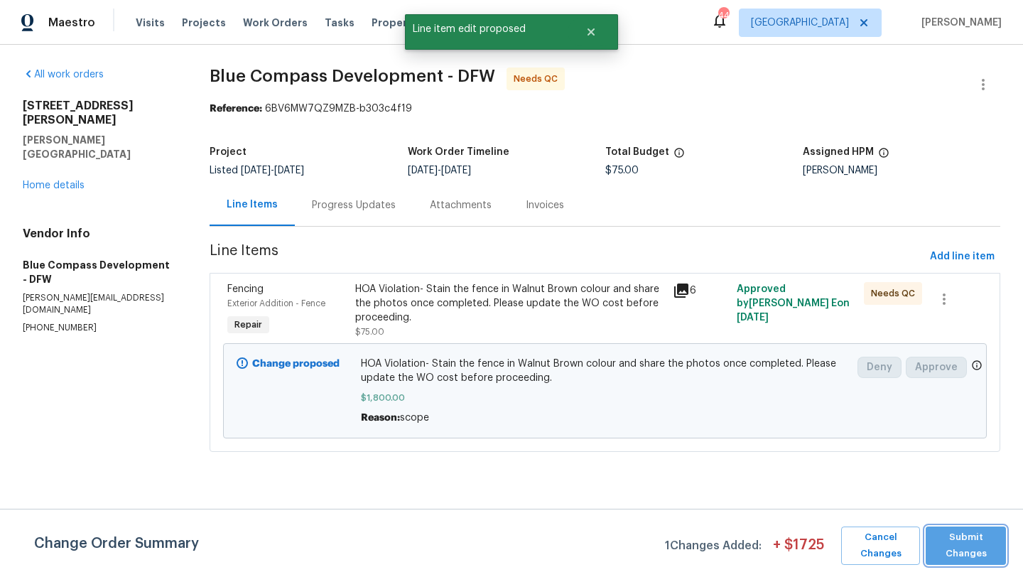
click at [956, 542] on span "Submit Changes" at bounding box center [966, 545] width 66 height 33
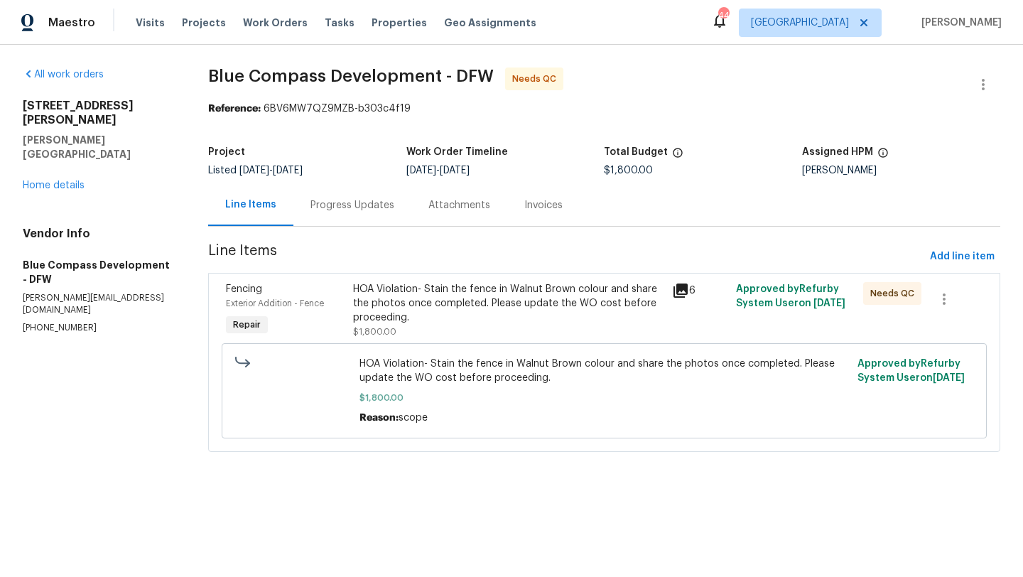
click at [75, 151] on div "1204 Trevino Rd Forney, TX 75126 Home details" at bounding box center [98, 146] width 151 height 94
click at [72, 180] on link "Home details" at bounding box center [54, 185] width 62 height 10
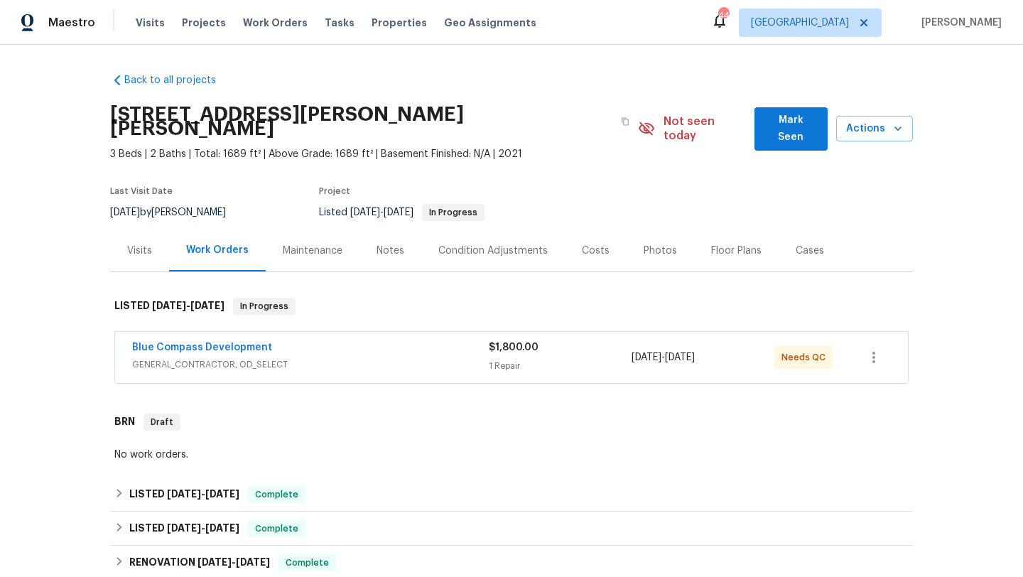
click at [404, 357] on span "GENERAL_CONTRACTOR, OD_SELECT" at bounding box center [310, 364] width 357 height 14
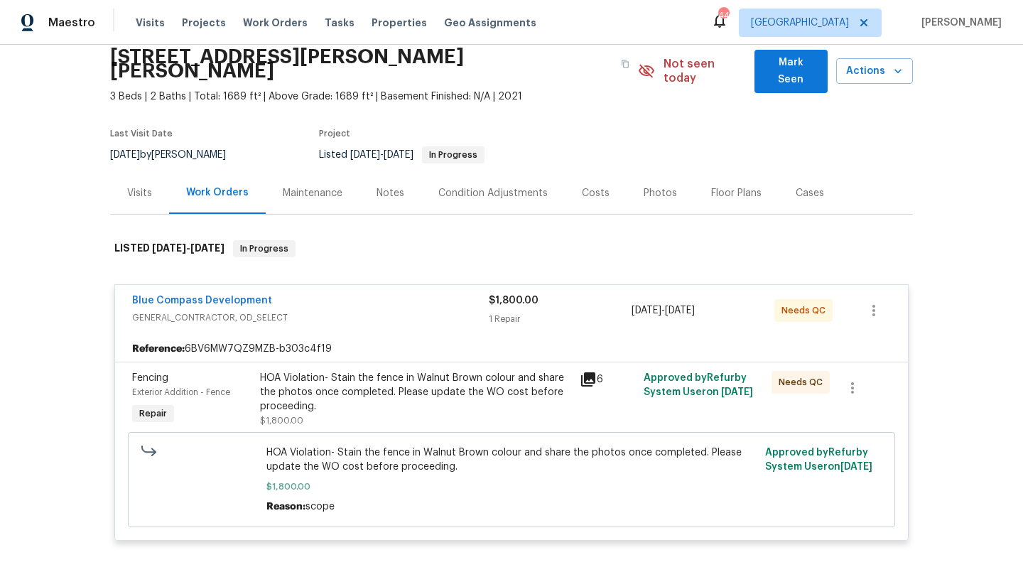
scroll to position [85, 0]
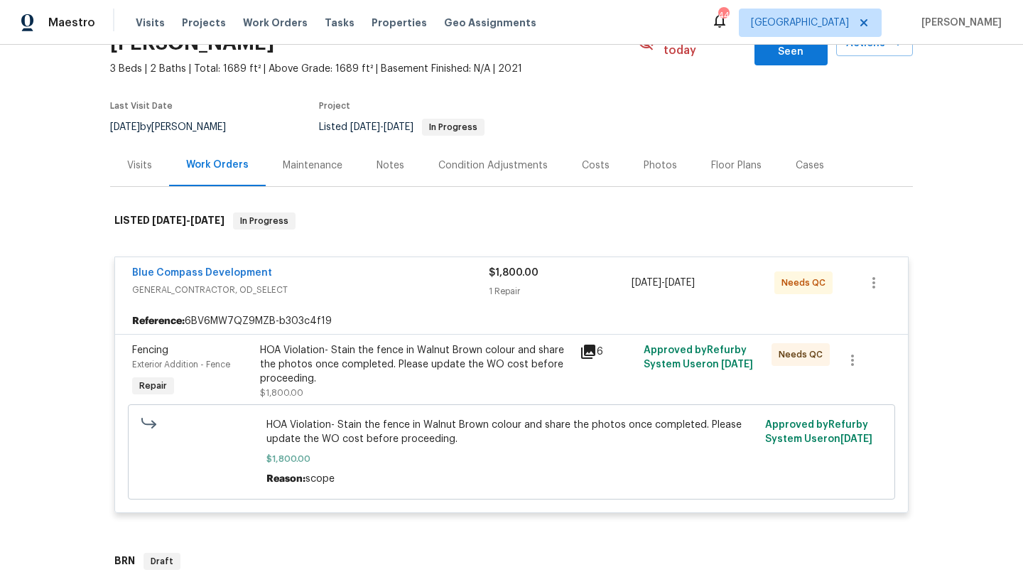
click at [424, 363] on div "HOA Violation- Stain the fence in Walnut Brown colour and share the photos once…" at bounding box center [415, 364] width 311 height 43
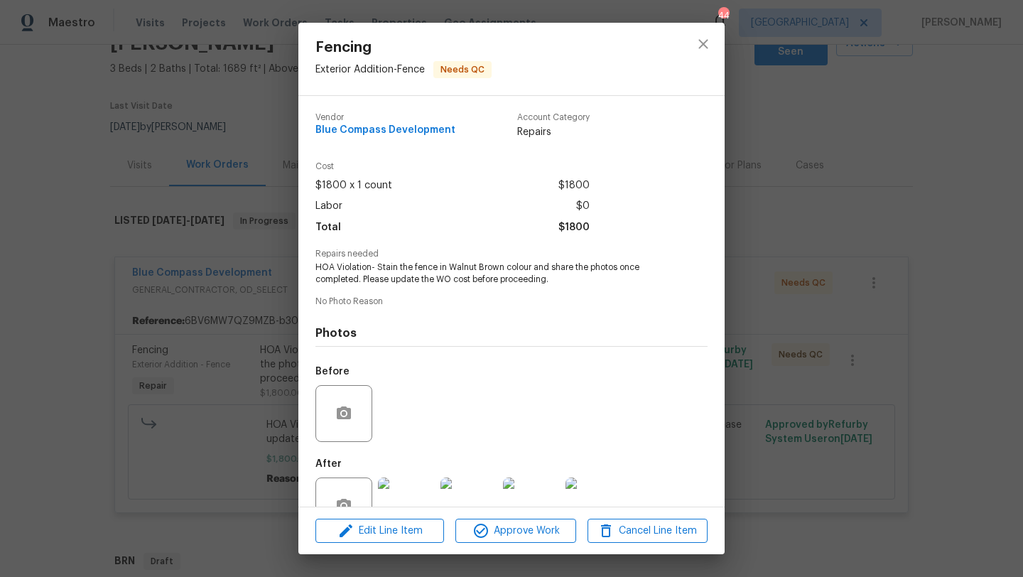
scroll to position [42, 0]
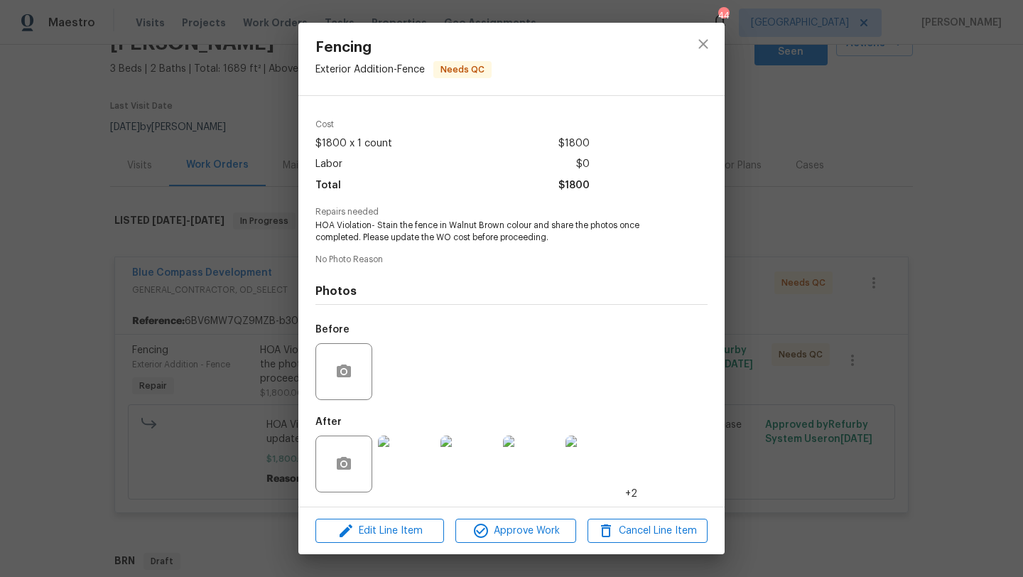
click at [417, 457] on img at bounding box center [406, 463] width 57 height 57
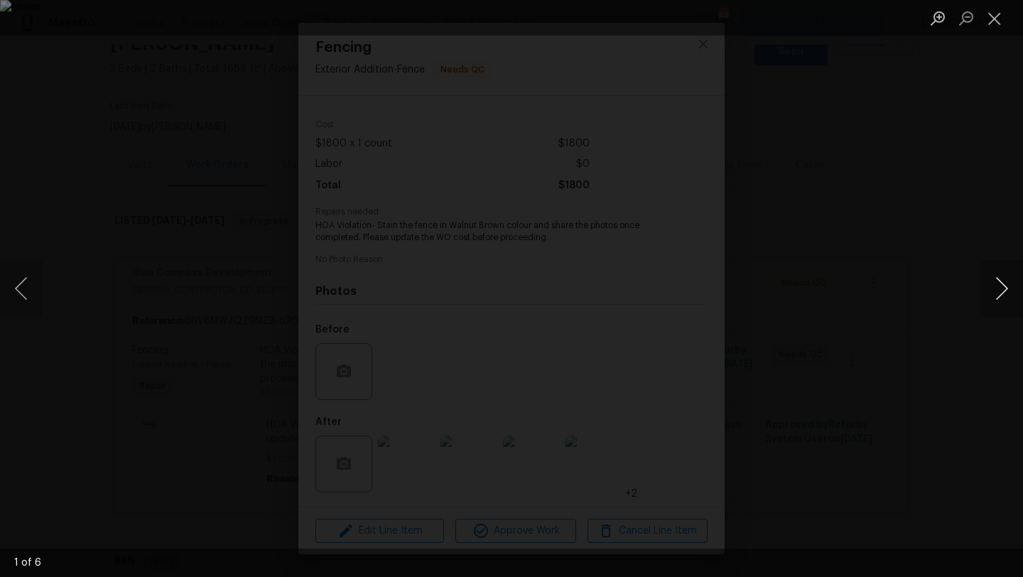
click at [1003, 285] on button "Next image" at bounding box center [1001, 288] width 43 height 57
click at [997, 21] on button "Close lightbox" at bounding box center [994, 18] width 28 height 25
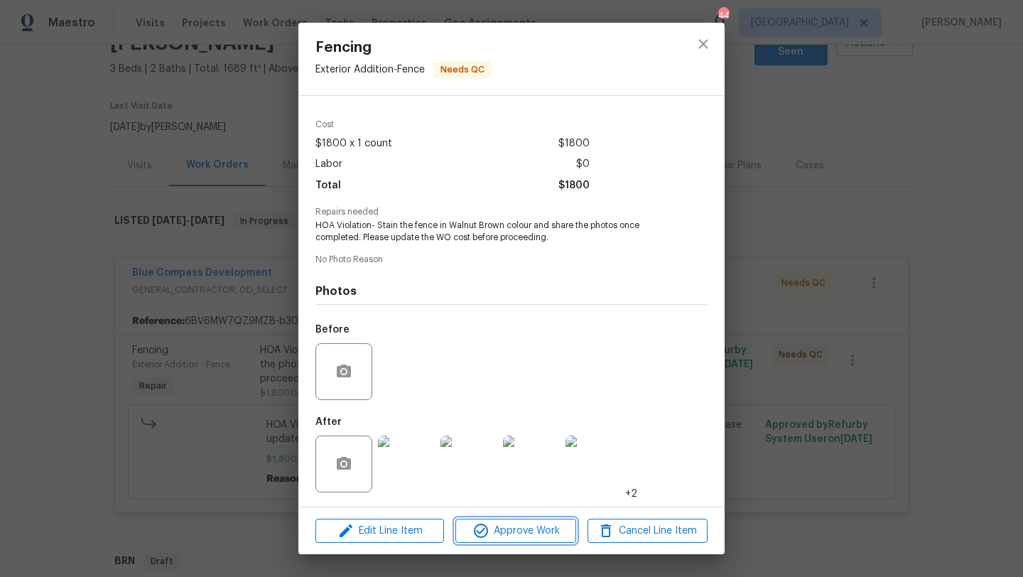
click at [522, 526] on span "Approve Work" at bounding box center [516, 531] width 112 height 18
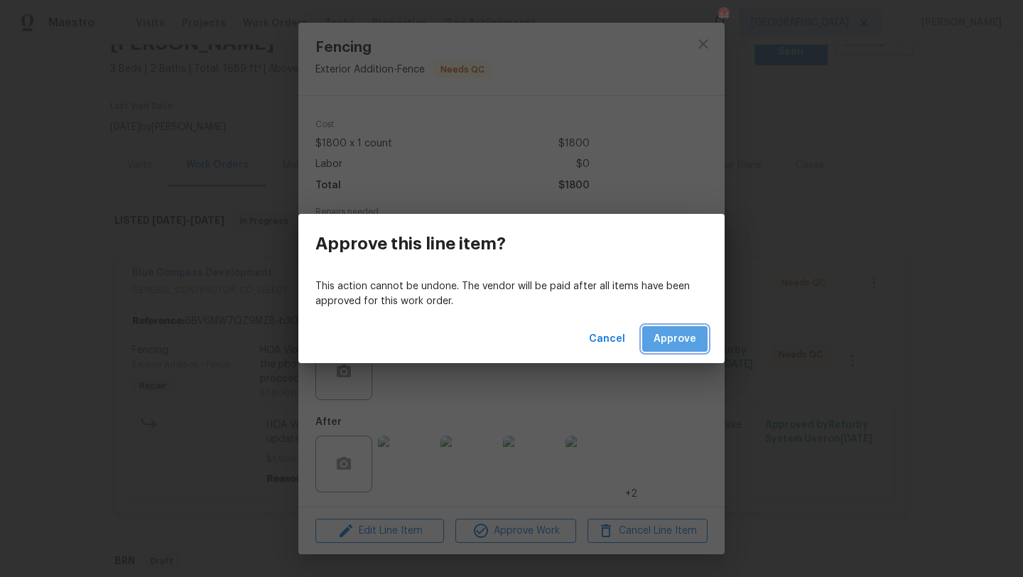
click at [665, 342] on span "Approve" at bounding box center [674, 339] width 43 height 18
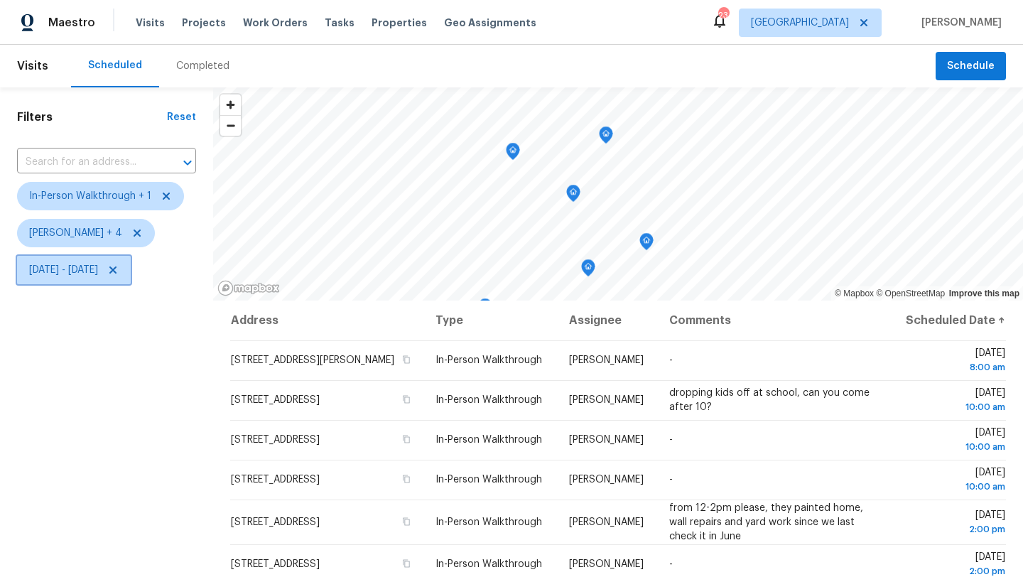
click at [98, 267] on span "Wed, Sep 03 - Wed, Sep 03" at bounding box center [63, 270] width 69 height 14
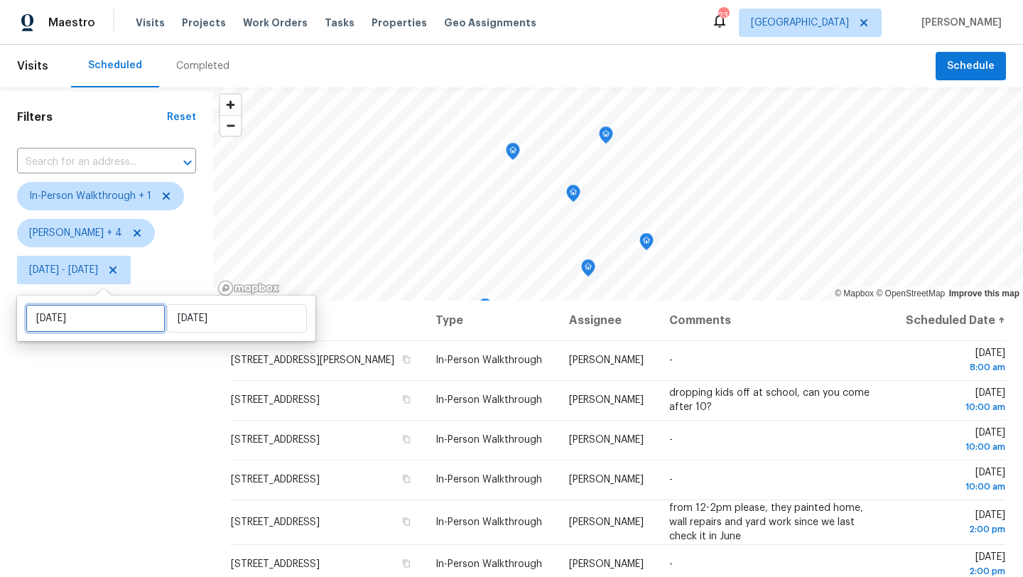
click at [99, 319] on input "[DATE]" at bounding box center [96, 318] width 140 height 28
select select "8"
select select "2025"
select select "9"
select select "2025"
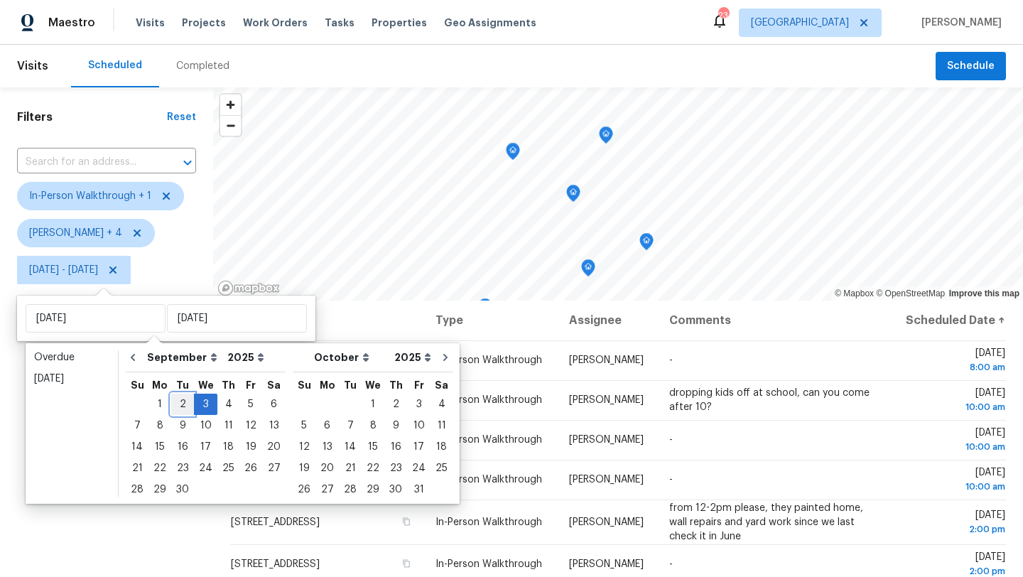
click at [180, 403] on div "2" at bounding box center [182, 404] width 23 height 20
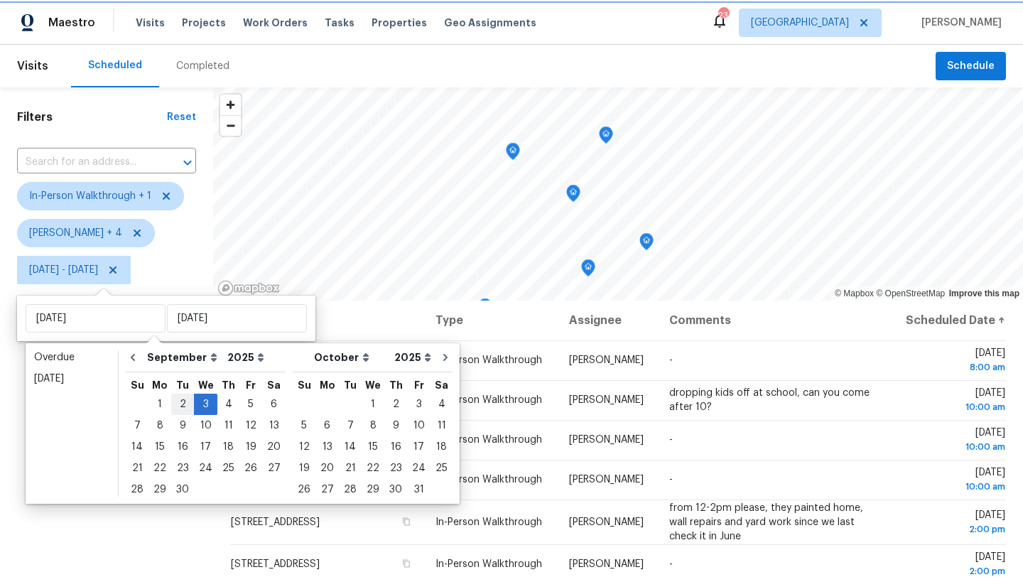
type input "[DATE]"
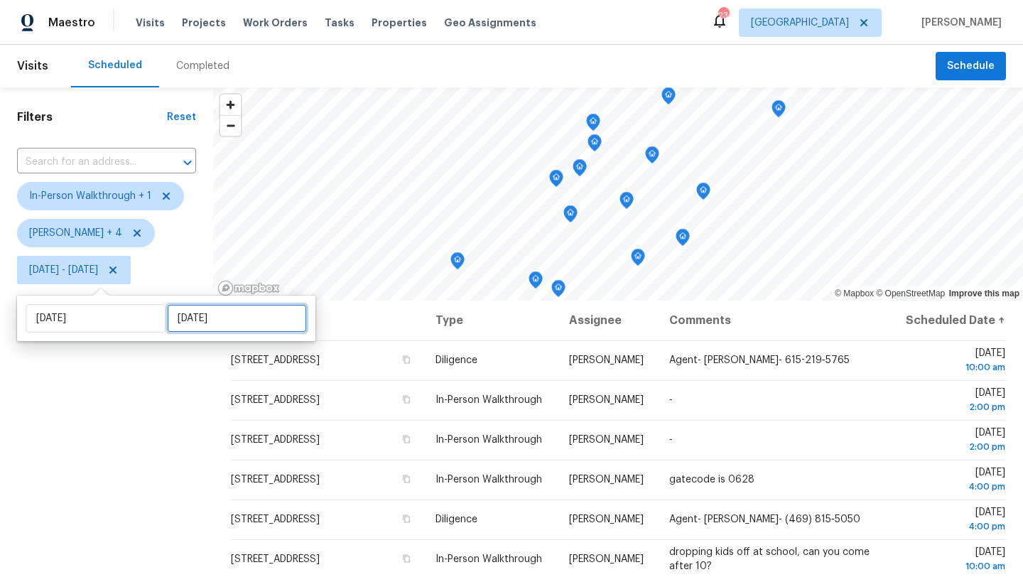
click at [187, 324] on input "[DATE]" at bounding box center [237, 318] width 140 height 28
select select "8"
select select "2025"
select select "9"
select select "2025"
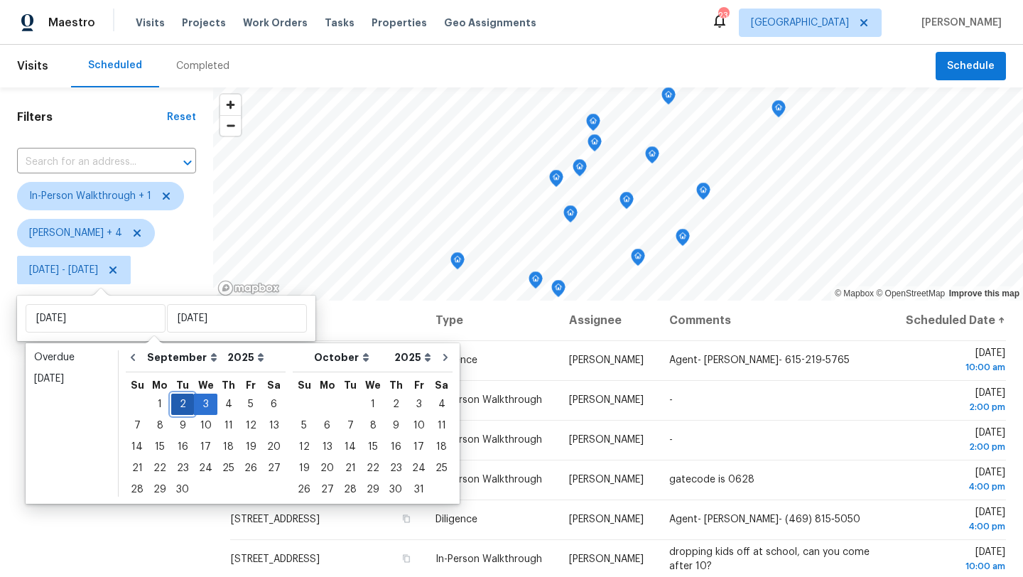
click at [181, 403] on div "2" at bounding box center [182, 404] width 23 height 20
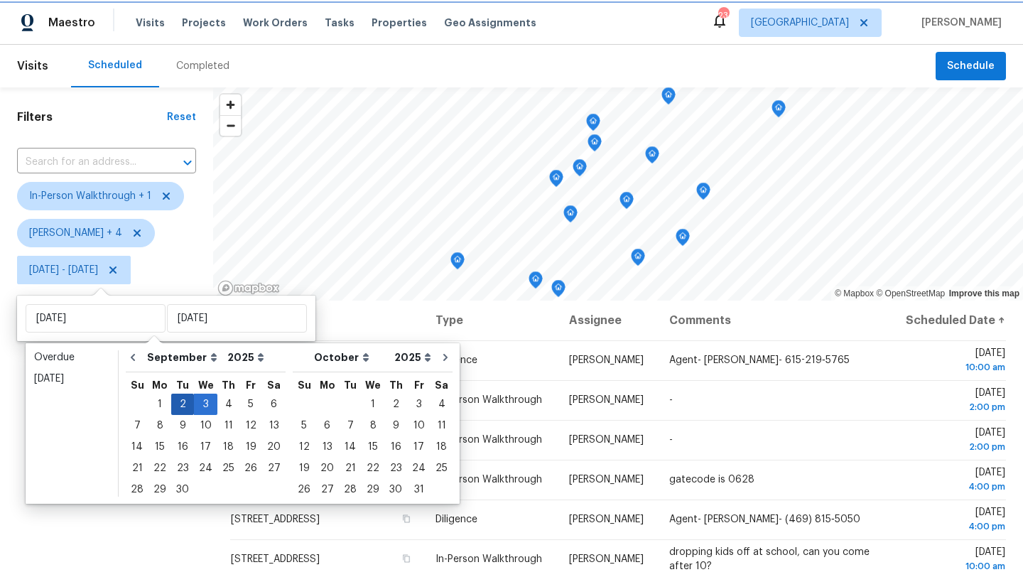
type input "[DATE]"
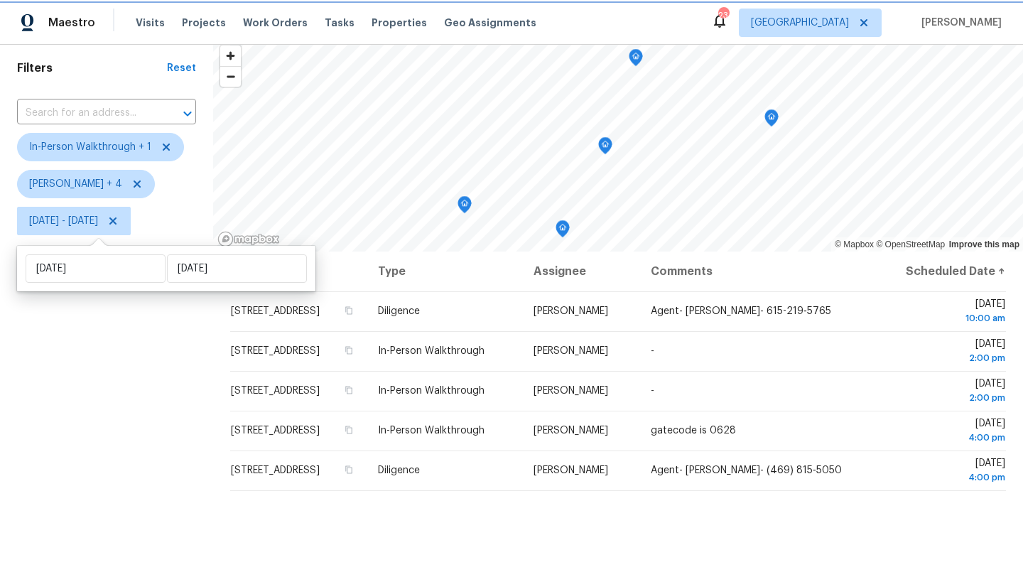
scroll to position [57, 0]
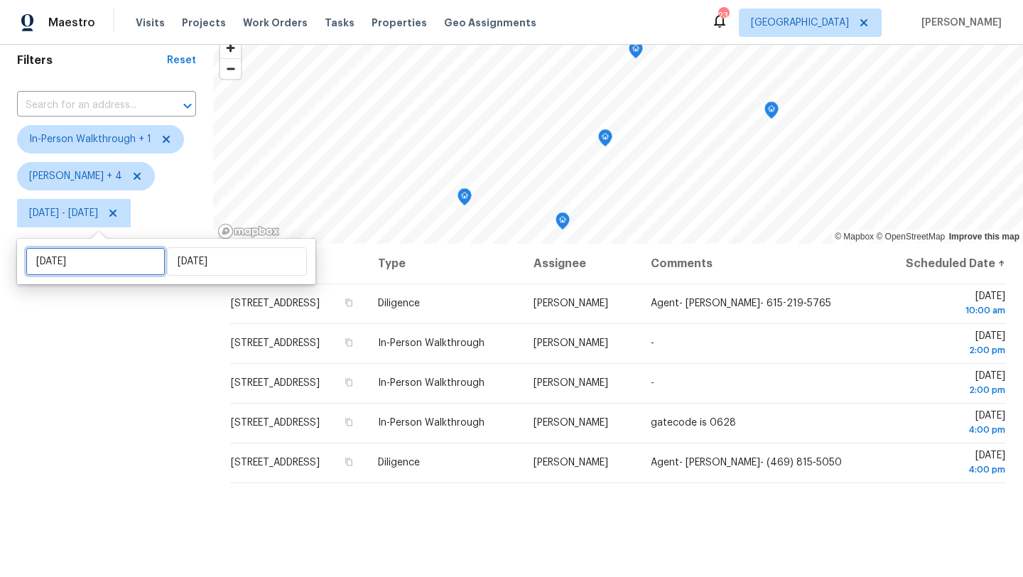
click at [131, 257] on input "[DATE]" at bounding box center [96, 261] width 140 height 28
select select "8"
select select "2025"
select select "9"
select select "2025"
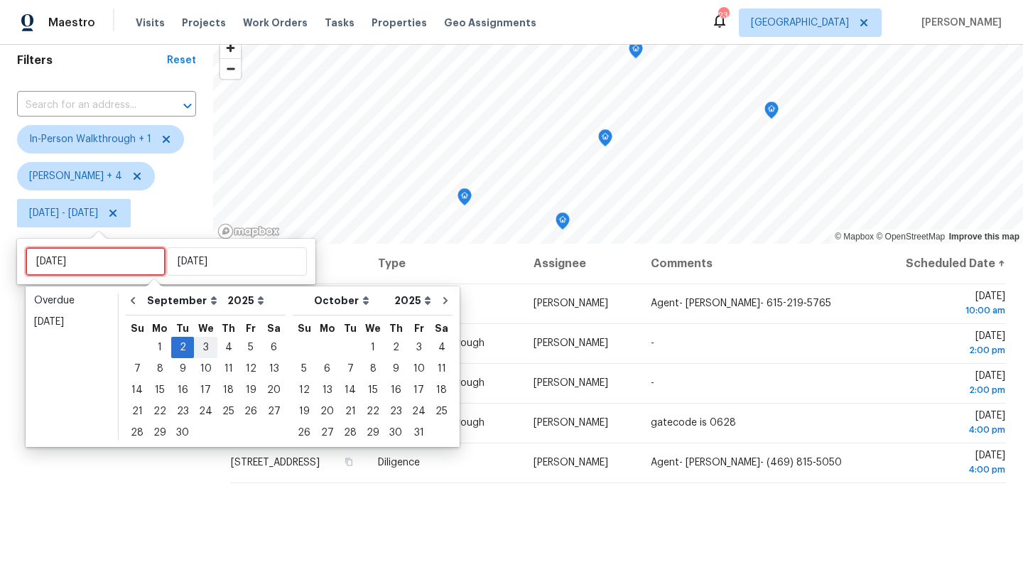
type input "Wed, Sep 03"
click at [205, 347] on div "3" at bounding box center [205, 347] width 23 height 20
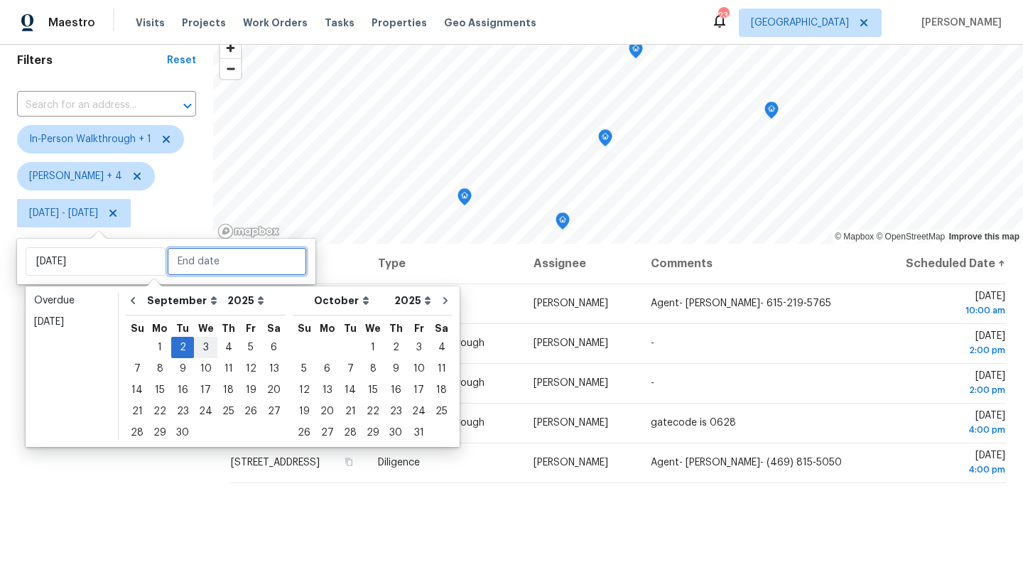
type input "Wed, Sep 03"
type input "Tue, Sep 02"
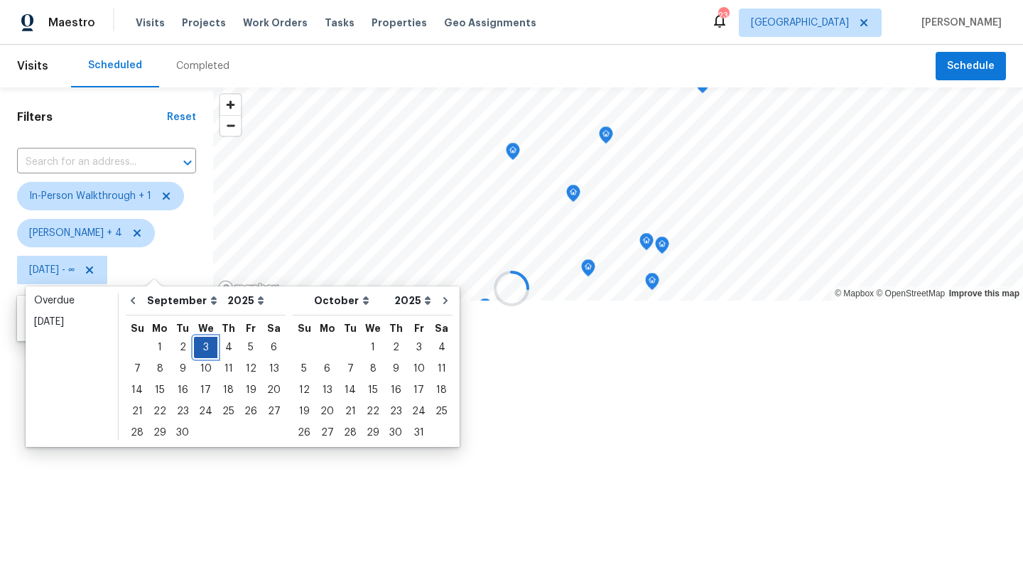
click at [205, 347] on div "3" at bounding box center [205, 347] width 23 height 20
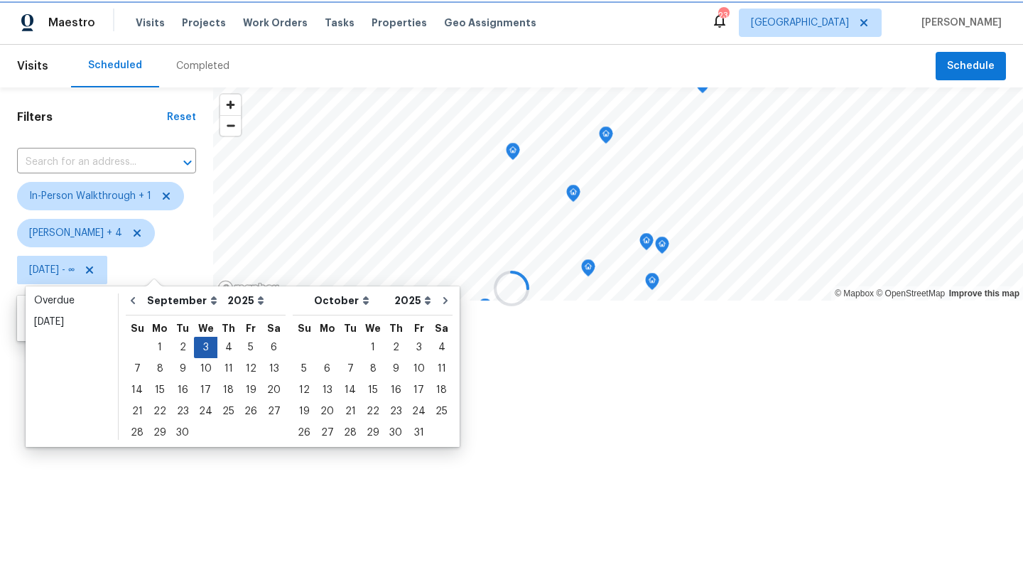
type input "Wed, Sep 03"
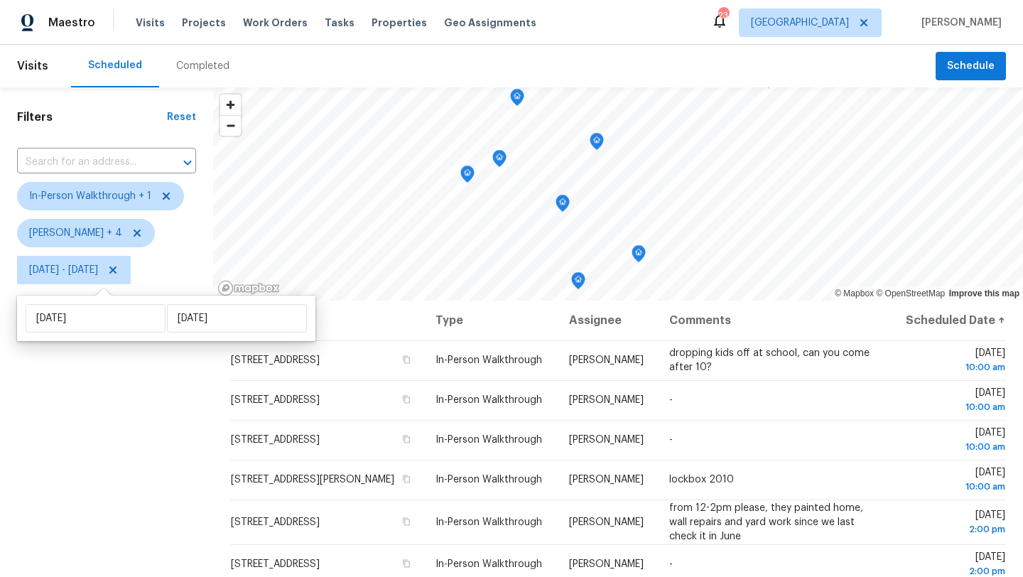
click at [171, 416] on div "Filters Reset ​ In-Person Walkthrough + 1 Alicia Anices + 4 Wed, Sep 03 - Wed, …" at bounding box center [106, 424] width 213 height 675
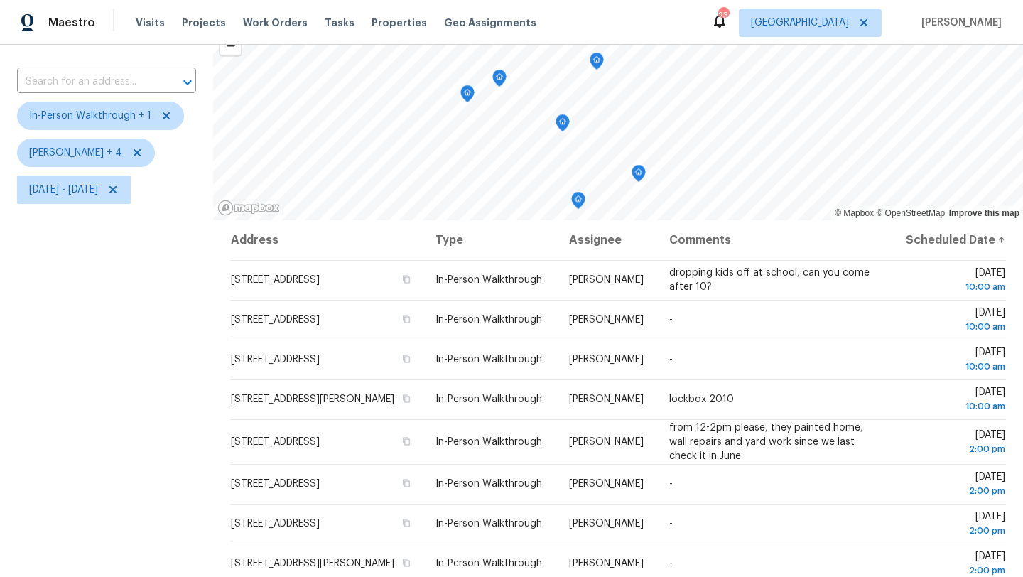
scroll to position [78, 0]
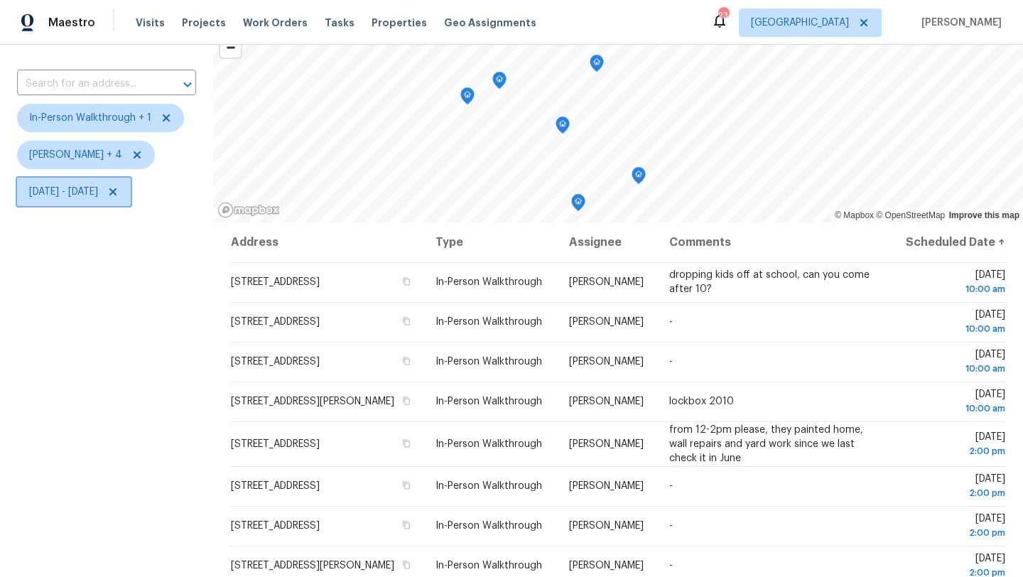
click at [98, 194] on span "Wed, Sep 03 - Wed, Sep 03" at bounding box center [63, 192] width 69 height 14
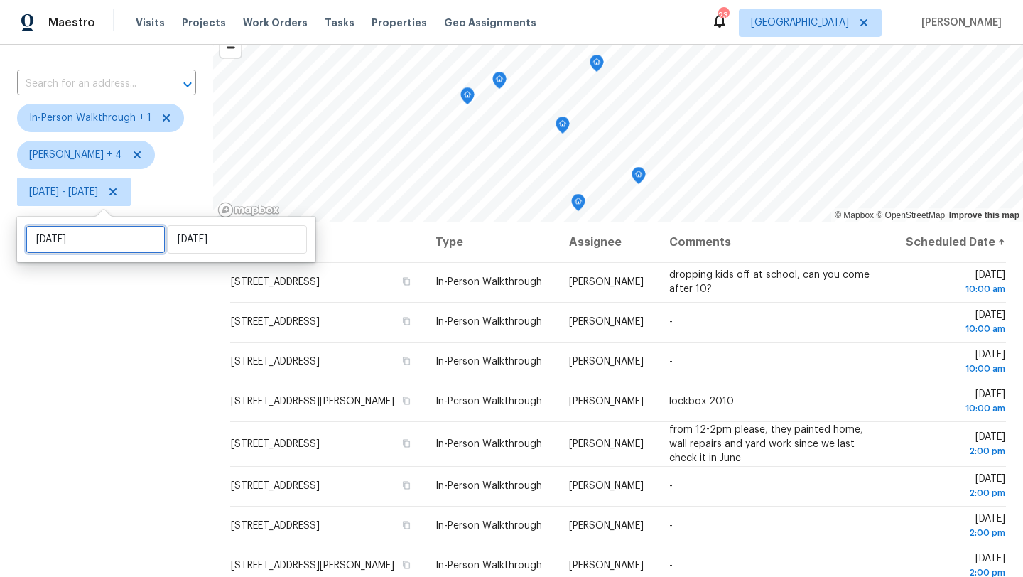
select select "8"
select select "2025"
select select "9"
select select "2025"
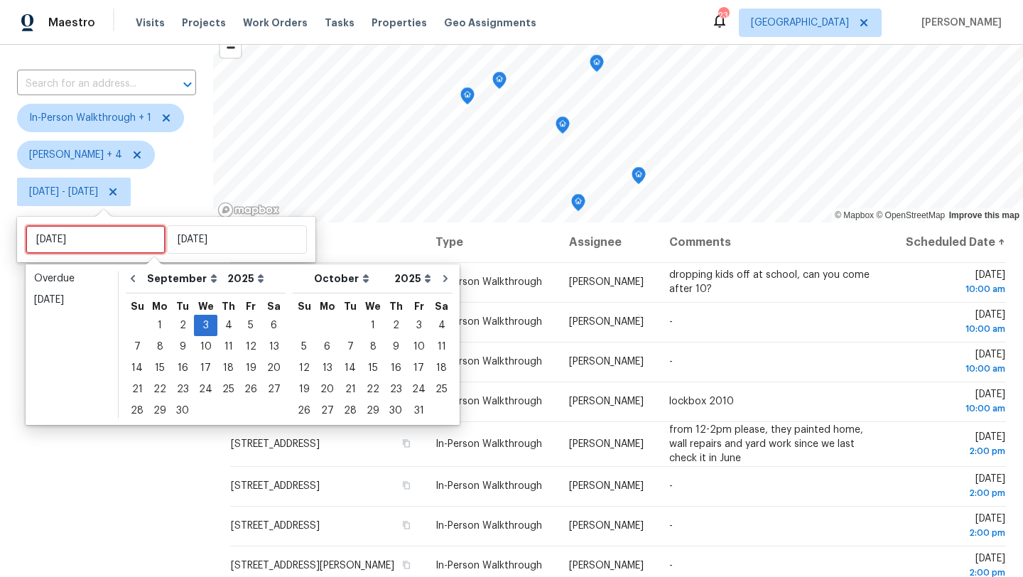
click at [111, 233] on input "Wed, Sep 03" at bounding box center [96, 239] width 140 height 28
type input "Tue, Sep 02"
click at [221, 325] on div "4" at bounding box center [228, 325] width 22 height 20
type input "Thu, Sep 04"
type input "Wed, Sep 03"
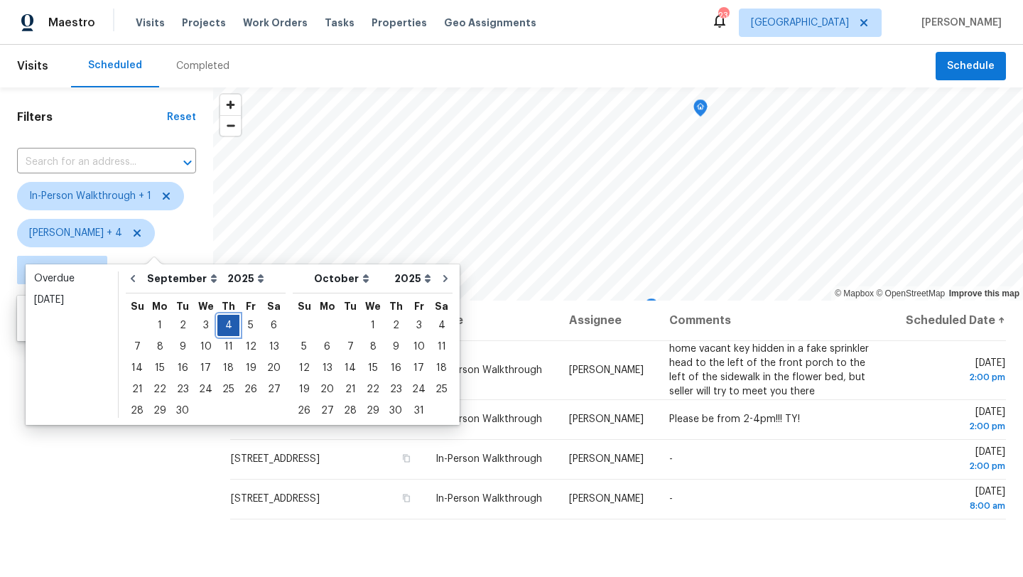
click at [224, 325] on div "4" at bounding box center [228, 325] width 22 height 20
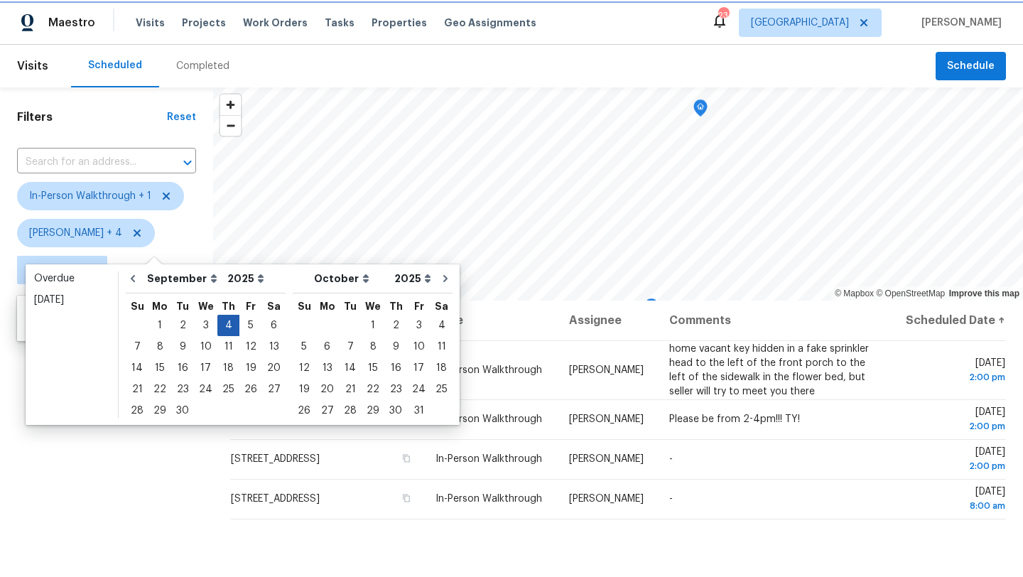
type input "Thu, Sep 04"
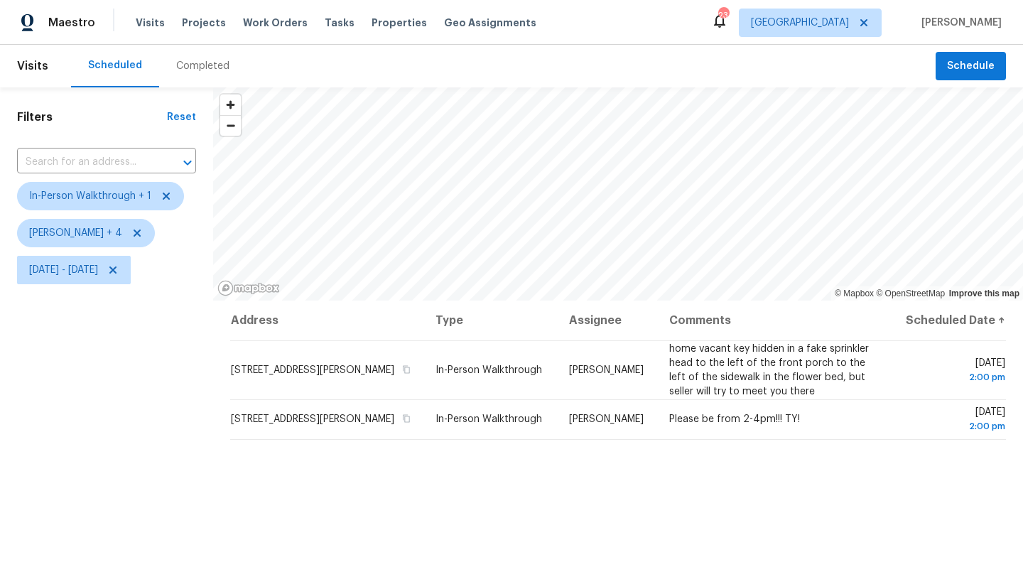
click at [178, 411] on div "Filters Reset ​ In-Person Walkthrough + 1 Alicia Anices + 4 Thu, Sep 04 - Thu, …" at bounding box center [106, 424] width 213 height 675
click at [98, 272] on span "Thu, Sep 04 - Thu, Sep 04" at bounding box center [63, 270] width 69 height 14
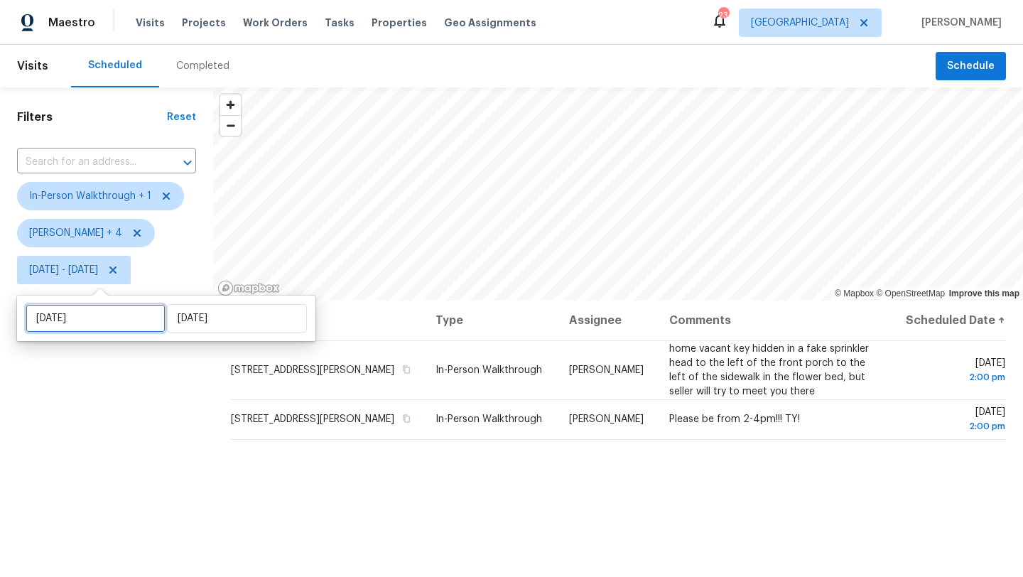
click at [135, 322] on input "Thu, Sep 04" at bounding box center [96, 318] width 140 height 28
select select "8"
select select "2025"
select select "9"
select select "2025"
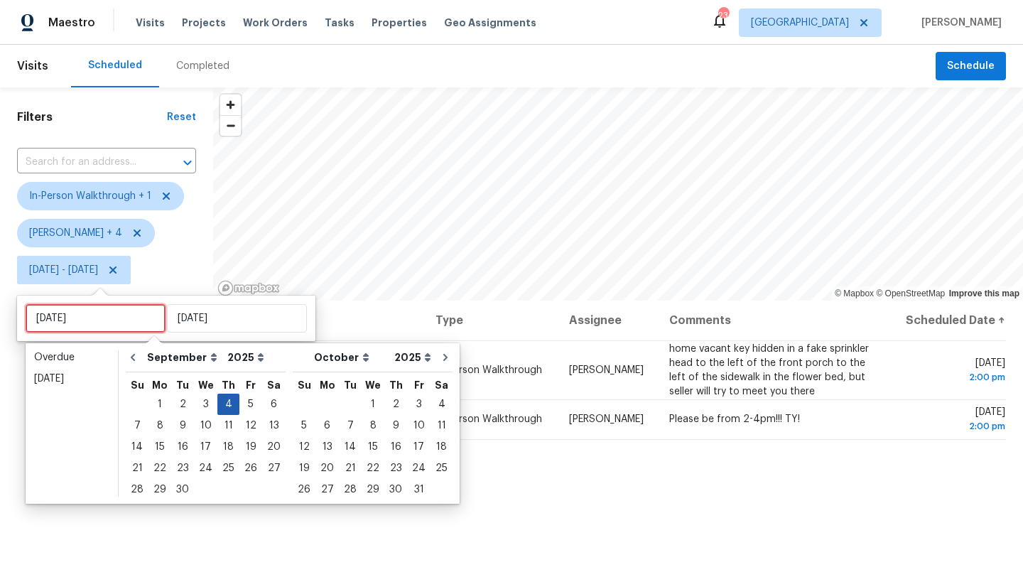
type input "Wed, Sep 03"
click at [243, 402] on div "5" at bounding box center [250, 404] width 23 height 20
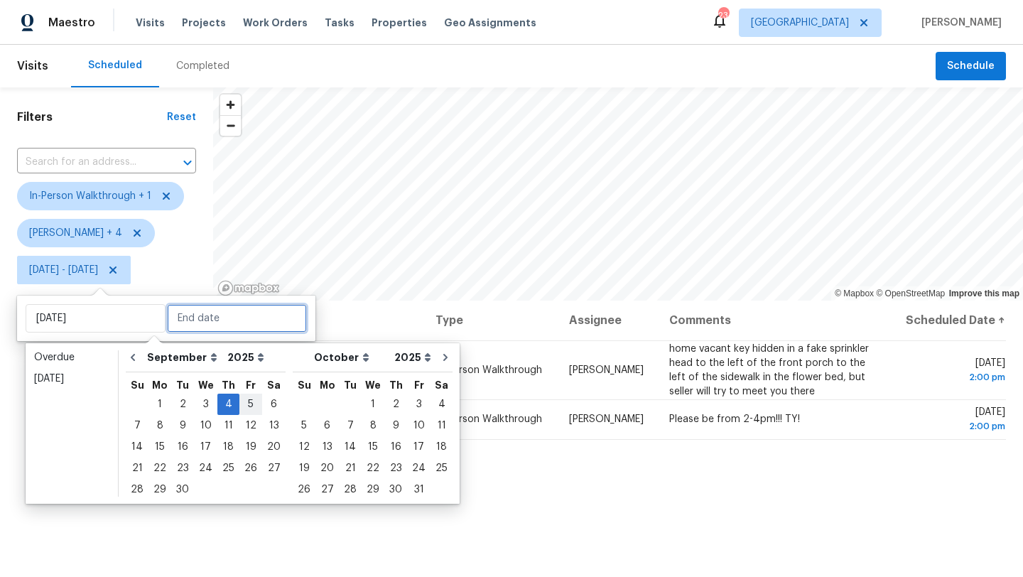
type input "Fri, Sep 05"
type input "Thu, Sep 04"
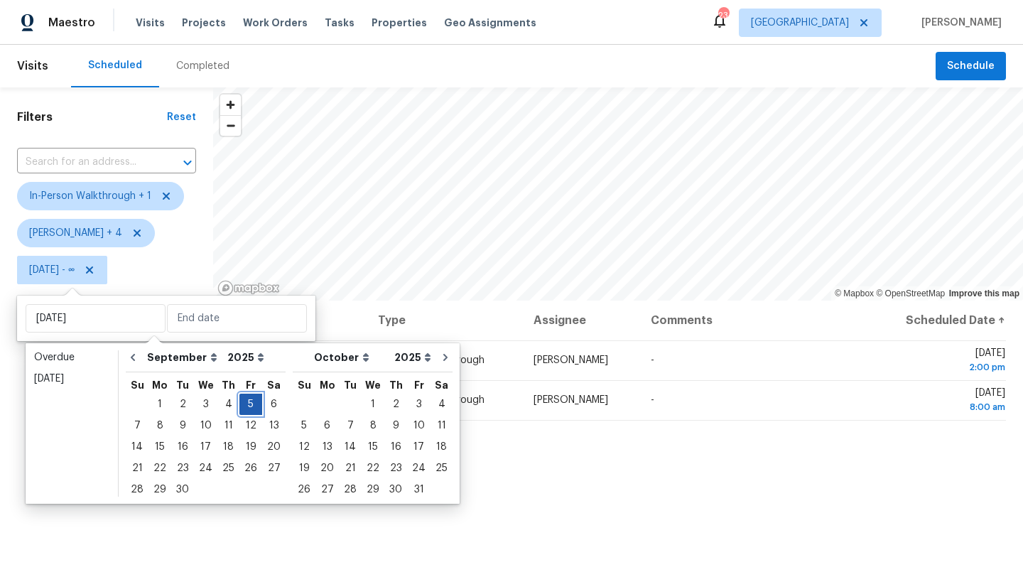
click at [243, 402] on div "5" at bounding box center [250, 404] width 23 height 20
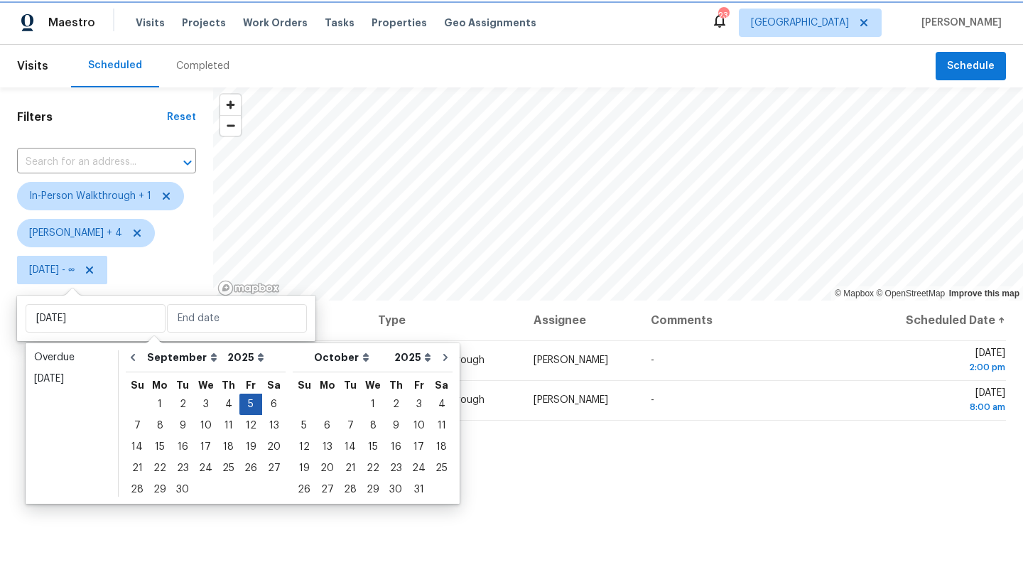
type input "Fri, Sep 05"
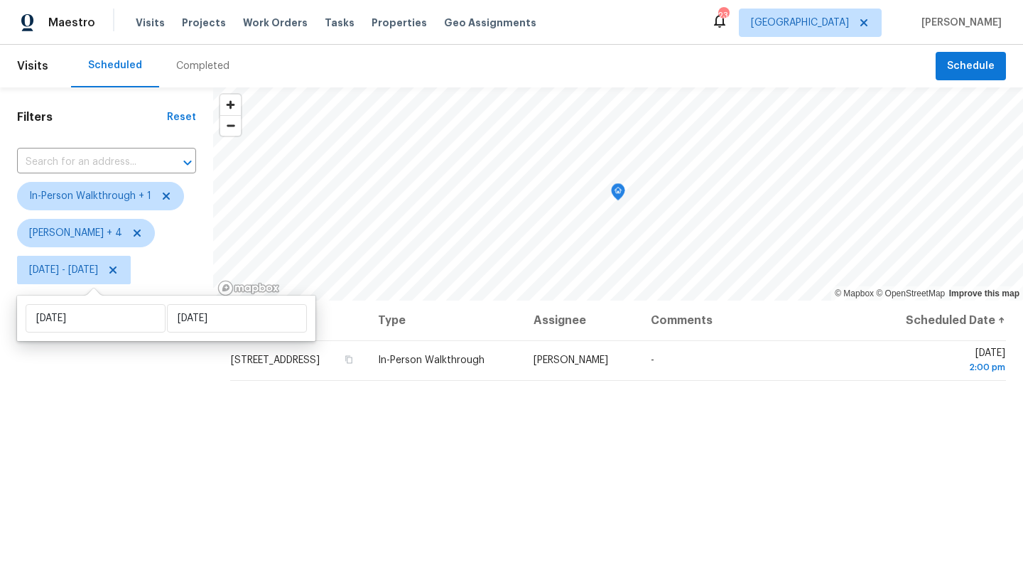
click at [153, 433] on div "Filters Reset ​ In-Person Walkthrough + 1 Alicia Anices + 4 Fri, Sep 05 - Fri, …" at bounding box center [106, 424] width 213 height 675
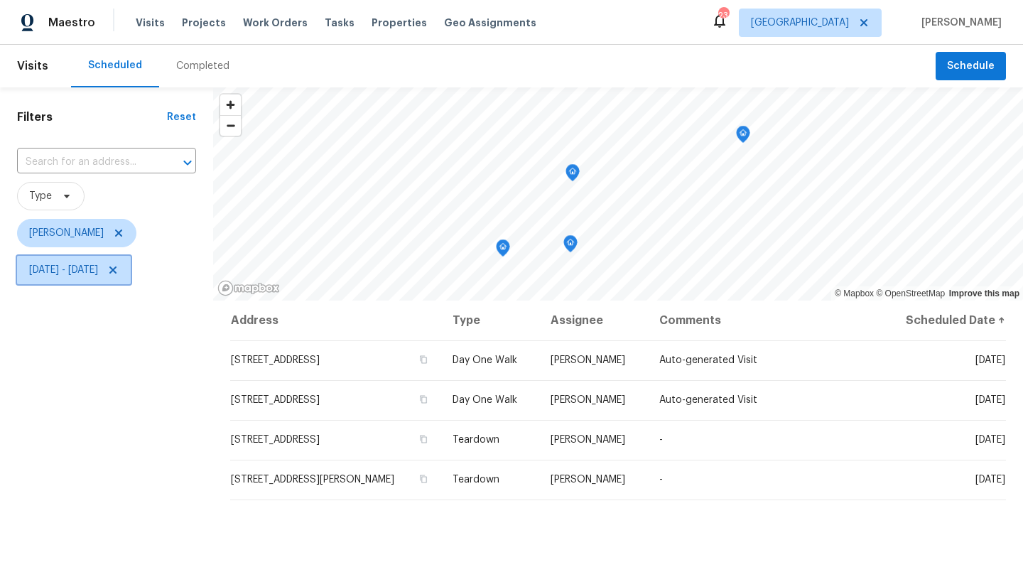
click at [119, 265] on icon at bounding box center [112, 269] width 11 height 11
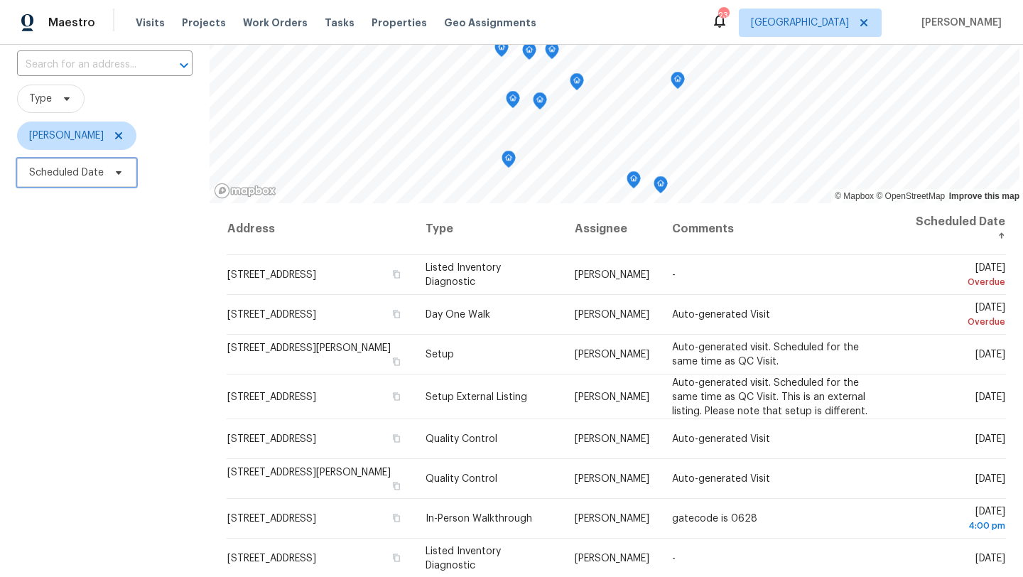
scroll to position [102, 0]
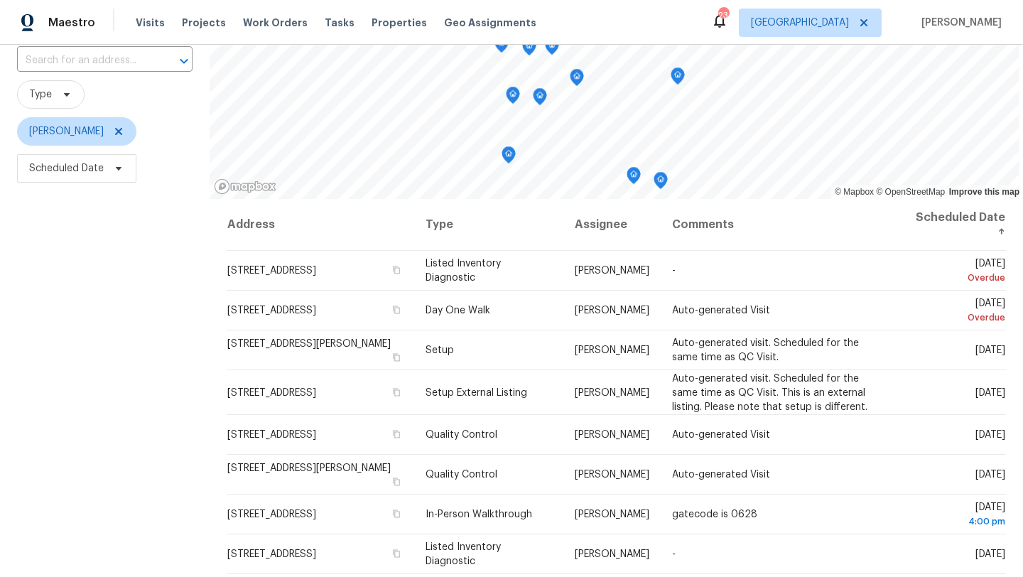
click at [177, 393] on div "Filters Reset ​ Type [PERSON_NAME] Scheduled Date" at bounding box center [105, 323] width 210 height 675
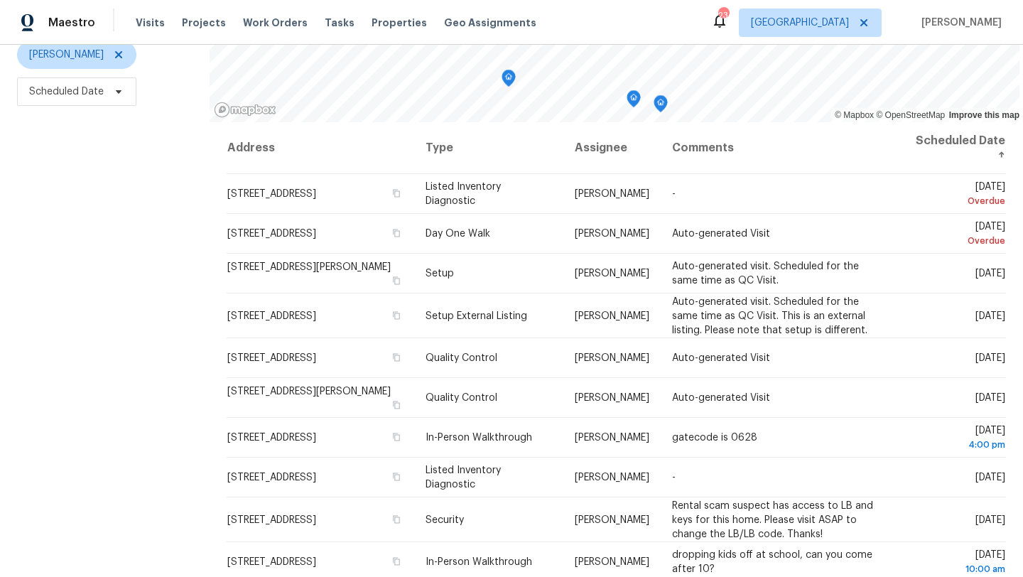
scroll to position [185, 0]
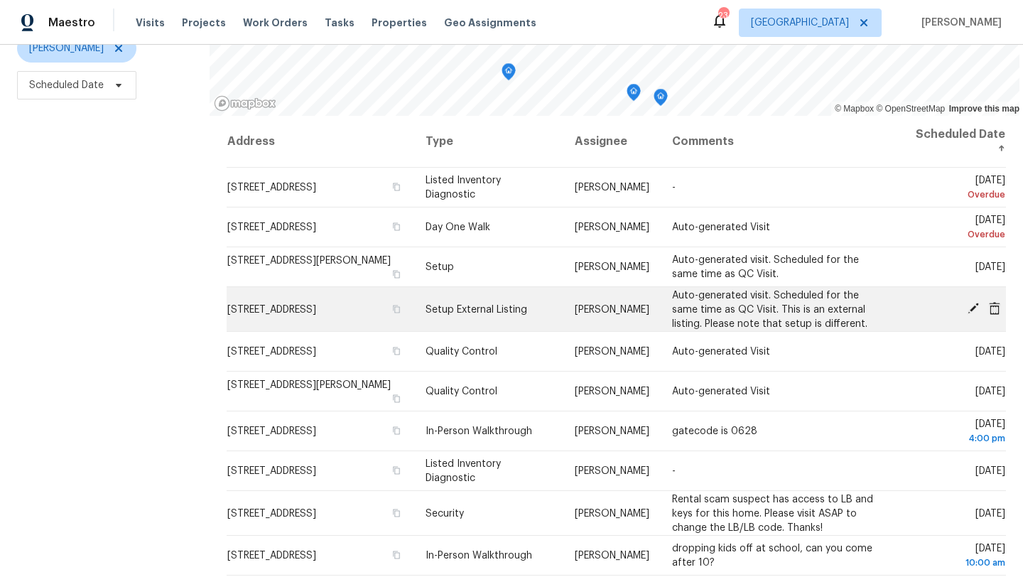
click at [976, 306] on icon at bounding box center [972, 308] width 11 height 11
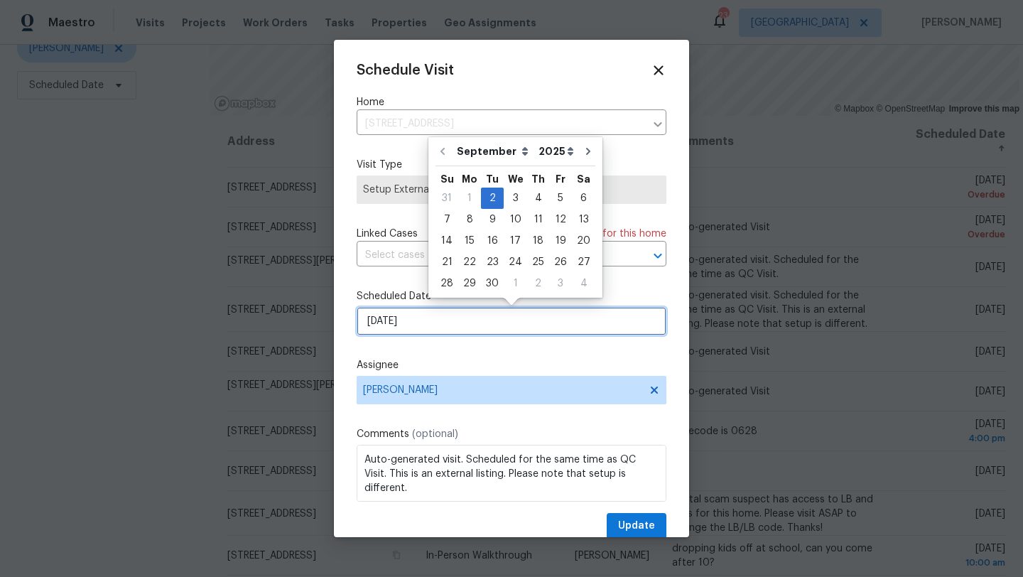
click at [532, 320] on input "[DATE]" at bounding box center [512, 321] width 310 height 28
click at [533, 200] on div "4" at bounding box center [538, 198] width 22 height 20
type input "9/4/2025"
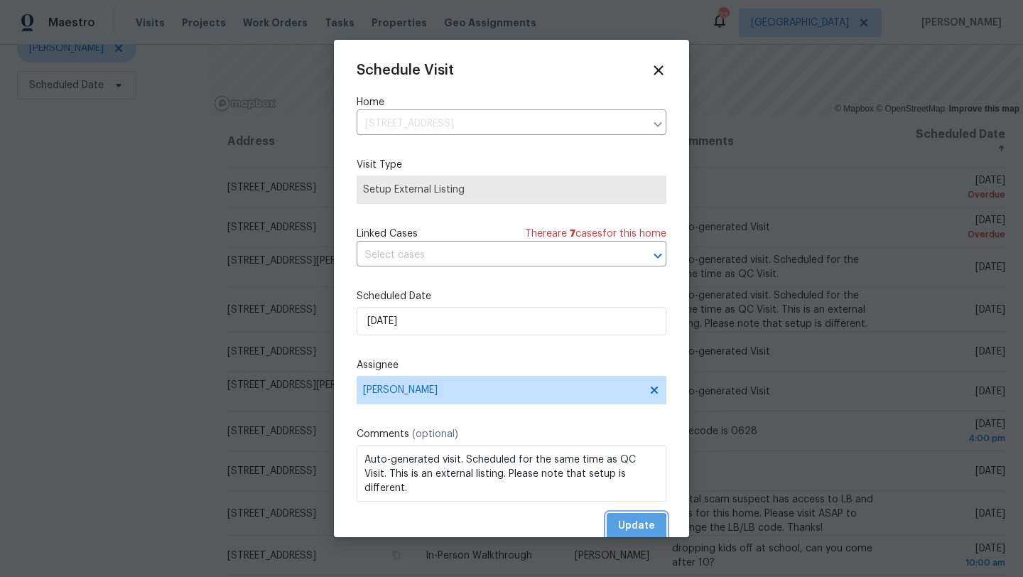
click at [627, 527] on span "Update" at bounding box center [636, 526] width 37 height 18
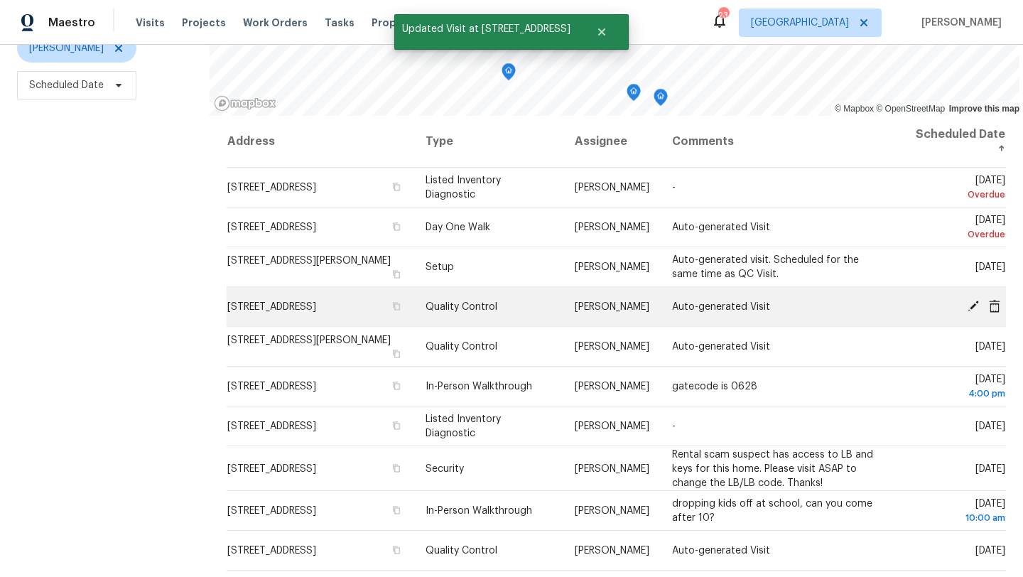
click at [972, 303] on icon at bounding box center [973, 305] width 13 height 13
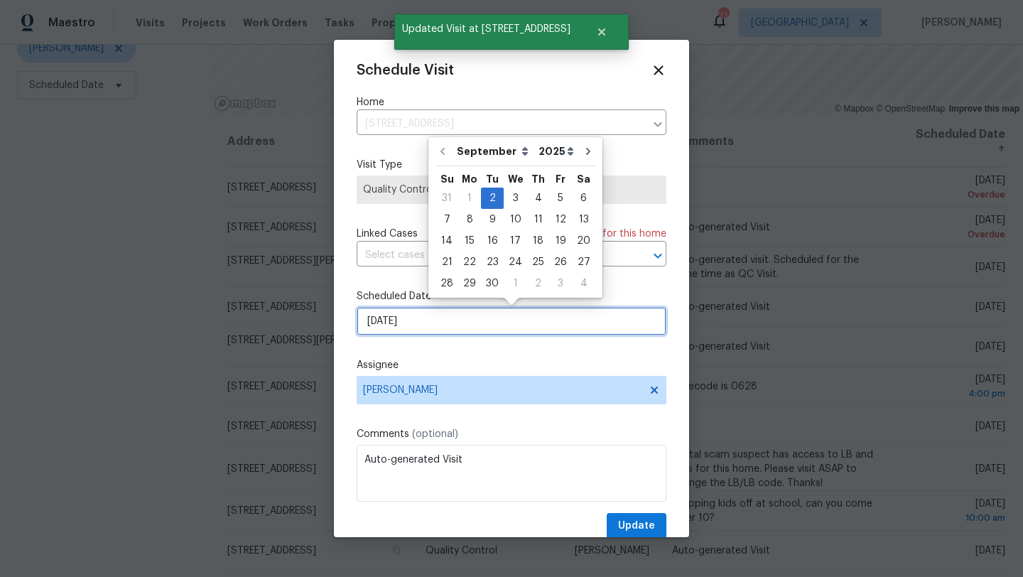
click at [485, 315] on input "[DATE]" at bounding box center [512, 321] width 310 height 28
click at [533, 195] on div "4" at bounding box center [538, 198] width 22 height 20
type input "9/4/2025"
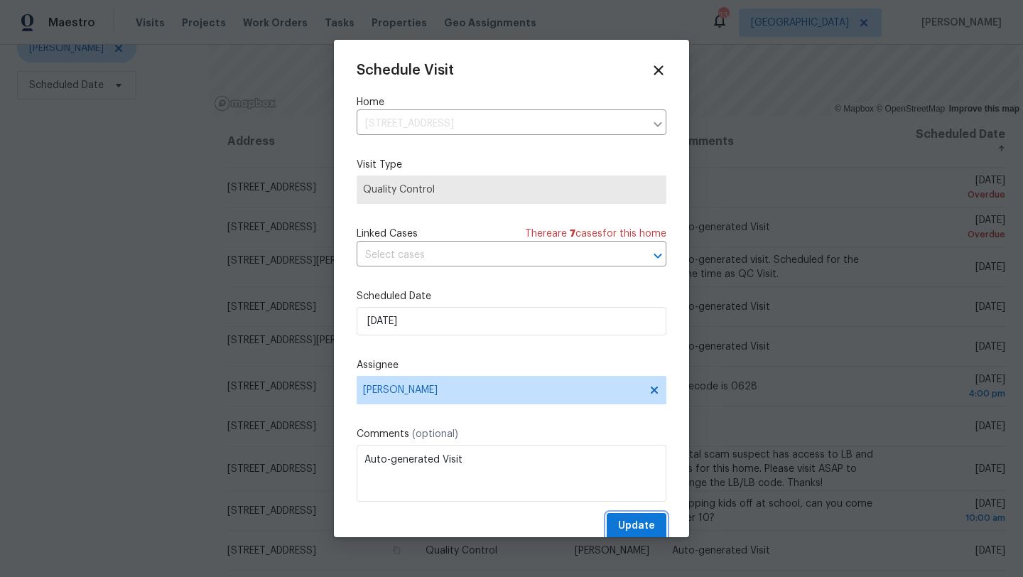
click at [624, 530] on span "Update" at bounding box center [636, 526] width 37 height 18
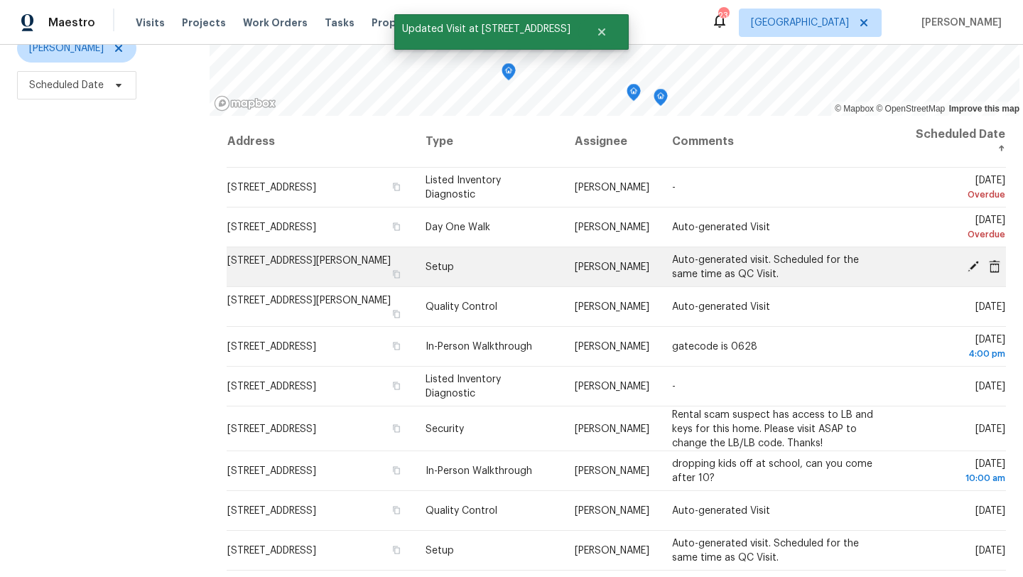
click at [970, 263] on icon at bounding box center [973, 265] width 13 height 13
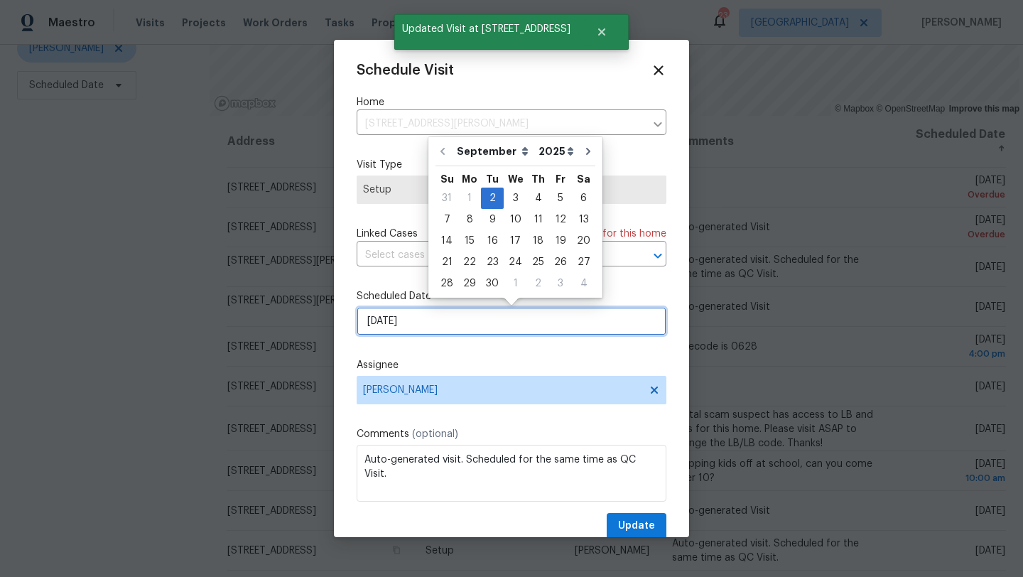
click at [499, 318] on input "[DATE]" at bounding box center [512, 321] width 310 height 28
click at [535, 192] on div "4" at bounding box center [538, 198] width 22 height 20
type input "9/4/2025"
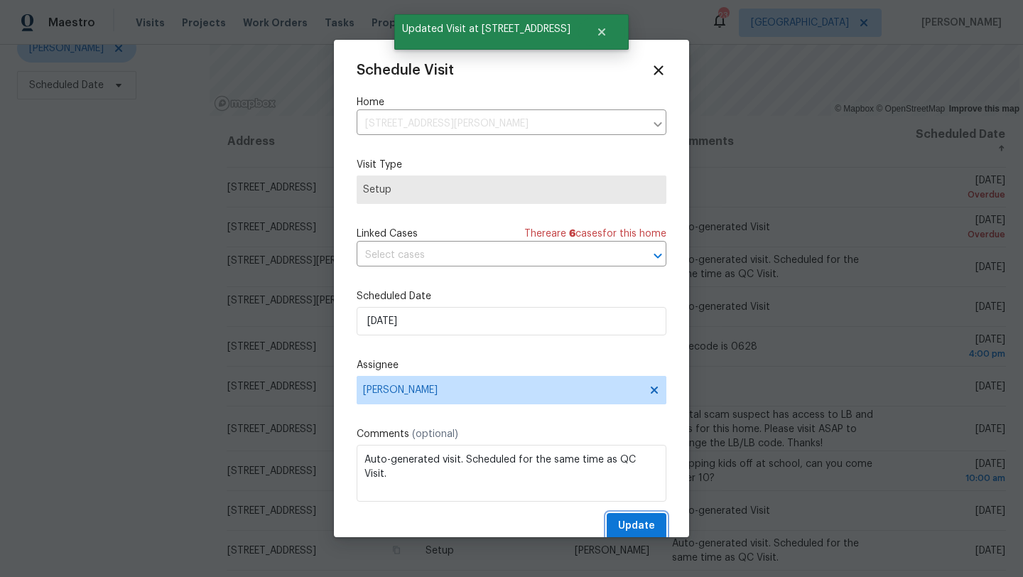
click at [626, 521] on span "Update" at bounding box center [636, 526] width 37 height 18
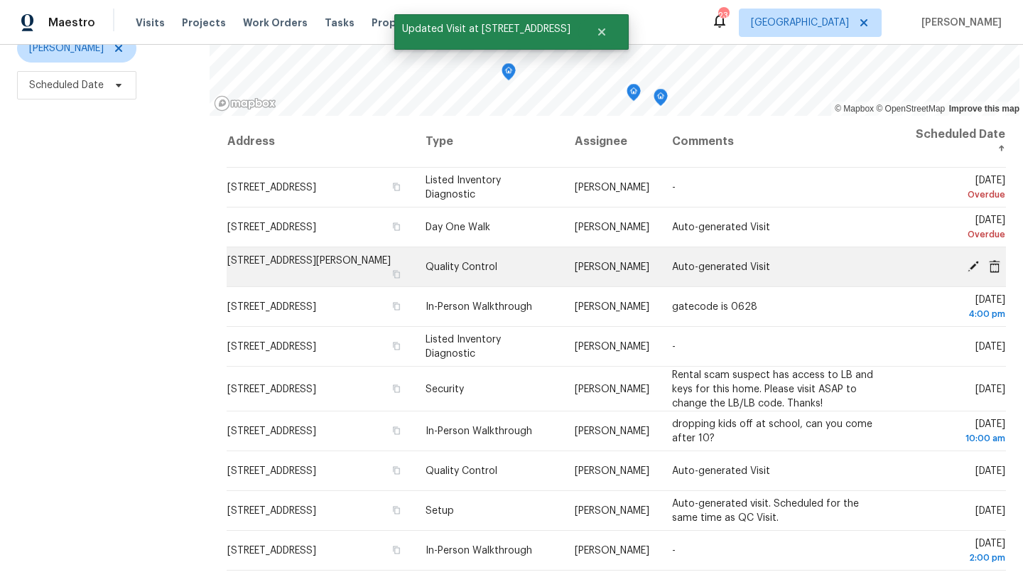
click at [974, 261] on icon at bounding box center [972, 265] width 11 height 11
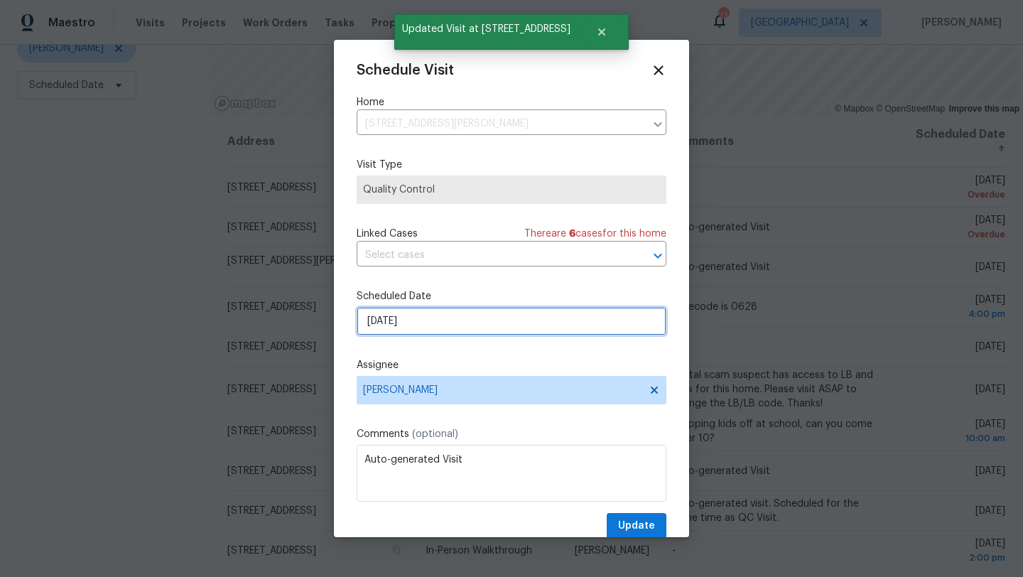
click at [544, 325] on input "[DATE]" at bounding box center [512, 321] width 310 height 28
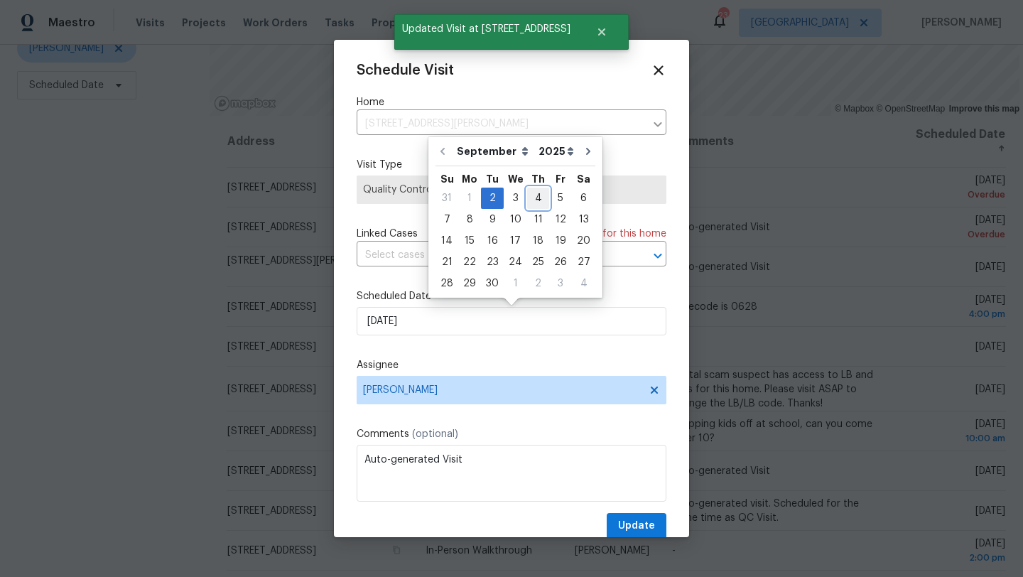
click at [533, 195] on div "4" at bounding box center [538, 198] width 22 height 20
type input "9/4/2025"
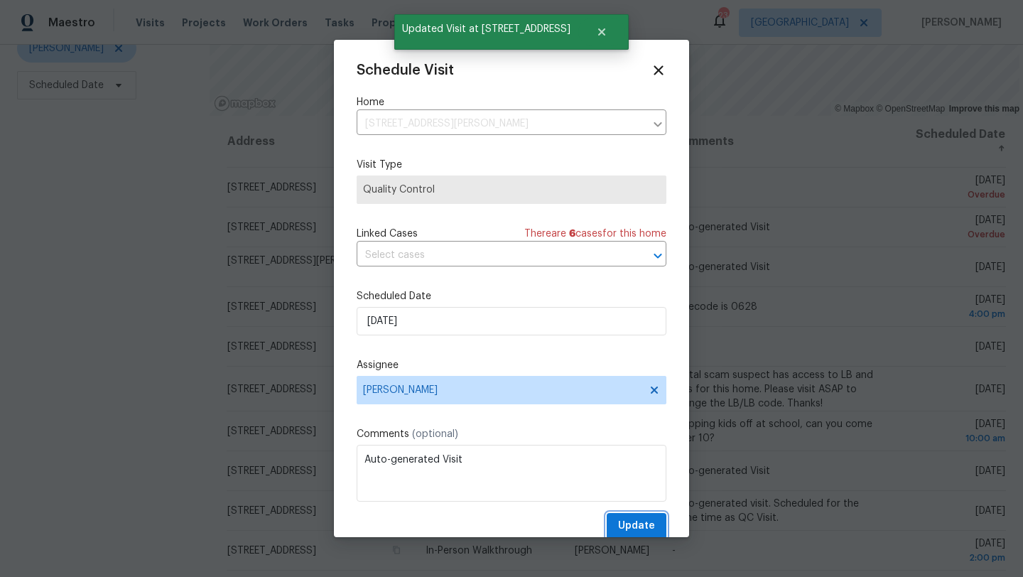
click at [629, 529] on span "Update" at bounding box center [636, 526] width 37 height 18
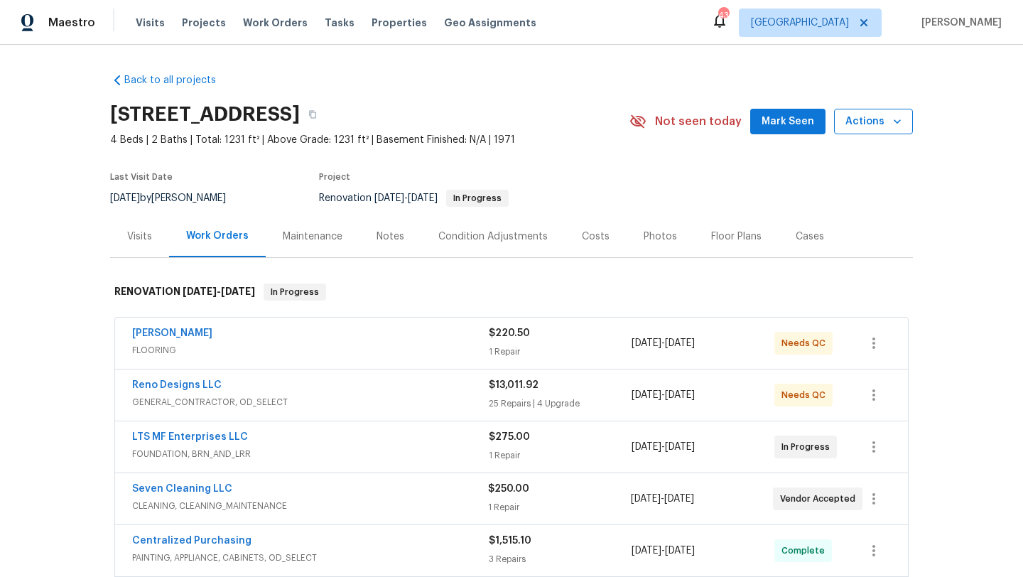
click at [866, 125] on span "Actions" at bounding box center [873, 122] width 56 height 18
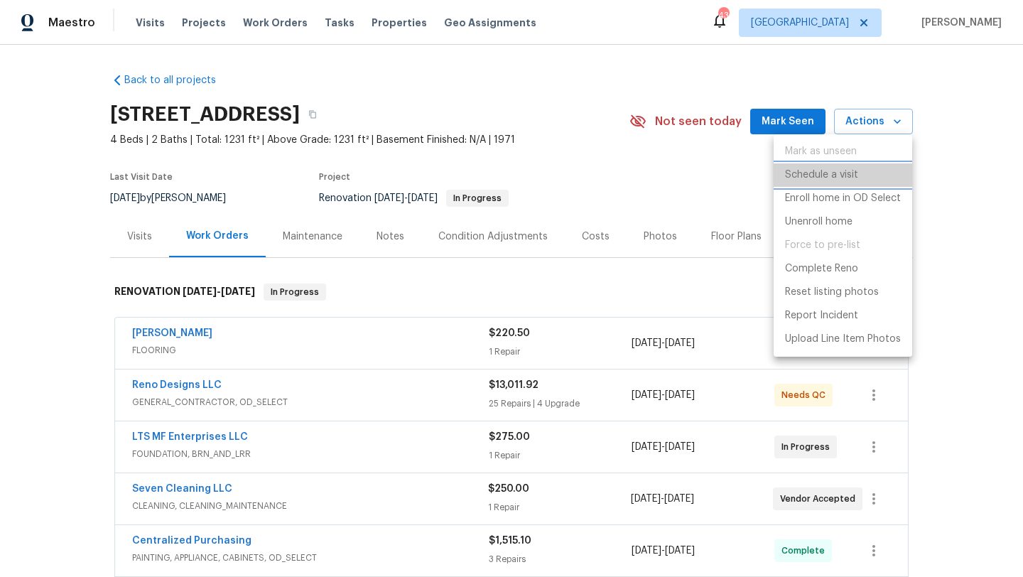
click at [848, 171] on p "Schedule a visit" at bounding box center [821, 175] width 73 height 15
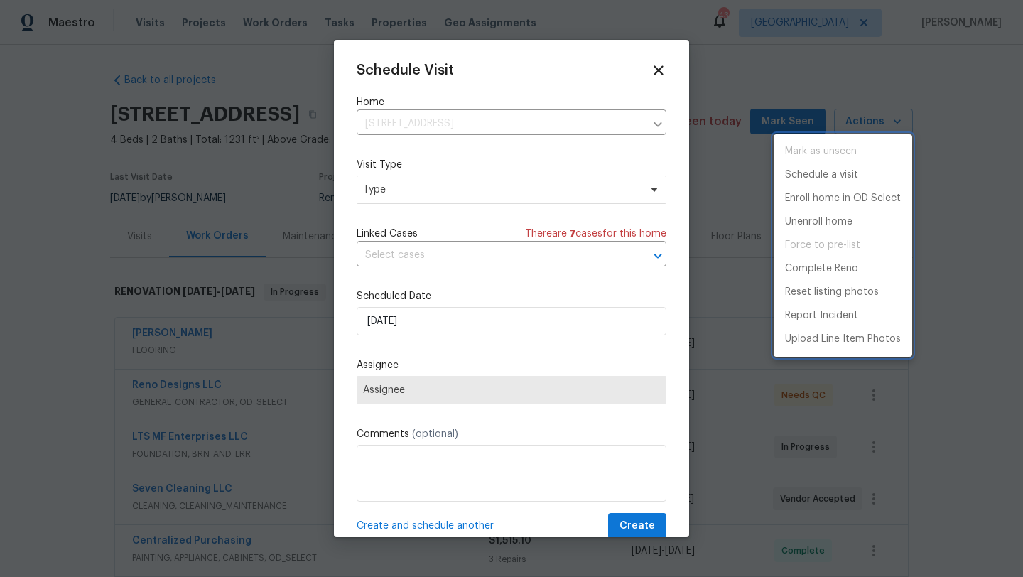
click at [519, 193] on div at bounding box center [511, 288] width 1023 height 577
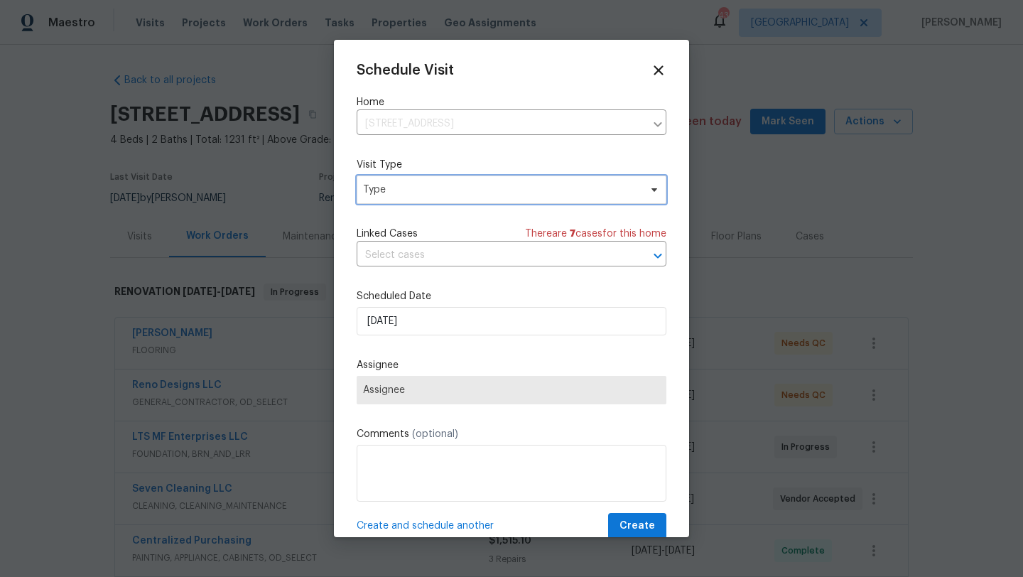
click at [519, 193] on span "Type" at bounding box center [501, 190] width 276 height 14
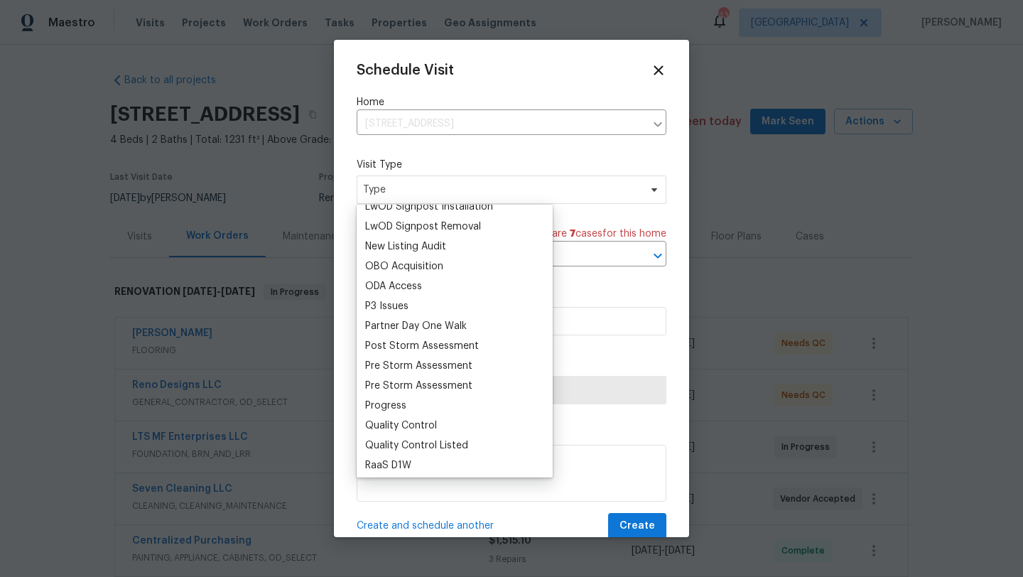
scroll to position [773, 0]
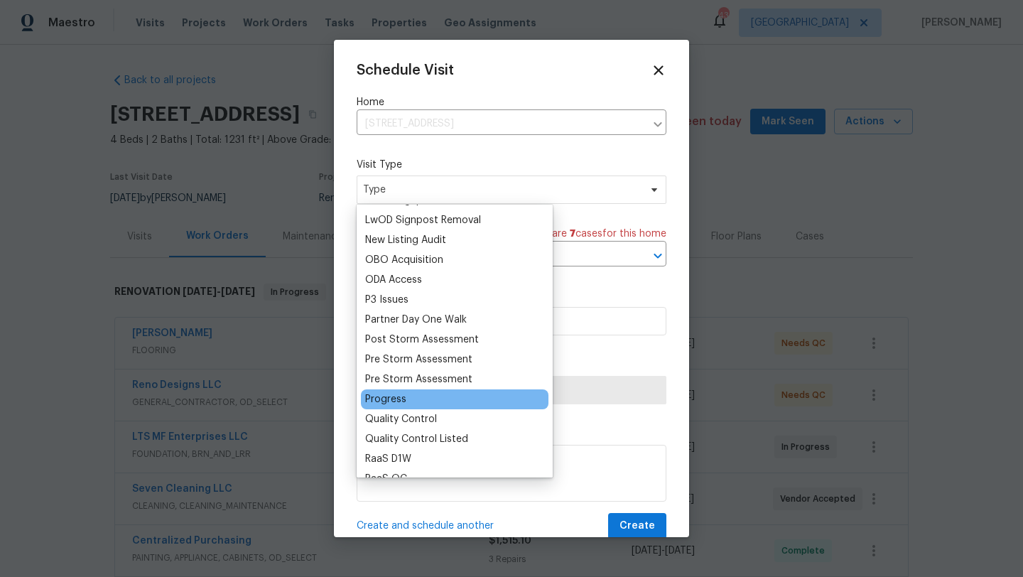
click at [398, 394] on div "Progress" at bounding box center [385, 399] width 41 height 14
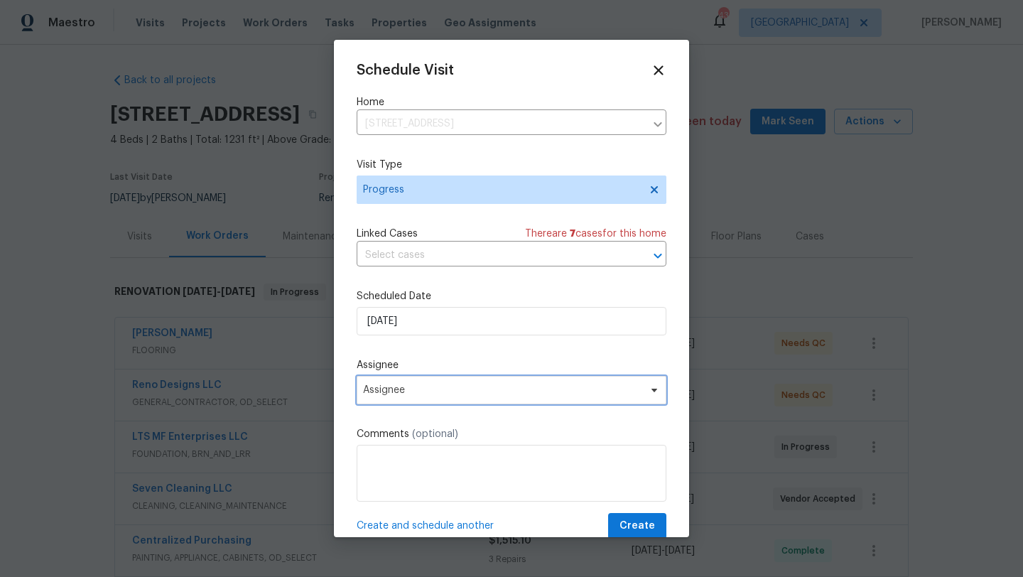
click at [624, 397] on span "Assignee" at bounding box center [512, 390] width 310 height 28
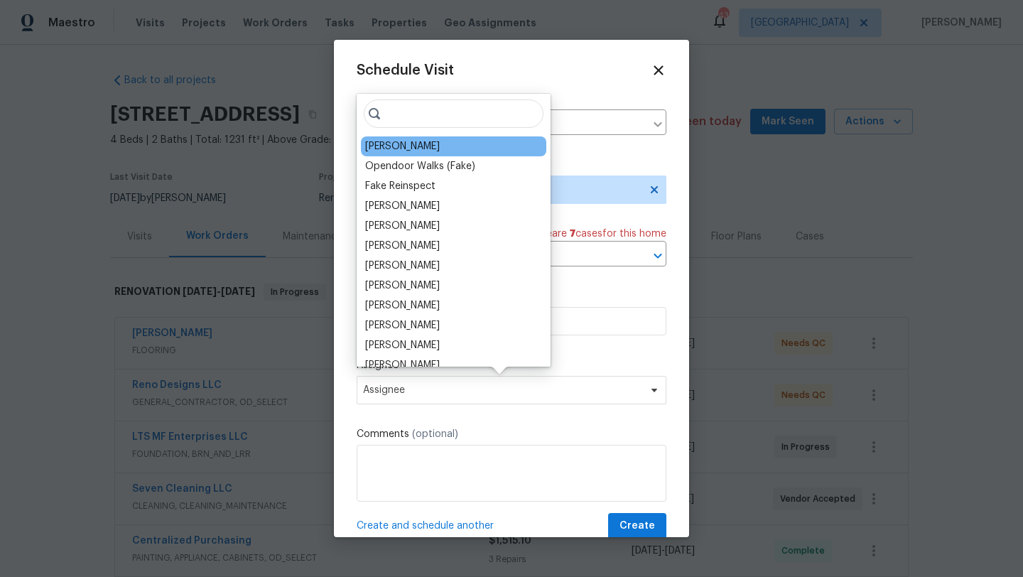
click at [415, 145] on div "[PERSON_NAME]" at bounding box center [402, 146] width 75 height 14
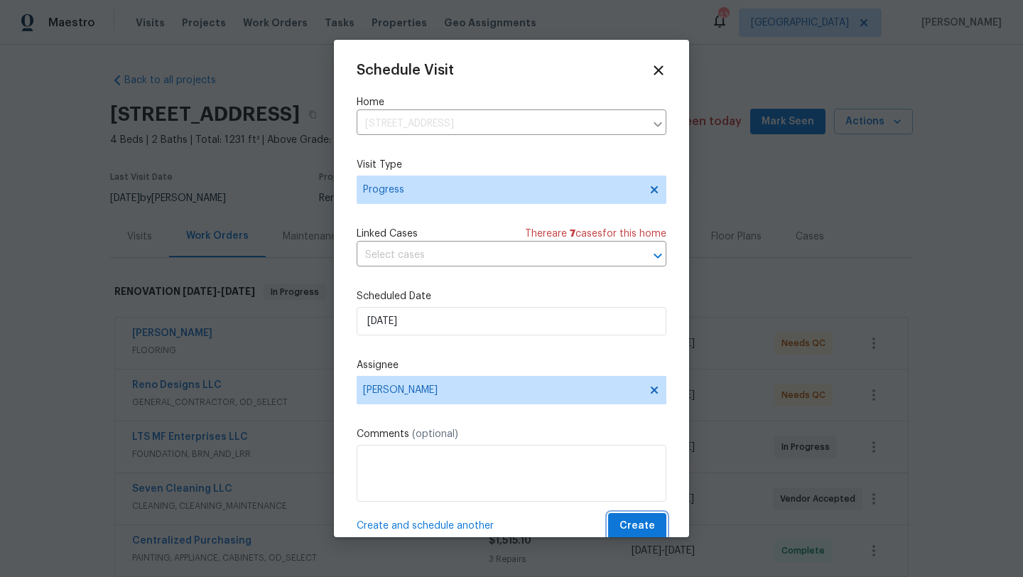
click at [619, 516] on button "Create" at bounding box center [637, 526] width 58 height 26
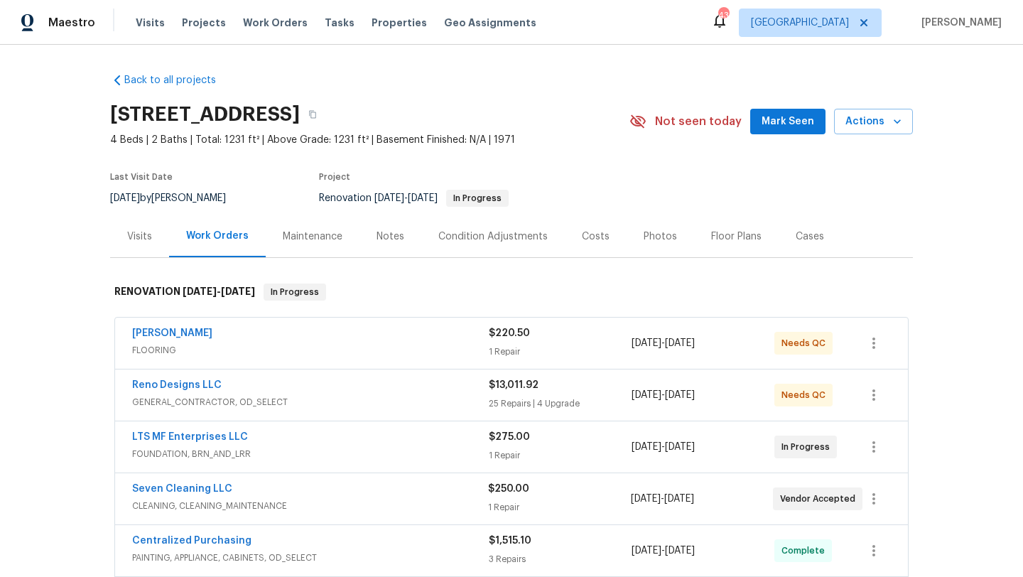
click at [381, 388] on div "Reno Designs LLC" at bounding box center [310, 386] width 357 height 17
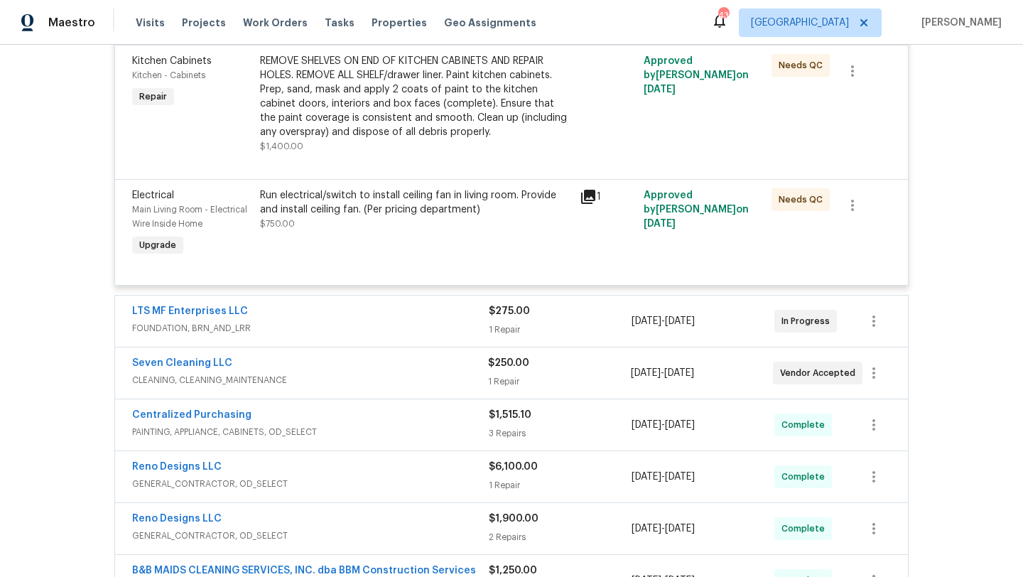
scroll to position [3712, 0]
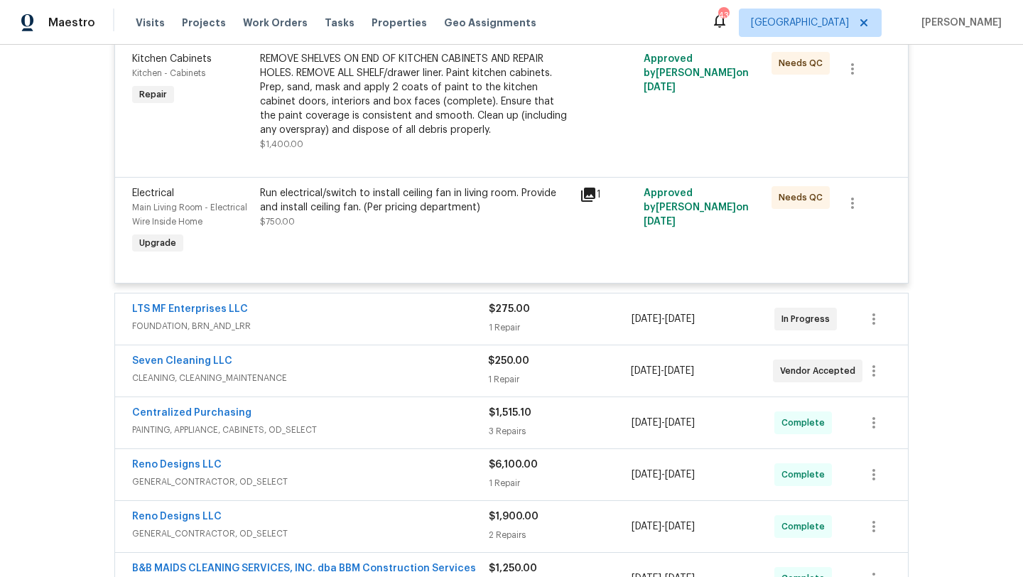
click at [384, 229] on div "Run electrical/switch to install ceiling fan in living room. Provide and instal…" at bounding box center [415, 207] width 311 height 43
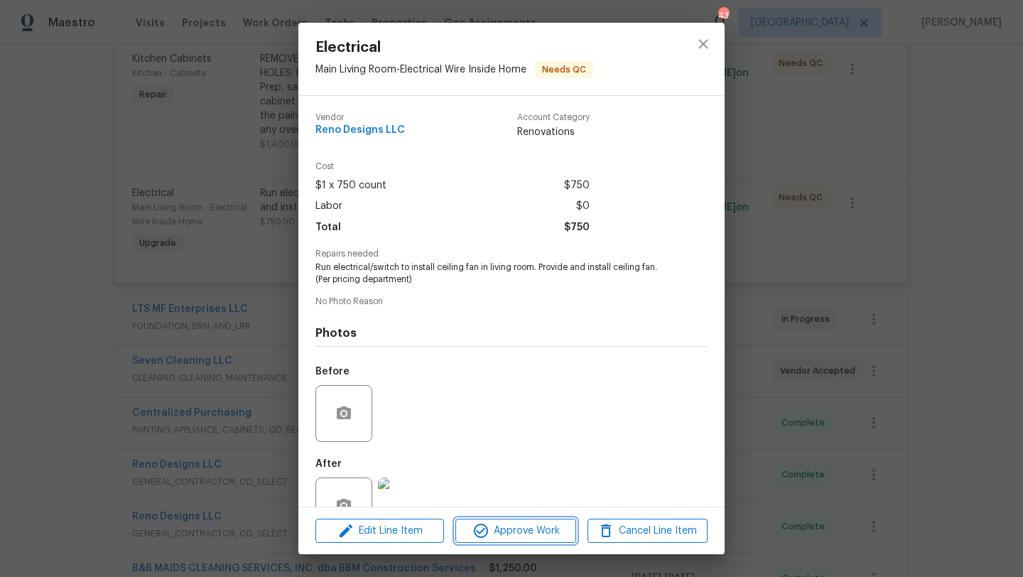
click at [538, 530] on span "Approve Work" at bounding box center [516, 531] width 112 height 18
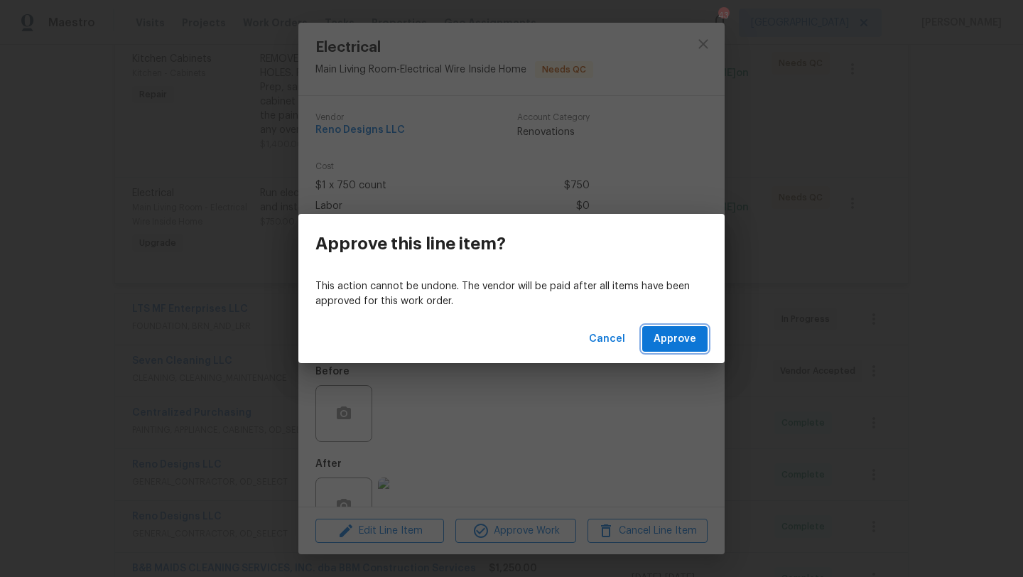
click at [673, 342] on span "Approve" at bounding box center [674, 339] width 43 height 18
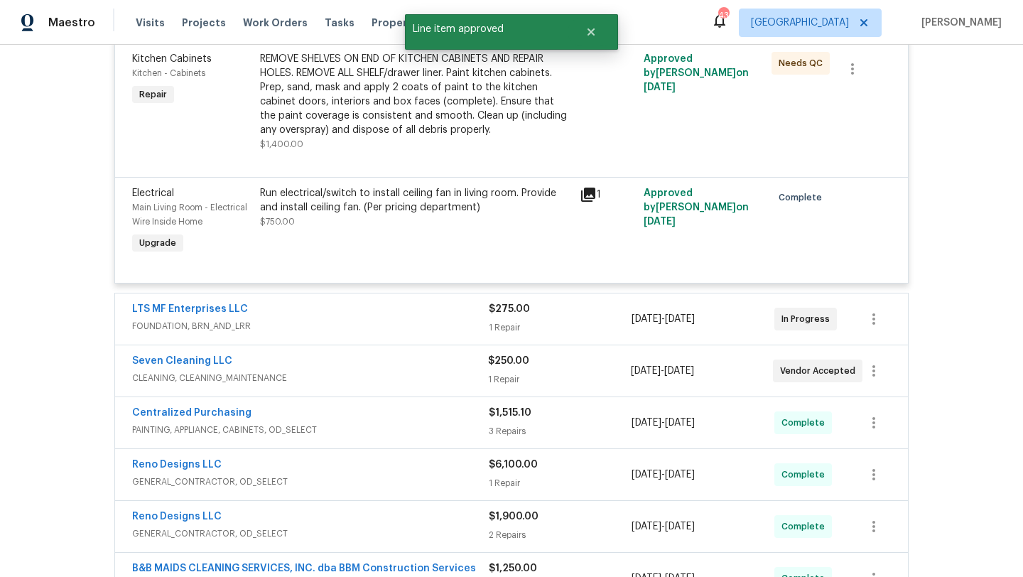
click at [416, 126] on div "REMOVE SHELVES ON END OF KITCHEN CABINETS AND REPAIR HOLES. REMOVE ALL SHELF/dr…" at bounding box center [415, 94] width 311 height 85
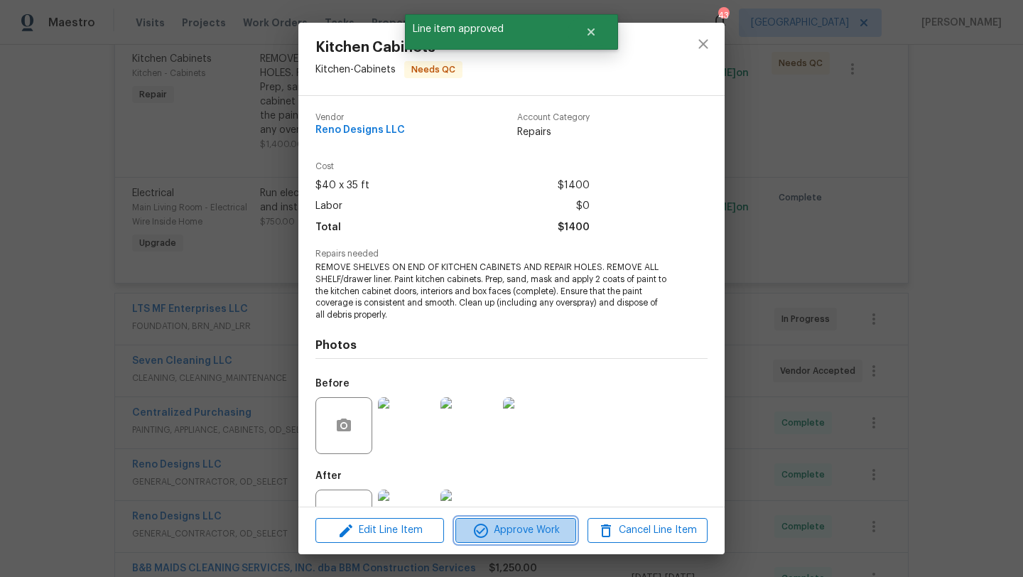
click at [533, 522] on span "Approve Work" at bounding box center [516, 530] width 112 height 18
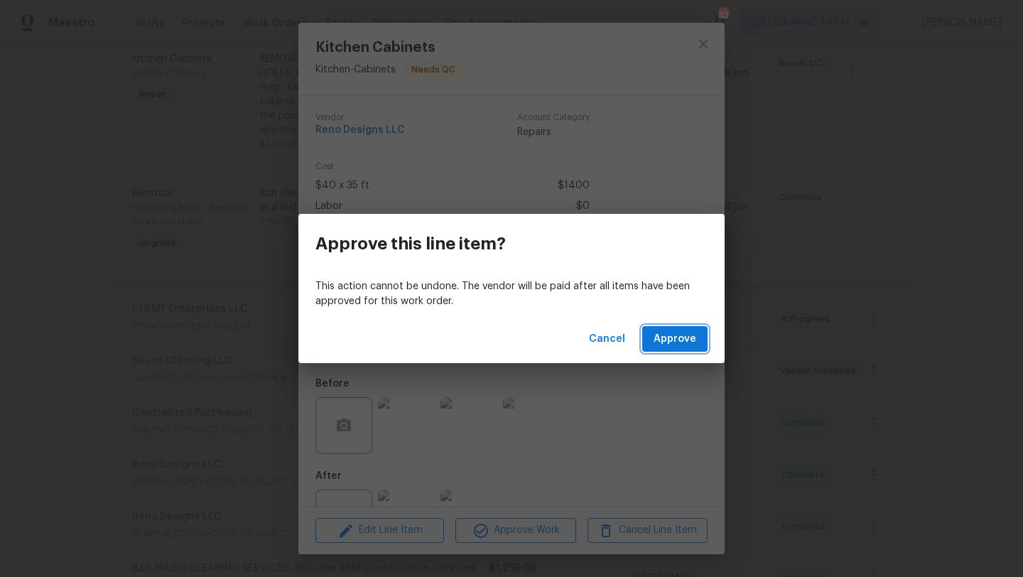
click at [667, 342] on span "Approve" at bounding box center [674, 339] width 43 height 18
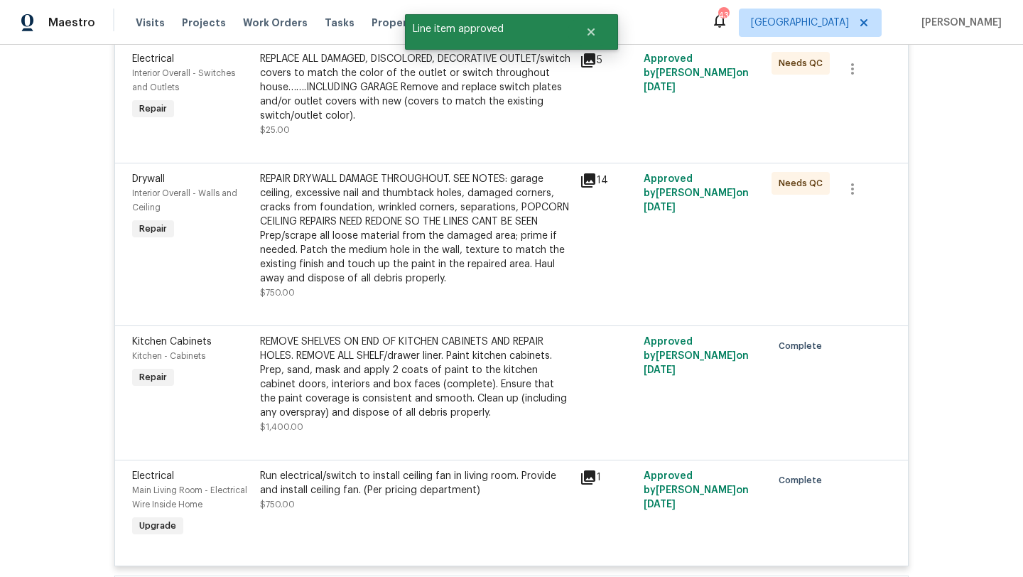
scroll to position [3416, 0]
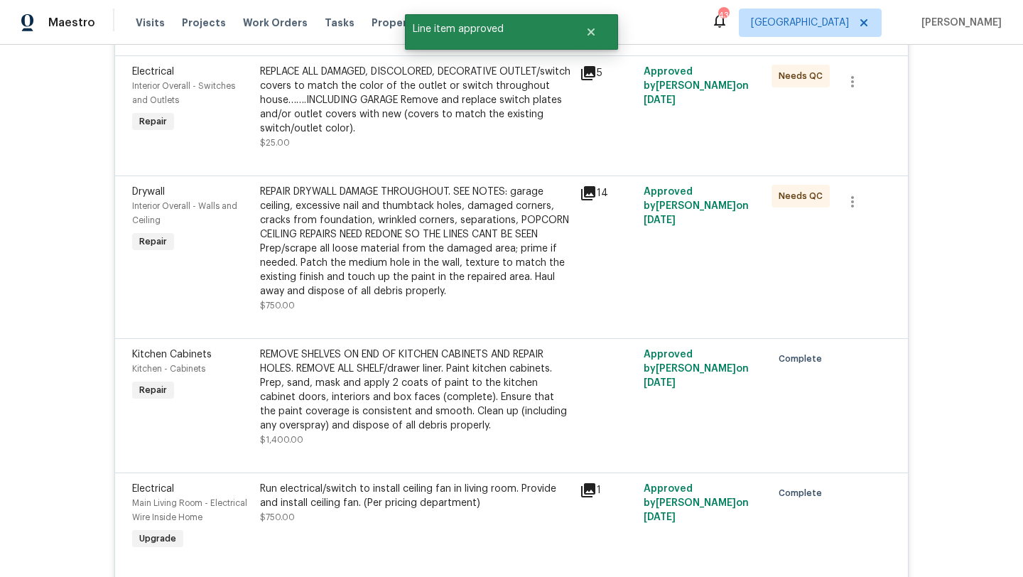
click at [481, 250] on div "REPAIR DRYWALL DAMAGE THROUGHOUT. SEE NOTES: garage ceiling, excessive nail and…" at bounding box center [415, 242] width 311 height 114
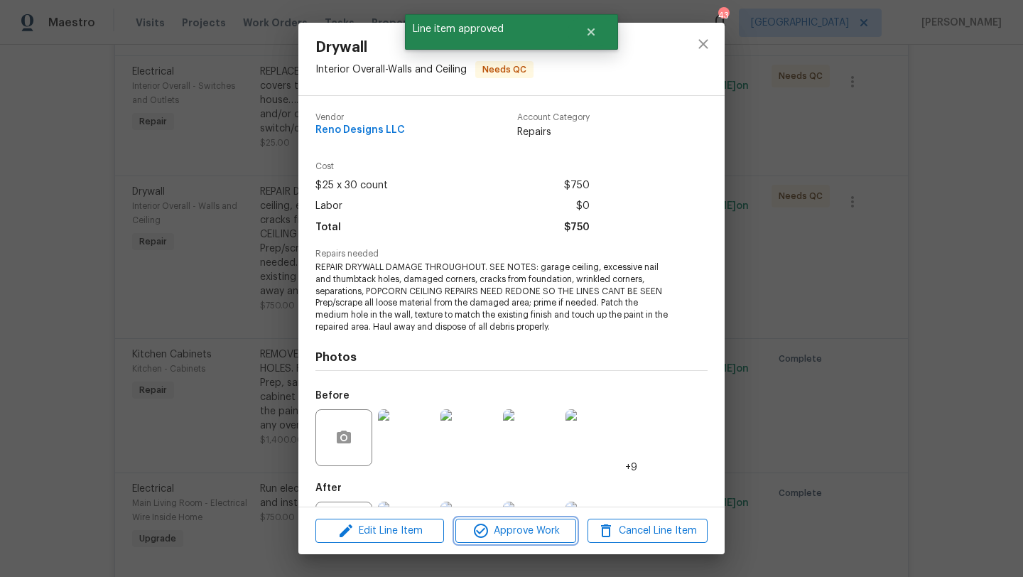
click at [536, 538] on span "Approve Work" at bounding box center [516, 531] width 112 height 18
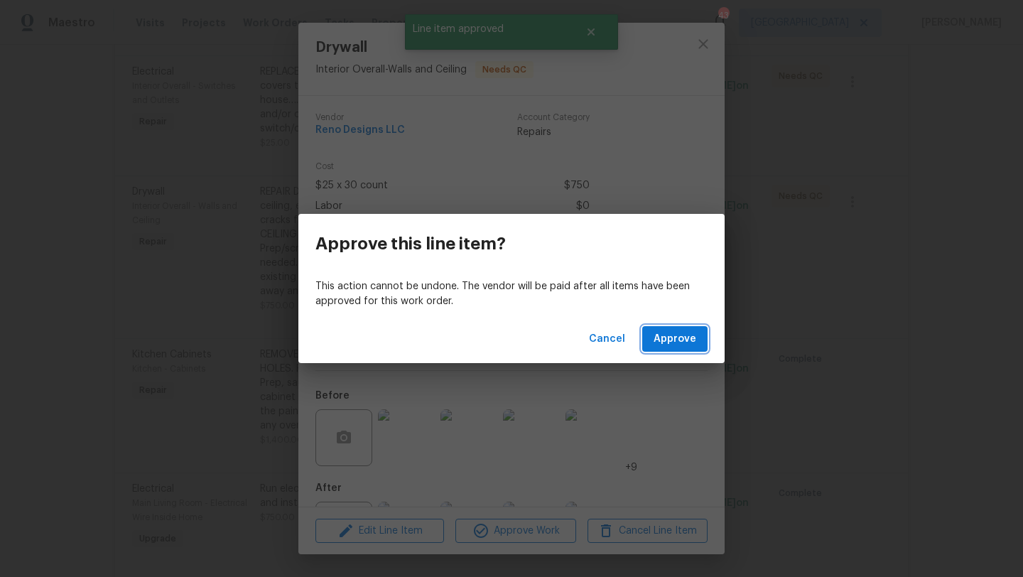
click at [675, 332] on span "Approve" at bounding box center [674, 339] width 43 height 18
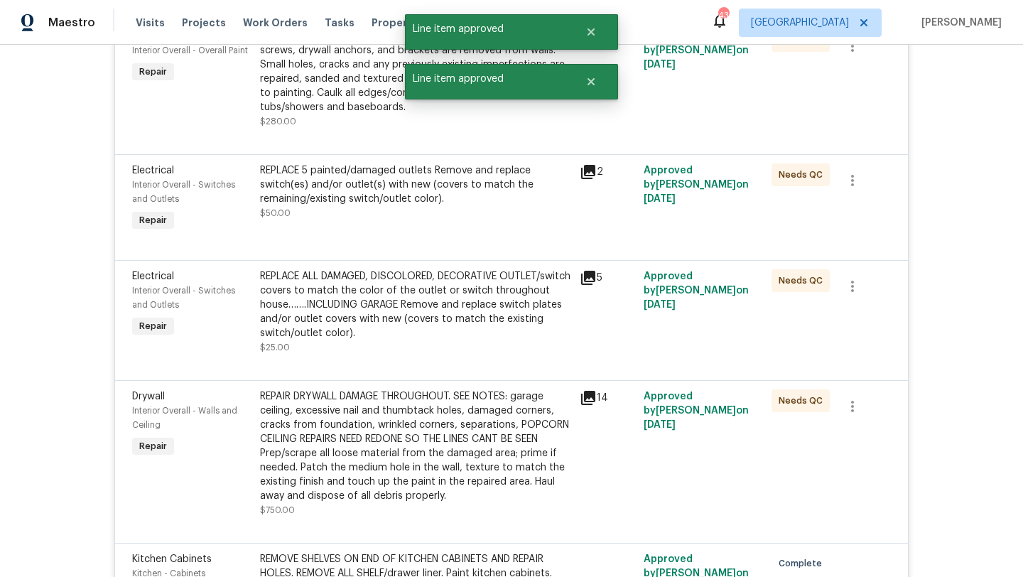
scroll to position [3202, 0]
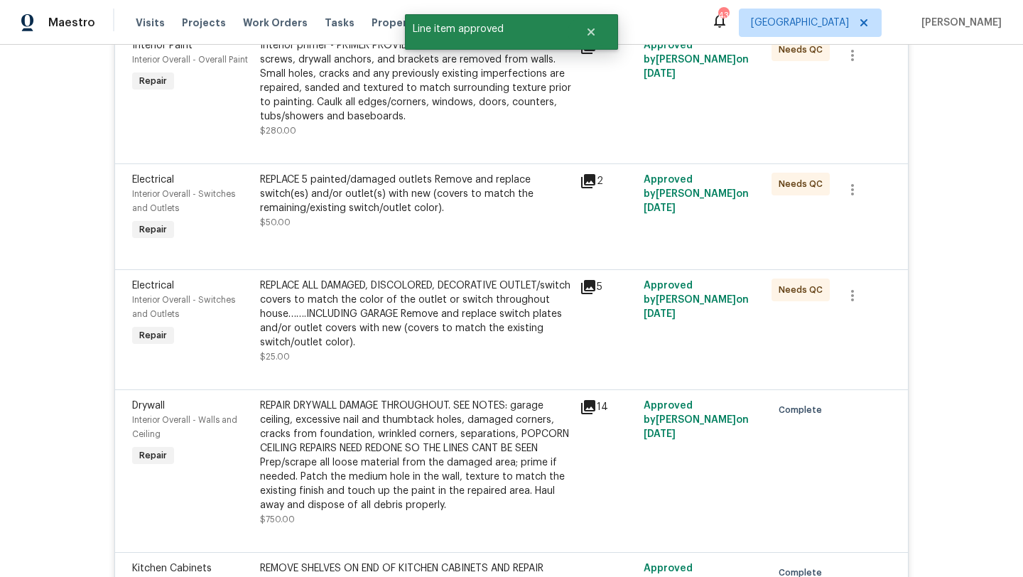
click at [445, 333] on div "REPLACE ALL DAMAGED, DISCOLORED, DECORATIVE OUTLET/switch covers to match the c…" at bounding box center [415, 313] width 311 height 71
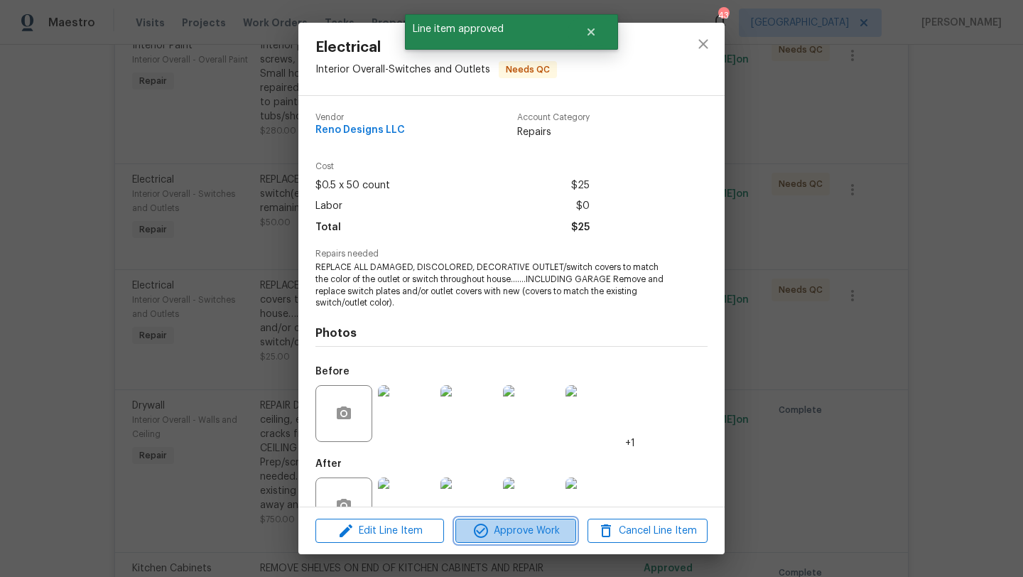
click at [500, 525] on span "Approve Work" at bounding box center [516, 531] width 112 height 18
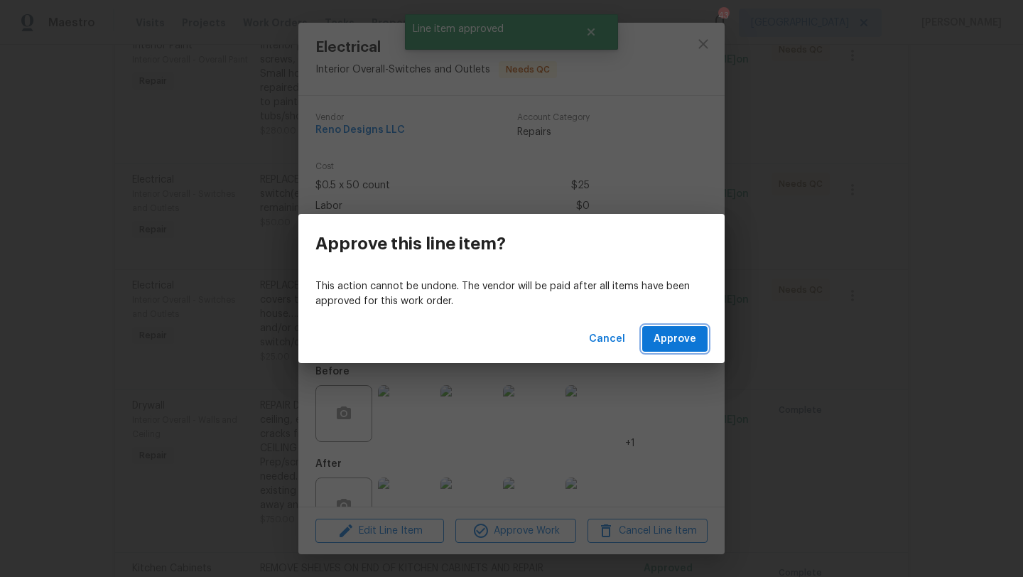
click at [679, 339] on span "Approve" at bounding box center [674, 339] width 43 height 18
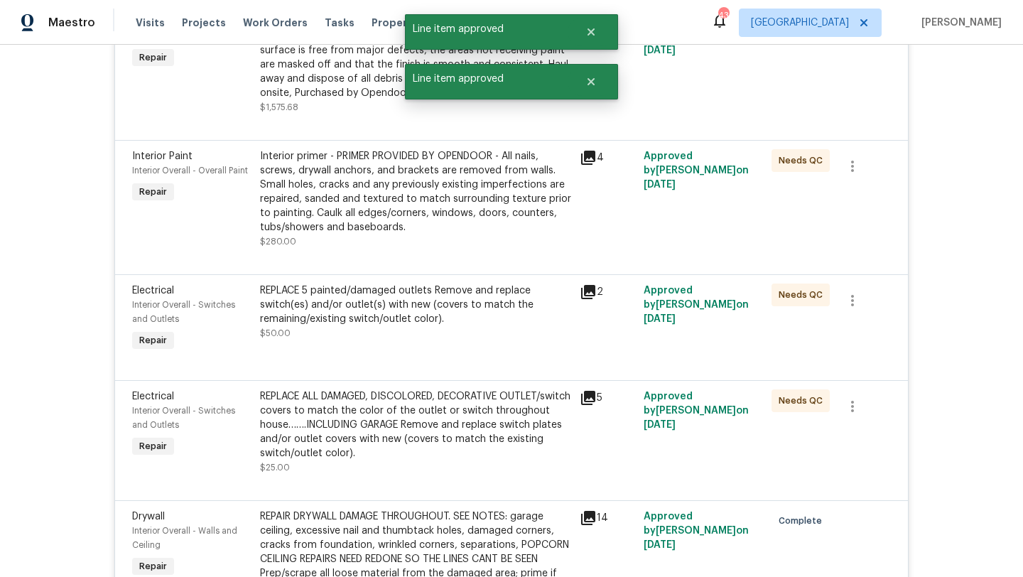
scroll to position [3082, 0]
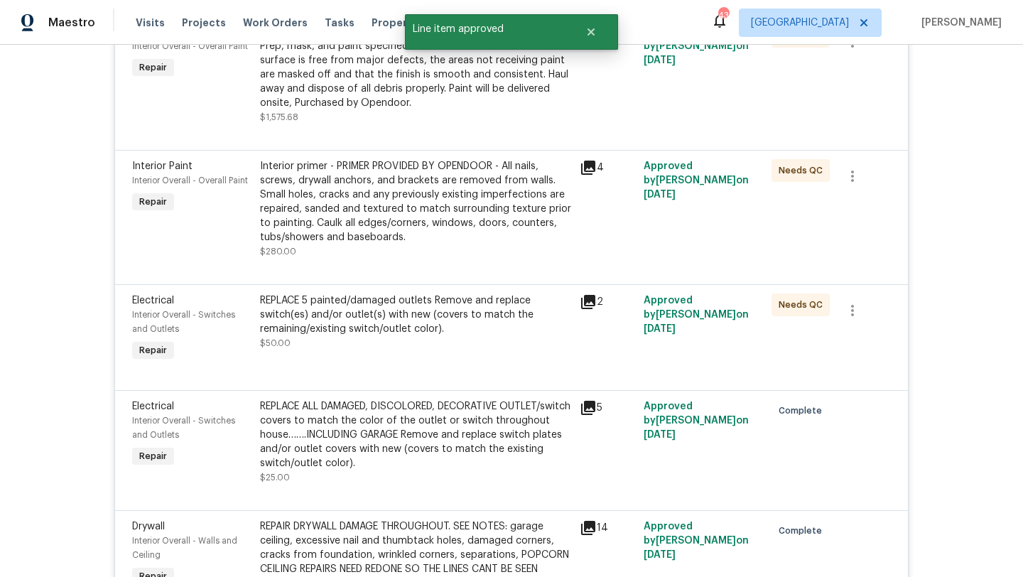
click at [457, 315] on div "REPLACE 5 painted/damaged outlets Remove and replace switch(es) and/or outlet(s…" at bounding box center [415, 314] width 311 height 43
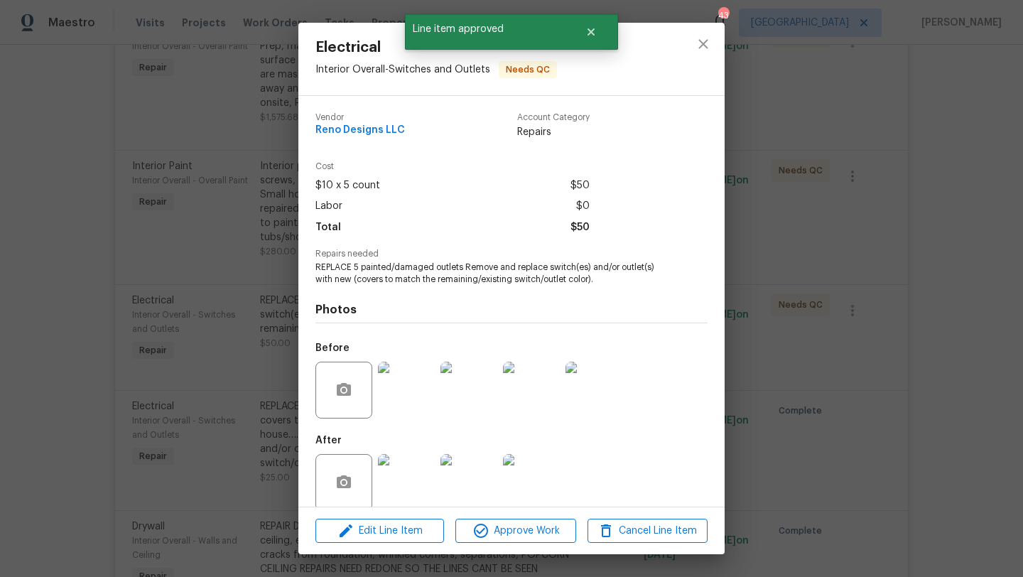
click at [525, 513] on div "Edit Line Item Approve Work Cancel Line Item" at bounding box center [511, 531] width 426 height 48
click at [530, 533] on span "Approve Work" at bounding box center [516, 531] width 112 height 18
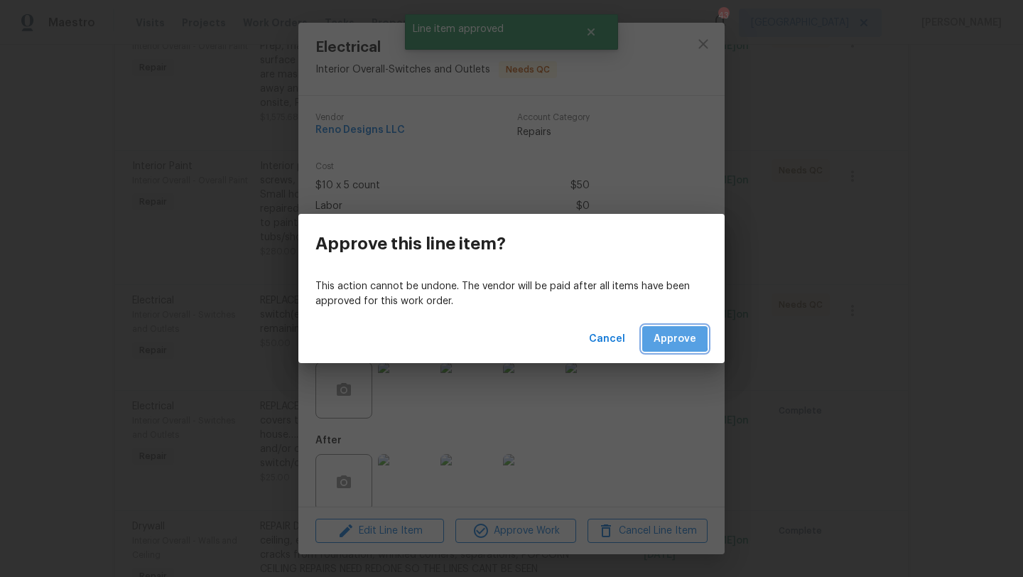
click at [655, 339] on button "Approve" at bounding box center [674, 339] width 65 height 26
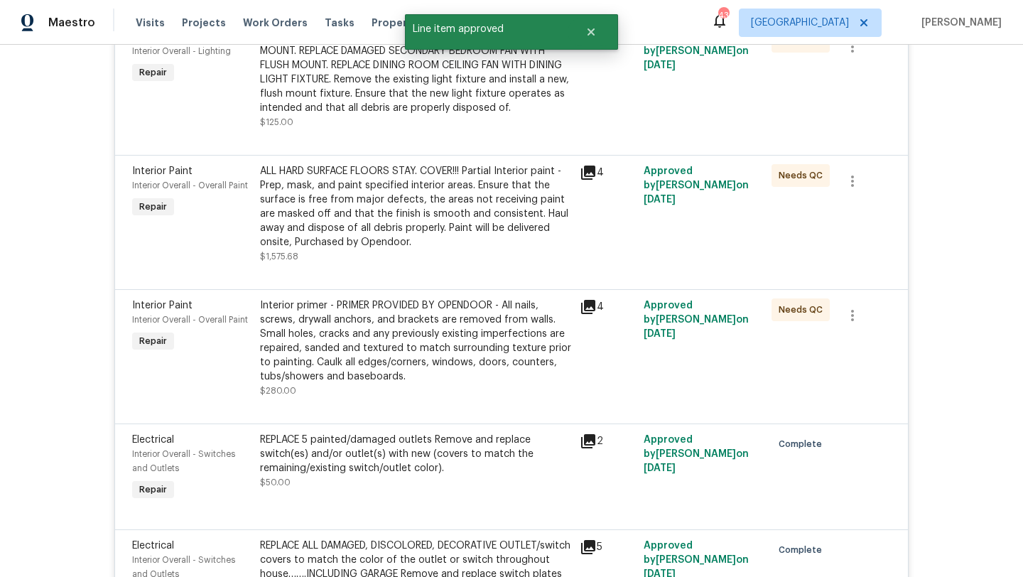
scroll to position [2941, 0]
click at [489, 350] on div "Interior primer - PRIMER PROVIDED BY OPENDOOR - All nails, screws, drywall anch…" at bounding box center [415, 342] width 311 height 85
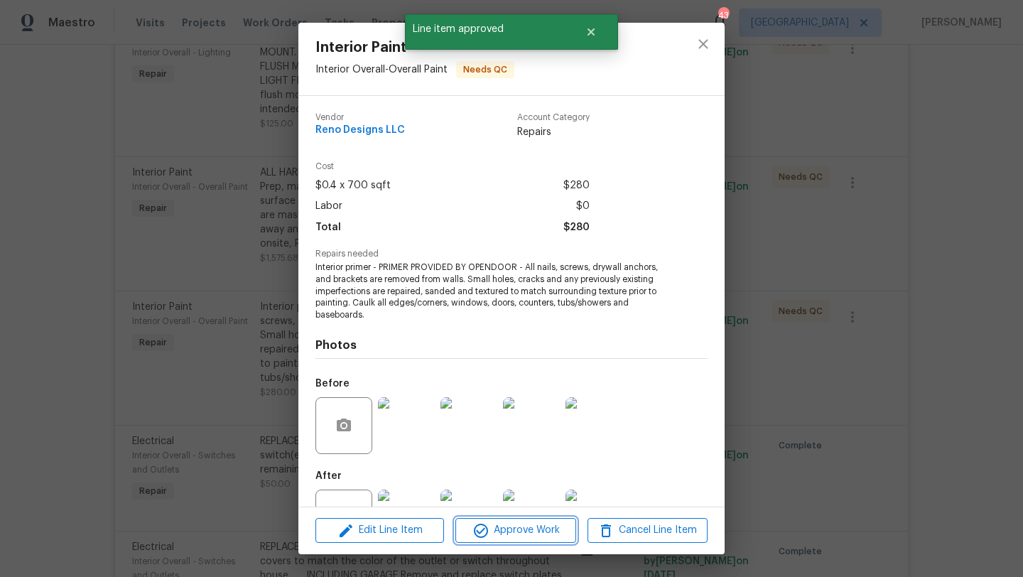
click at [505, 533] on span "Approve Work" at bounding box center [516, 530] width 112 height 18
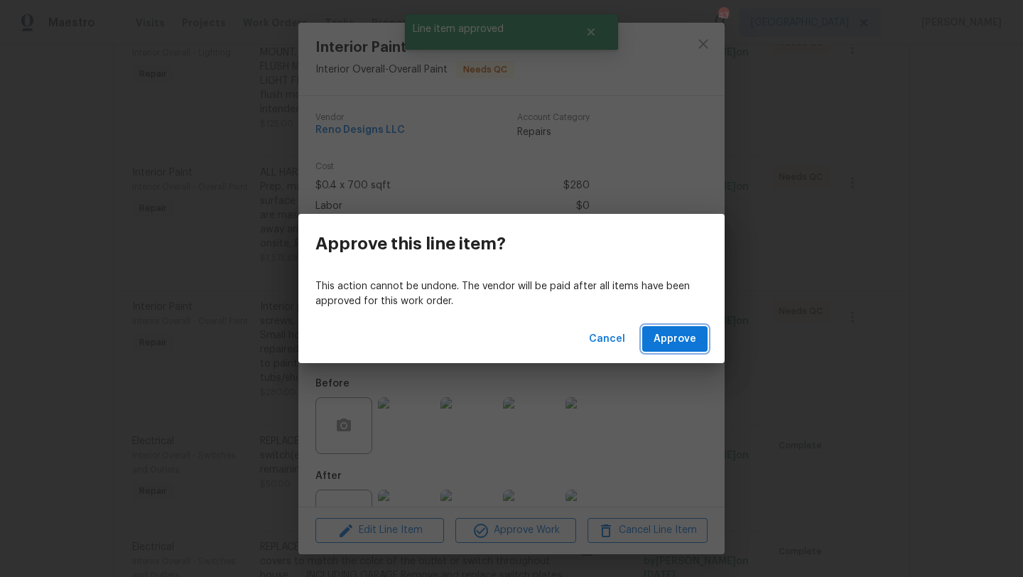
click at [663, 345] on span "Approve" at bounding box center [674, 339] width 43 height 18
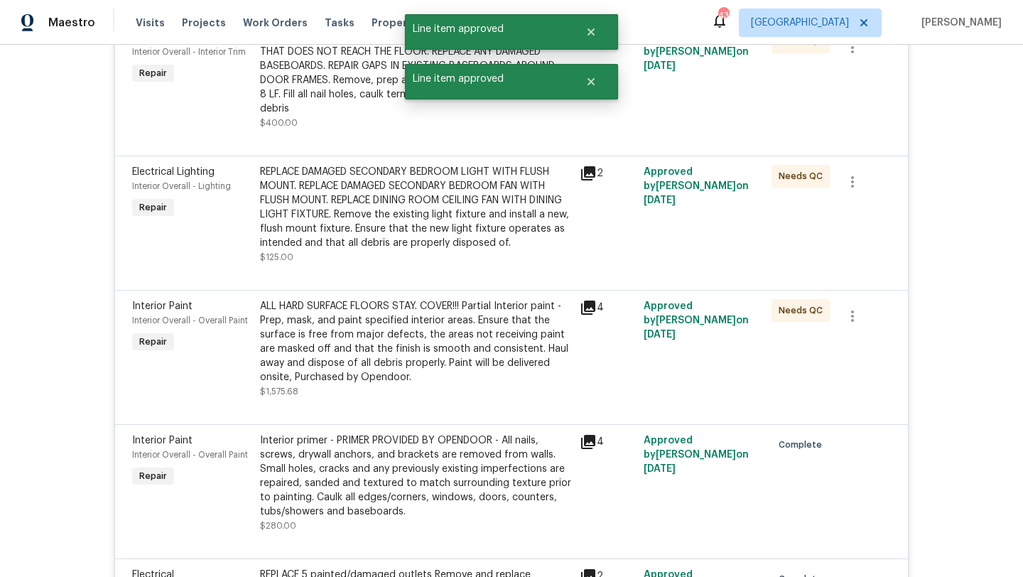
scroll to position [2803, 0]
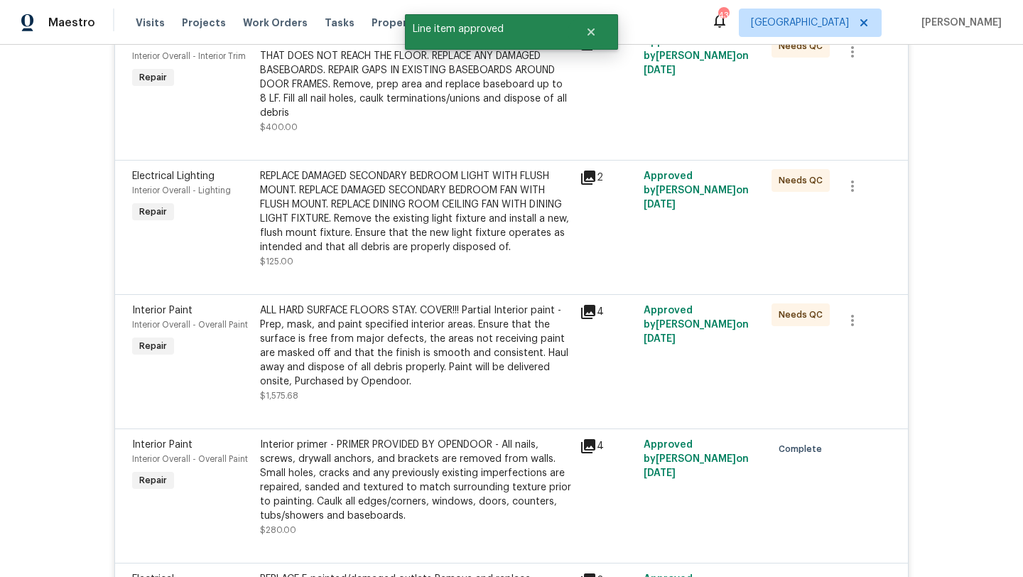
click at [393, 369] on div "ALL HARD SURFACE FLOORS STAY. COVER!!! Partial Interior paint - Prep, mask, and…" at bounding box center [415, 345] width 311 height 85
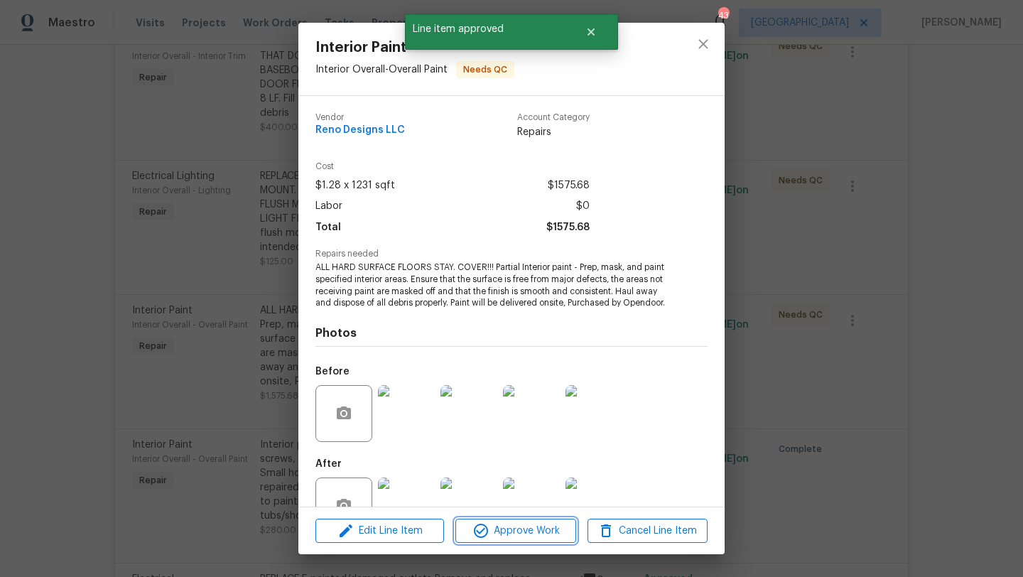
click at [494, 531] on span "Approve Work" at bounding box center [516, 531] width 112 height 18
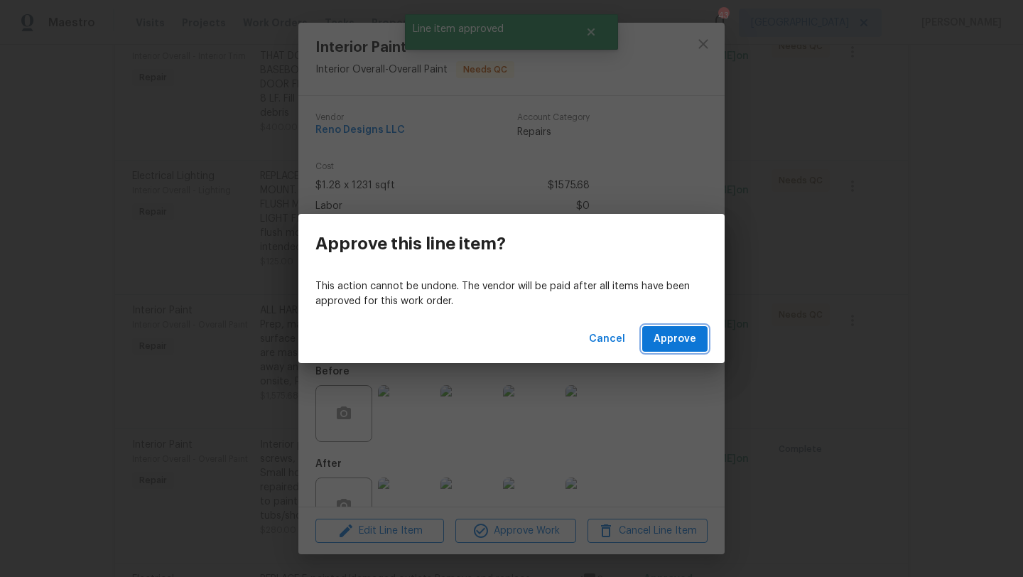
click at [664, 337] on span "Approve" at bounding box center [674, 339] width 43 height 18
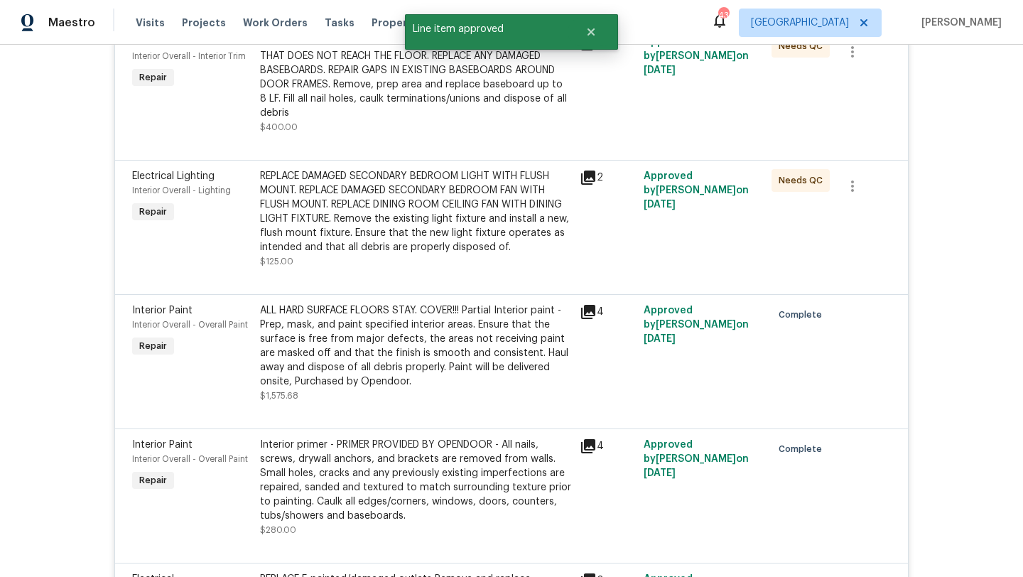
click at [391, 233] on div "REPLACE DAMAGED SECONDARY BEDROOM LIGHT WITH FLUSH MOUNT. REPLACE DAMAGED SECON…" at bounding box center [415, 211] width 311 height 85
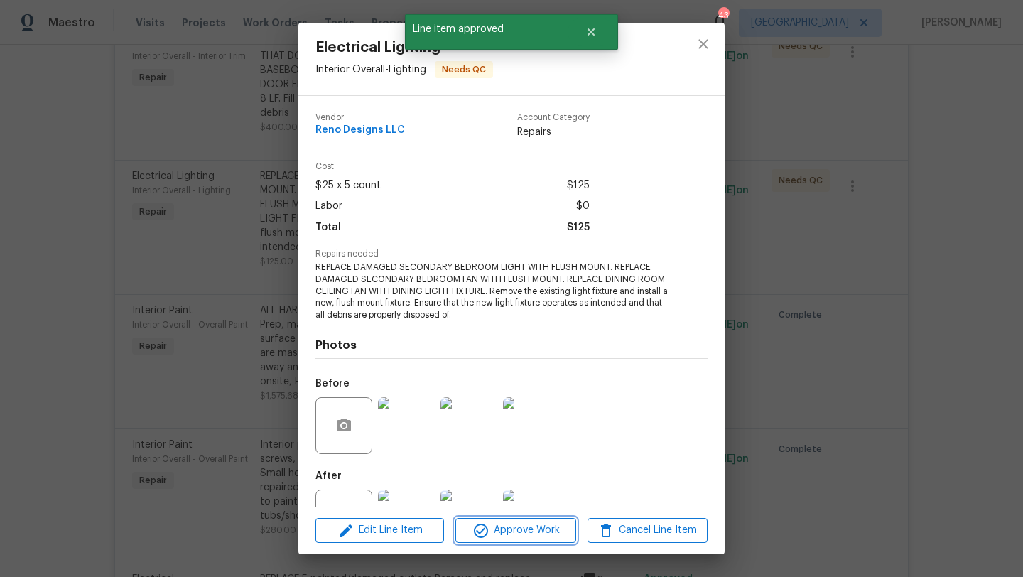
click at [506, 521] on button "Approve Work" at bounding box center [515, 530] width 120 height 25
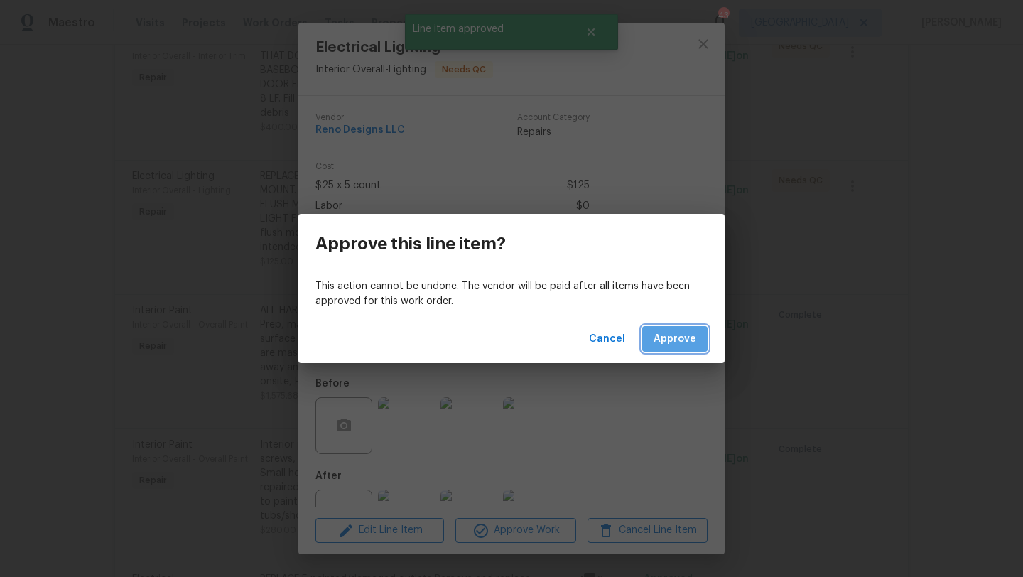
click at [659, 331] on span "Approve" at bounding box center [674, 339] width 43 height 18
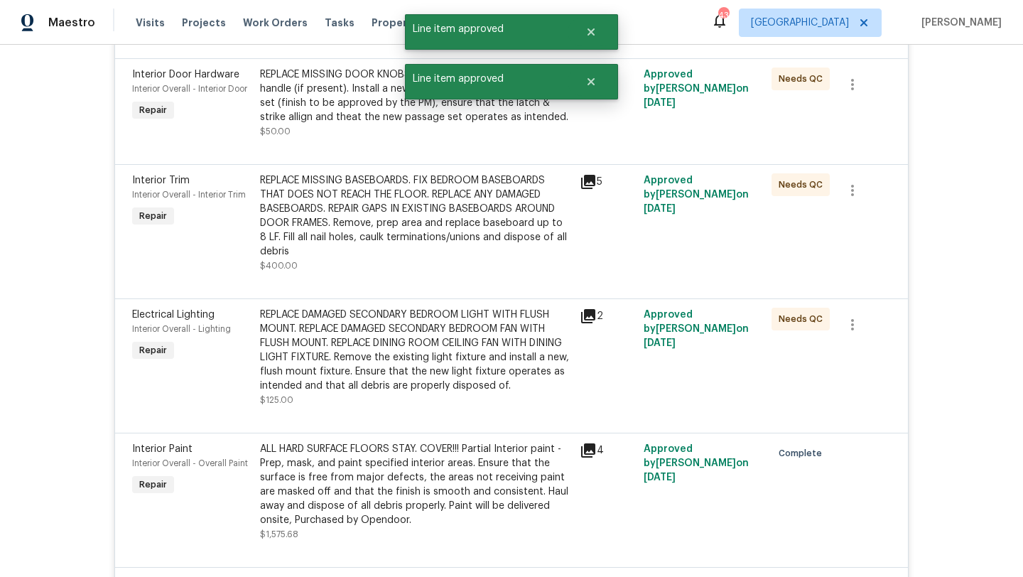
scroll to position [2646, 0]
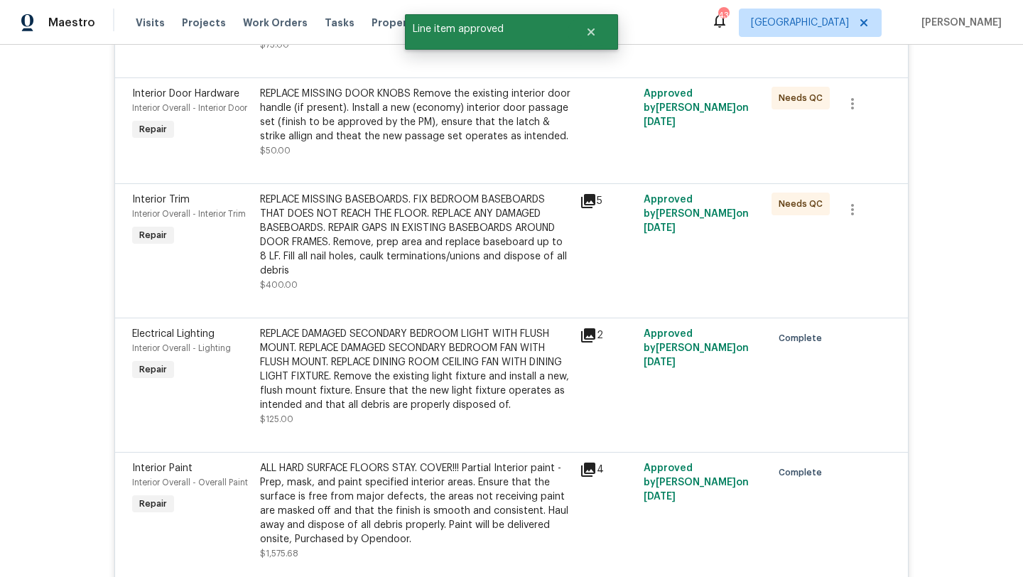
click at [405, 241] on div "REPLACE MISSING BASEBOARDS. FIX BEDROOM BASEBOARDS THAT DOES NOT REACH THE FLOO…" at bounding box center [415, 234] width 311 height 85
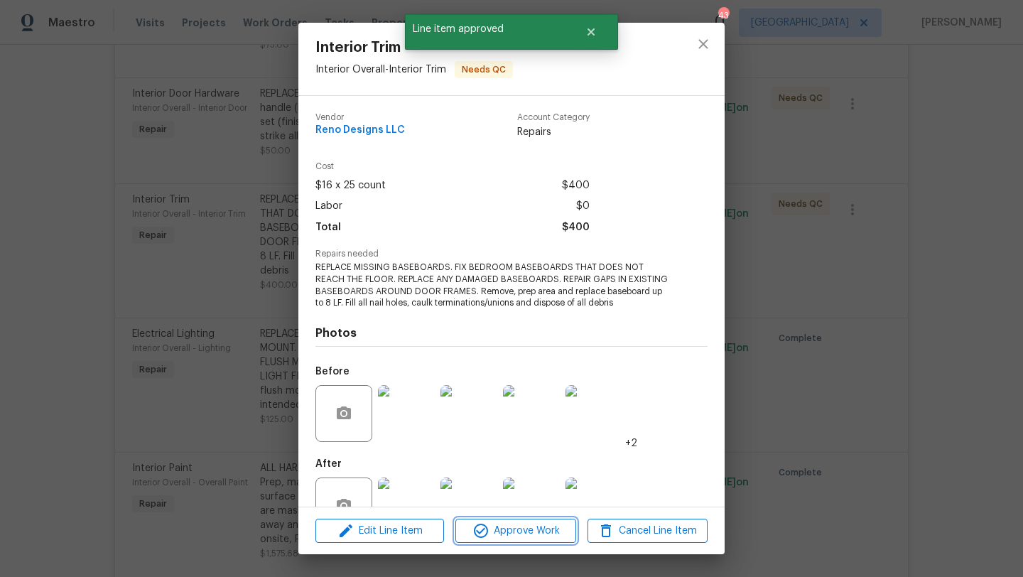
click at [528, 529] on span "Approve Work" at bounding box center [516, 531] width 112 height 18
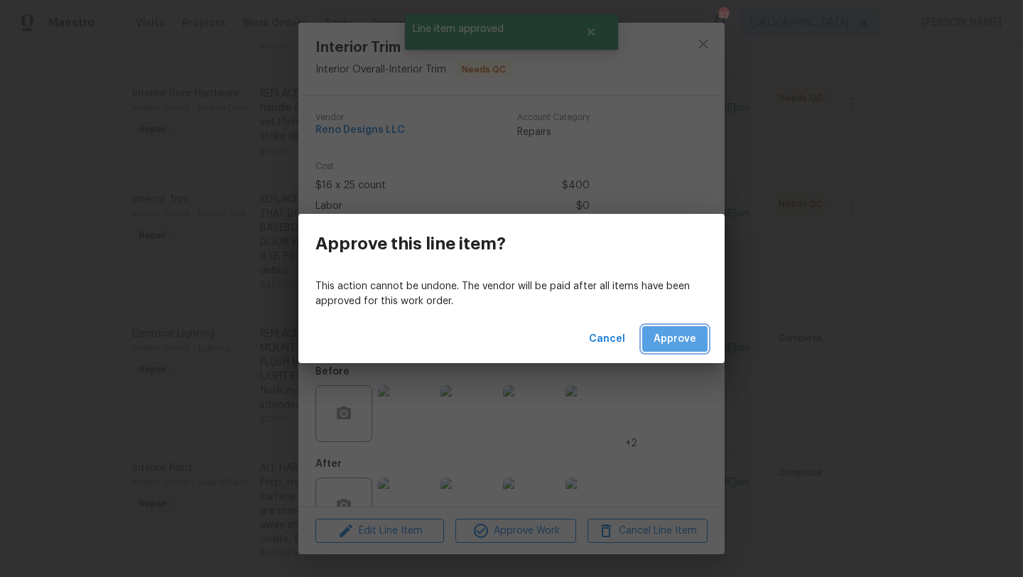
click at [680, 348] on button "Approve" at bounding box center [674, 339] width 65 height 26
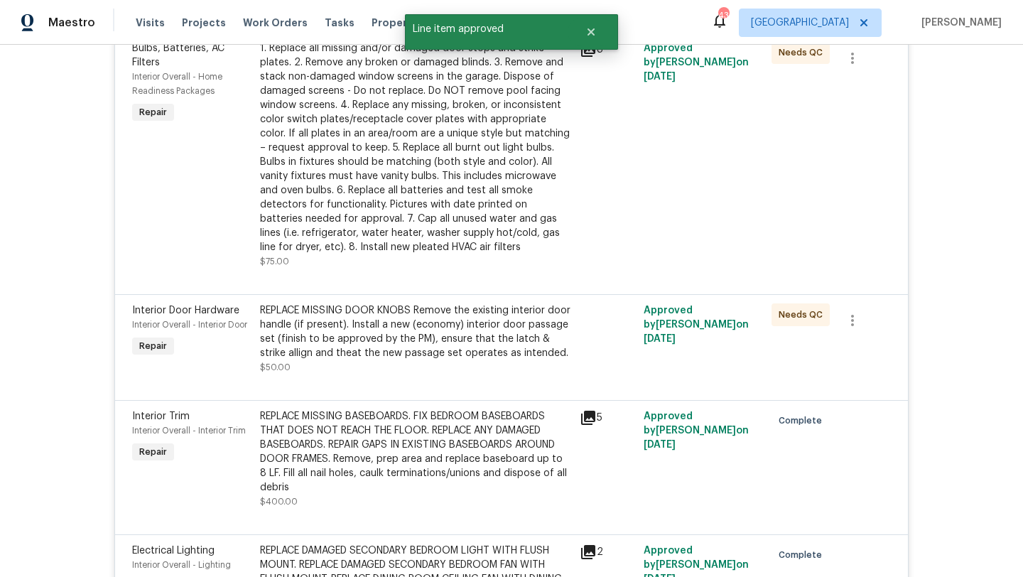
scroll to position [2427, 0]
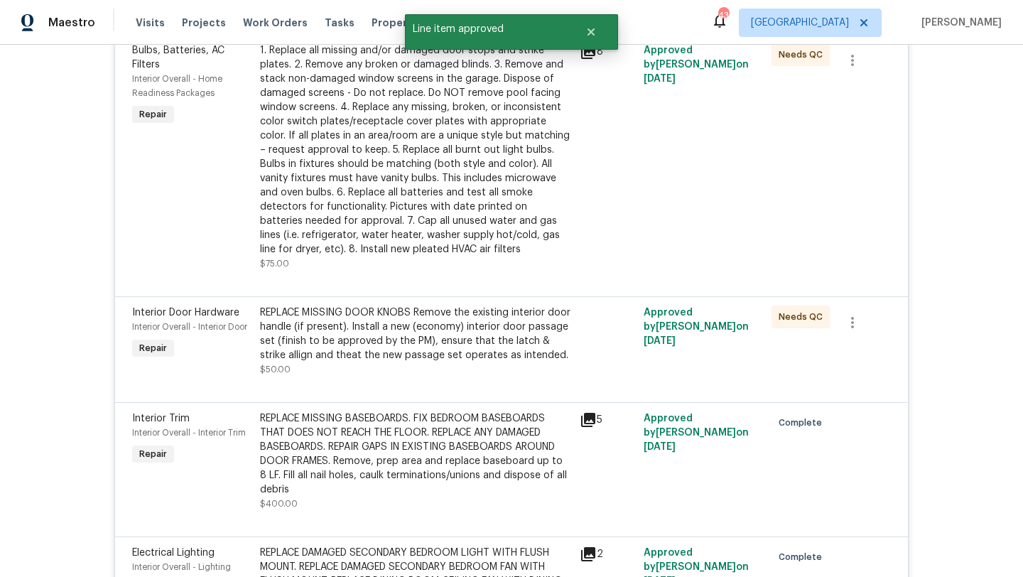
click at [456, 330] on div "REPLACE MISSING DOOR KNOBS Remove the existing interior door handle (if present…" at bounding box center [415, 333] width 311 height 57
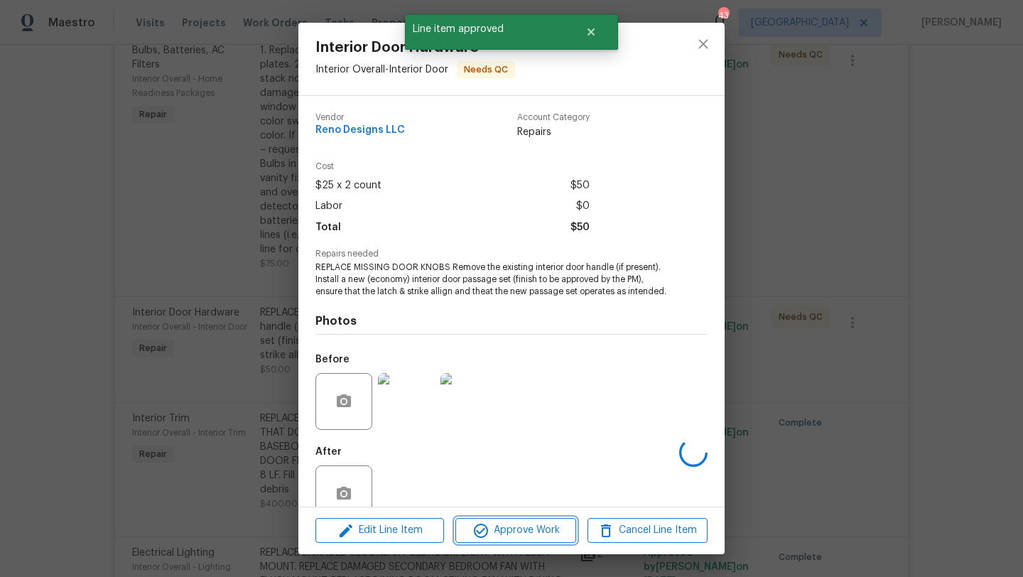
click at [551, 533] on span "Approve Work" at bounding box center [516, 530] width 112 height 18
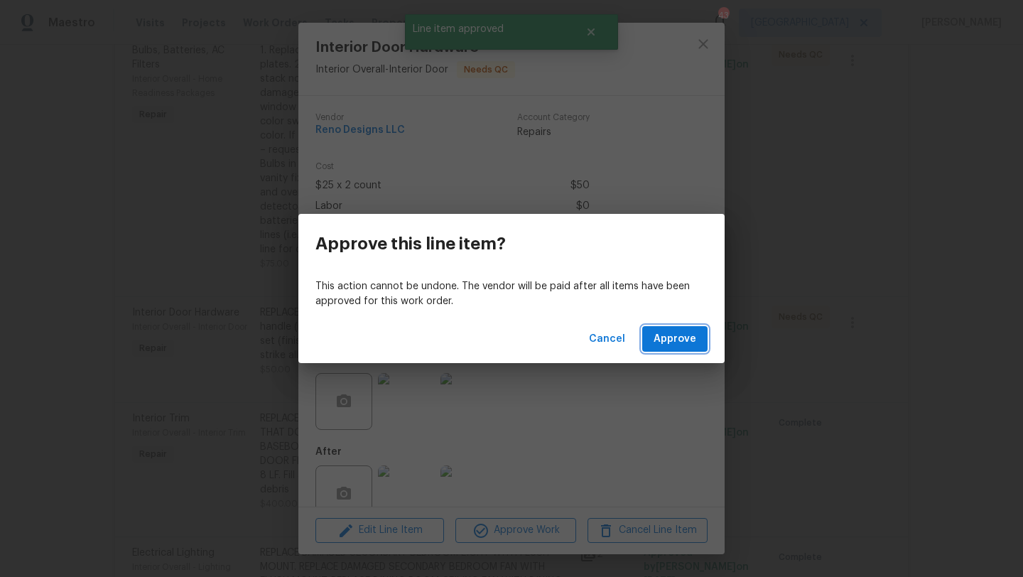
click at [672, 342] on span "Approve" at bounding box center [674, 339] width 43 height 18
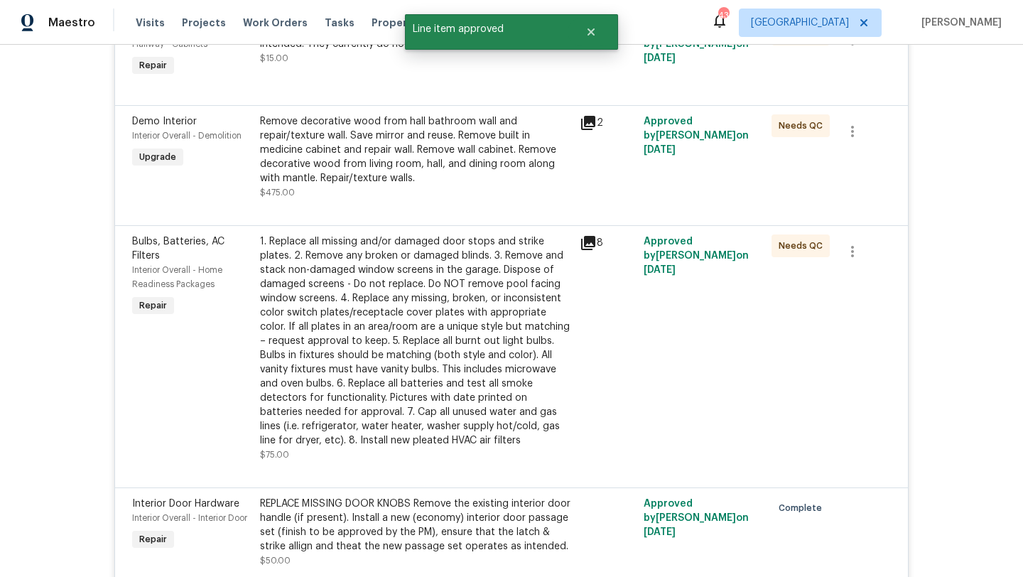
scroll to position [2237, 0]
click at [433, 338] on div "1. Replace all missing and/or damaged door stops and strike plates. 2. Remove a…" at bounding box center [415, 339] width 311 height 213
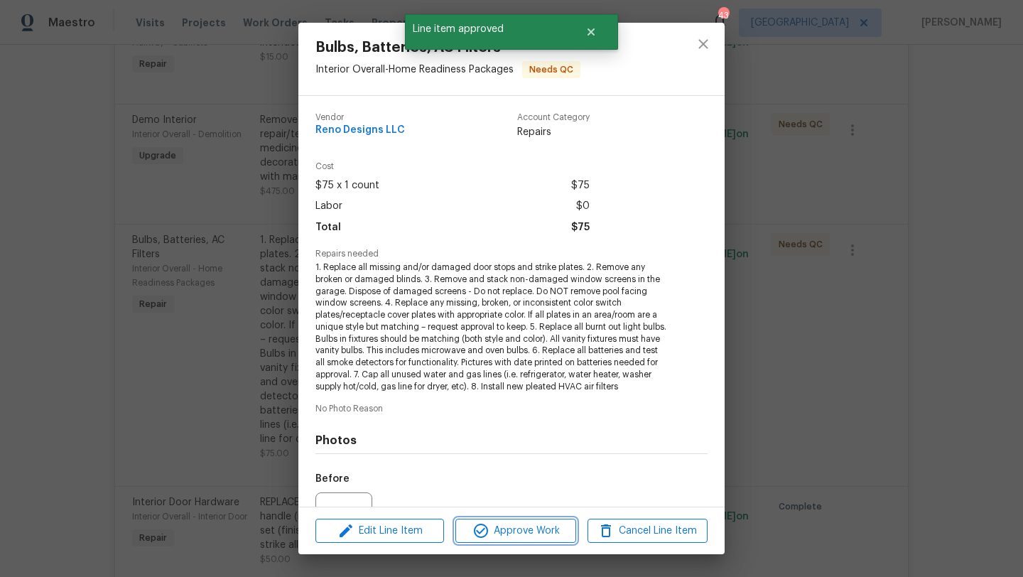
click at [509, 523] on span "Approve Work" at bounding box center [516, 531] width 112 height 18
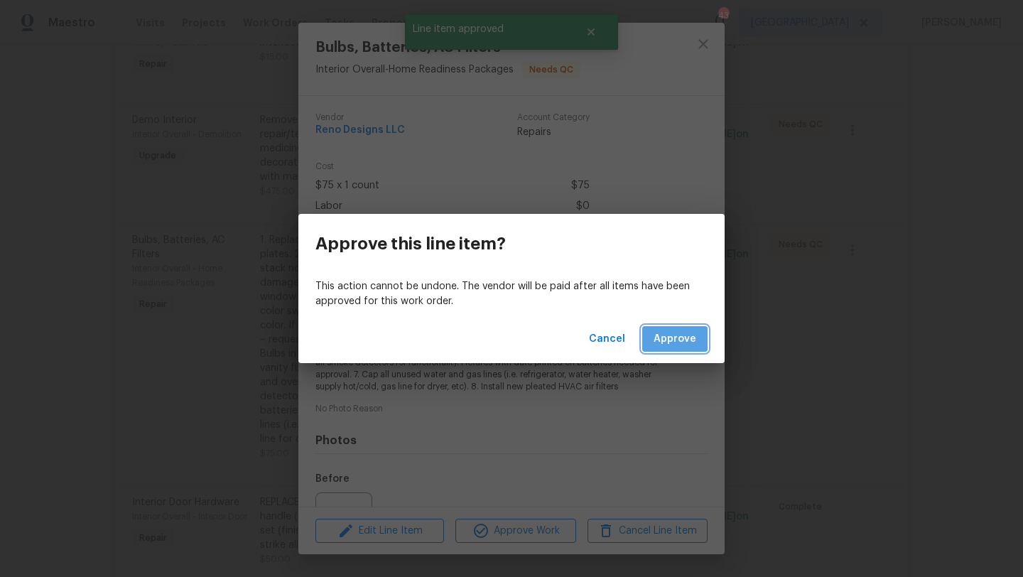
click at [673, 334] on span "Approve" at bounding box center [674, 339] width 43 height 18
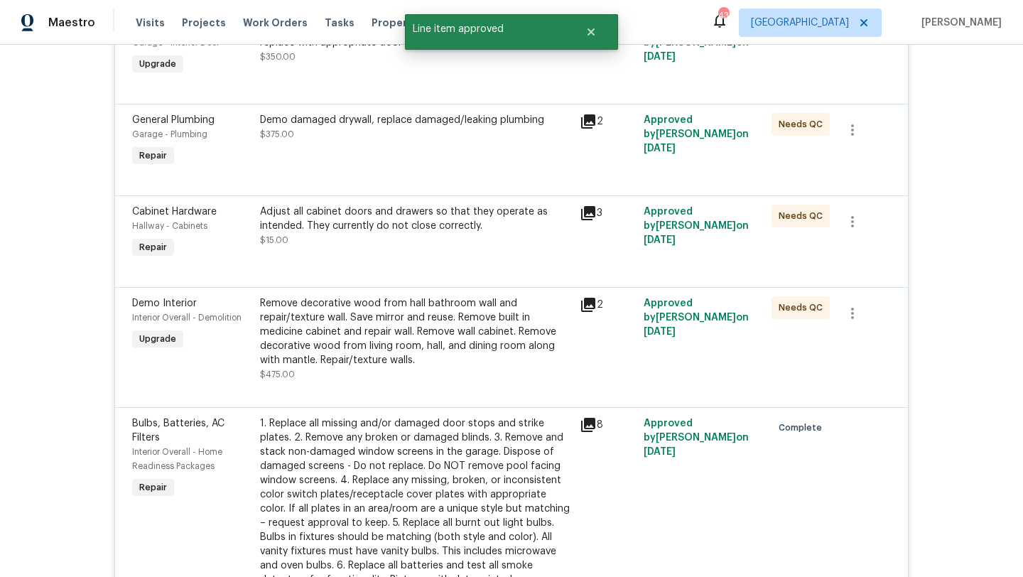
scroll to position [2054, 0]
click at [364, 363] on div "Remove decorative wood from hall bathroom wall and repair/texture wall. Save mi…" at bounding box center [415, 338] width 311 height 85
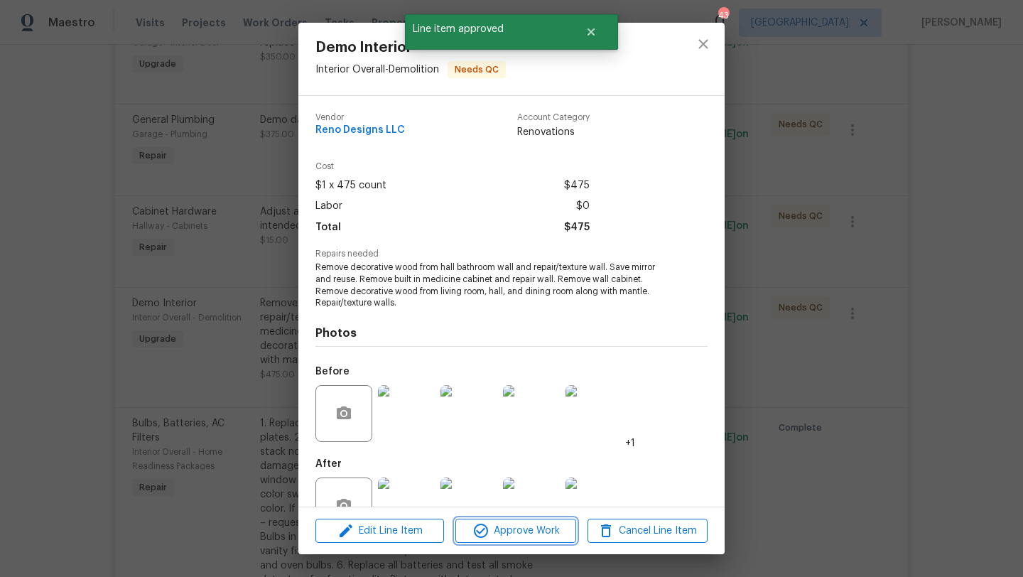
click at [502, 526] on span "Approve Work" at bounding box center [516, 531] width 112 height 18
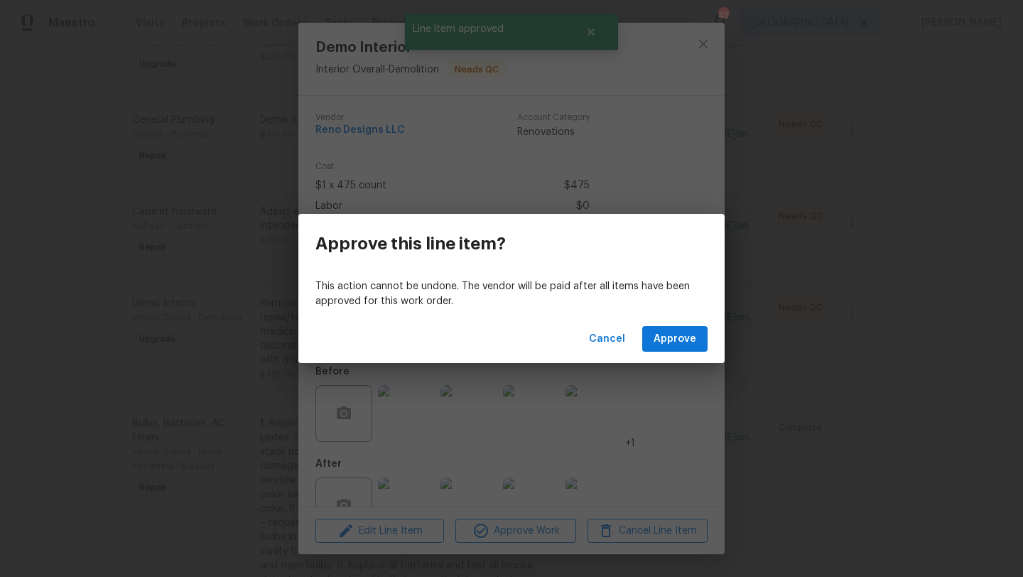
click at [688, 318] on div "Cancel Approve" at bounding box center [511, 339] width 426 height 49
click at [687, 327] on button "Approve" at bounding box center [674, 339] width 65 height 26
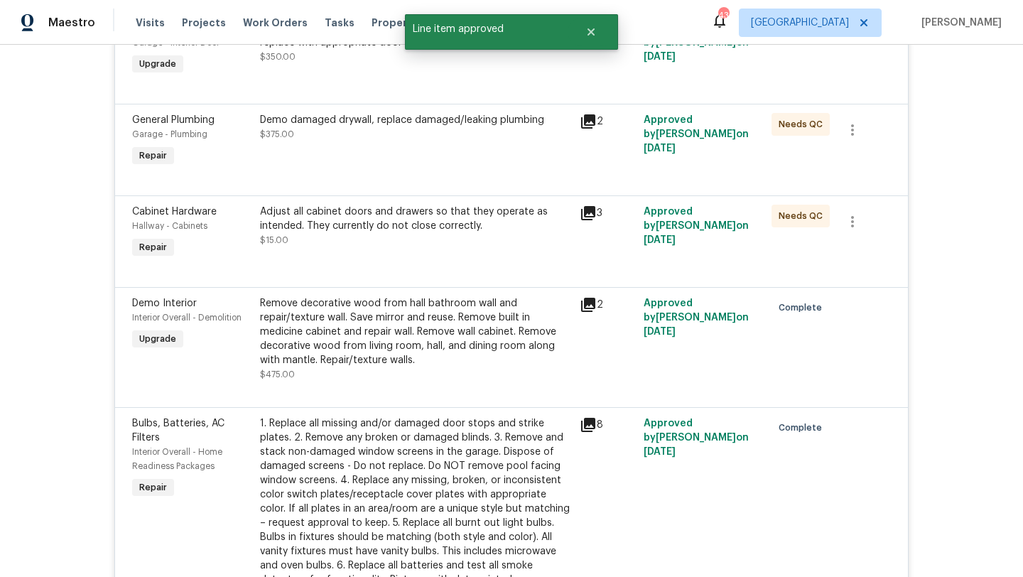
click at [374, 150] on div "Demo damaged drywall, replace damaged/leaking plumbing $375.00" at bounding box center [416, 141] width 320 height 65
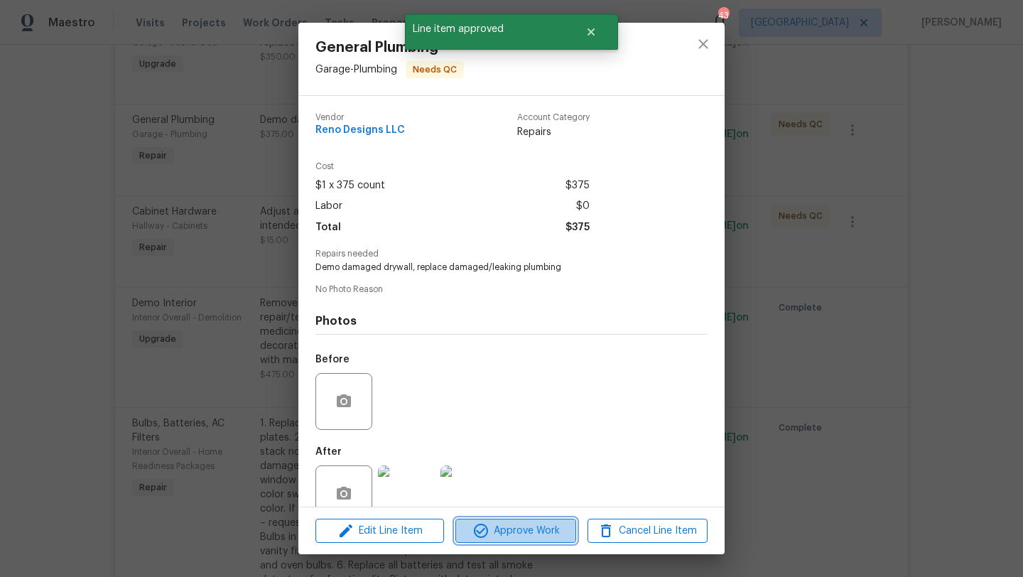
click at [538, 531] on span "Approve Work" at bounding box center [516, 531] width 112 height 18
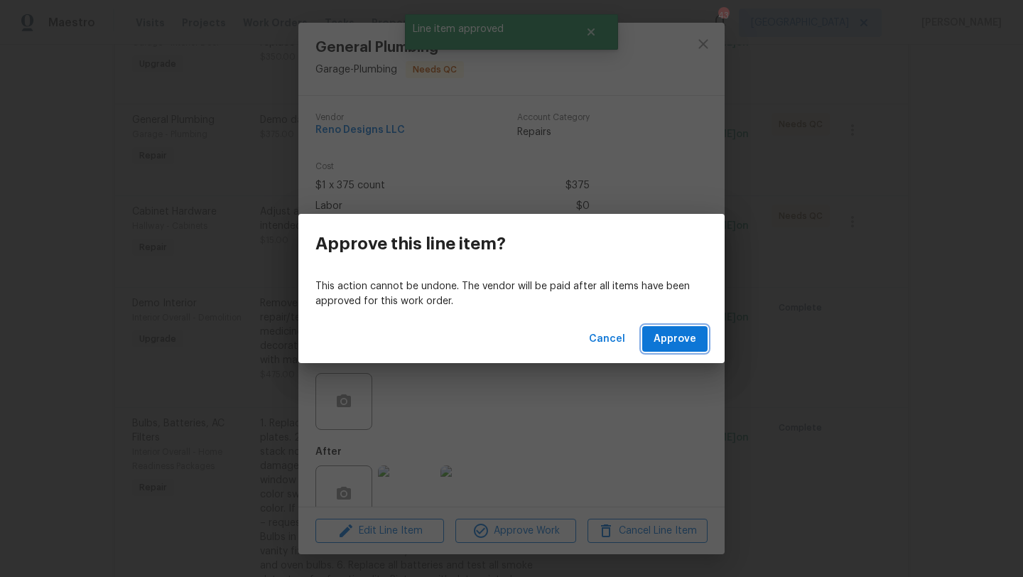
click at [656, 342] on span "Approve" at bounding box center [674, 339] width 43 height 18
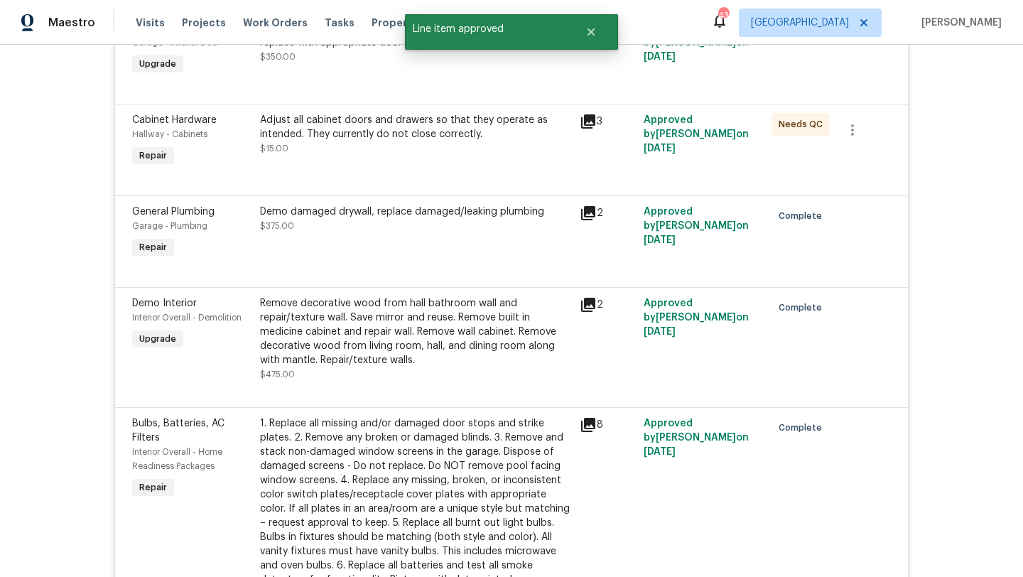
click at [421, 137] on div "Adjust all cabinet doors and drawers so that they operate as intended. They cur…" at bounding box center [415, 134] width 311 height 43
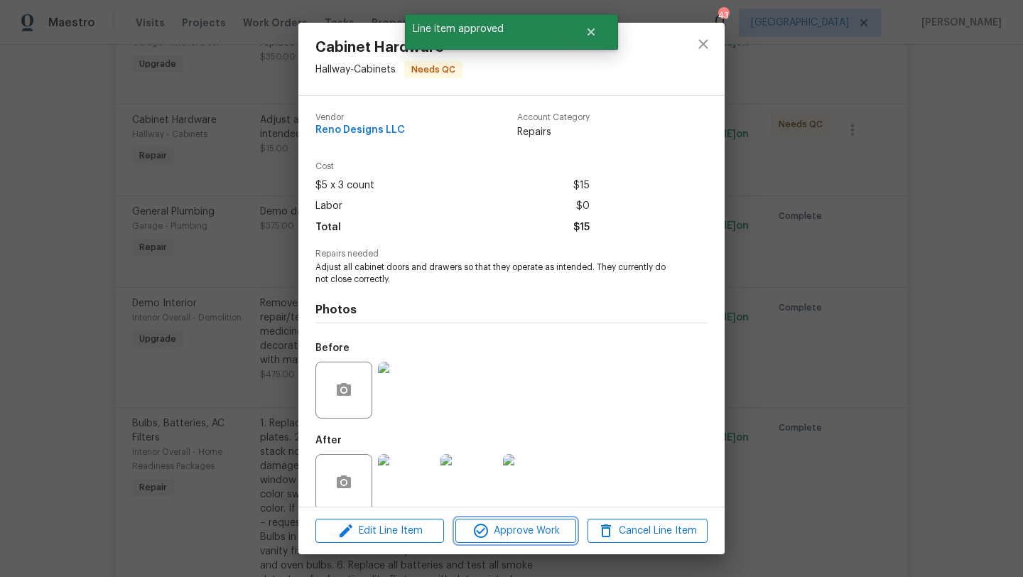
click at [518, 522] on span "Approve Work" at bounding box center [516, 531] width 112 height 18
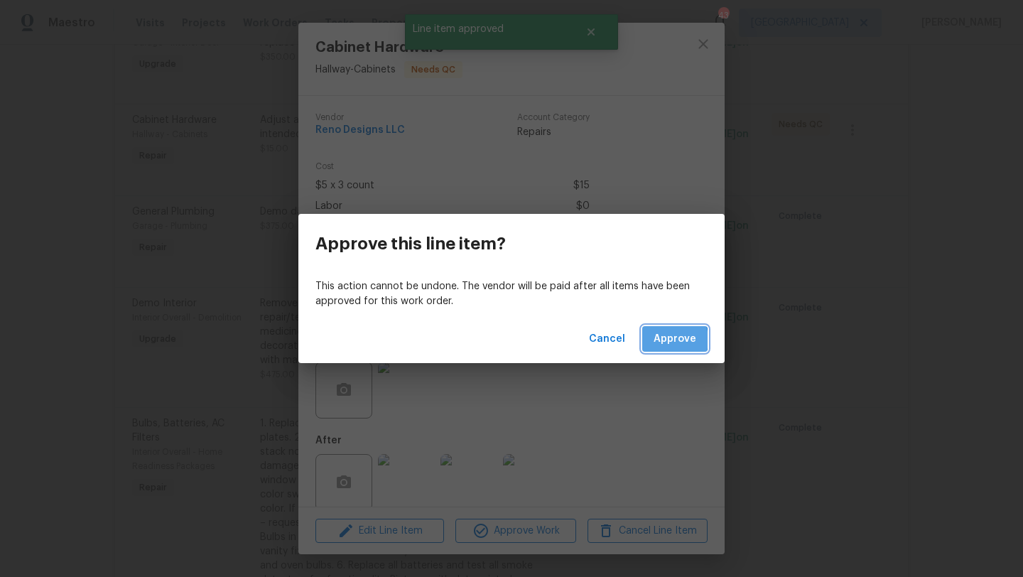
click at [663, 339] on span "Approve" at bounding box center [674, 339] width 43 height 18
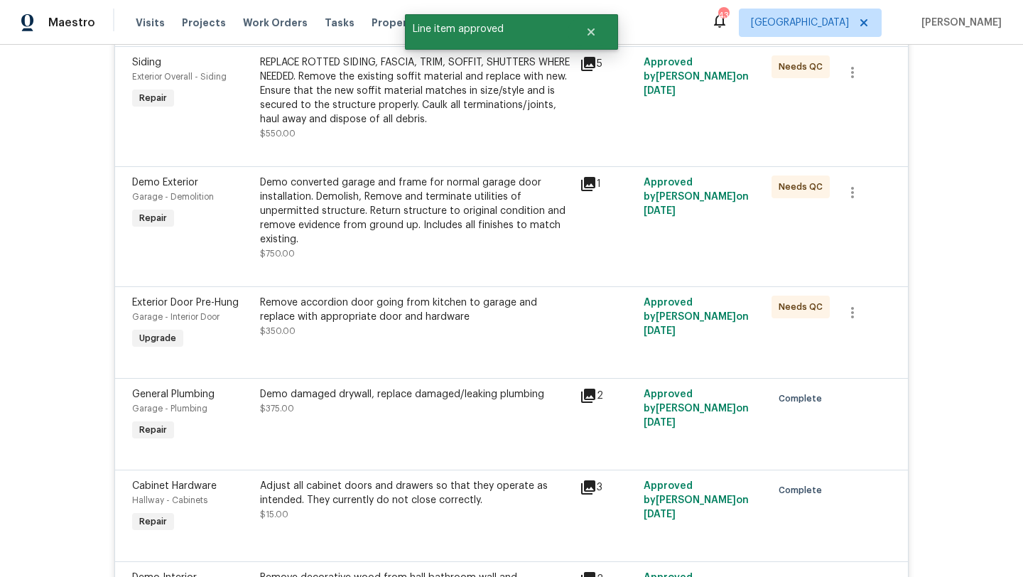
scroll to position [1771, 0]
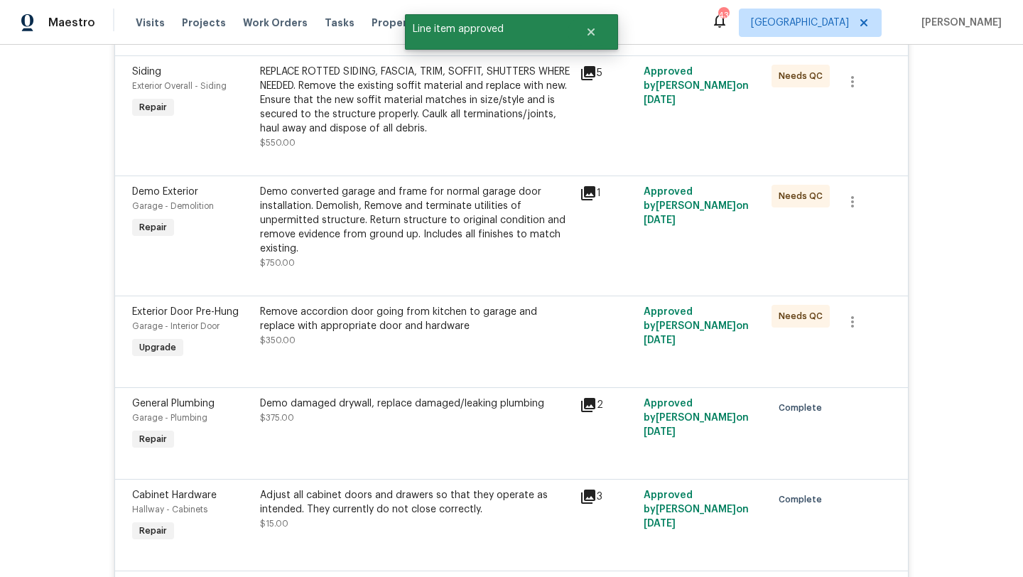
click at [450, 322] on div "Remove accordion door going from kitchen to garage and replace with appropriate…" at bounding box center [415, 319] width 311 height 28
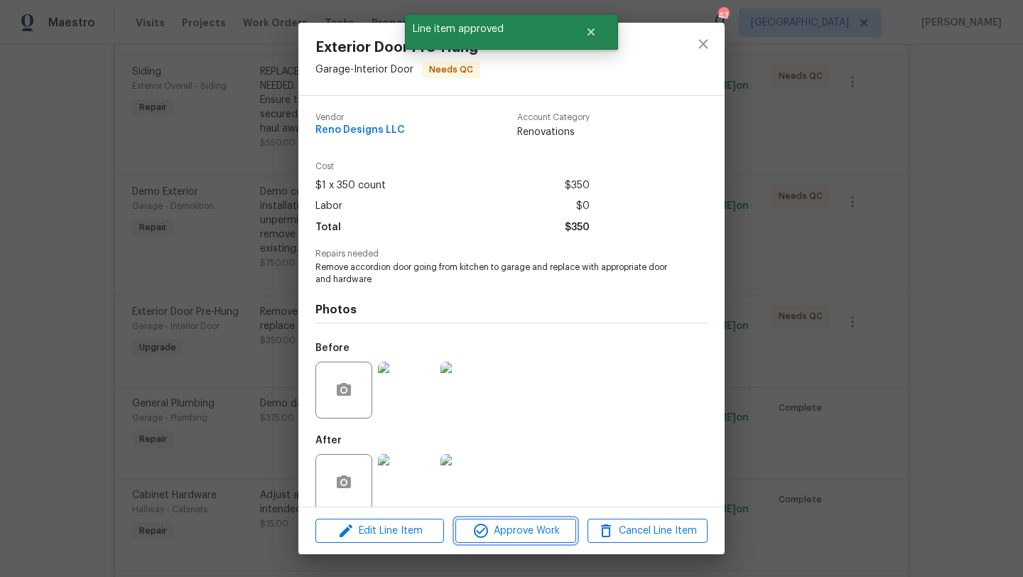
click at [525, 526] on span "Approve Work" at bounding box center [516, 531] width 112 height 18
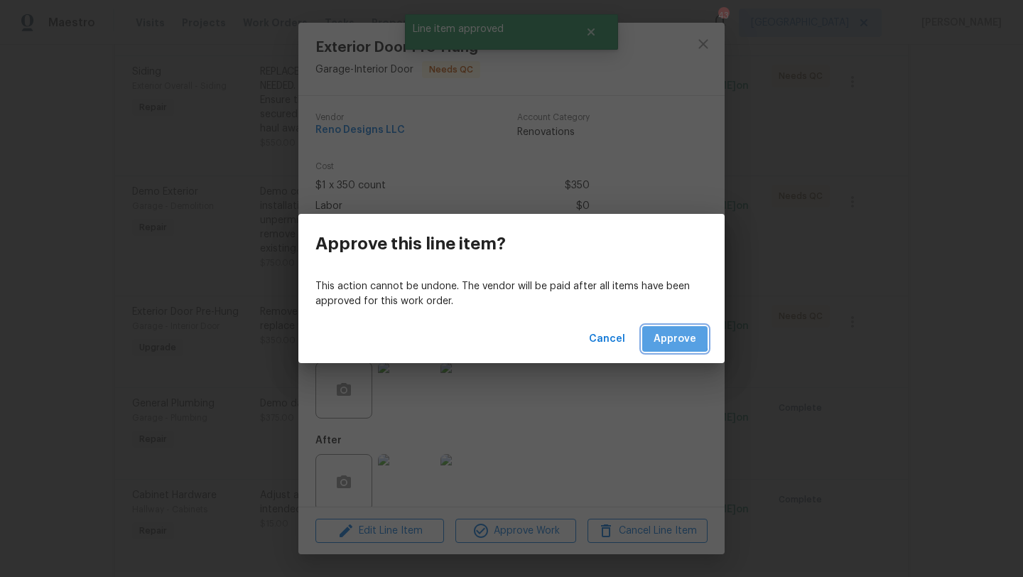
click at [668, 337] on span "Approve" at bounding box center [674, 339] width 43 height 18
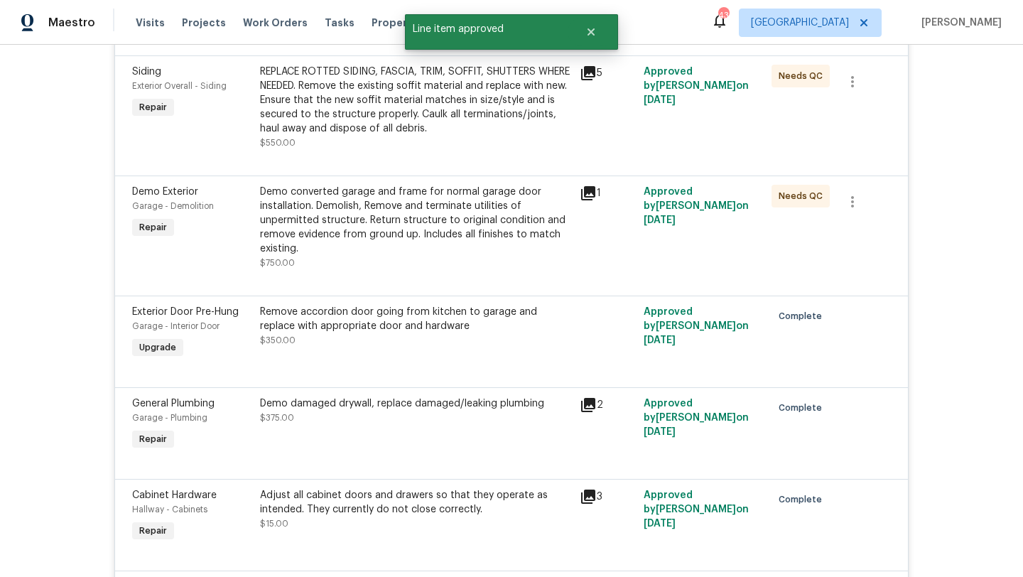
click at [426, 196] on div "Demo converted garage and frame for normal garage door installation. Demolish, …" at bounding box center [415, 220] width 311 height 71
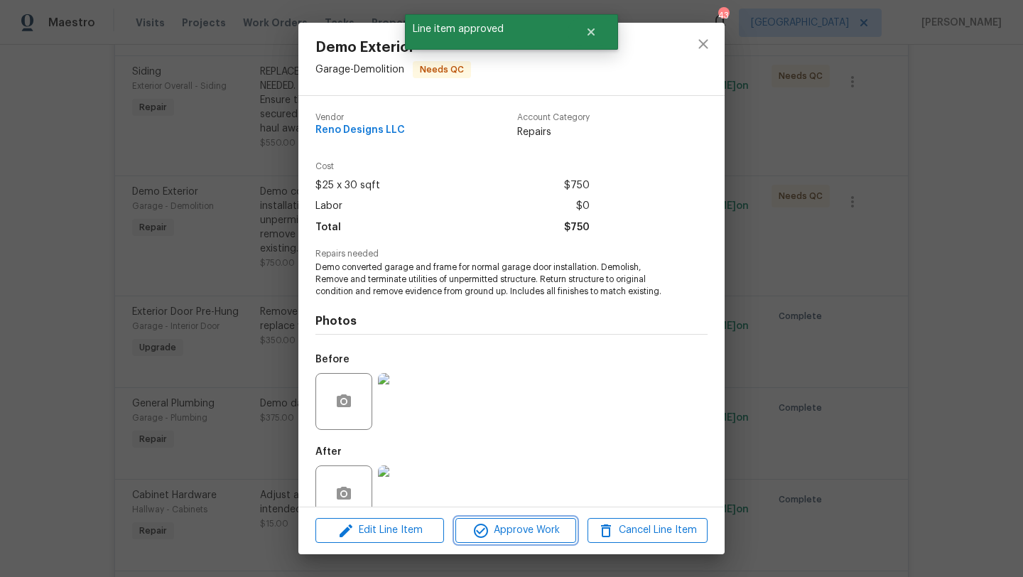
click at [521, 542] on button "Approve Work" at bounding box center [515, 530] width 120 height 25
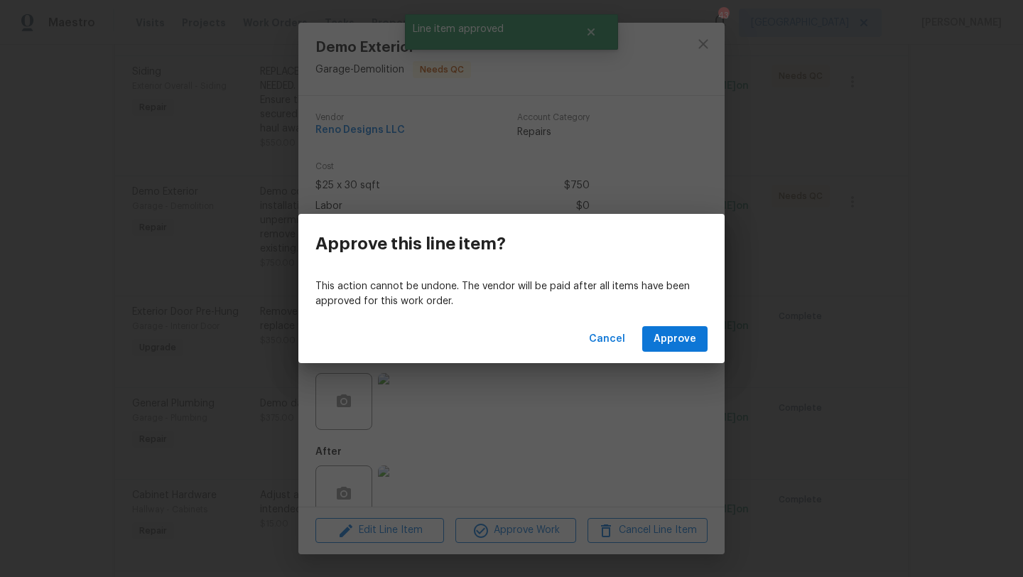
click at [696, 323] on div "Cancel Approve" at bounding box center [511, 339] width 426 height 49
click at [693, 335] on span "Approve" at bounding box center [674, 339] width 43 height 18
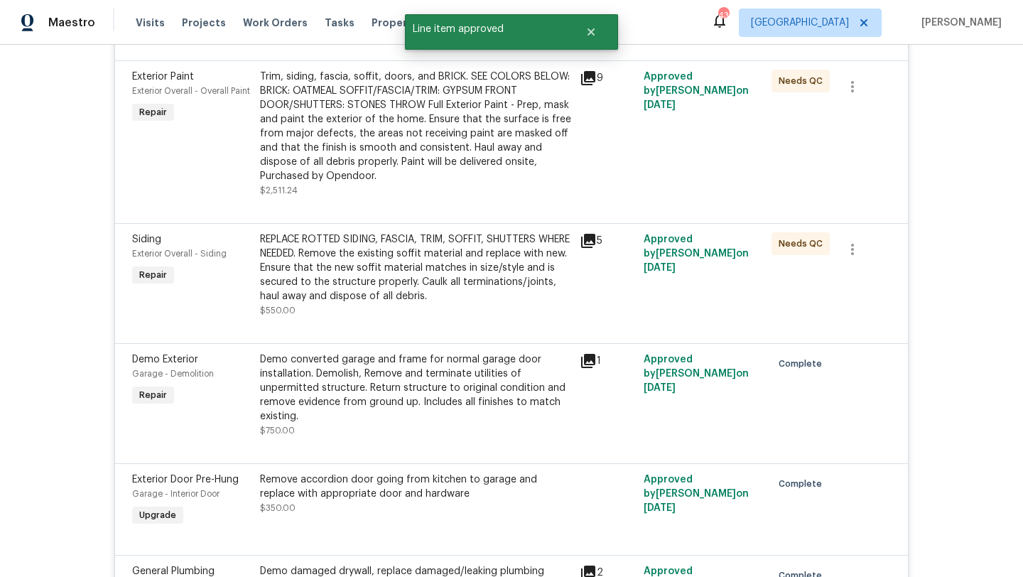
scroll to position [1596, 0]
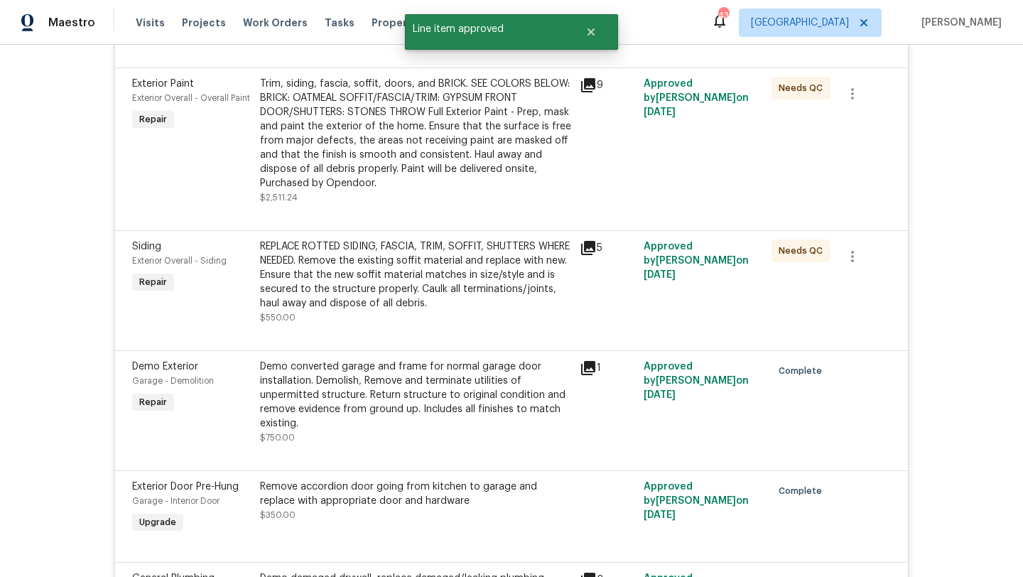
click at [471, 275] on div "REPLACE ROTTED SIDING, FASCIA, TRIM, SOFFIT, SHUTTERS WHERE NEEDED. Remove the …" at bounding box center [415, 274] width 311 height 71
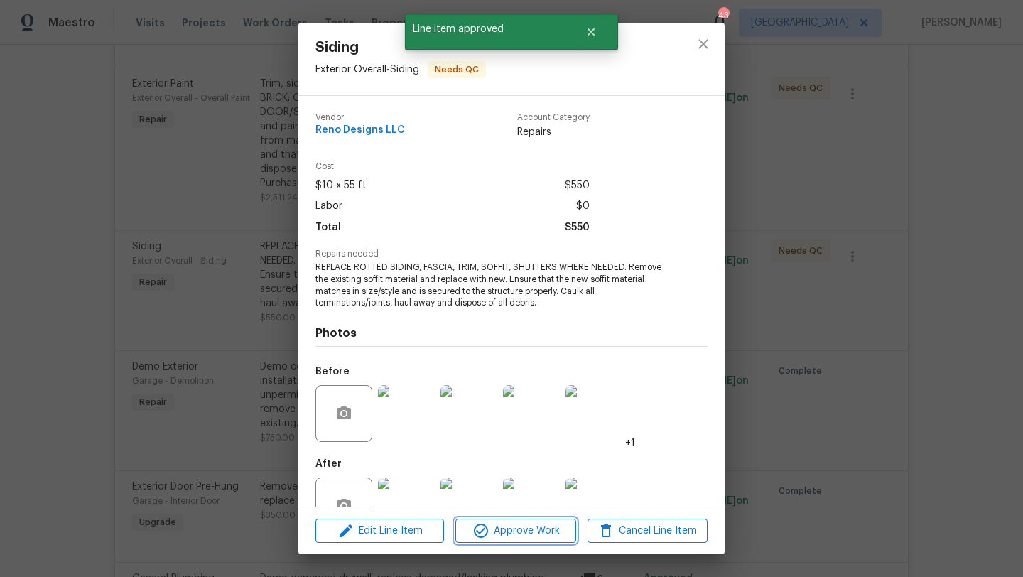
click at [536, 533] on span "Approve Work" at bounding box center [516, 531] width 112 height 18
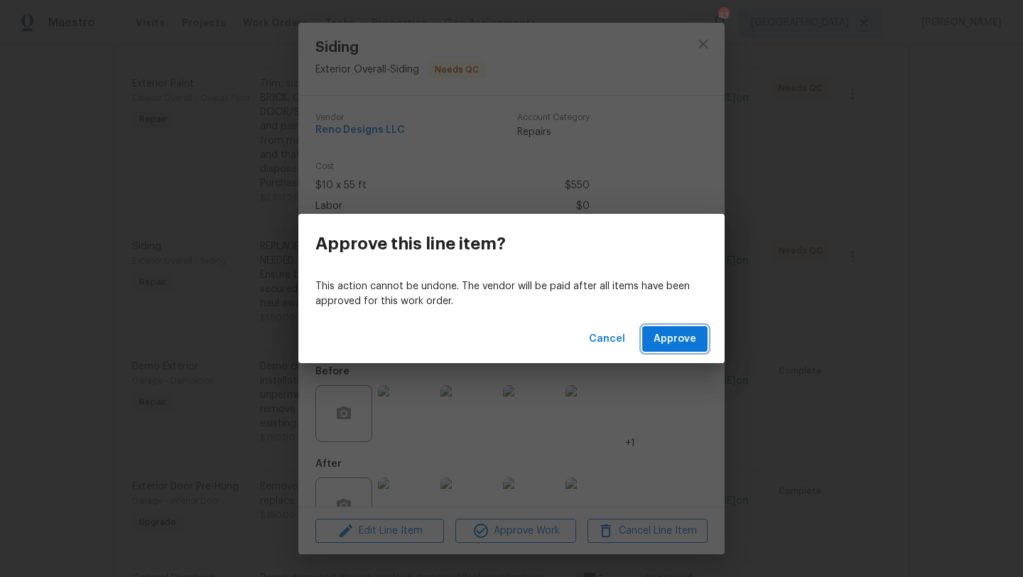
click at [680, 342] on span "Approve" at bounding box center [674, 339] width 43 height 18
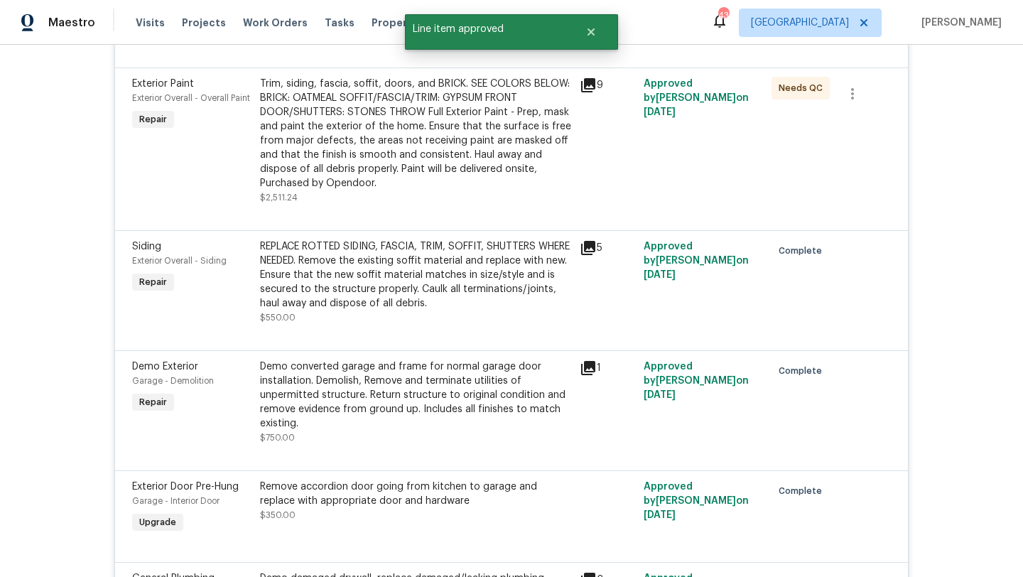
click at [429, 143] on div "Trim, siding, fascia, soffit, doors, and BRICK. SEE COLORS BELOW: BRICK: OATMEA…" at bounding box center [415, 134] width 311 height 114
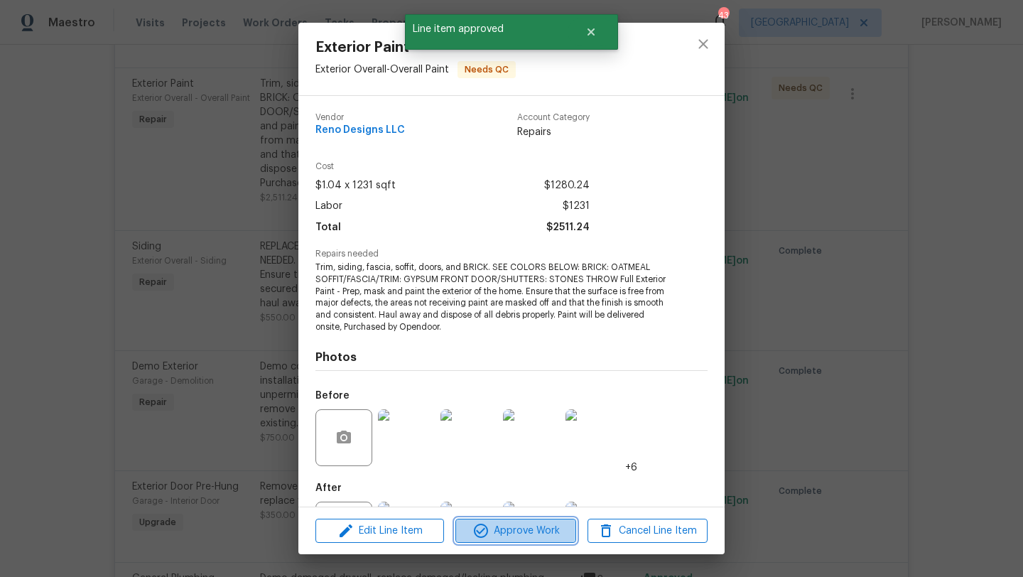
click at [538, 523] on span "Approve Work" at bounding box center [516, 531] width 112 height 18
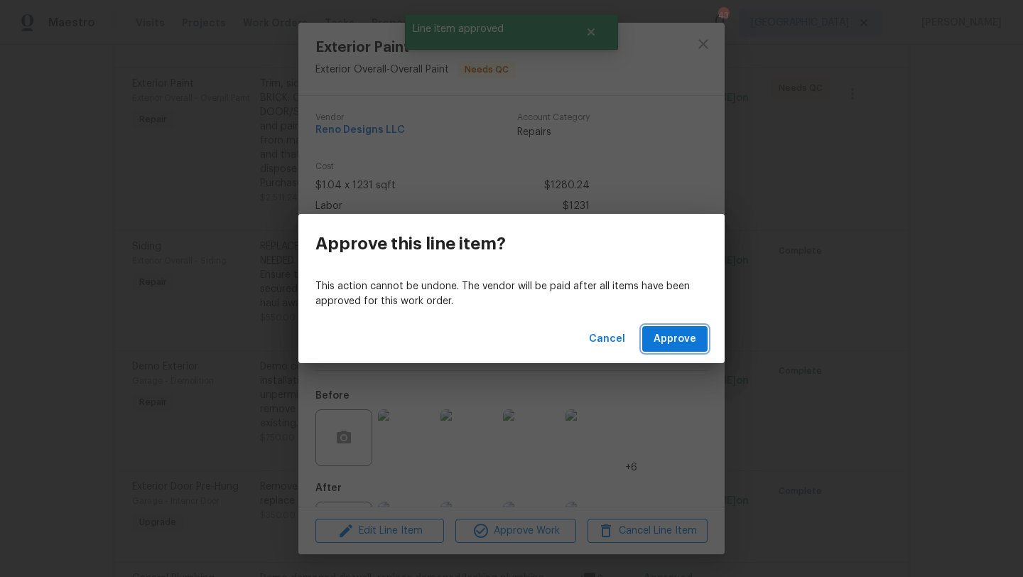
click at [663, 335] on span "Approve" at bounding box center [674, 339] width 43 height 18
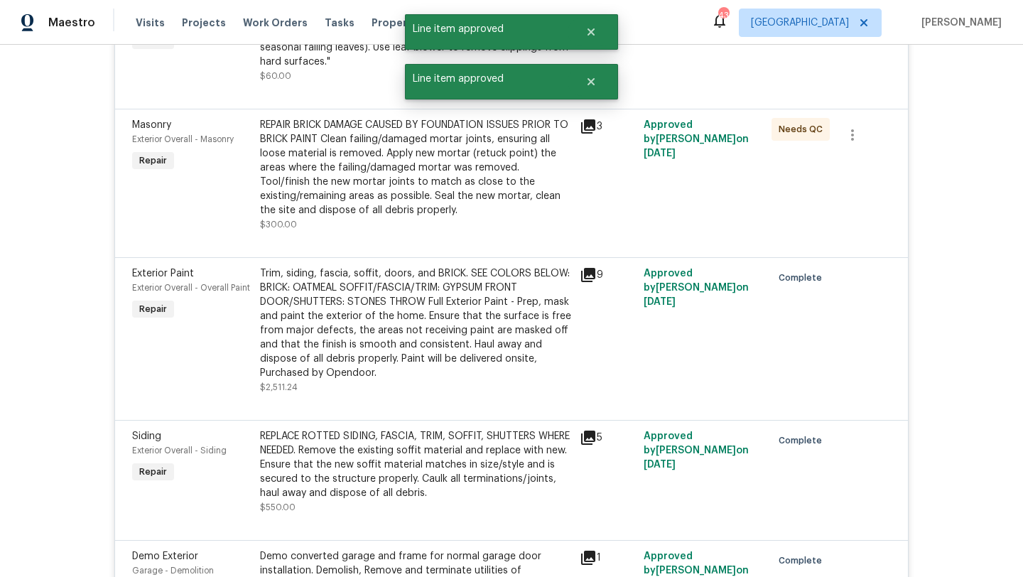
scroll to position [1396, 0]
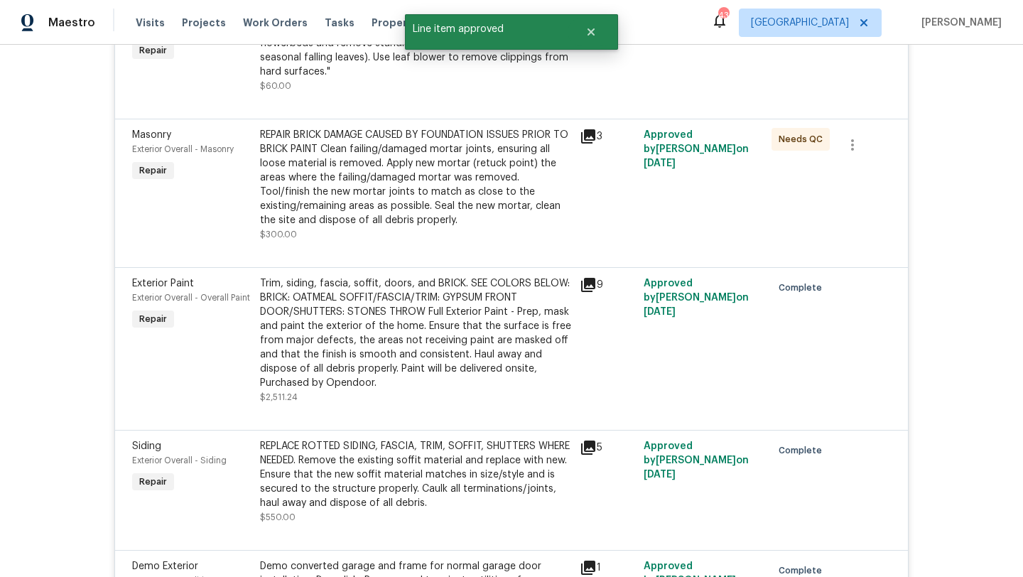
click at [363, 141] on div "REPAIR BRICK DAMAGE CAUSED BY FOUNDATION ISSUES PRIOR TO BRICK PAINT Clean fail…" at bounding box center [415, 177] width 311 height 99
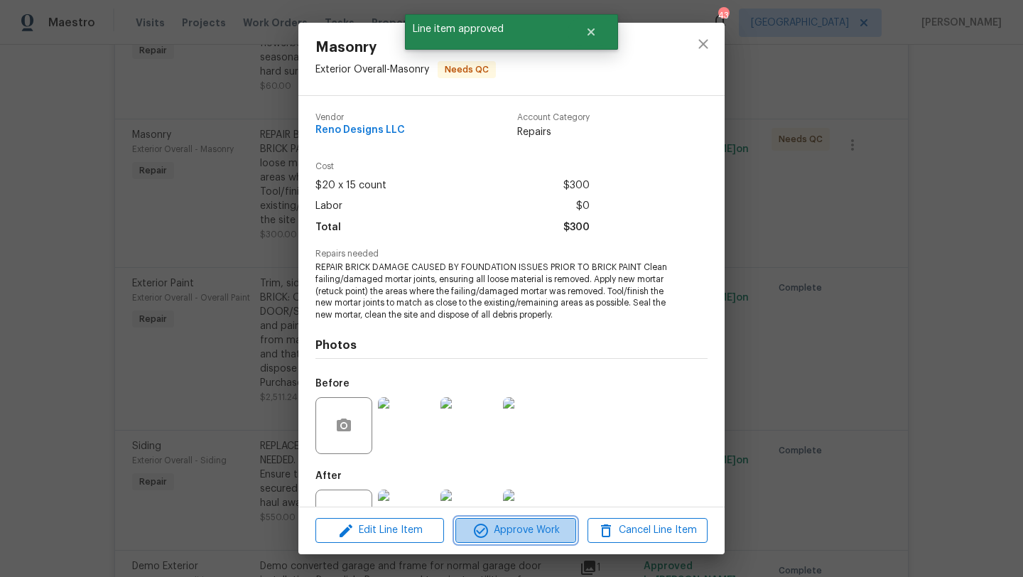
click at [521, 530] on span "Approve Work" at bounding box center [516, 530] width 112 height 18
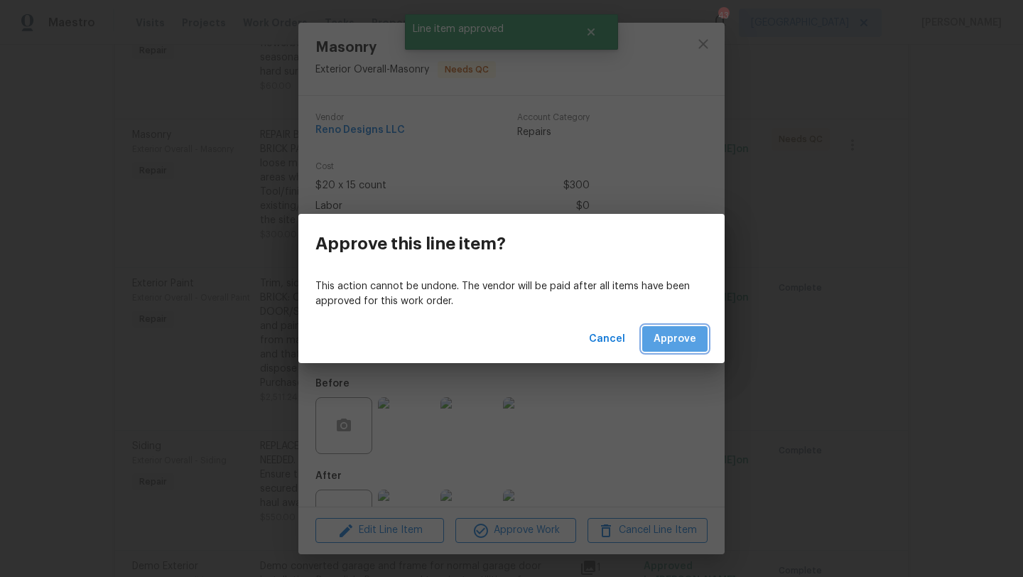
click at [700, 335] on button "Approve" at bounding box center [674, 339] width 65 height 26
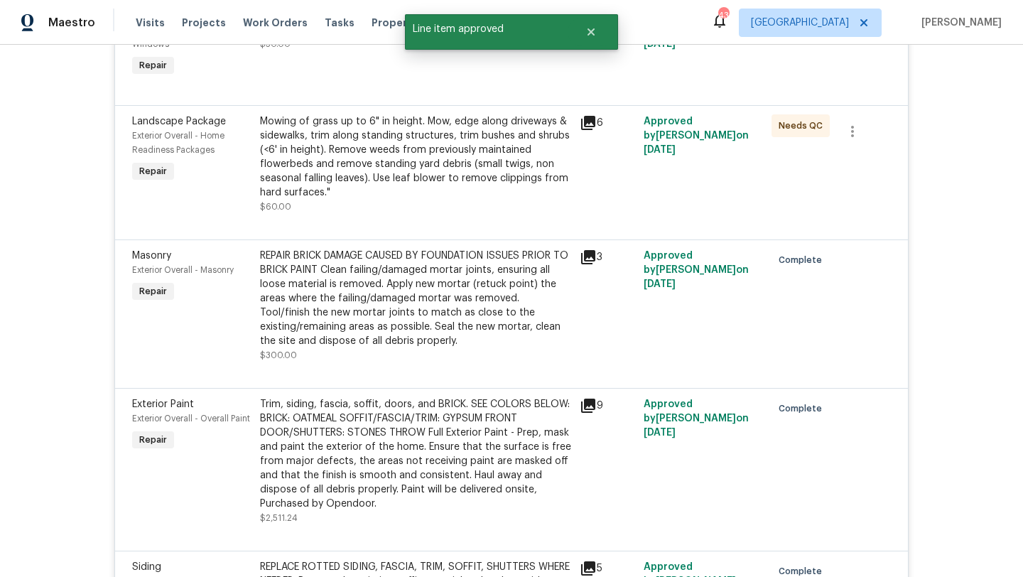
scroll to position [1224, 0]
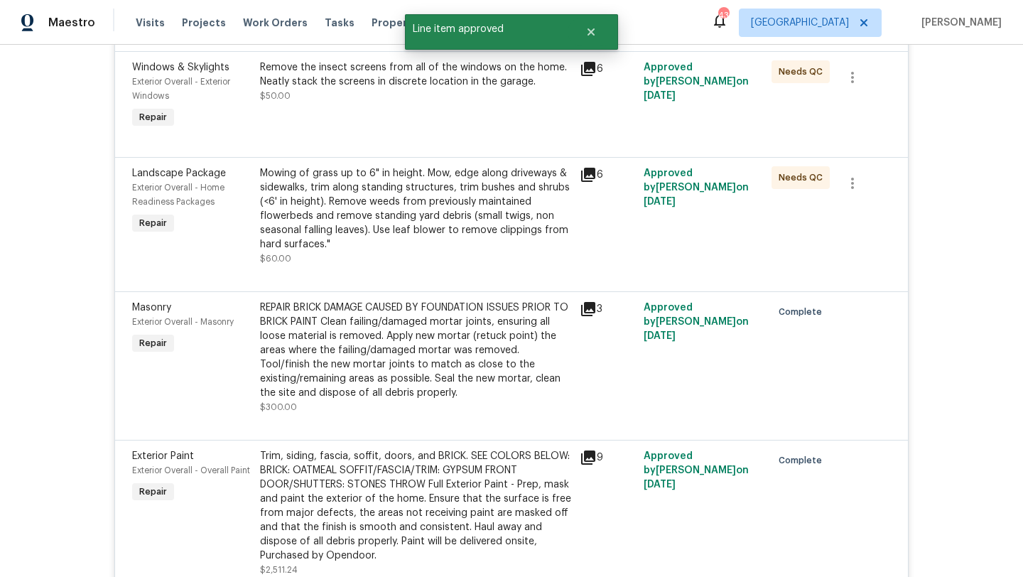
click at [439, 217] on div "Mowing of grass up to 6" in height. Mow, edge along driveways & sidewalks, trim…" at bounding box center [415, 208] width 311 height 85
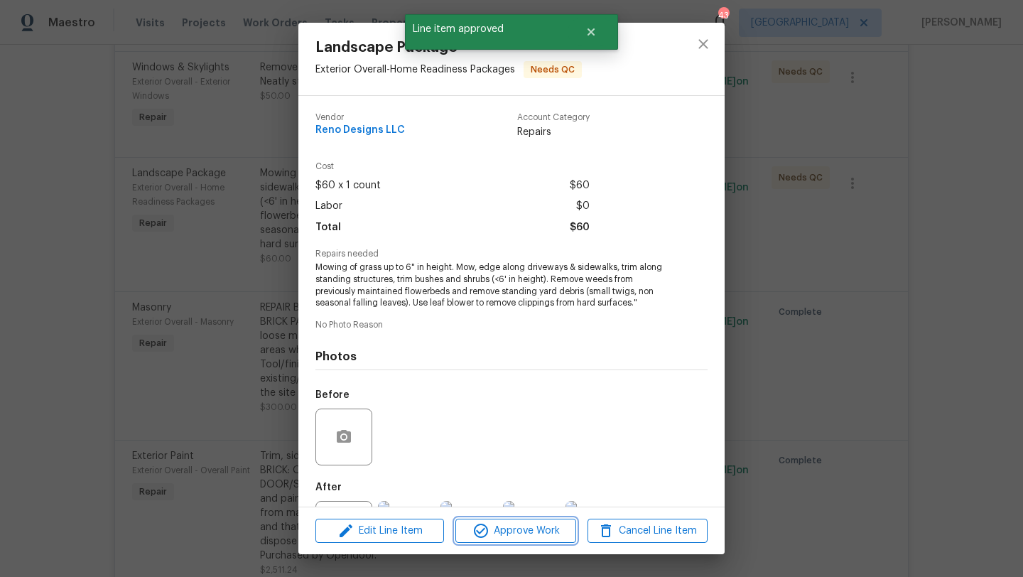
click at [512, 535] on span "Approve Work" at bounding box center [516, 531] width 112 height 18
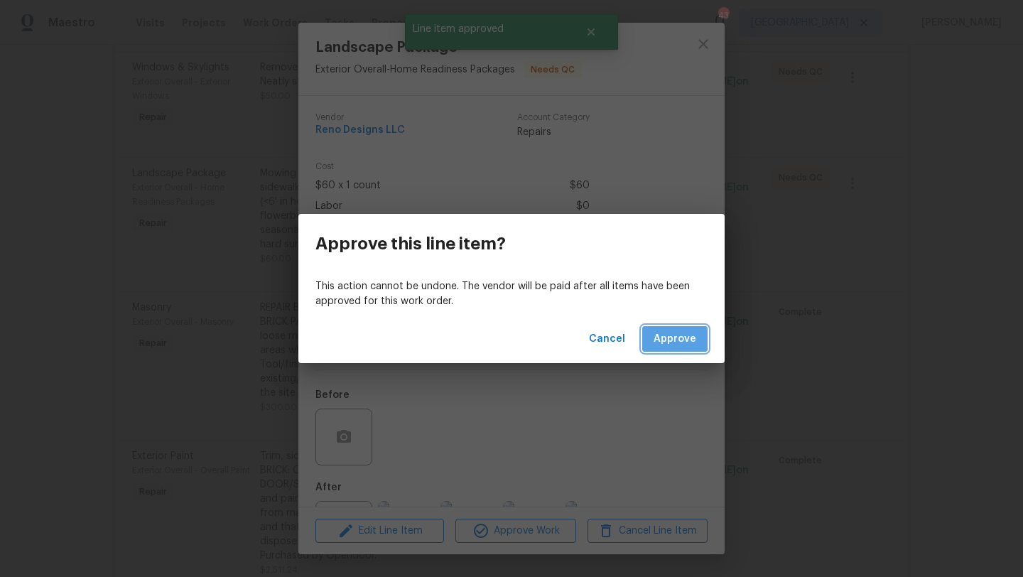
click at [656, 336] on span "Approve" at bounding box center [674, 339] width 43 height 18
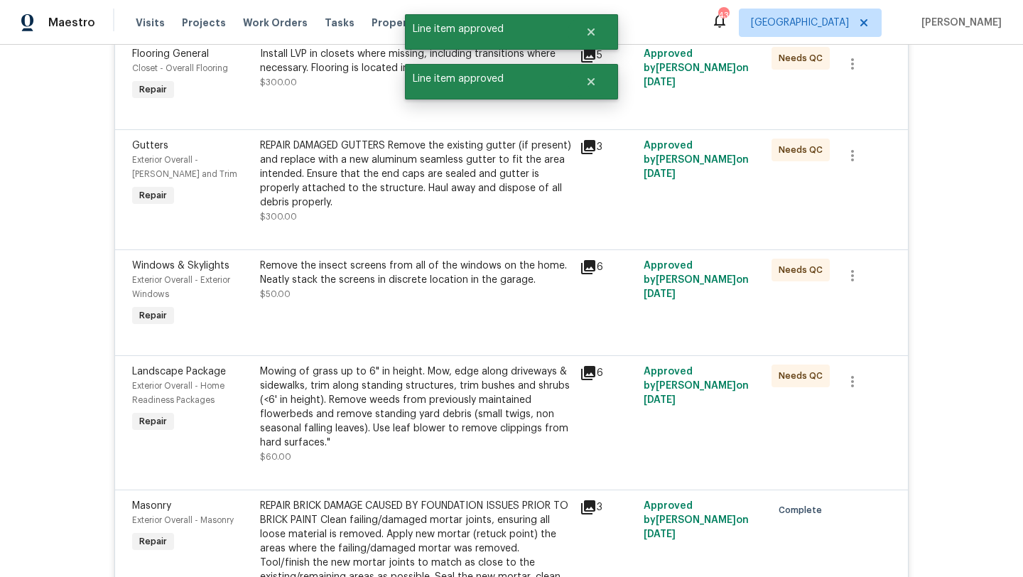
scroll to position [1013, 0]
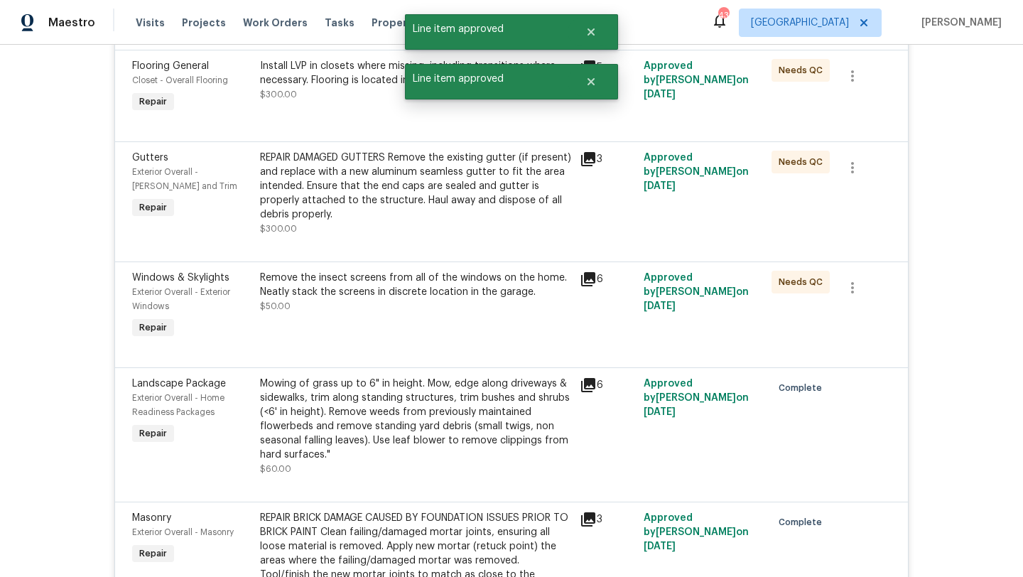
click at [452, 271] on div "Remove the insect screens from all of the windows on the home. Neatly stack the…" at bounding box center [415, 285] width 311 height 28
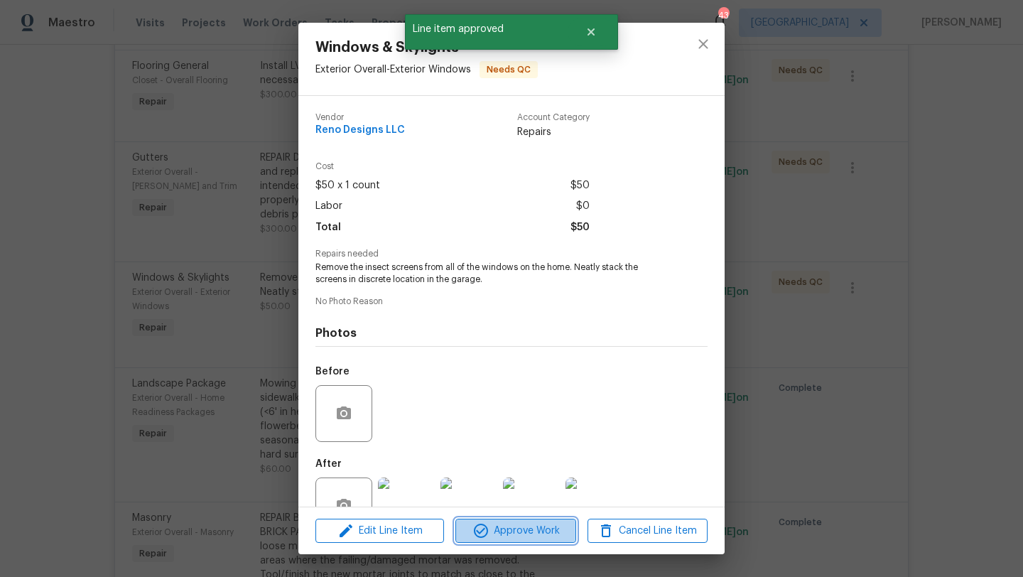
click at [541, 531] on span "Approve Work" at bounding box center [516, 531] width 112 height 18
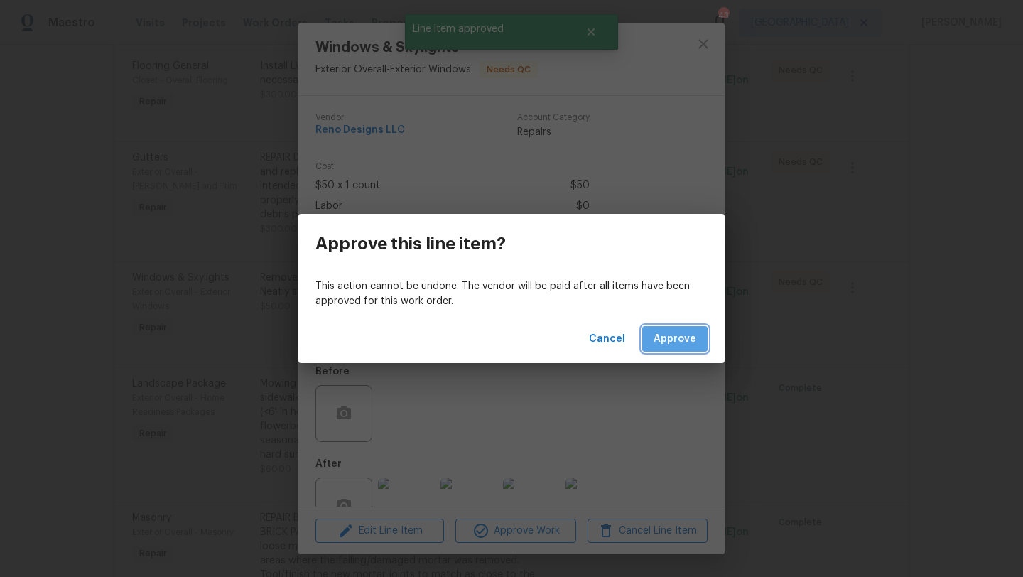
click at [662, 344] on span "Approve" at bounding box center [674, 339] width 43 height 18
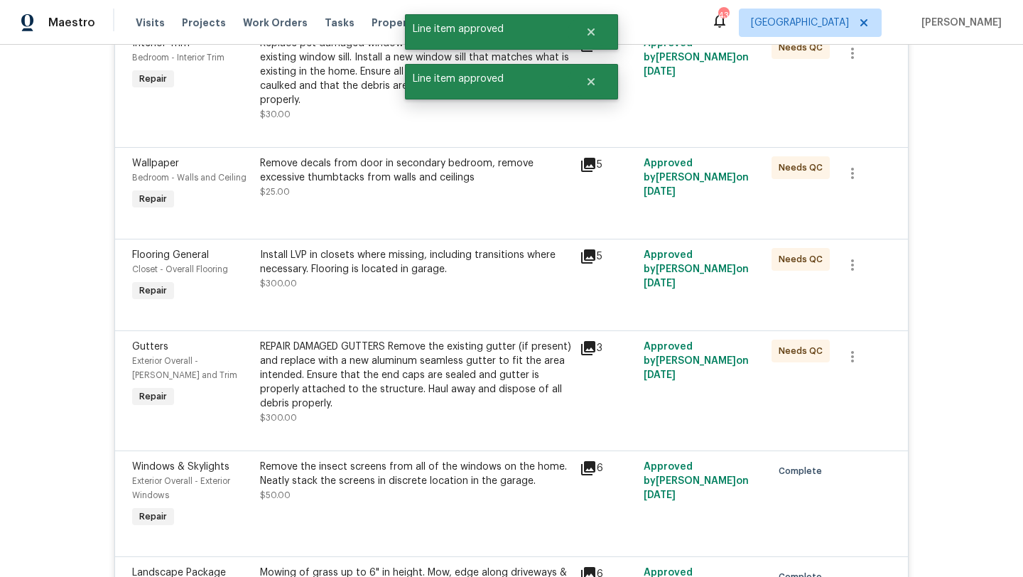
scroll to position [822, 0]
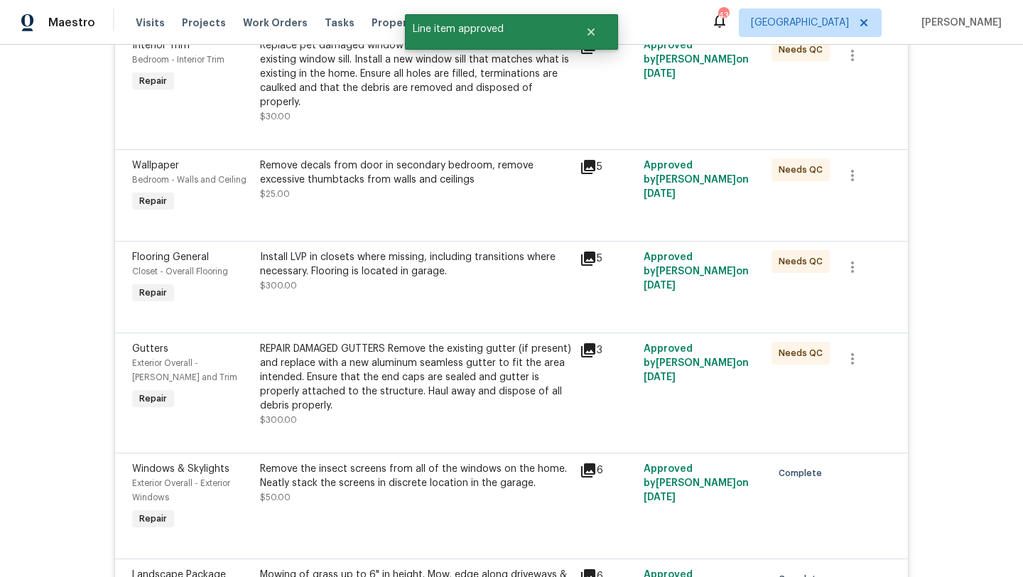
click at [469, 371] on div "REPAIR DAMAGED GUTTERS Remove the existing gutter (if present) and replace with…" at bounding box center [415, 377] width 311 height 71
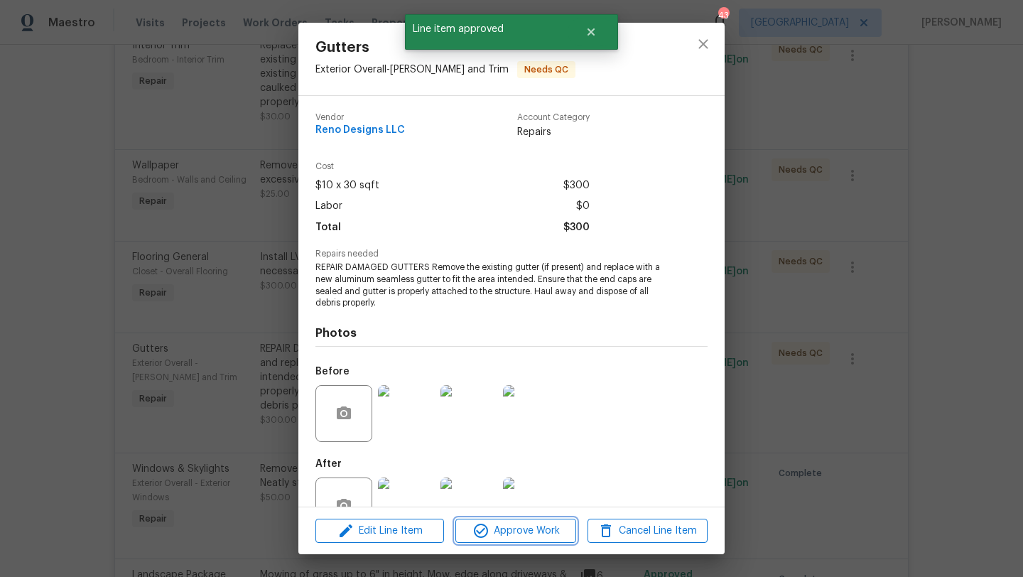
click at [534, 518] on button "Approve Work" at bounding box center [515, 530] width 120 height 25
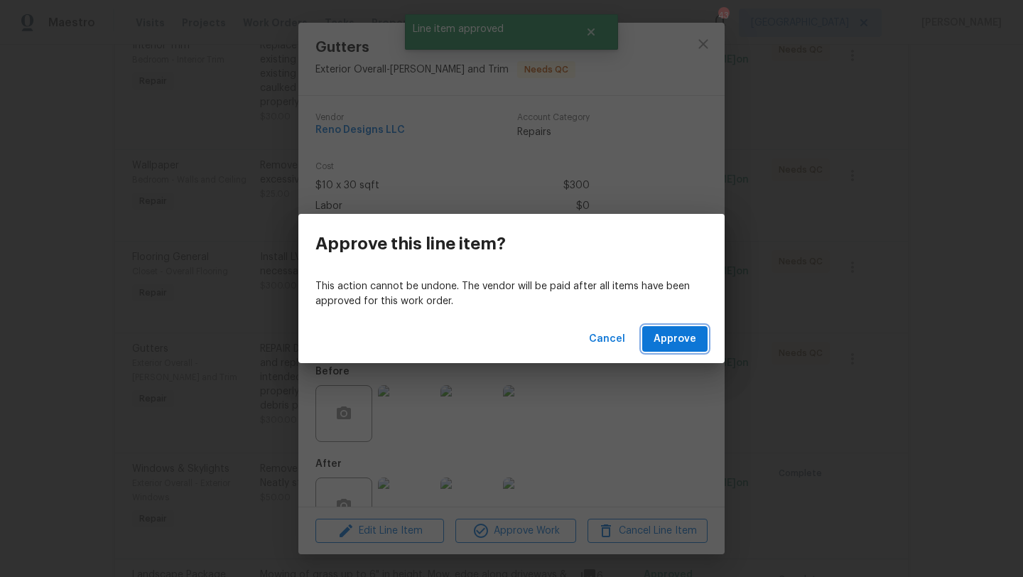
click at [658, 344] on span "Approve" at bounding box center [674, 339] width 43 height 18
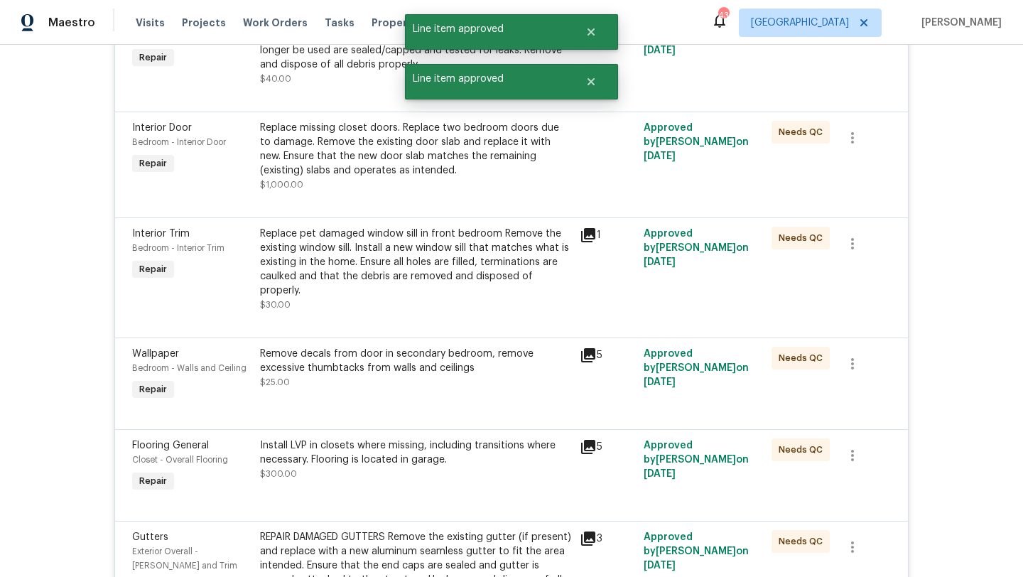
scroll to position [627, 0]
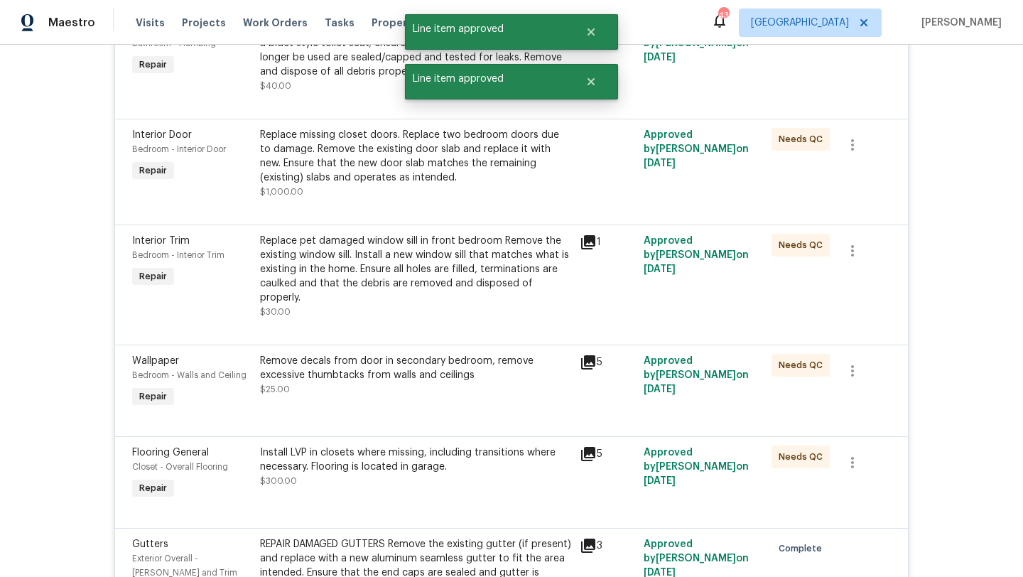
click at [479, 359] on div "Remove decals from door in secondary bedroom, remove excessive thumbtacks from …" at bounding box center [415, 368] width 311 height 28
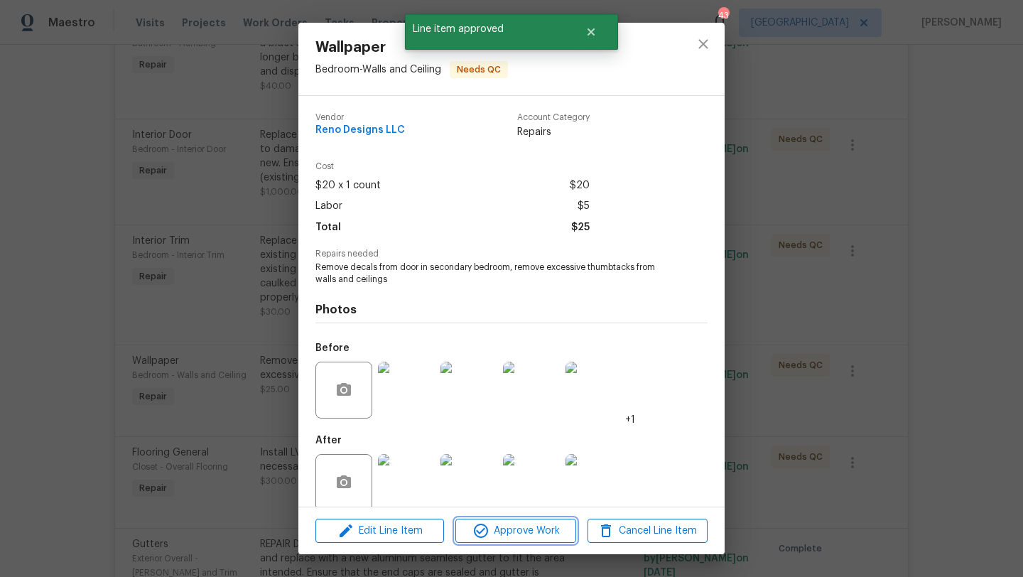
click at [523, 537] on span "Approve Work" at bounding box center [516, 531] width 112 height 18
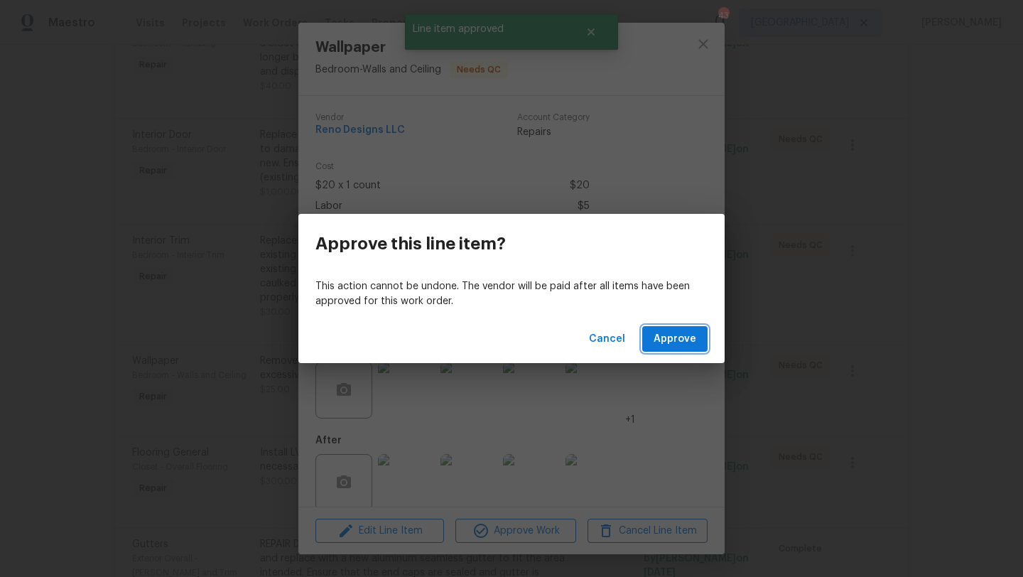
click at [651, 336] on button "Approve" at bounding box center [674, 339] width 65 height 26
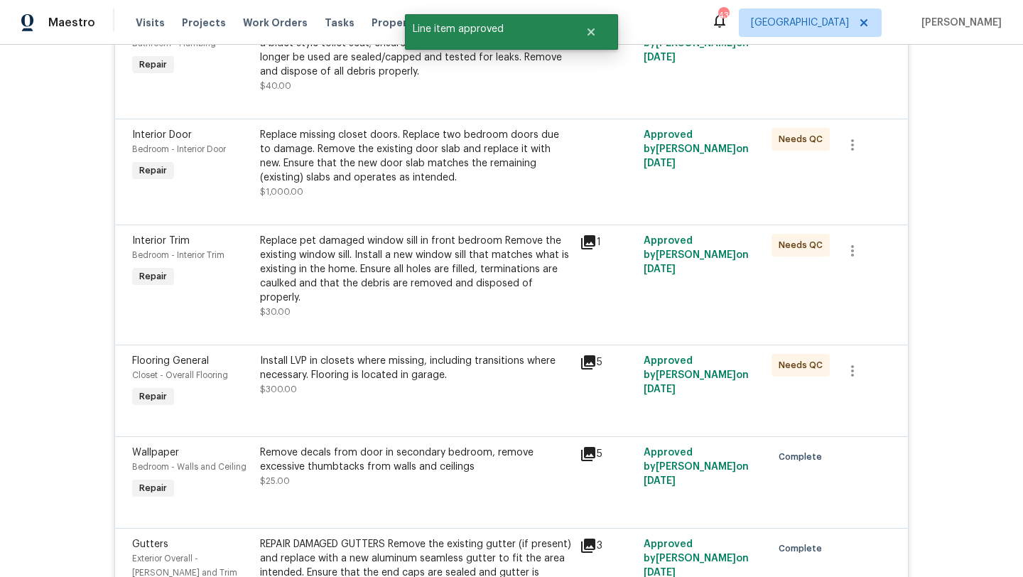
click at [499, 354] on div "Install LVP in closets where missing, including transitions where necessary. Fl…" at bounding box center [415, 368] width 311 height 28
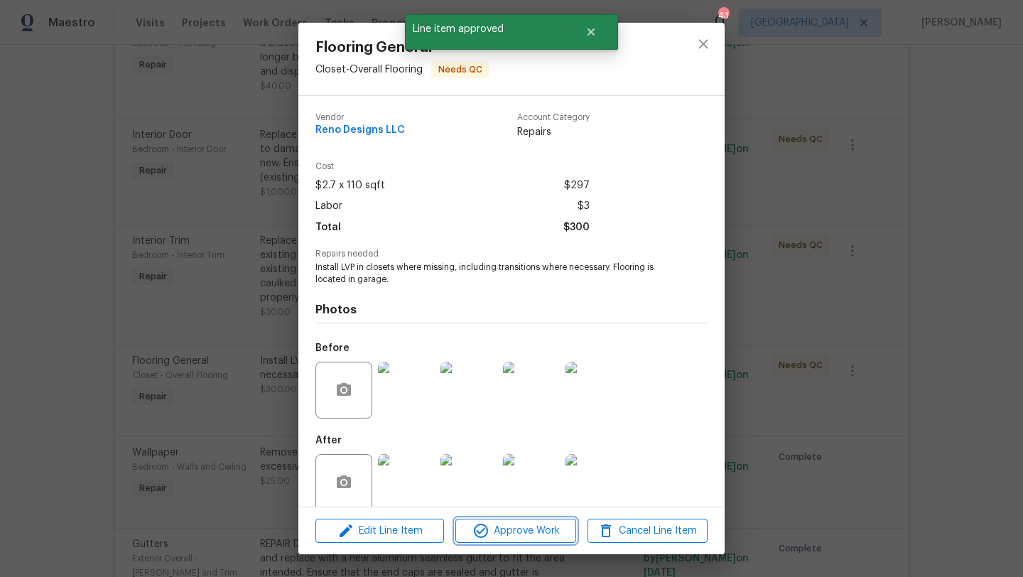
click at [540, 526] on span "Approve Work" at bounding box center [516, 531] width 112 height 18
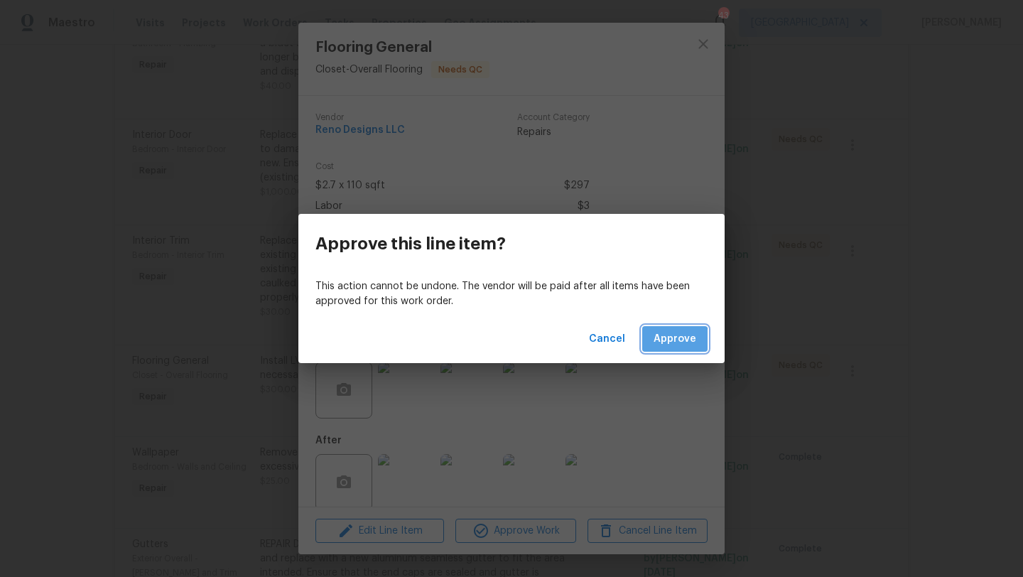
click at [661, 342] on span "Approve" at bounding box center [674, 339] width 43 height 18
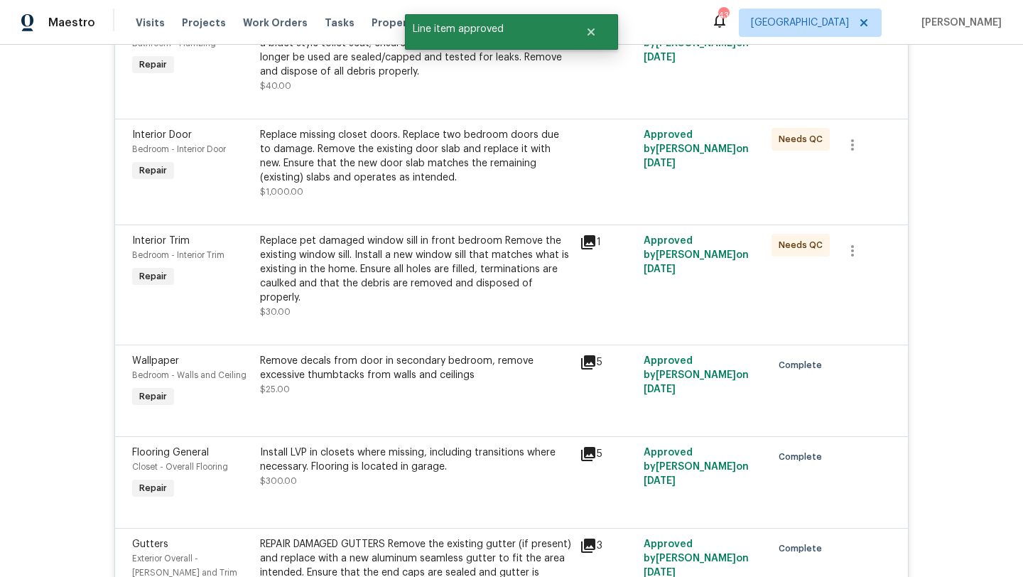
click at [478, 271] on div "Replace pet damaged window sill in front bedroom Remove the existing window sil…" at bounding box center [415, 269] width 311 height 71
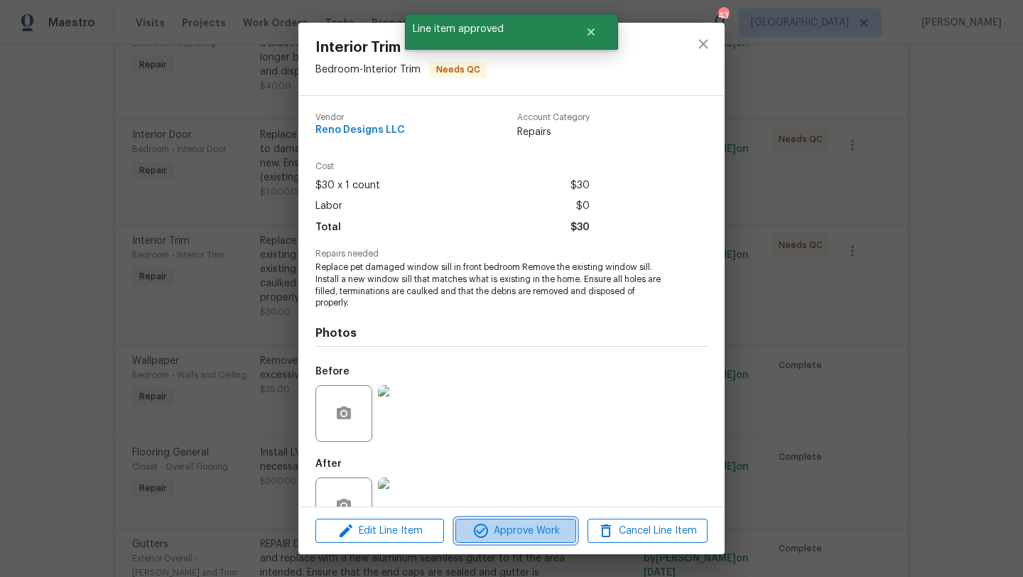
click at [544, 539] on button "Approve Work" at bounding box center [515, 530] width 120 height 25
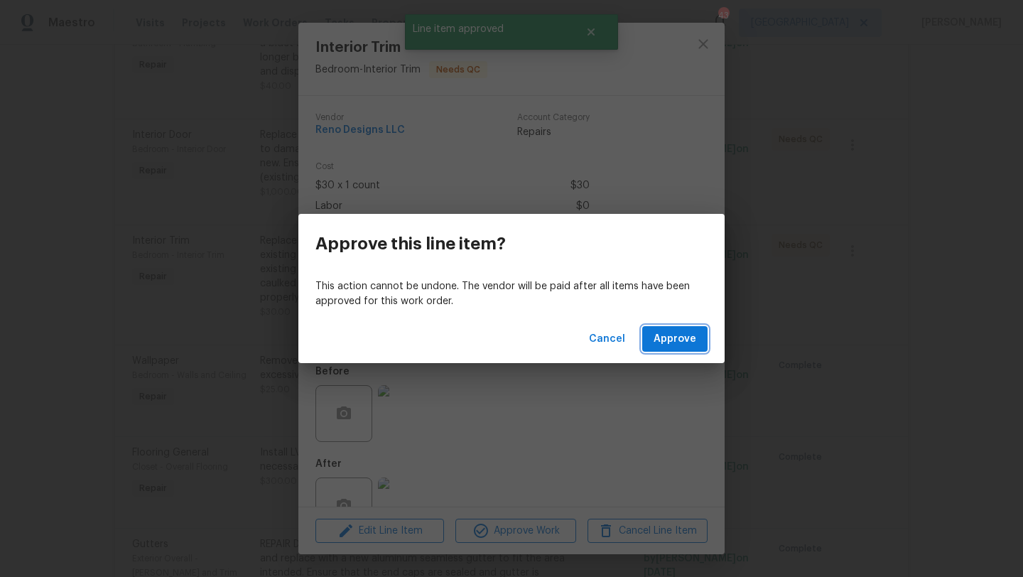
click at [663, 342] on span "Approve" at bounding box center [674, 339] width 43 height 18
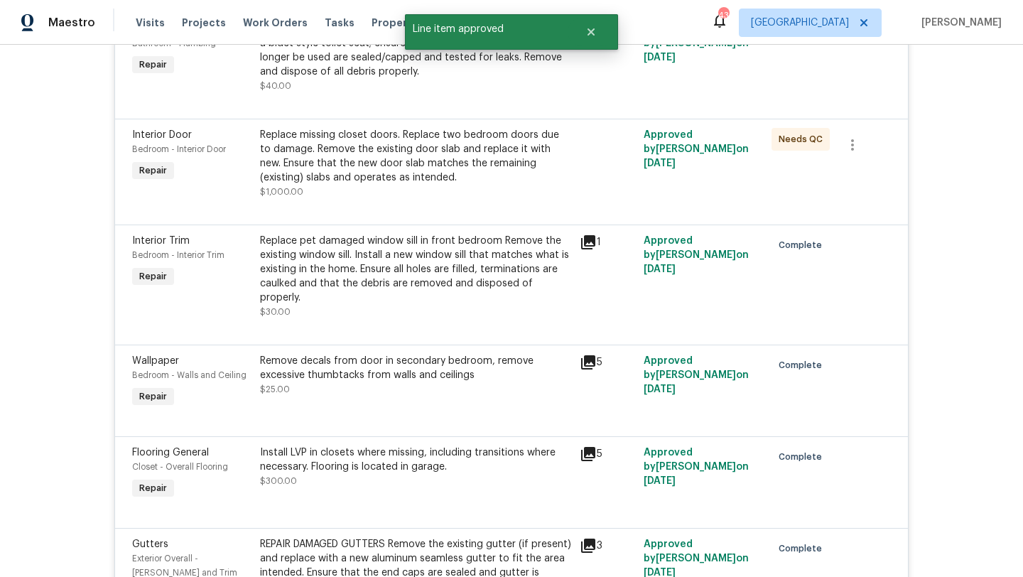
click at [419, 175] on div "Replace missing closet doors. Replace two bedroom doors due to damage. Remove t…" at bounding box center [415, 156] width 311 height 57
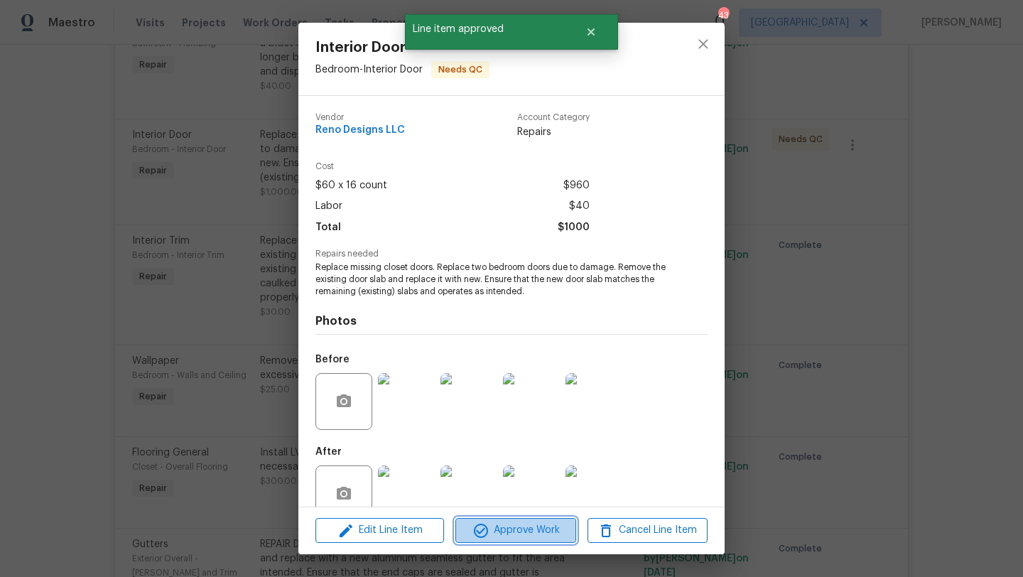
click at [498, 536] on span "Approve Work" at bounding box center [516, 530] width 112 height 18
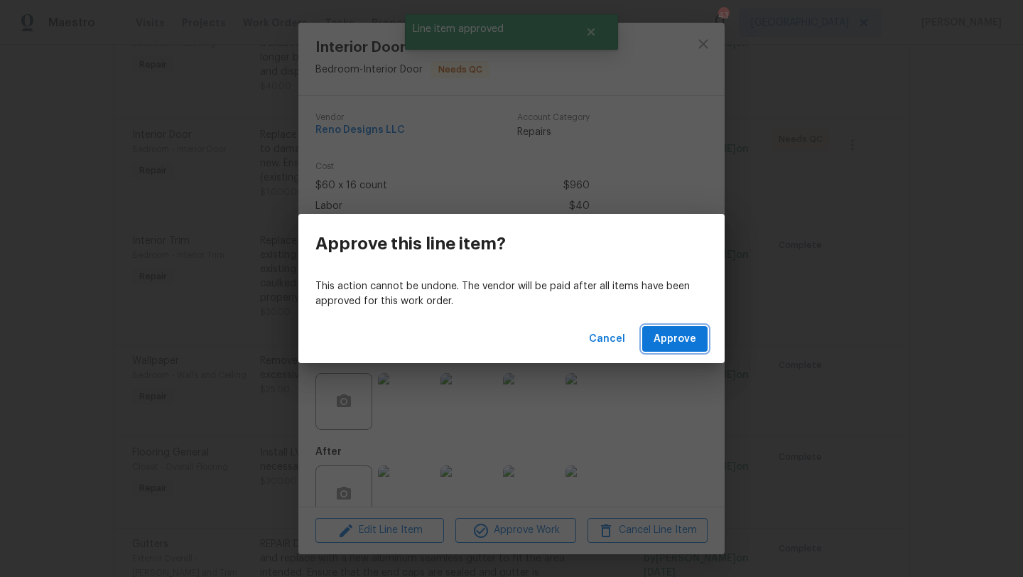
click at [662, 343] on span "Approve" at bounding box center [674, 339] width 43 height 18
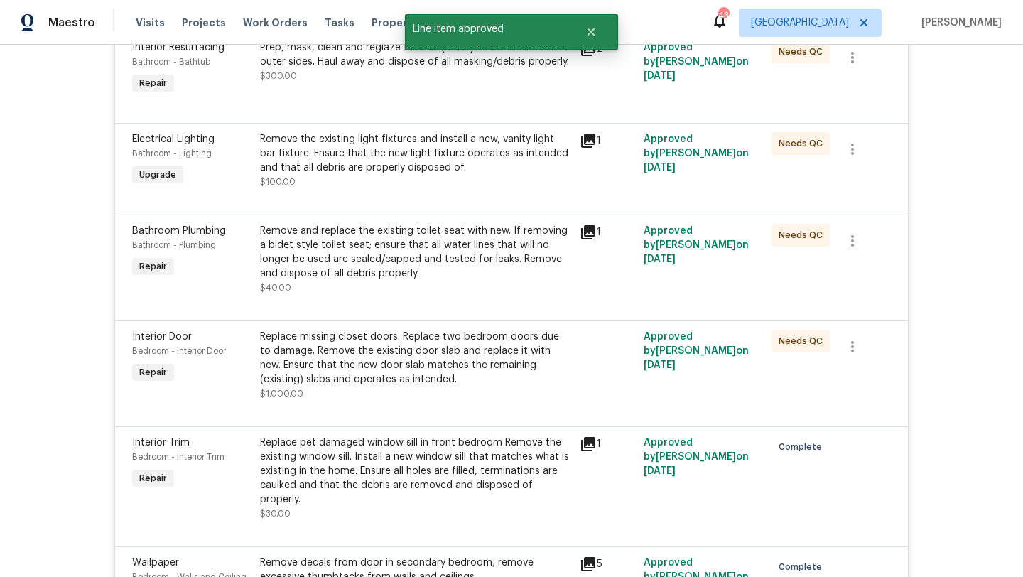
scroll to position [411, 0]
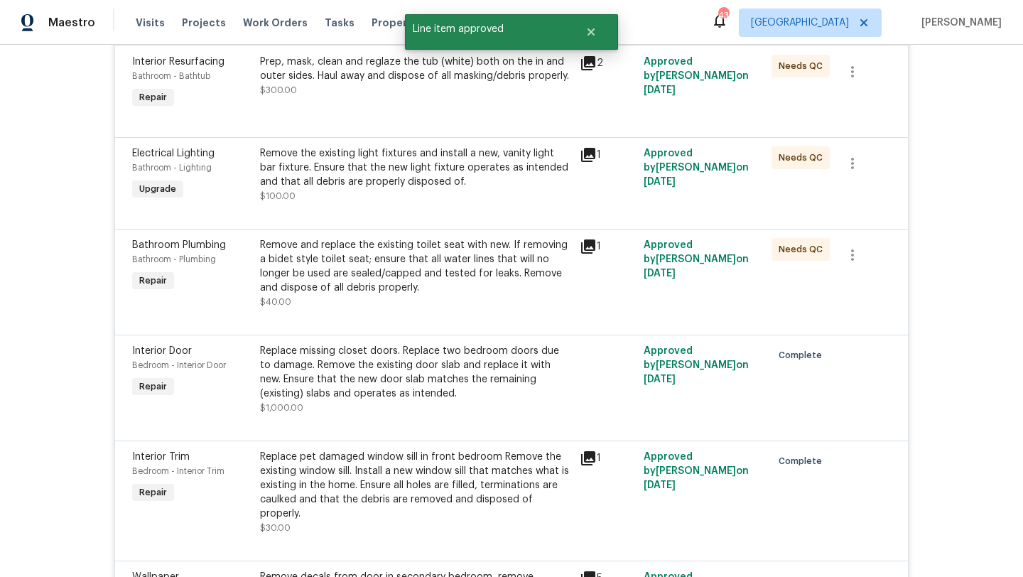
click at [396, 298] on div "Remove and replace the existing toilet seat with new. If removing a bidet style…" at bounding box center [415, 273] width 311 height 71
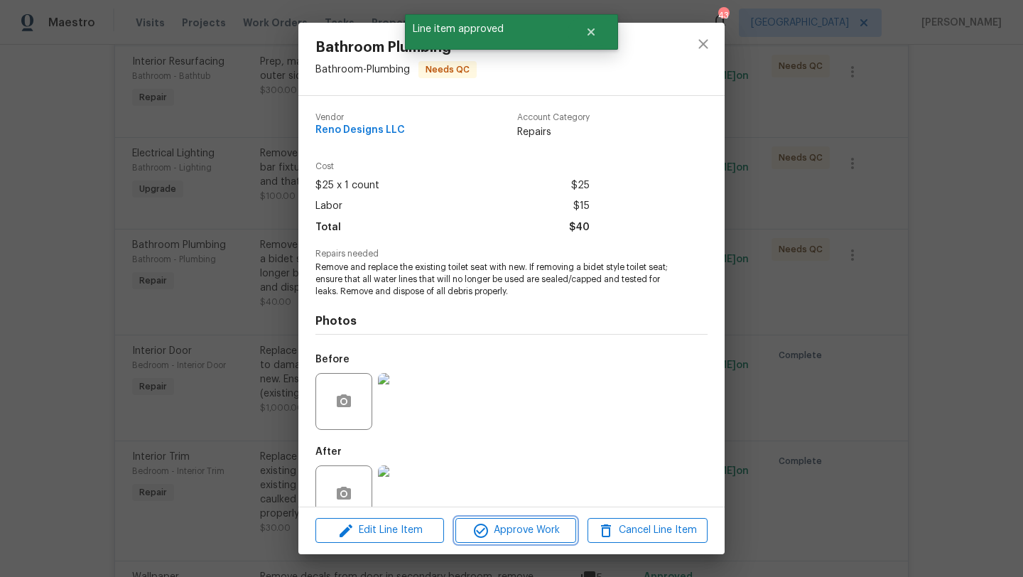
click at [510, 536] on span "Approve Work" at bounding box center [516, 530] width 112 height 18
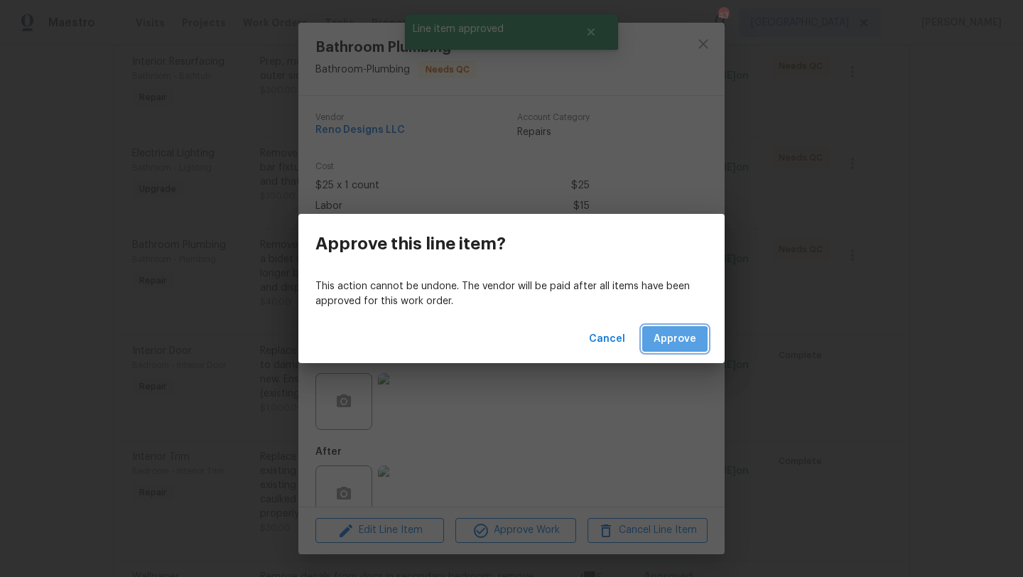
click at [668, 341] on span "Approve" at bounding box center [674, 339] width 43 height 18
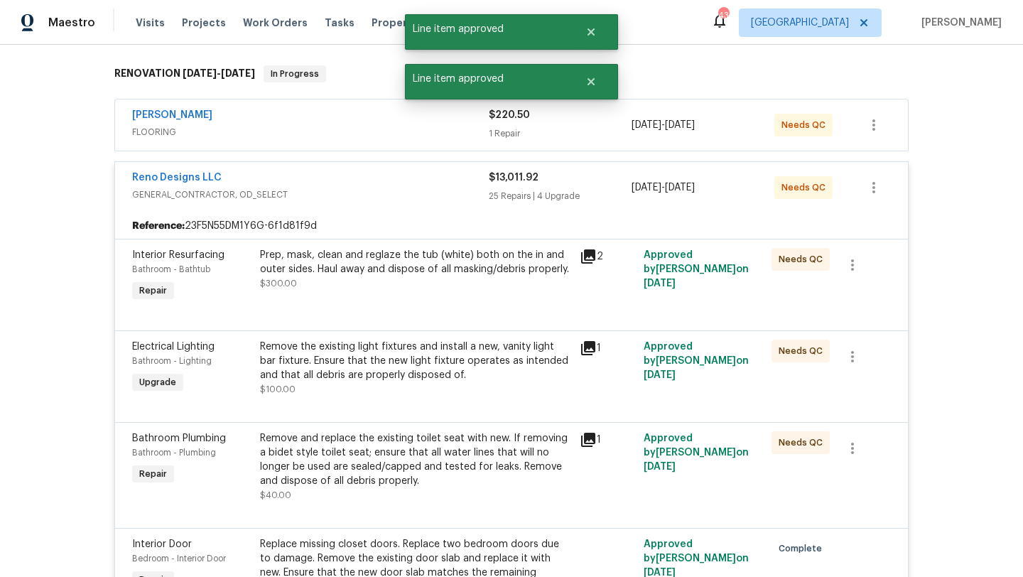
scroll to position [213, 0]
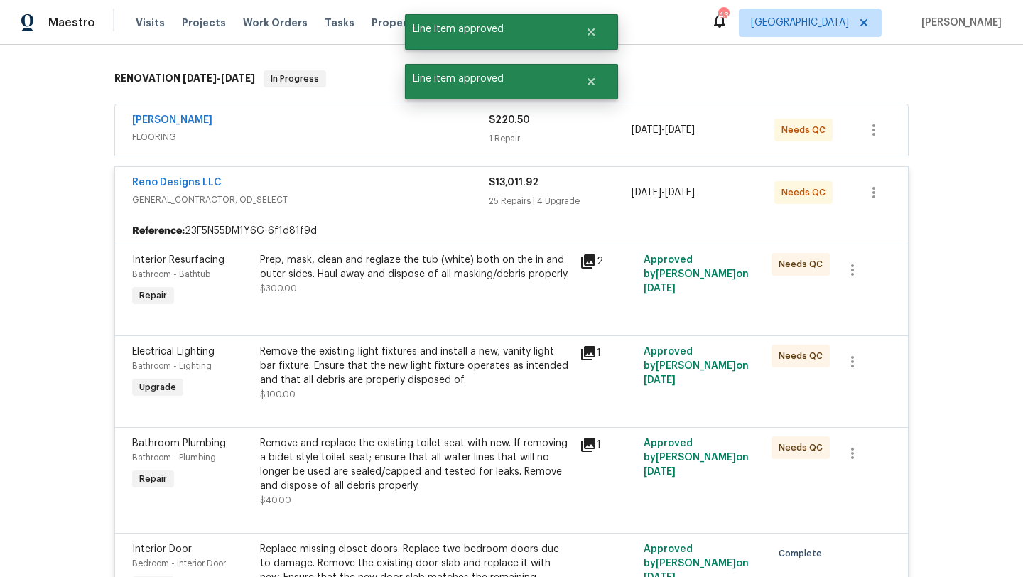
click at [438, 287] on div "Prep, mask, clean and reglaze the tub (white) both on the in and outer sides. H…" at bounding box center [415, 274] width 311 height 43
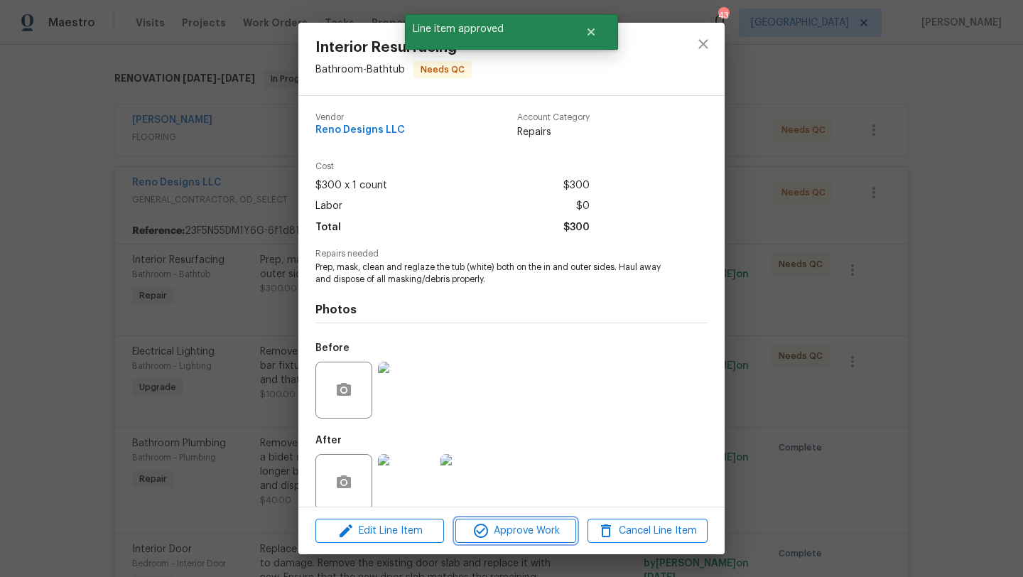
click at [533, 522] on span "Approve Work" at bounding box center [516, 531] width 112 height 18
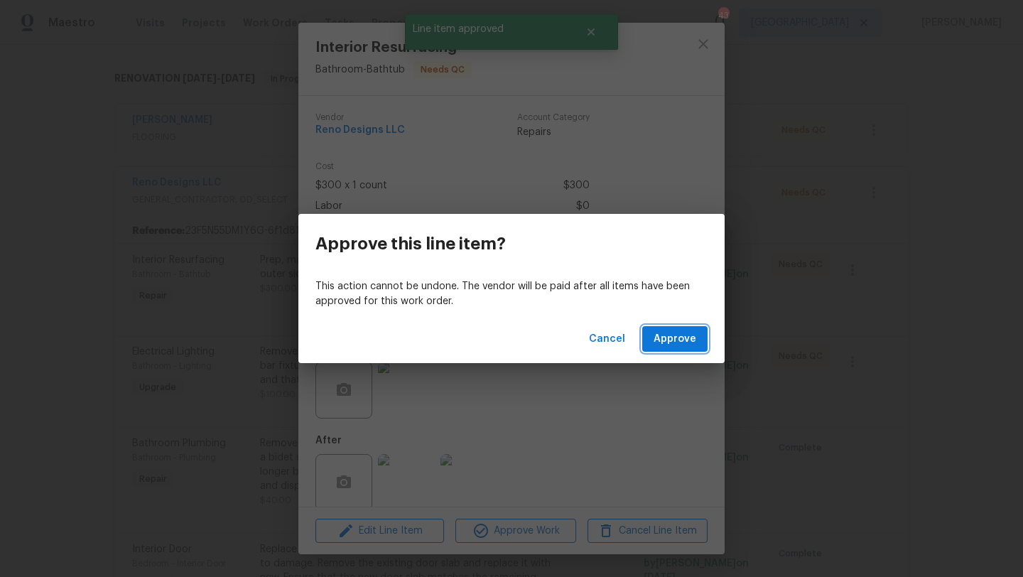
click at [670, 341] on span "Approve" at bounding box center [674, 339] width 43 height 18
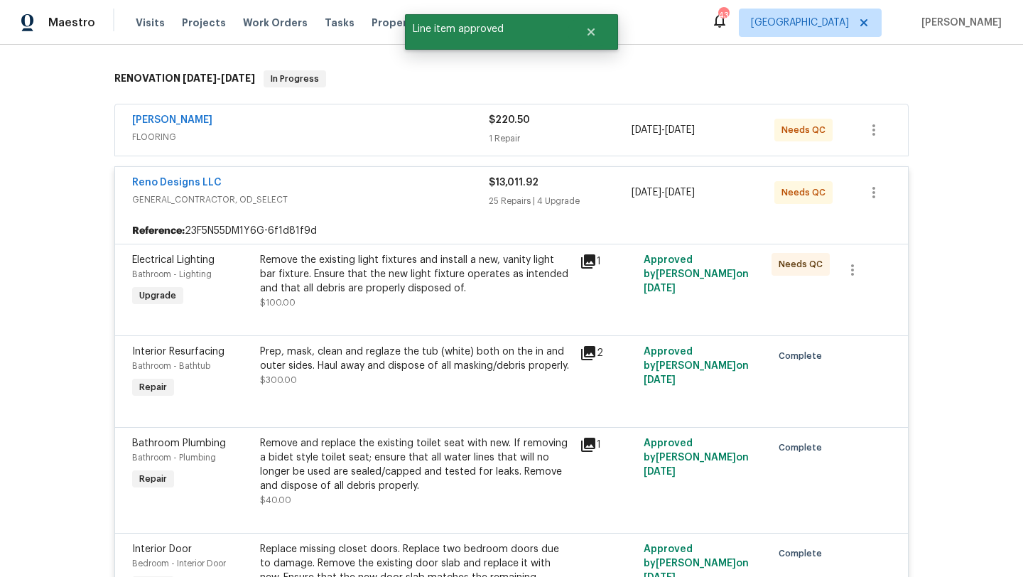
click at [426, 289] on div "Remove the existing light fixtures and install a new, vanity light bar fixture.…" at bounding box center [415, 274] width 311 height 43
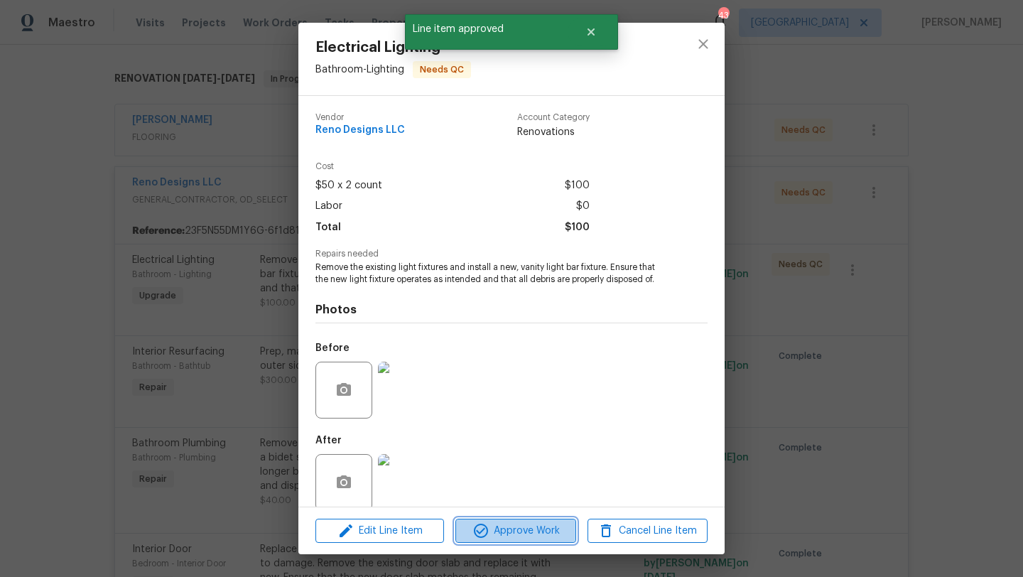
click at [508, 535] on span "Approve Work" at bounding box center [516, 531] width 112 height 18
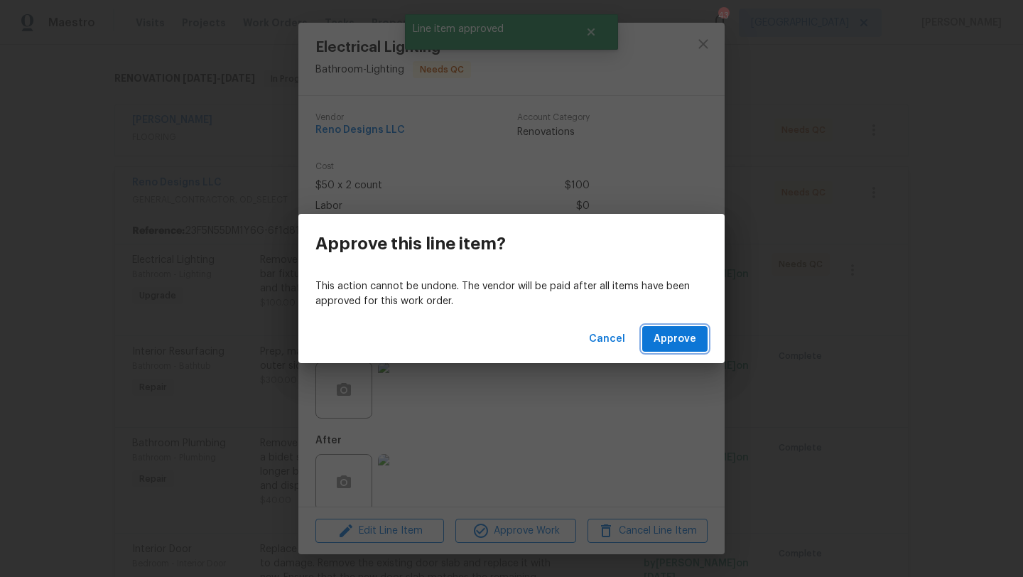
click at [683, 349] on button "Approve" at bounding box center [674, 339] width 65 height 26
